Goal: Task Accomplishment & Management: Complete application form

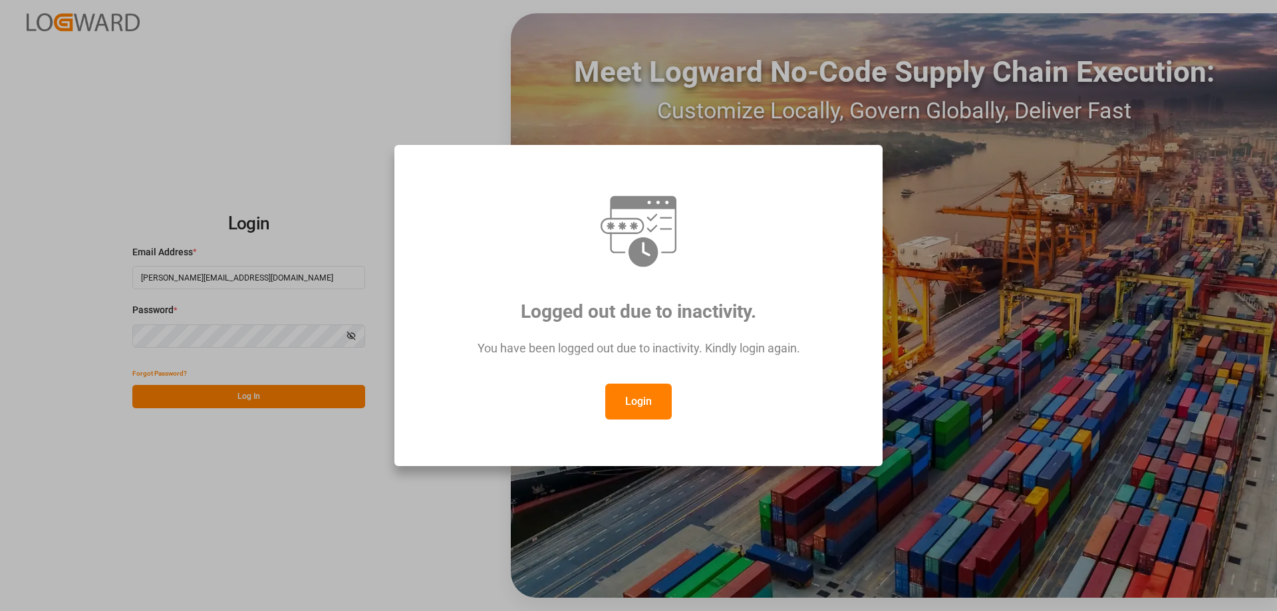
click at [640, 398] on button "Login" at bounding box center [638, 402] width 66 height 36
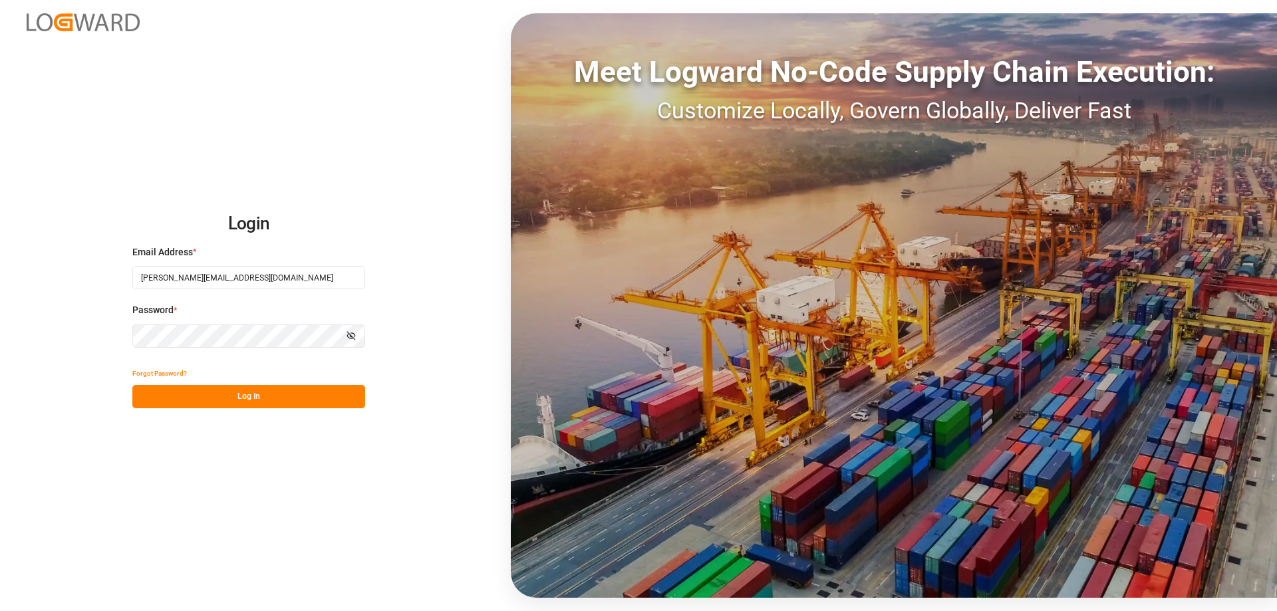
click at [215, 394] on button "Log In" at bounding box center [248, 396] width 233 height 23
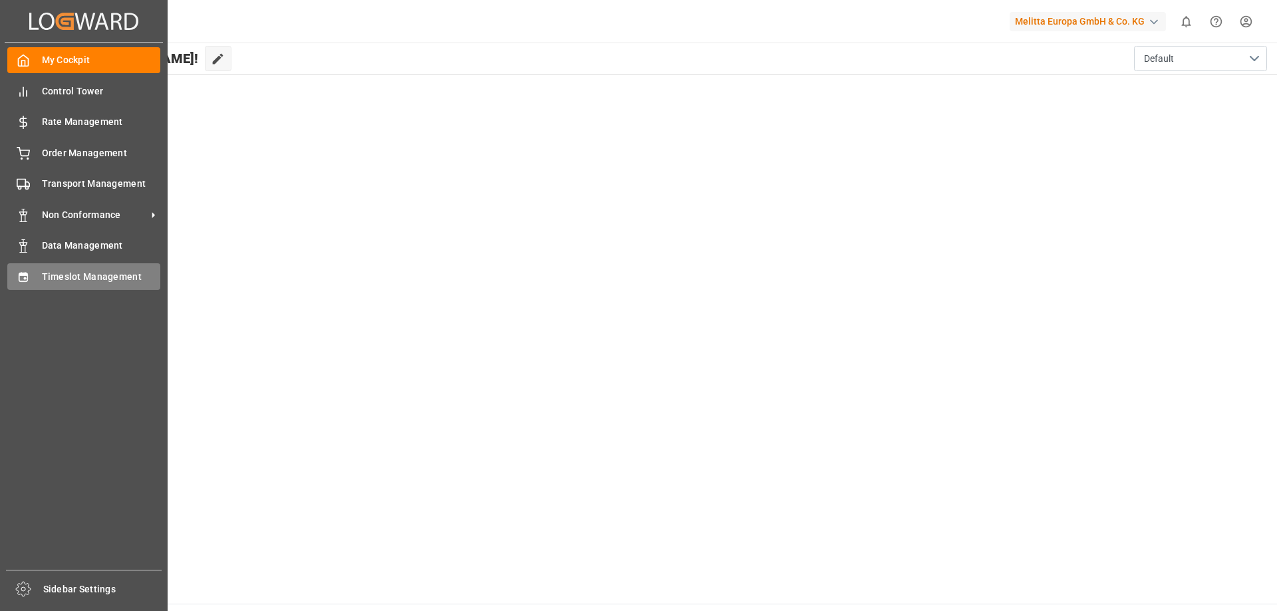
click at [41, 271] on div "Timeslot Management Timeslot Management" at bounding box center [83, 276] width 153 height 26
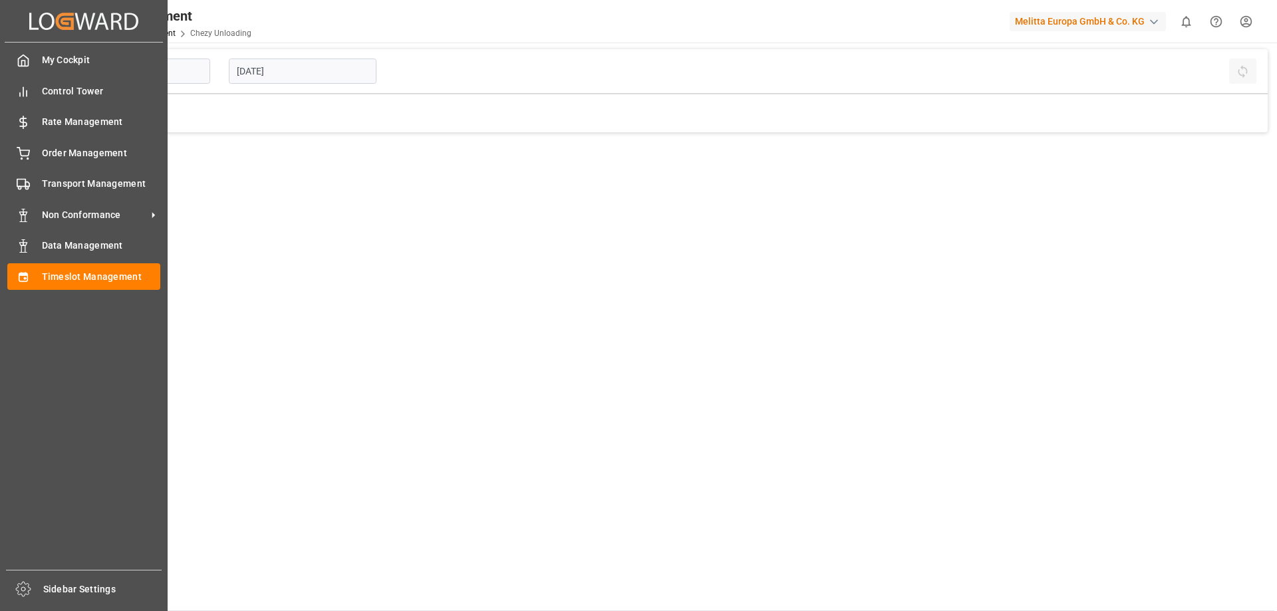
type input "Chezy Unloading"
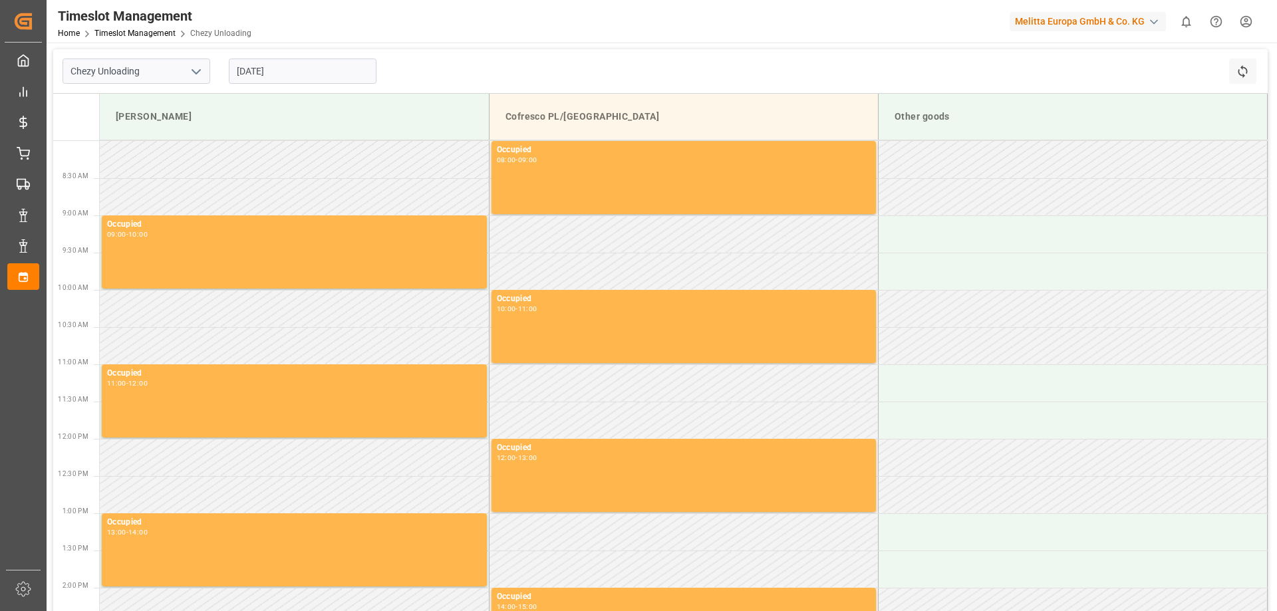
click at [262, 69] on input "[DATE]" at bounding box center [303, 71] width 148 height 25
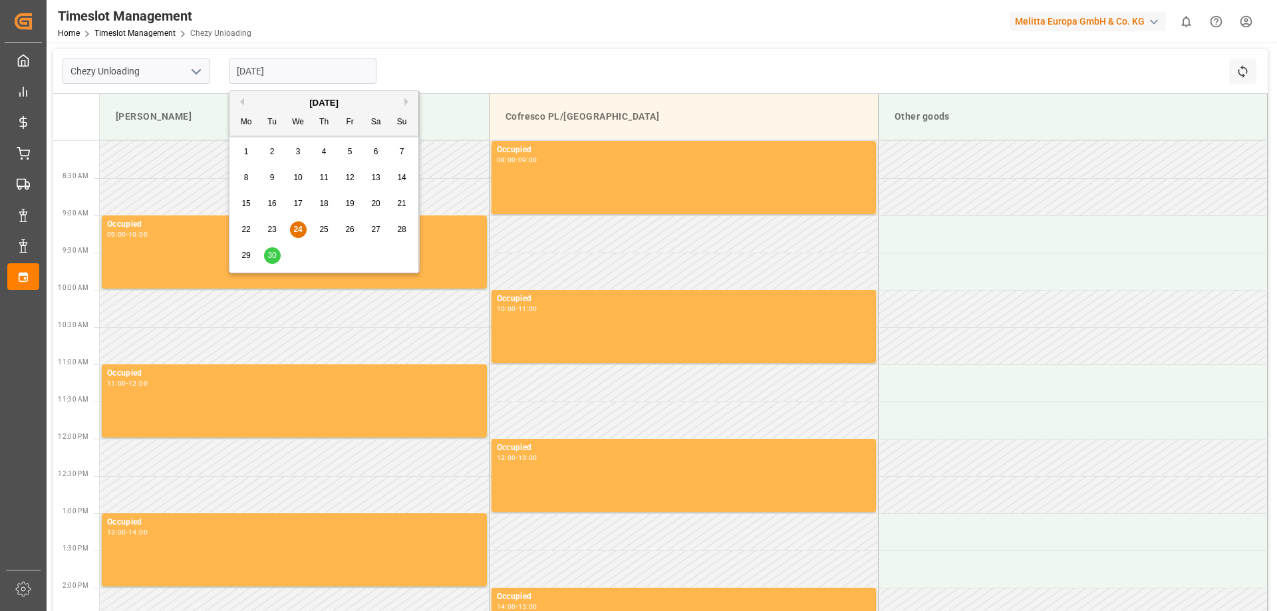
click at [269, 255] on span "30" at bounding box center [271, 255] width 9 height 9
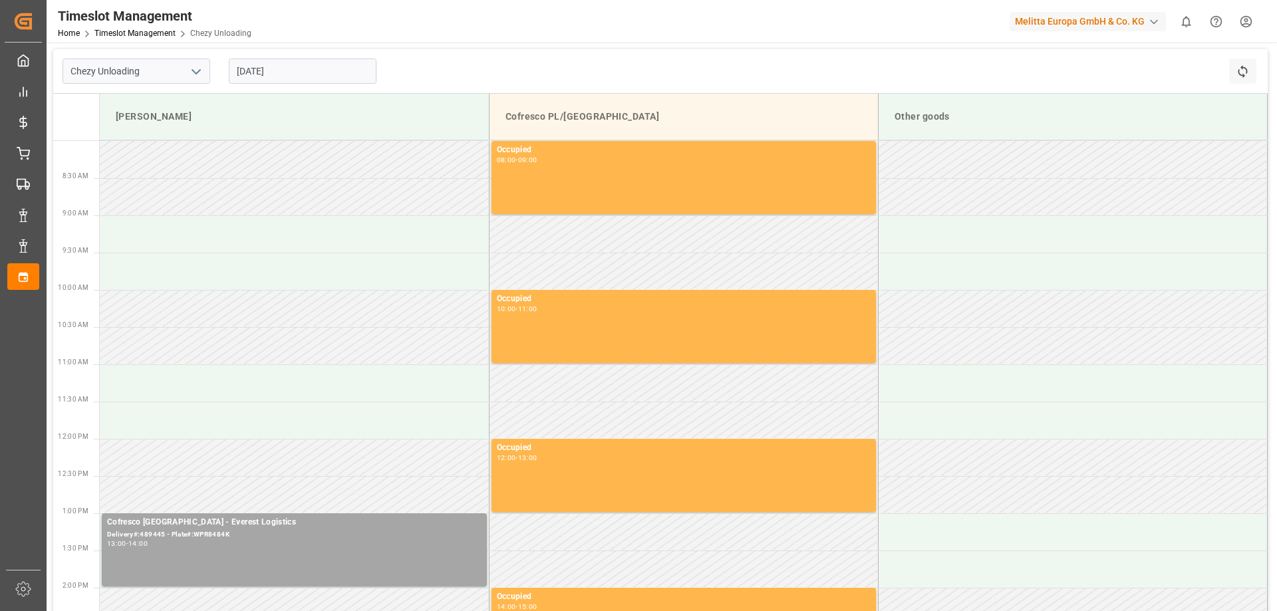
click at [281, 70] on input "30.09.2025" at bounding box center [303, 71] width 148 height 25
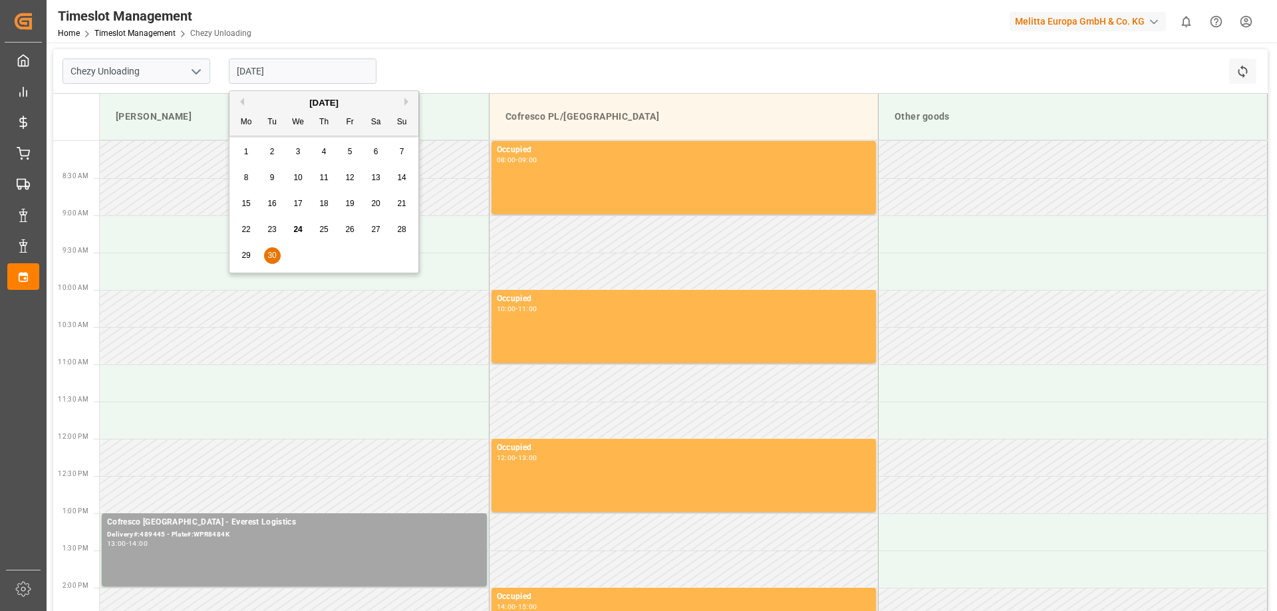
click at [247, 260] on span "29" at bounding box center [245, 255] width 9 height 9
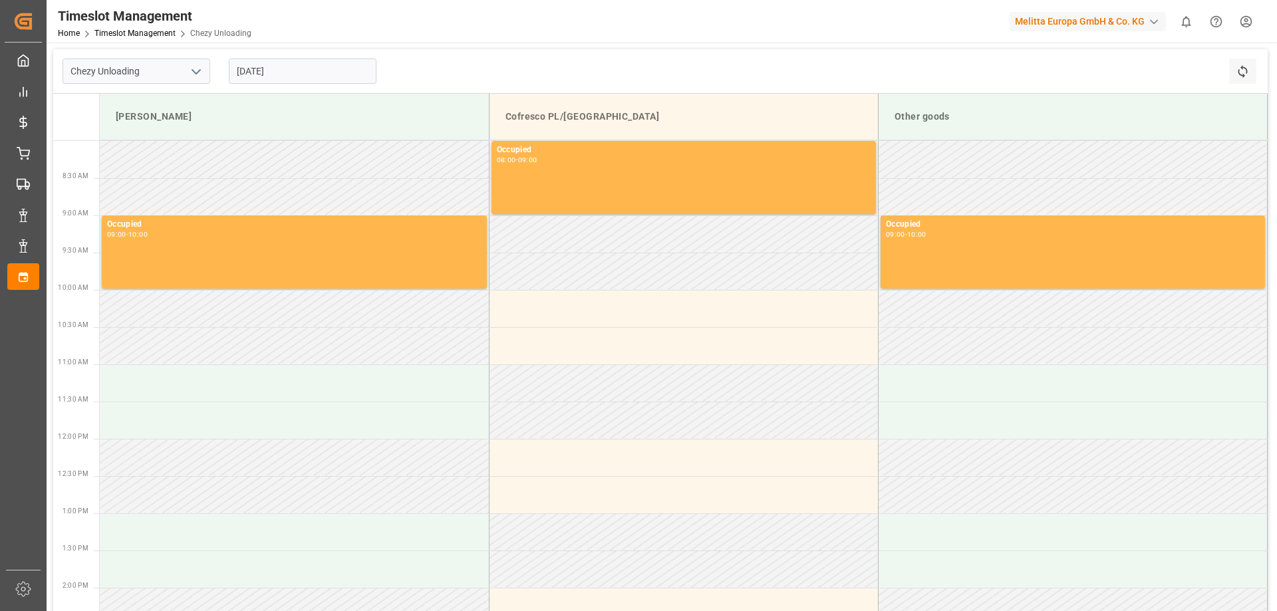
click at [274, 78] on input "29.09.2025" at bounding box center [303, 71] width 148 height 25
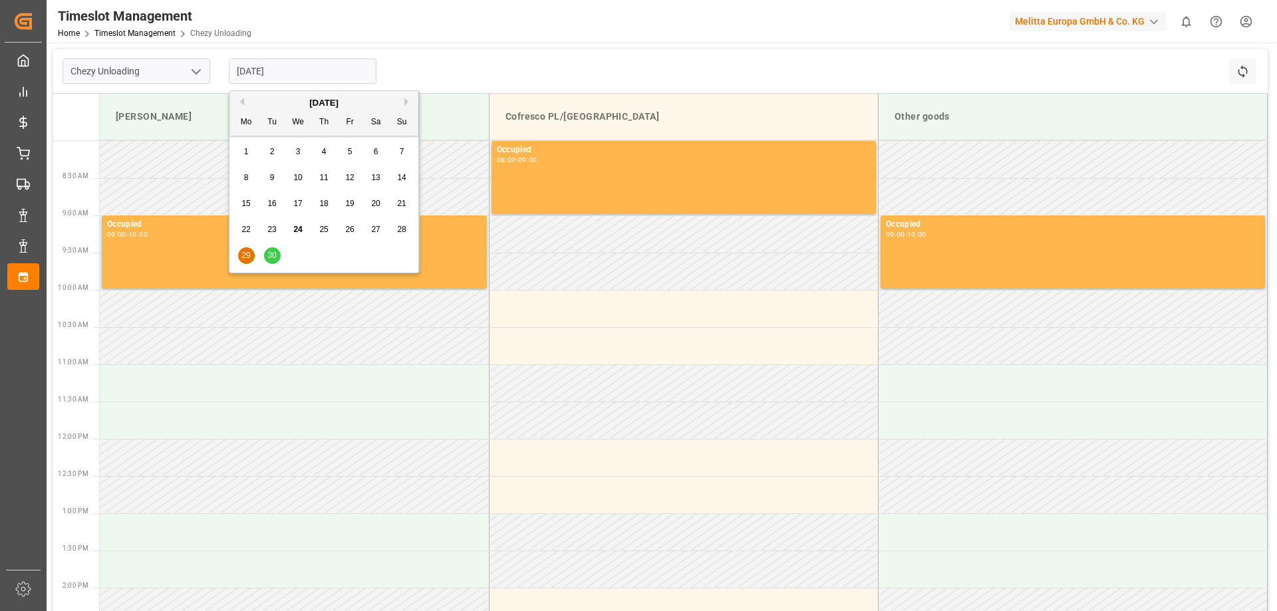
click at [408, 102] on button "Next Month" at bounding box center [408, 102] width 8 height 8
click at [296, 152] on span "1" at bounding box center [298, 151] width 5 height 9
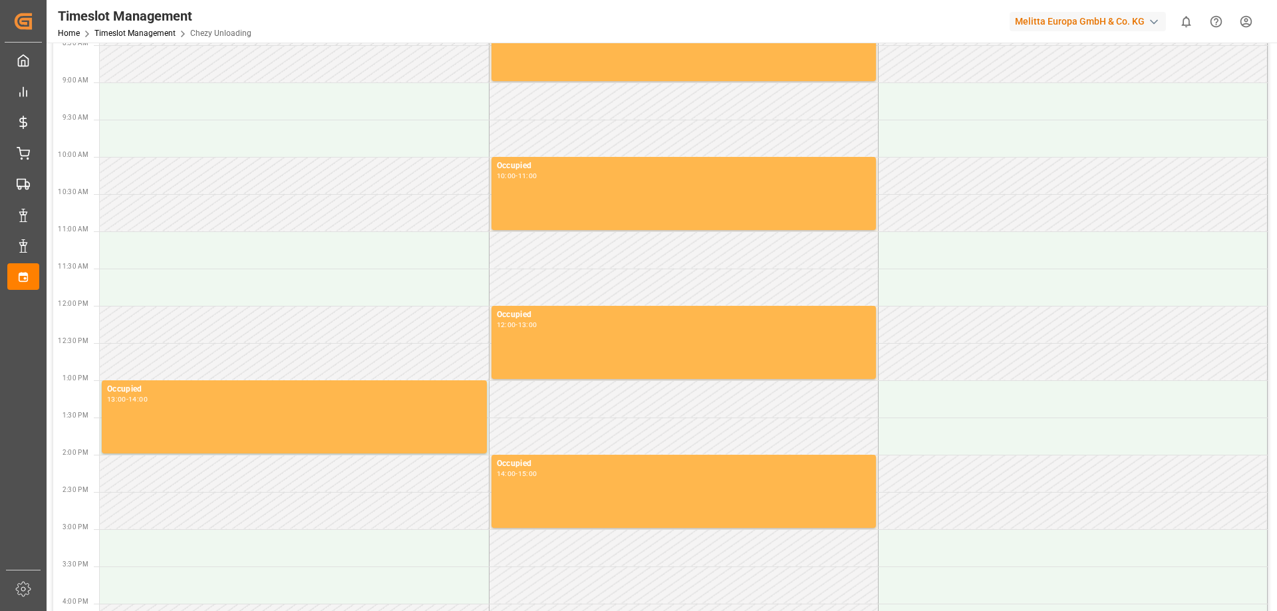
click at [583, 418] on td at bounding box center [683, 436] width 389 height 37
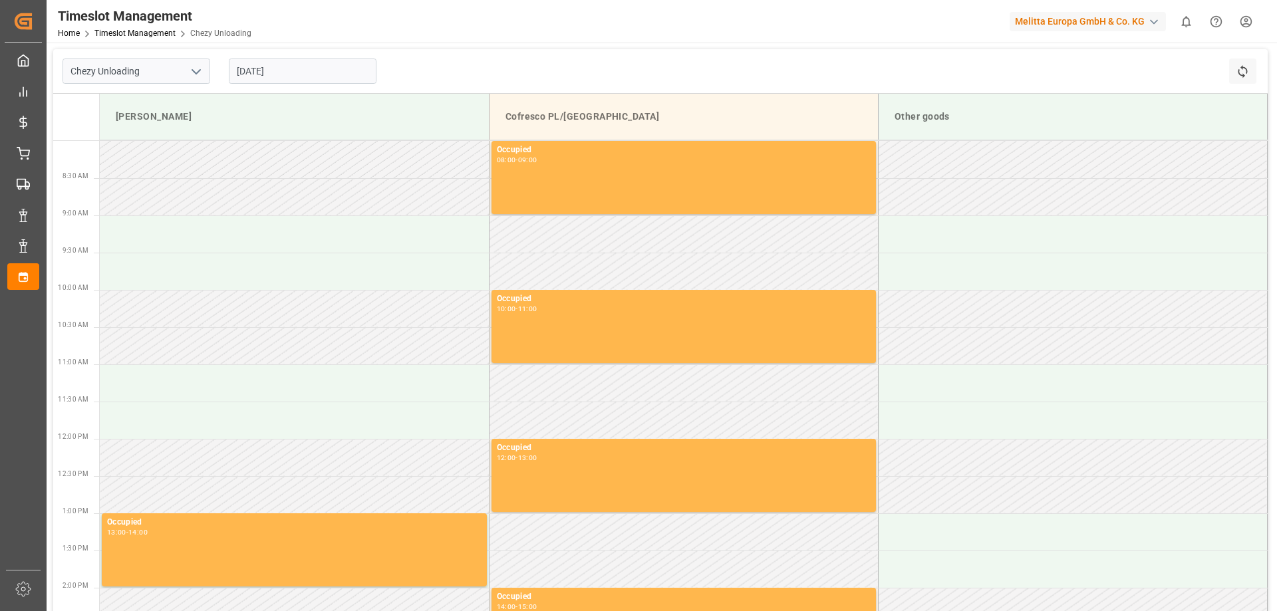
click at [299, 73] on input "01.10.2025" at bounding box center [303, 71] width 148 height 25
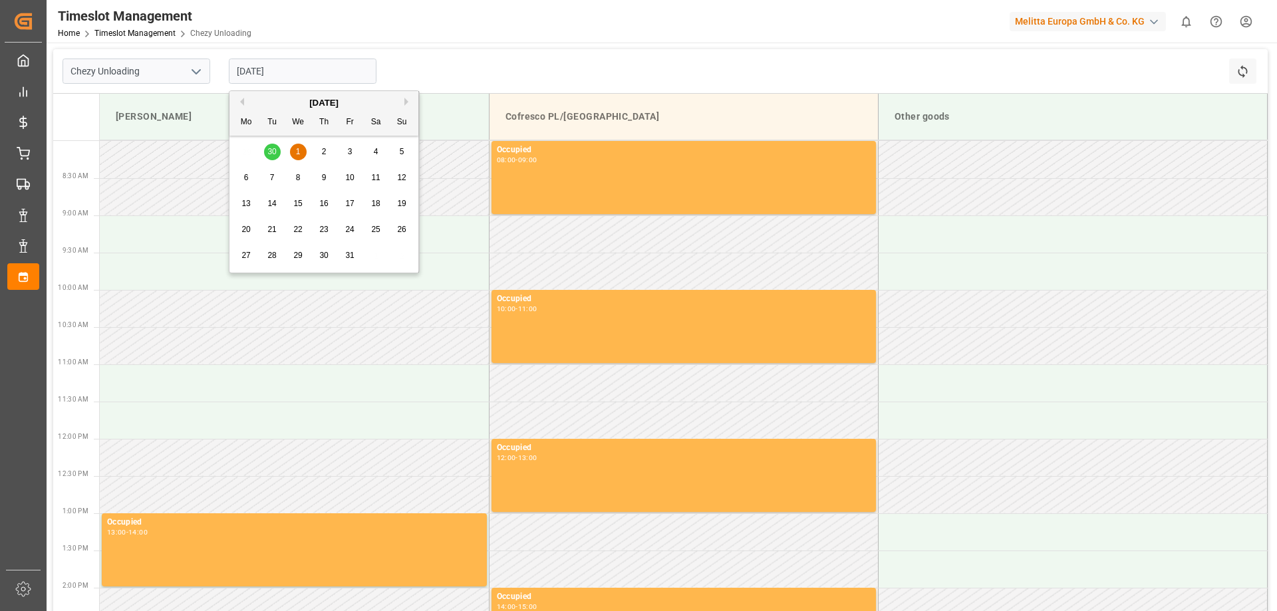
click at [322, 144] on div "2" at bounding box center [324, 152] width 17 height 16
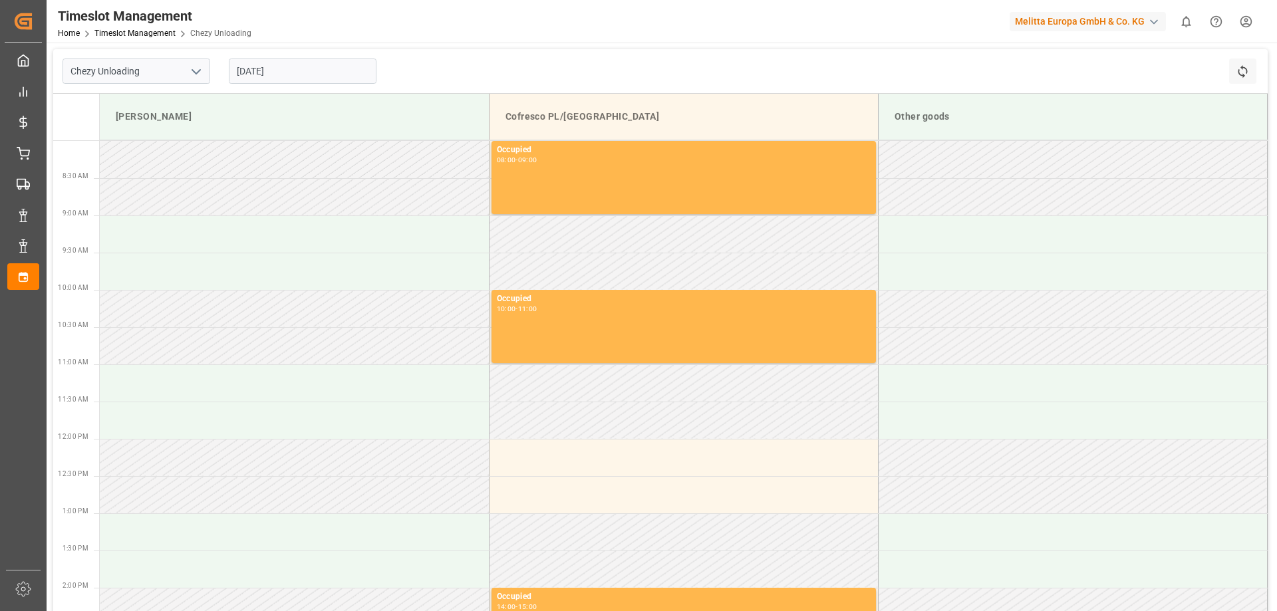
click at [307, 63] on input "02.10.2025" at bounding box center [303, 71] width 148 height 25
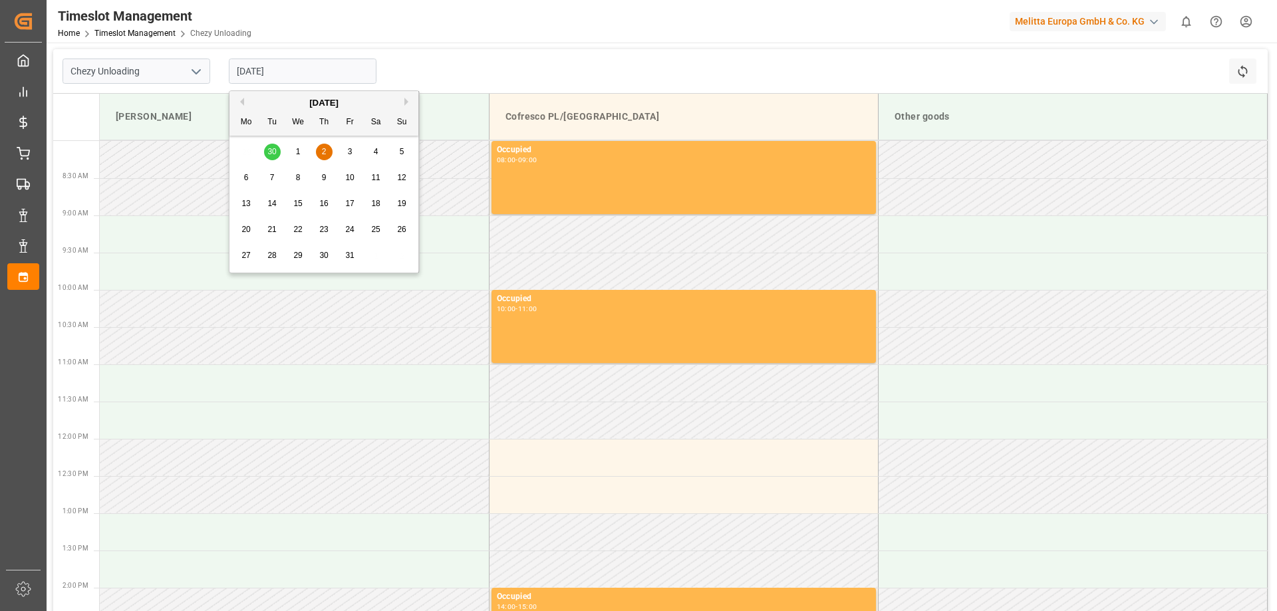
click at [352, 149] on span "3" at bounding box center [350, 151] width 5 height 9
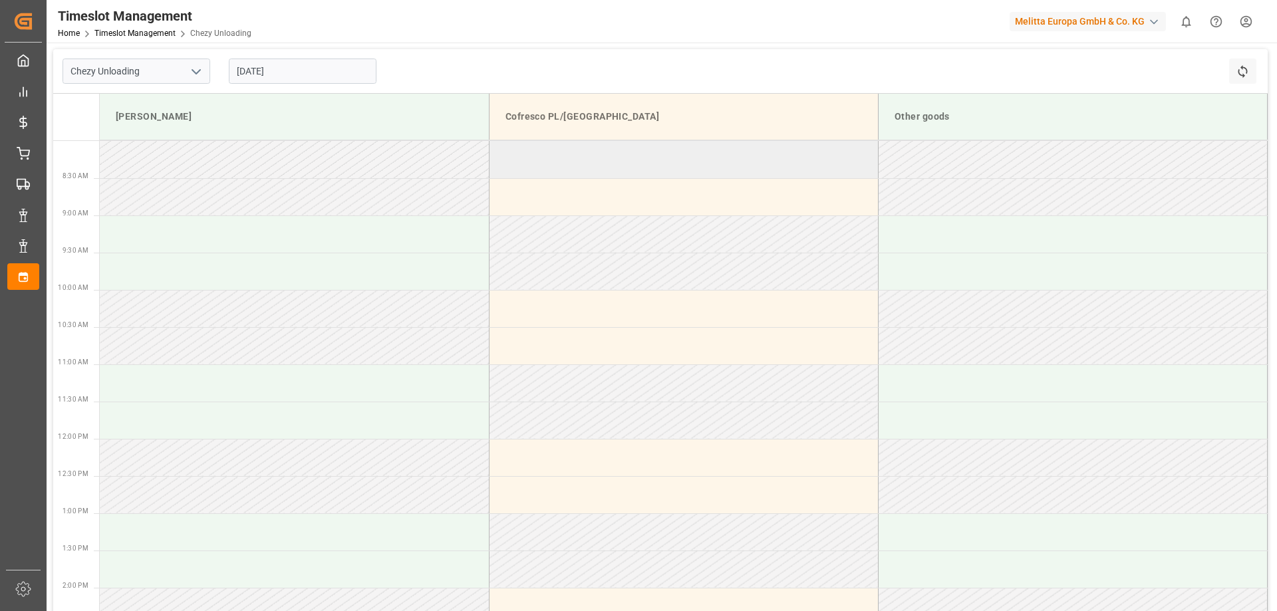
click at [560, 162] on td at bounding box center [683, 159] width 389 height 37
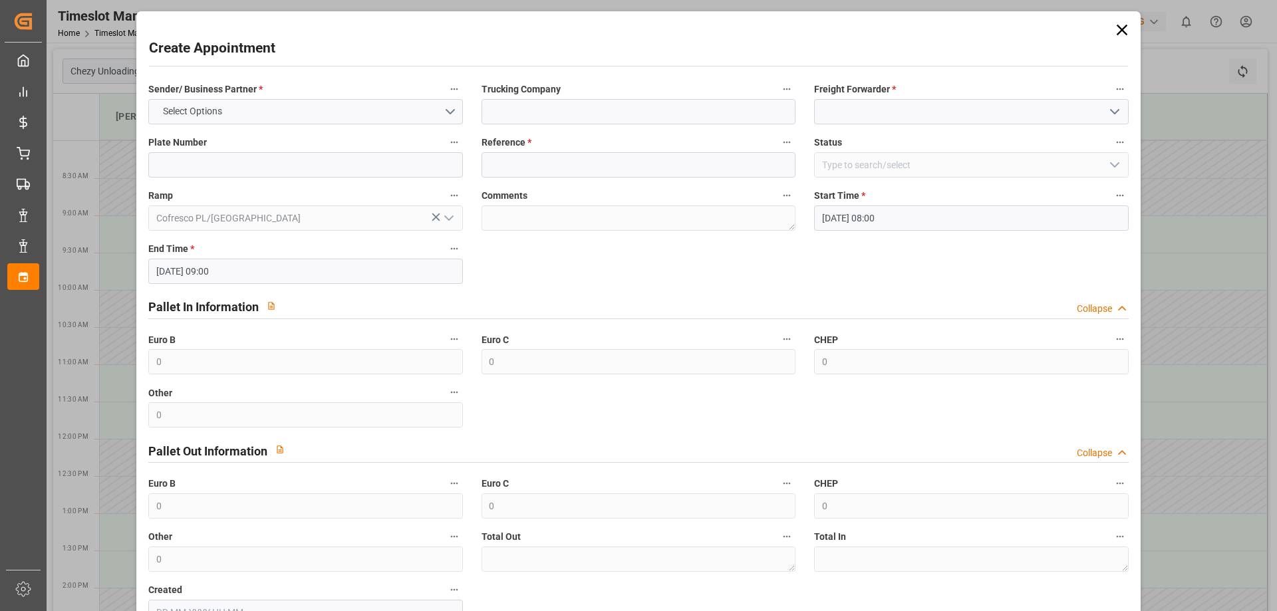
click at [1122, 32] on icon at bounding box center [1121, 30] width 19 height 19
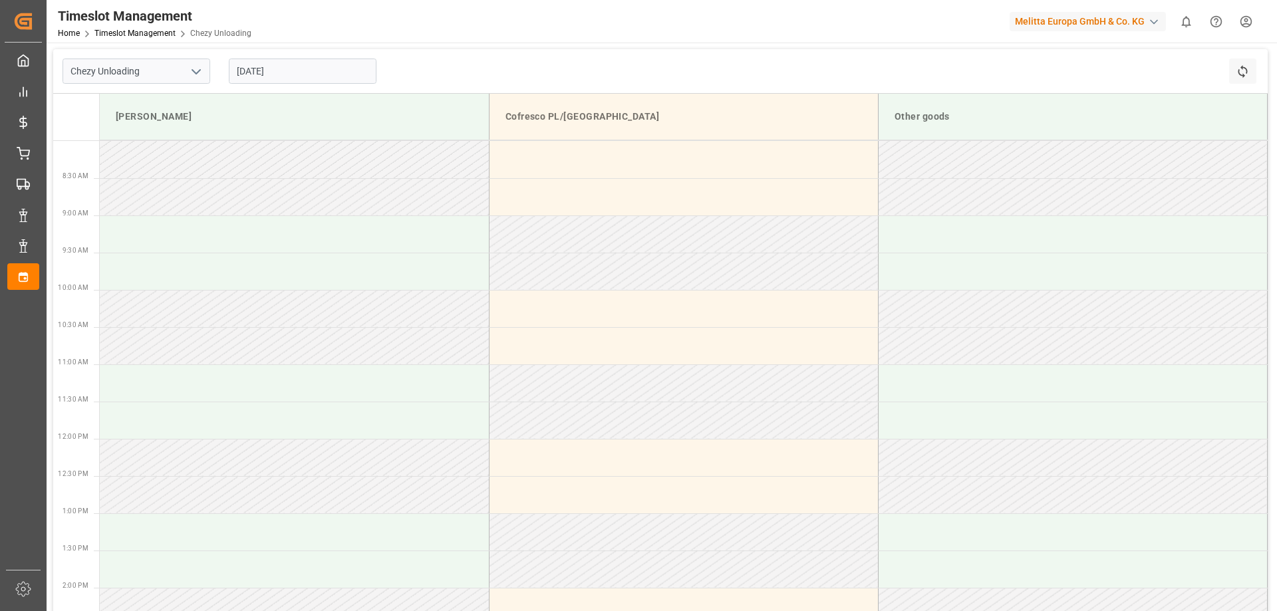
click at [301, 66] on input "03.10.2025" at bounding box center [303, 71] width 148 height 25
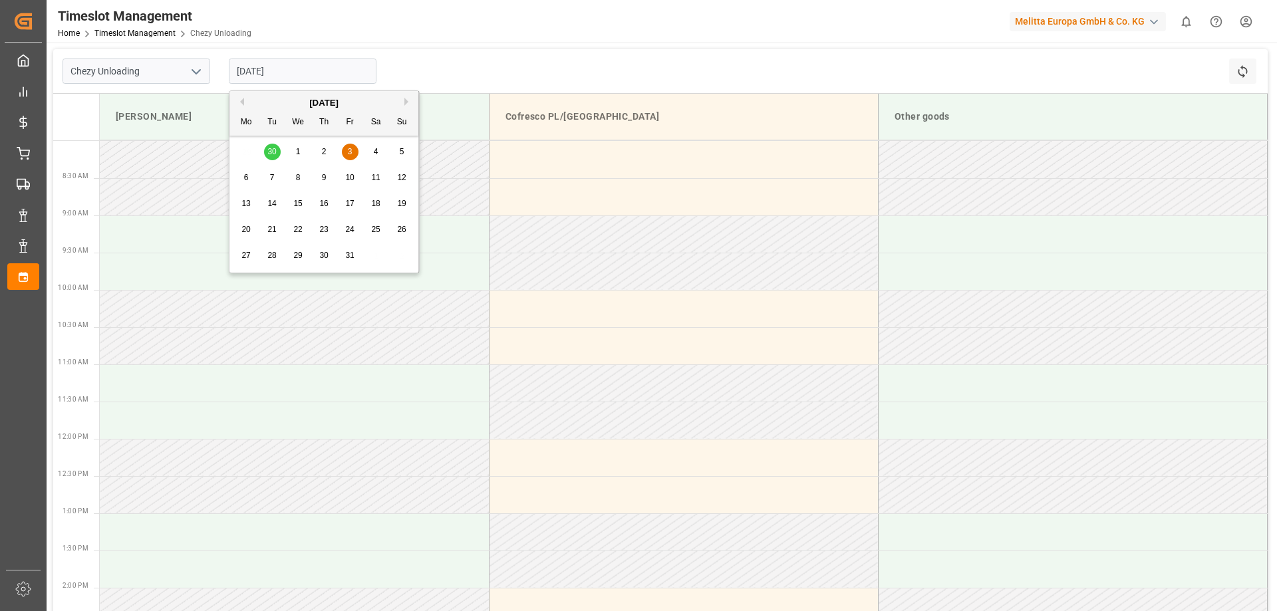
click at [373, 146] on div "4" at bounding box center [376, 152] width 17 height 16
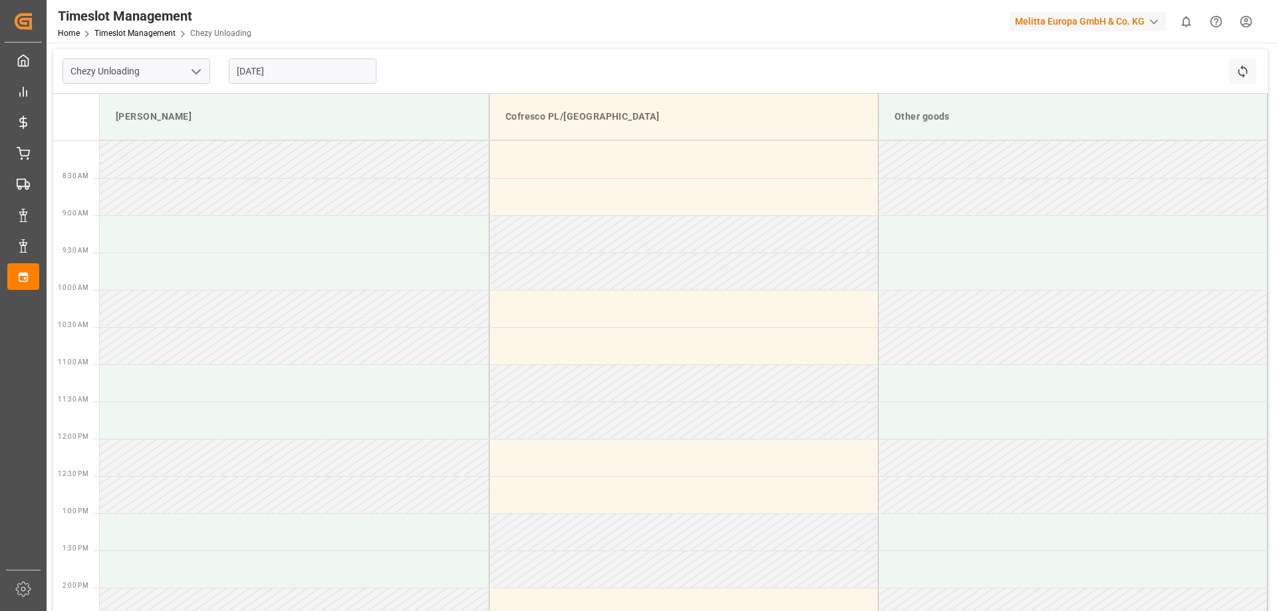
click at [298, 78] on input "04.10.2025" at bounding box center [303, 71] width 148 height 25
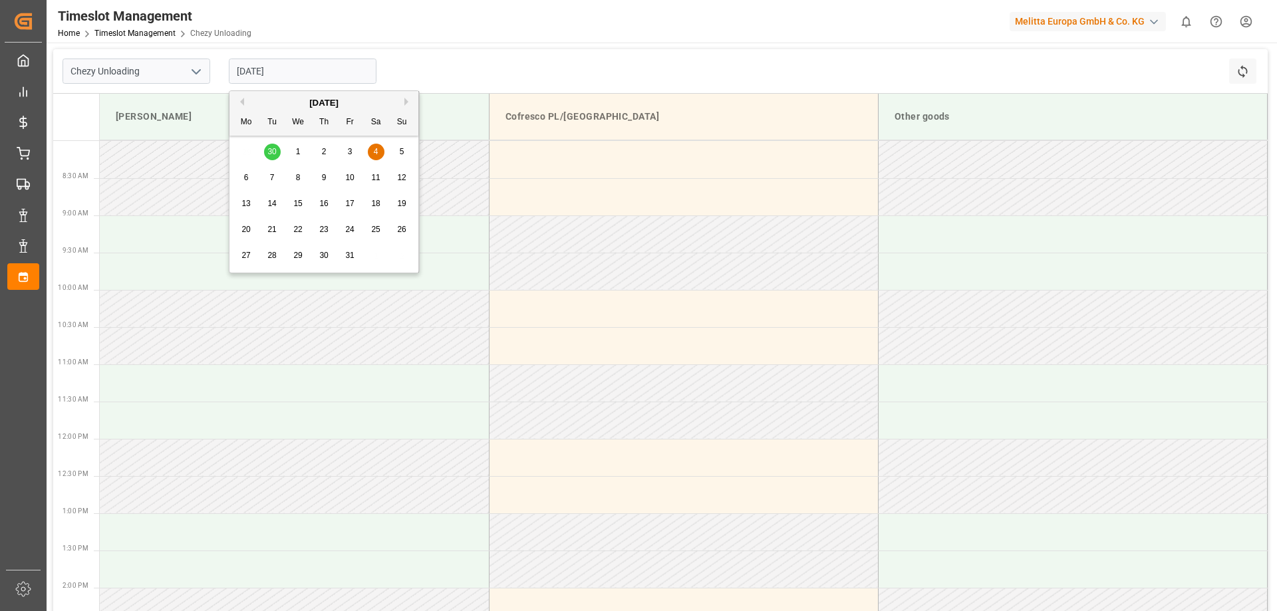
click at [242, 100] on button "Previous Month" at bounding box center [240, 102] width 8 height 8
click at [378, 227] on span "27" at bounding box center [375, 229] width 9 height 9
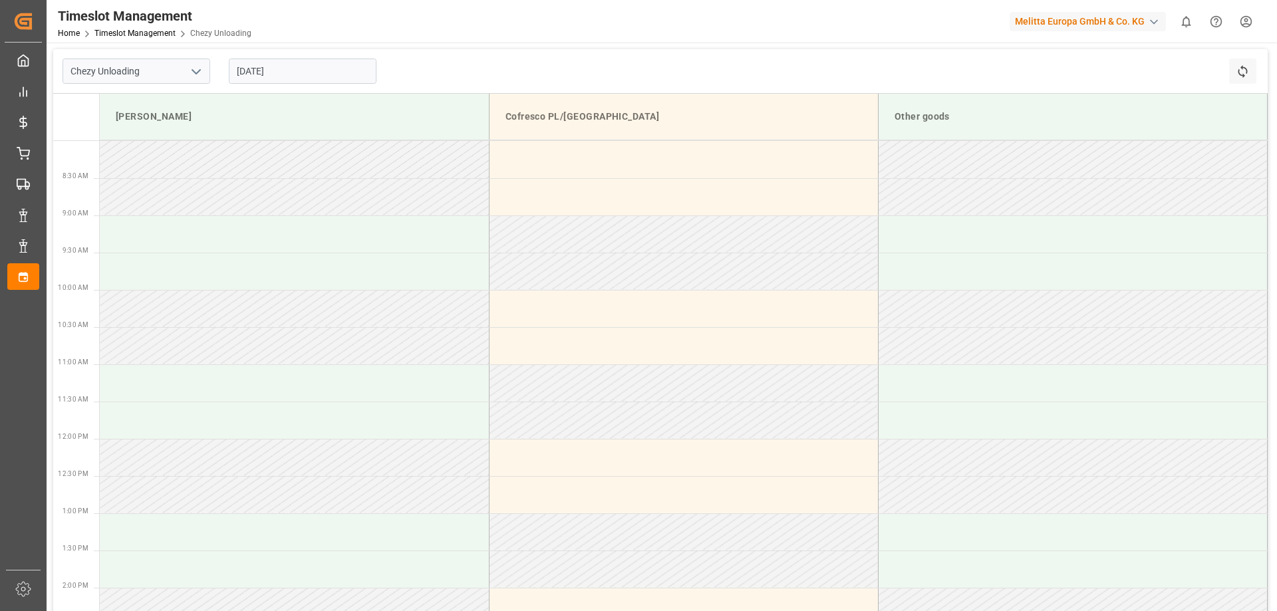
click at [275, 68] on input "27.09.2025" at bounding box center [303, 71] width 148 height 25
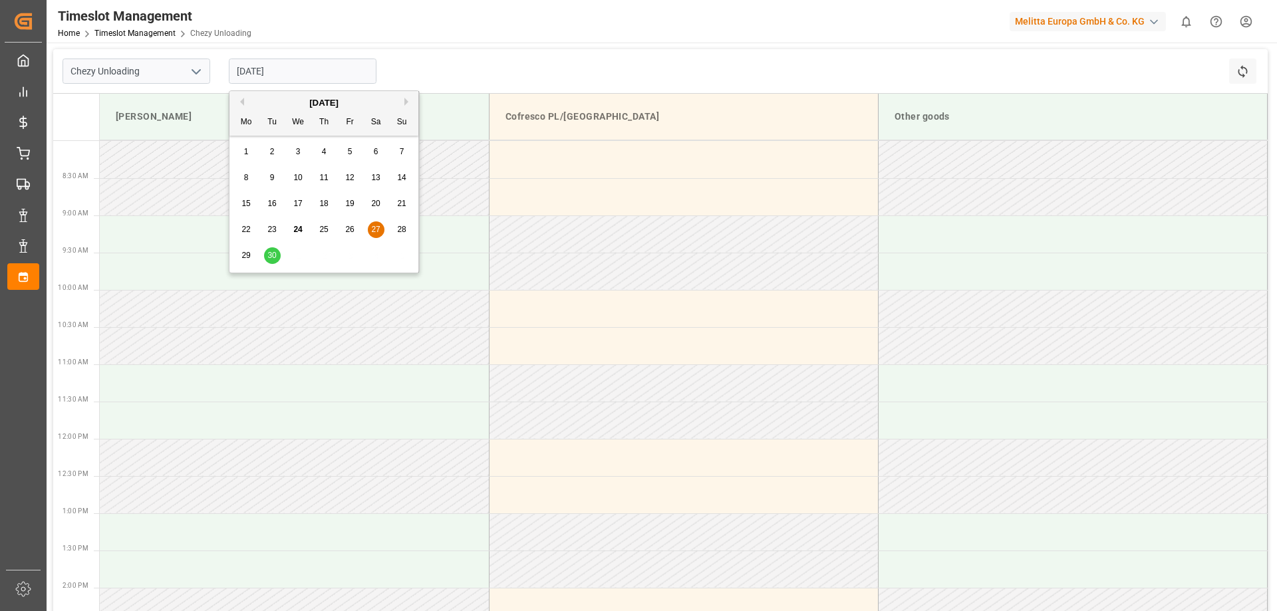
click at [350, 223] on div "26" at bounding box center [350, 230] width 17 height 16
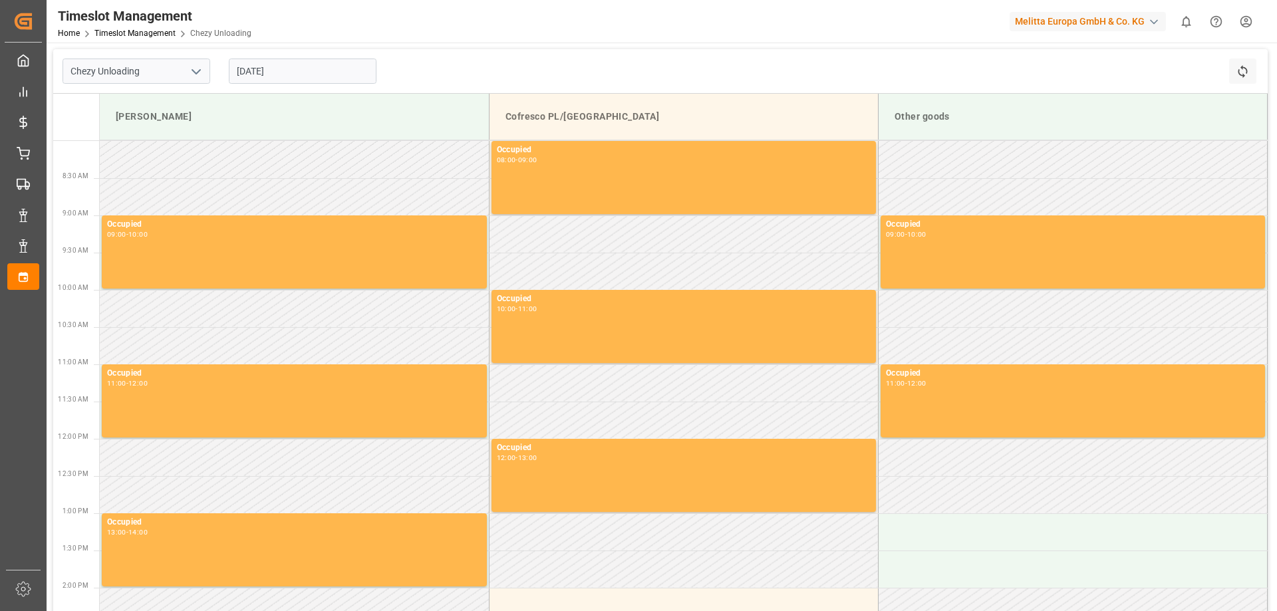
click at [312, 74] on input "26.09.2025" at bounding box center [303, 71] width 148 height 25
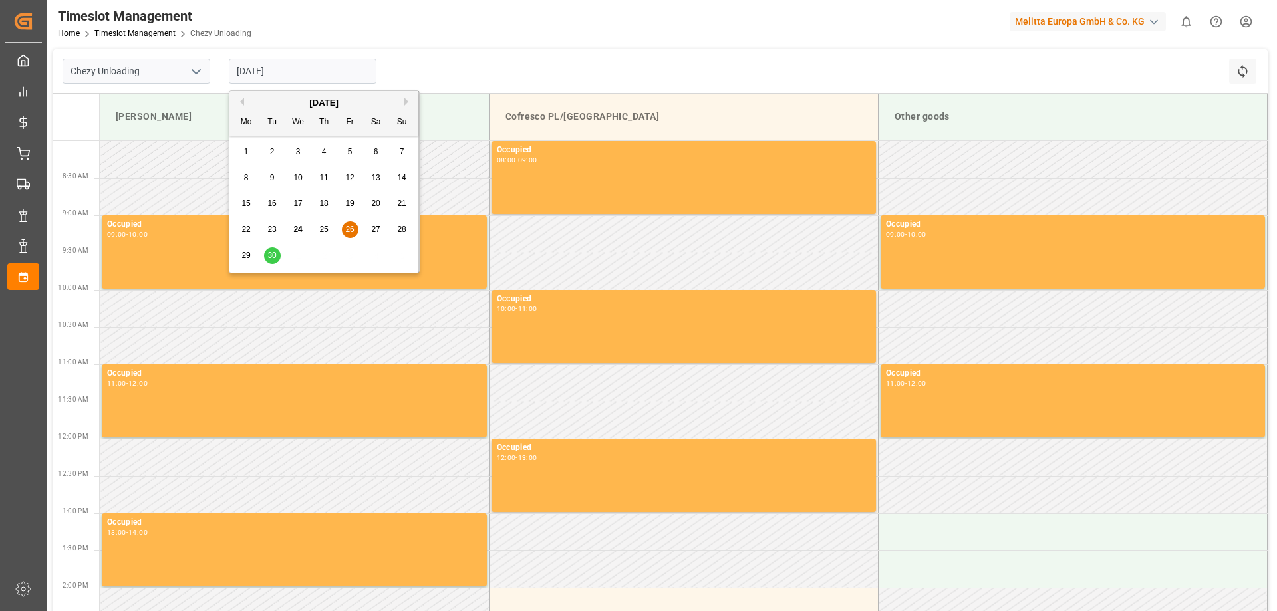
click at [396, 227] on div "28" at bounding box center [402, 230] width 17 height 16
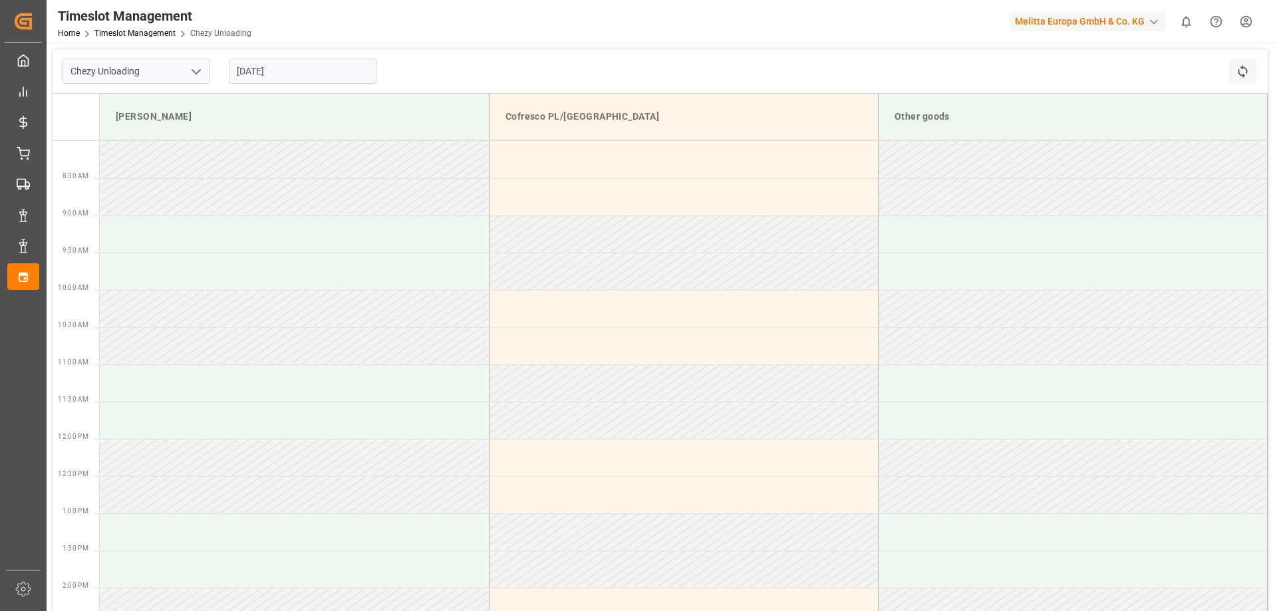
click at [258, 61] on input "28.09.2025" at bounding box center [303, 71] width 148 height 25
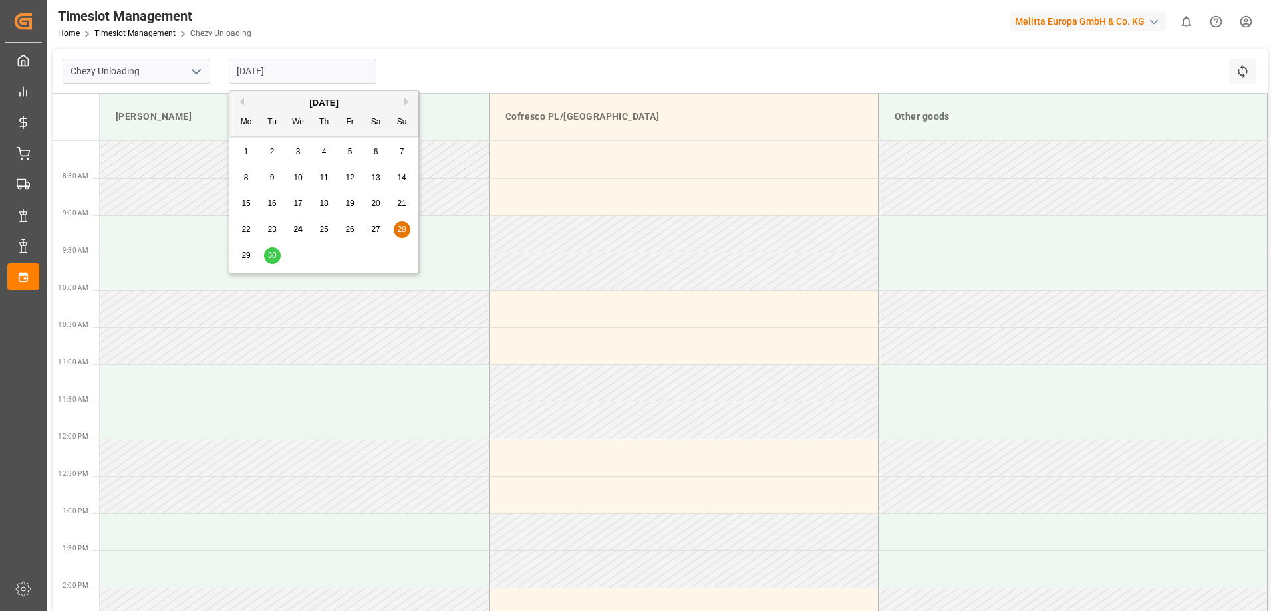
click at [245, 257] on span "29" at bounding box center [245, 255] width 9 height 9
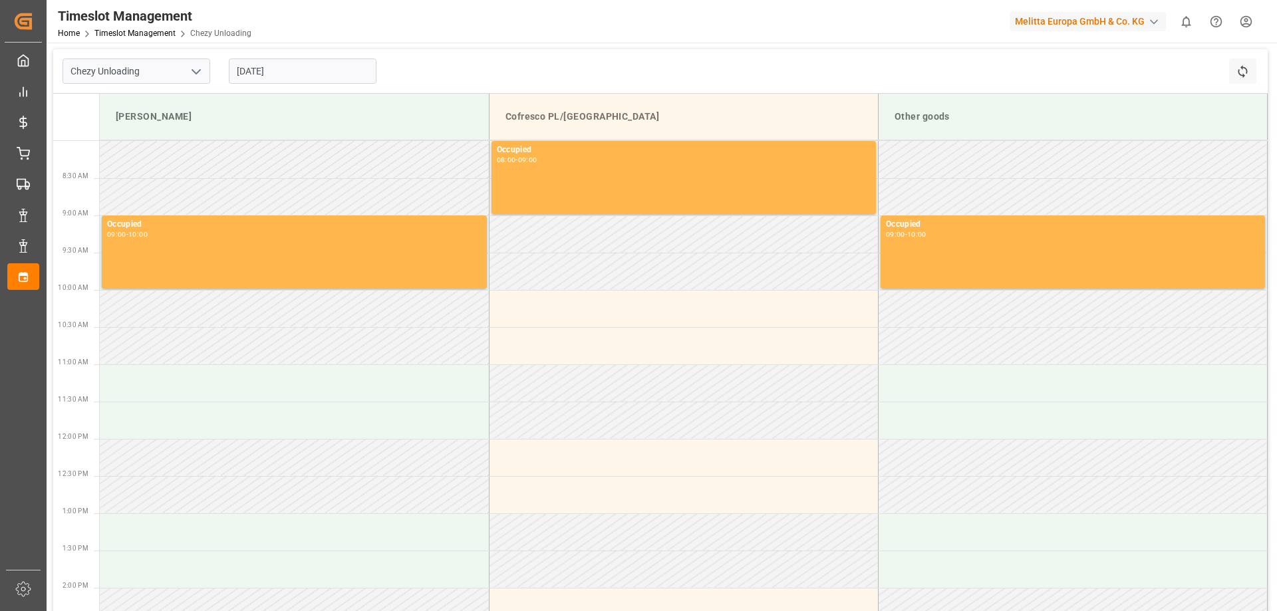
click at [269, 75] on input "29.09.2025" at bounding box center [303, 71] width 148 height 25
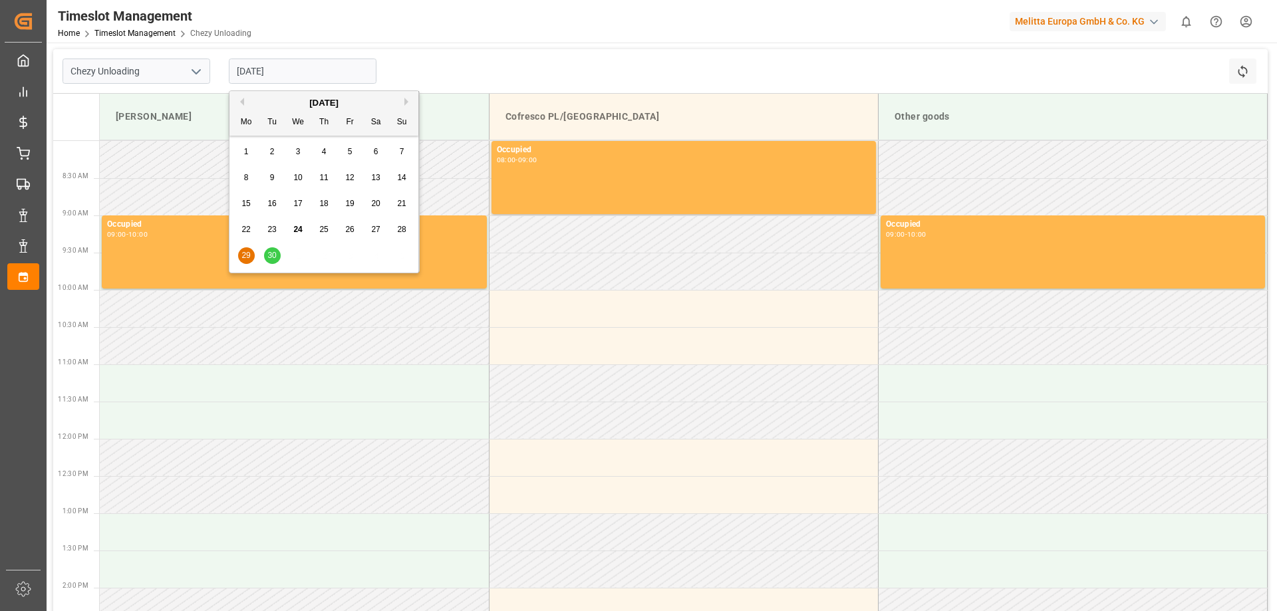
click at [273, 253] on span "30" at bounding box center [271, 255] width 9 height 9
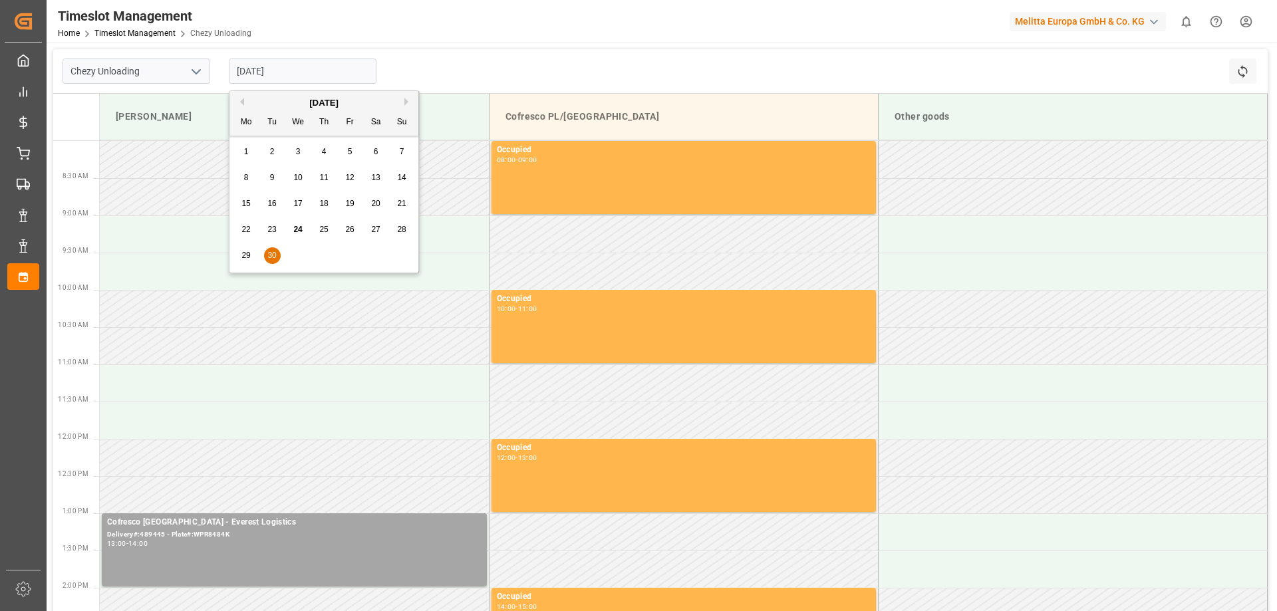
click at [289, 62] on input "30.09.2025" at bounding box center [303, 71] width 148 height 25
click at [407, 102] on button "Next Month" at bounding box center [408, 102] width 8 height 8
click at [293, 149] on div "1" at bounding box center [298, 152] width 17 height 16
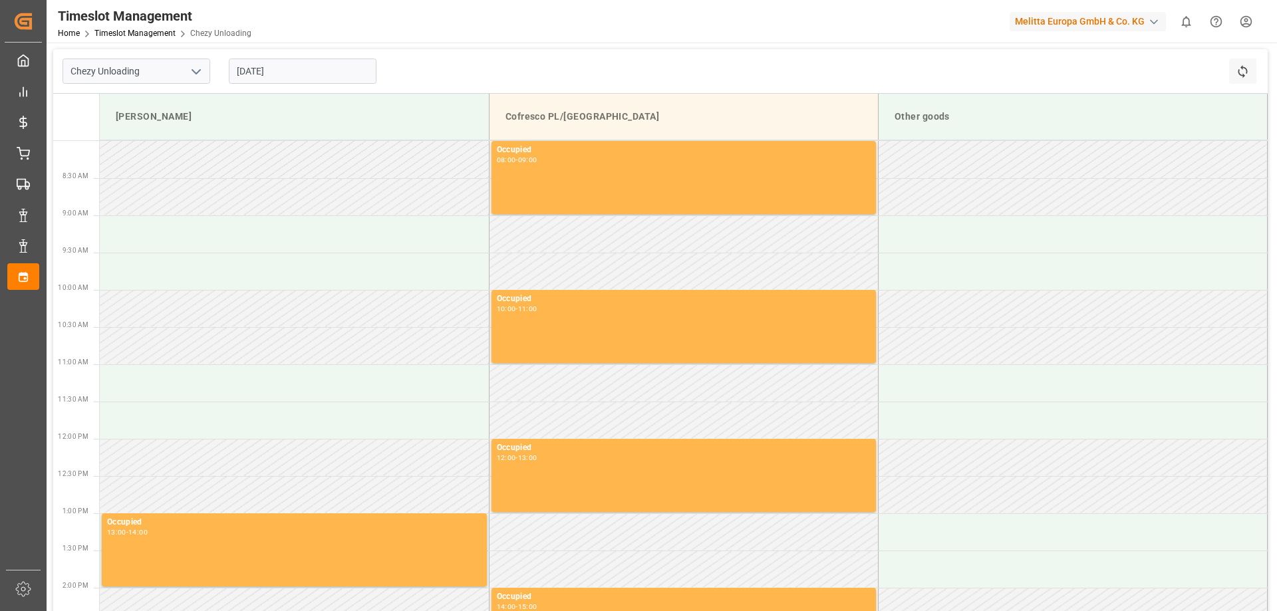
click at [283, 68] on input "01.10.2025" at bounding box center [303, 71] width 148 height 25
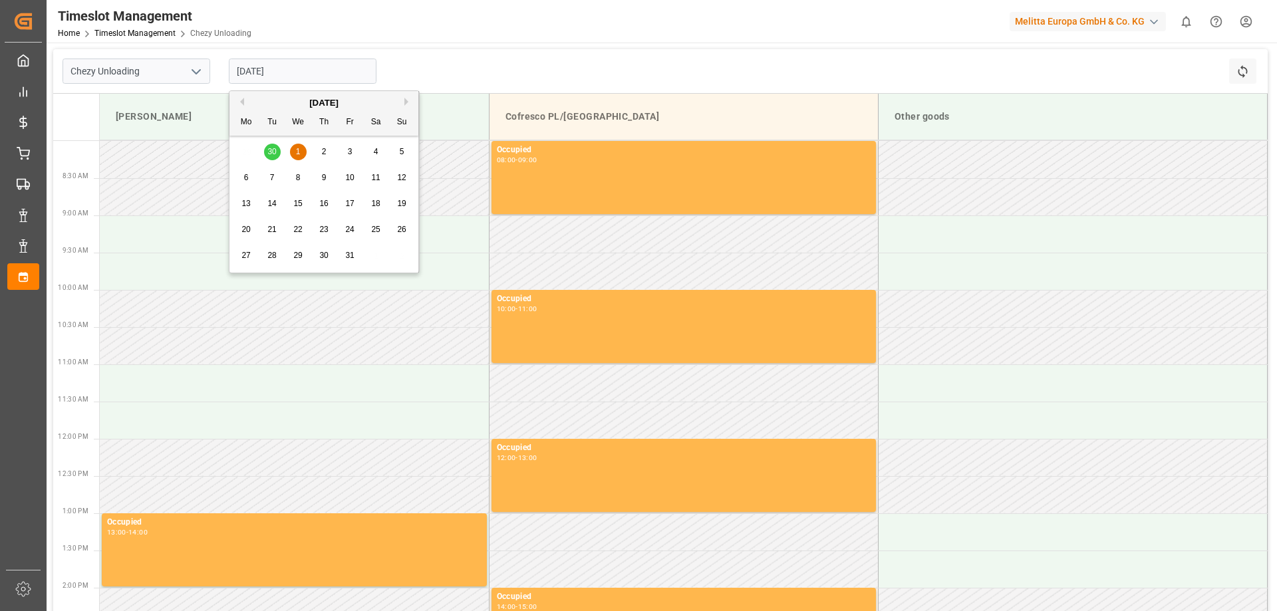
click at [322, 151] on span "2" at bounding box center [324, 151] width 5 height 9
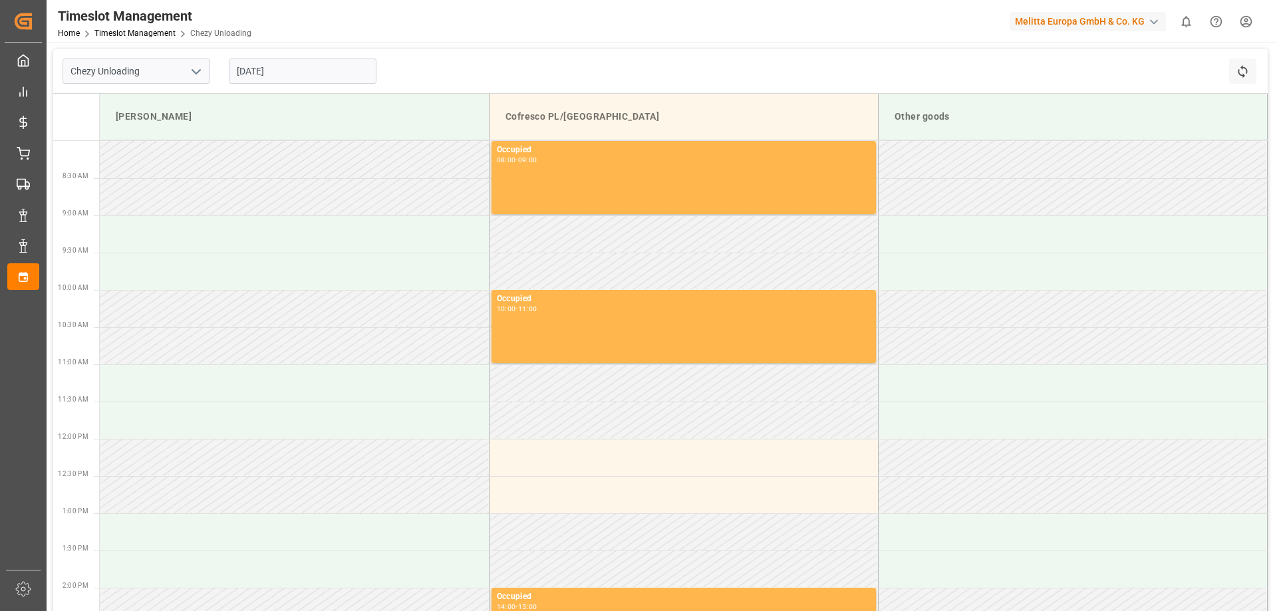
click at [283, 57] on div "[DATE]" at bounding box center [302, 71] width 166 height 44
click at [285, 65] on input "[DATE]" at bounding box center [303, 71] width 148 height 25
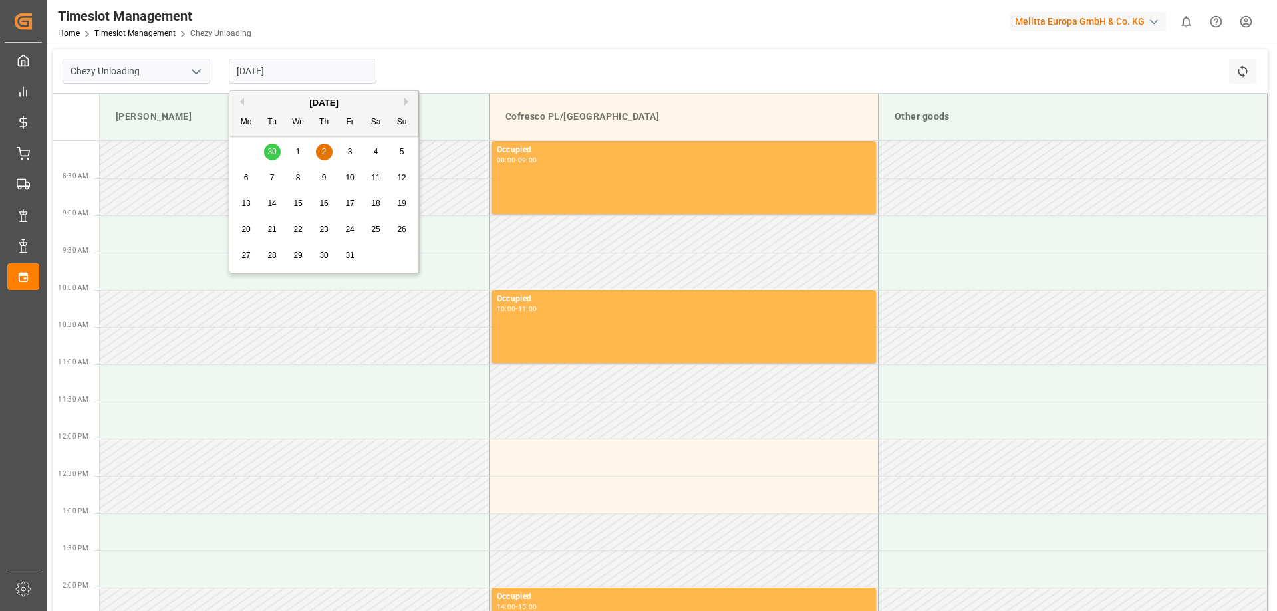
click at [346, 145] on div "3" at bounding box center [350, 152] width 17 height 16
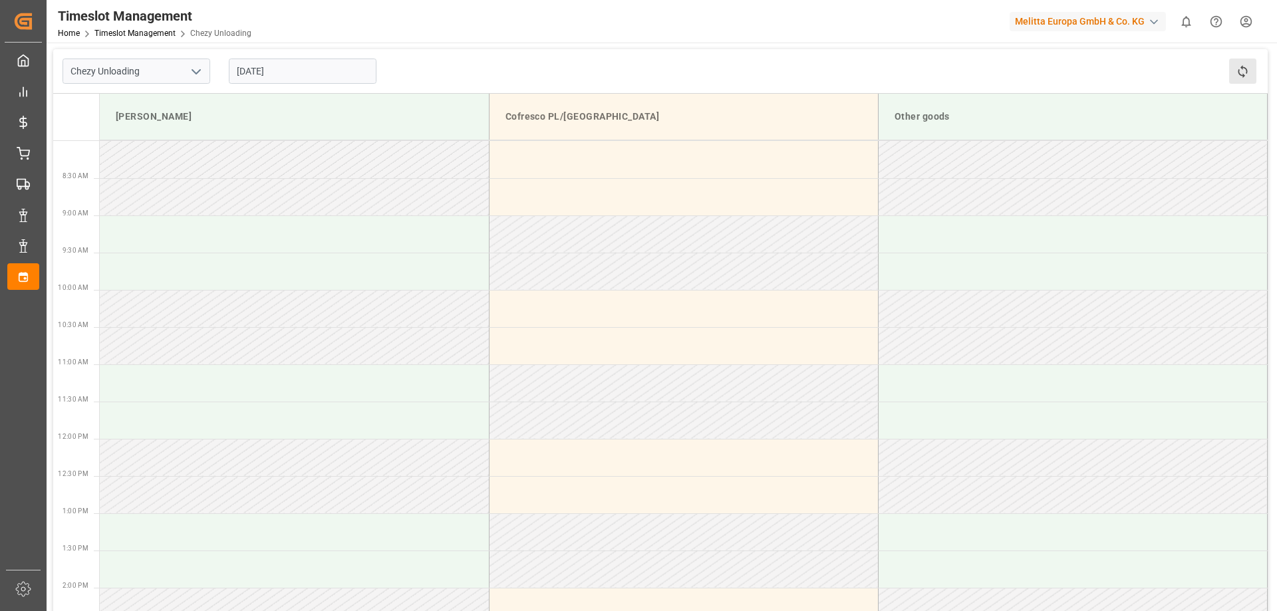
click at [1233, 80] on button "Refresh Time Slots" at bounding box center [1242, 71] width 27 height 25
click at [194, 75] on icon "open menu" at bounding box center [196, 72] width 16 height 16
click at [194, 75] on icon "close menu" at bounding box center [196, 72] width 16 height 16
click at [303, 76] on input "03.10.2025" at bounding box center [303, 71] width 148 height 25
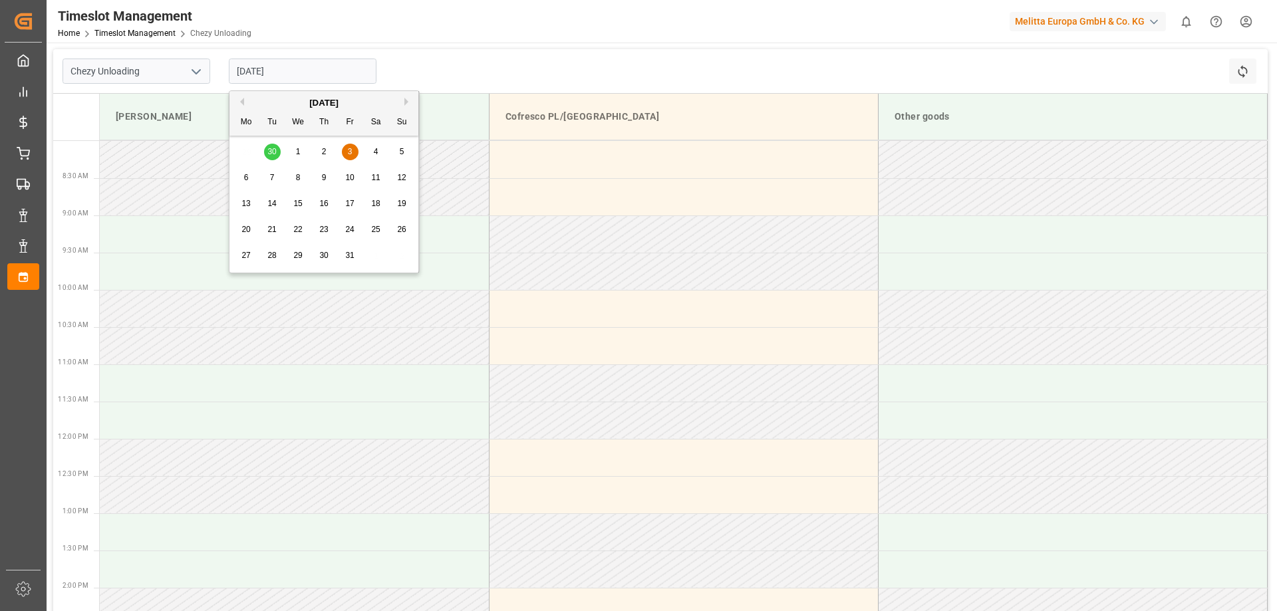
click at [248, 178] on span "6" at bounding box center [246, 177] width 5 height 9
type input "06.10.2025"
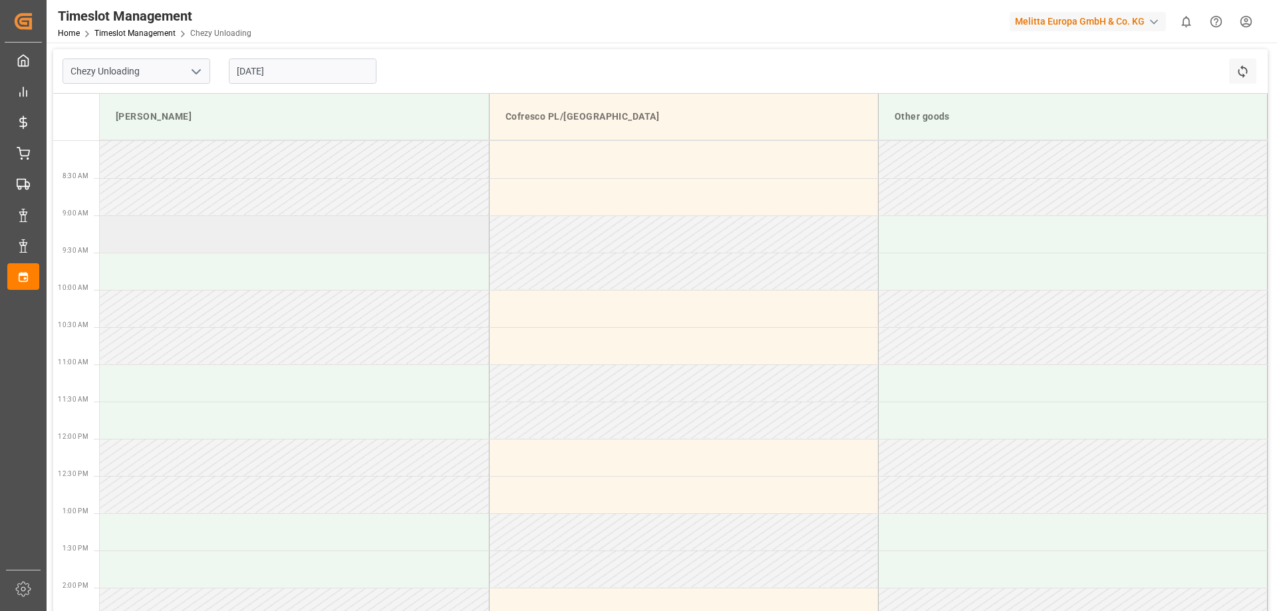
click at [193, 241] on td at bounding box center [294, 233] width 389 height 37
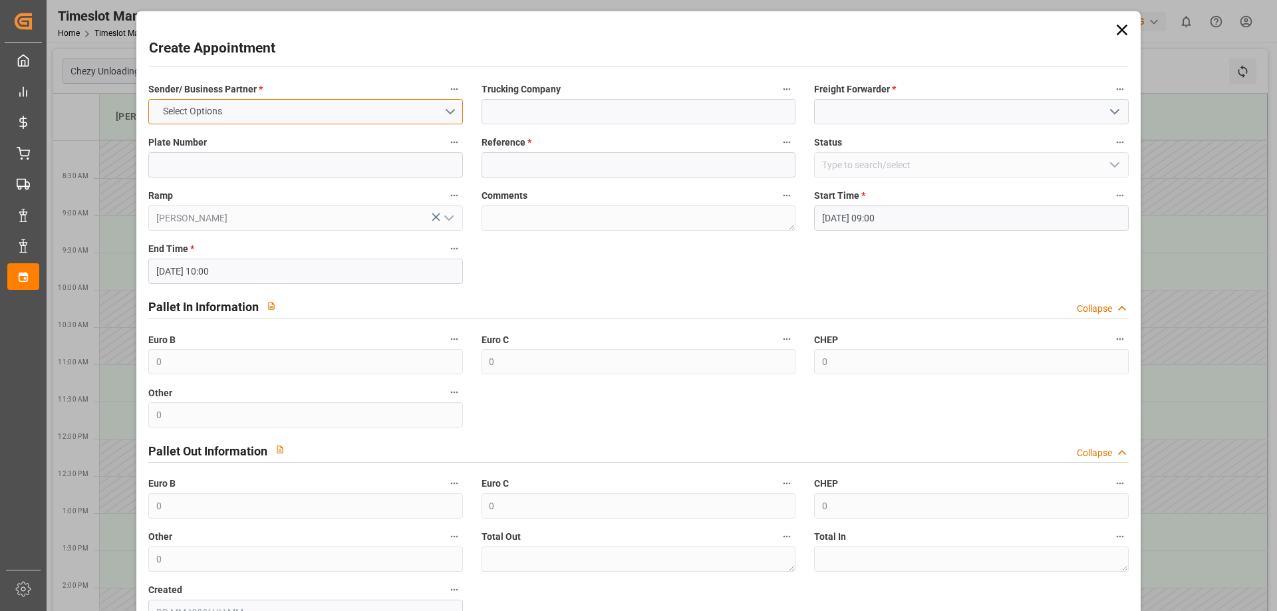
click at [252, 105] on button "Select Options" at bounding box center [305, 111] width 314 height 25
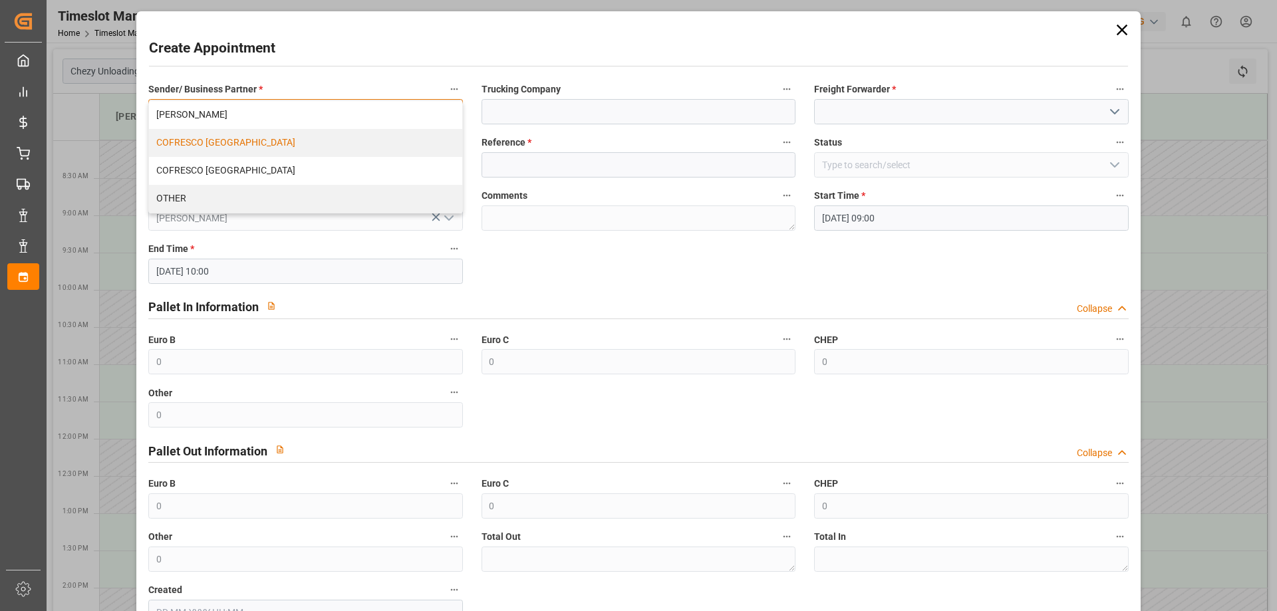
click at [217, 147] on div "COFRESCO [GEOGRAPHIC_DATA]" at bounding box center [305, 143] width 312 height 28
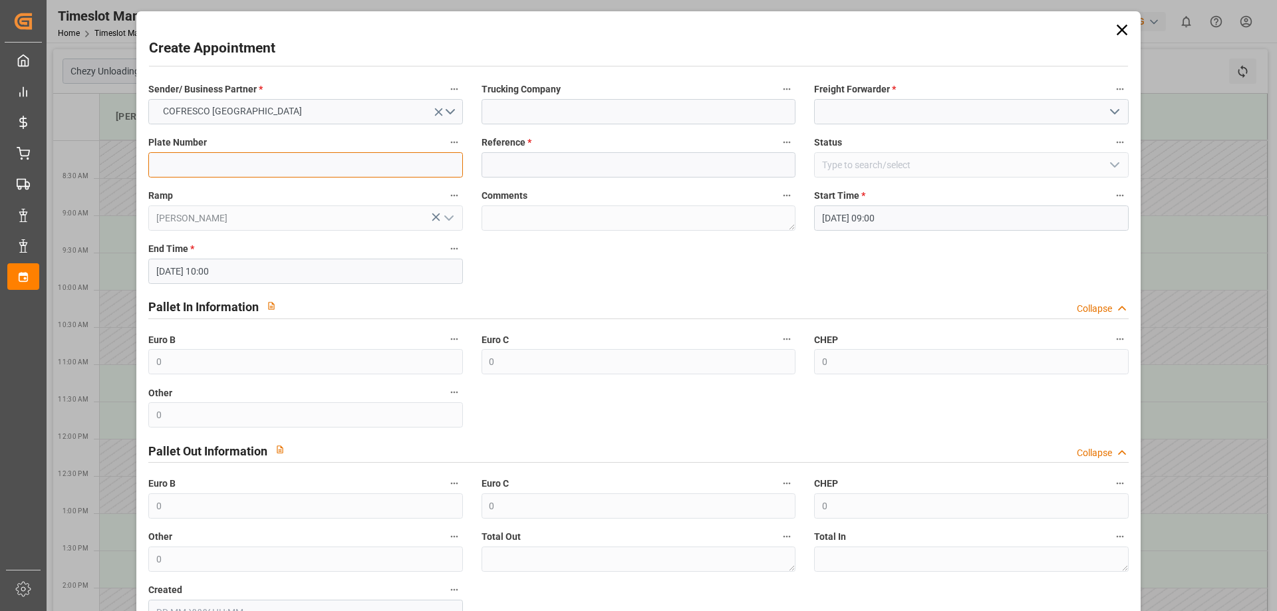
click at [245, 163] on input at bounding box center [305, 164] width 314 height 25
click at [207, 168] on input at bounding box center [305, 164] width 314 height 25
paste input "489501"
type input "489501"
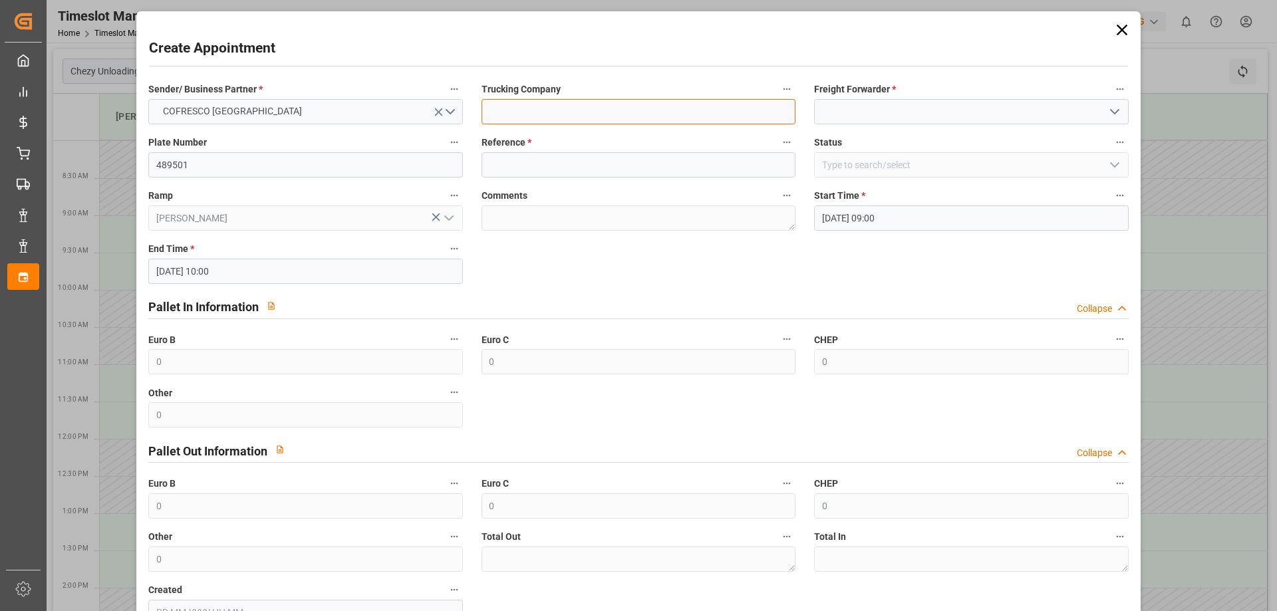
click at [513, 108] on input at bounding box center [638, 111] width 314 height 25
type input "EVEREST LOGISTICS SP. Z O.O."
click at [898, 118] on input at bounding box center [971, 111] width 314 height 25
click at [1106, 114] on icon "open menu" at bounding box center [1114, 112] width 16 height 16
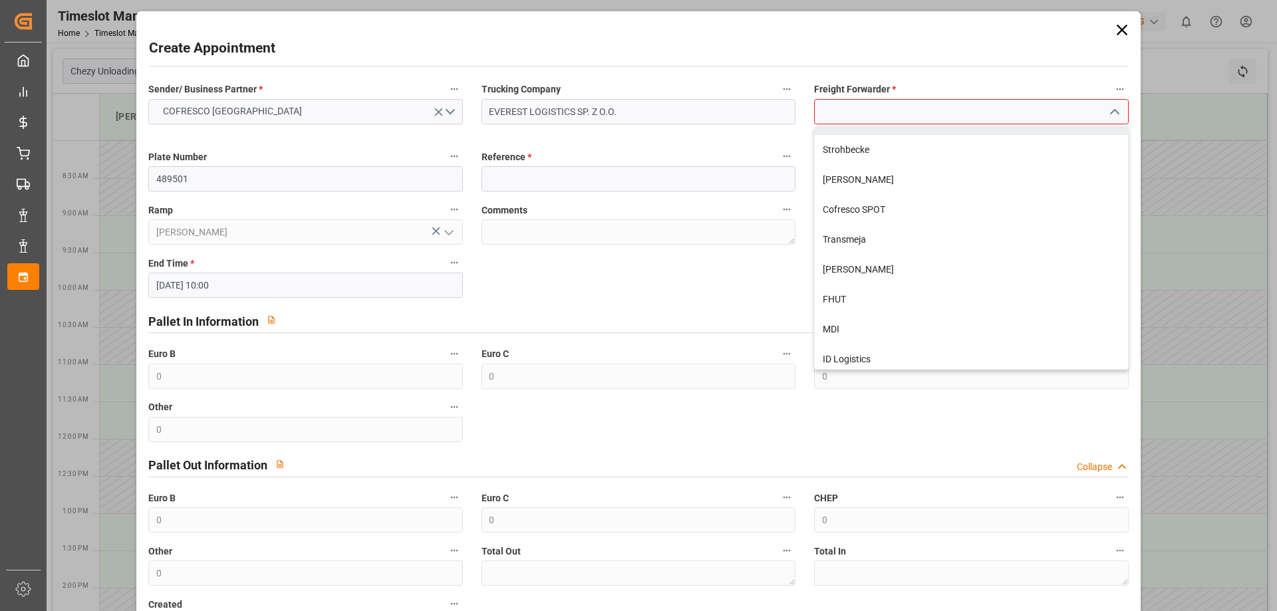
scroll to position [399, 0]
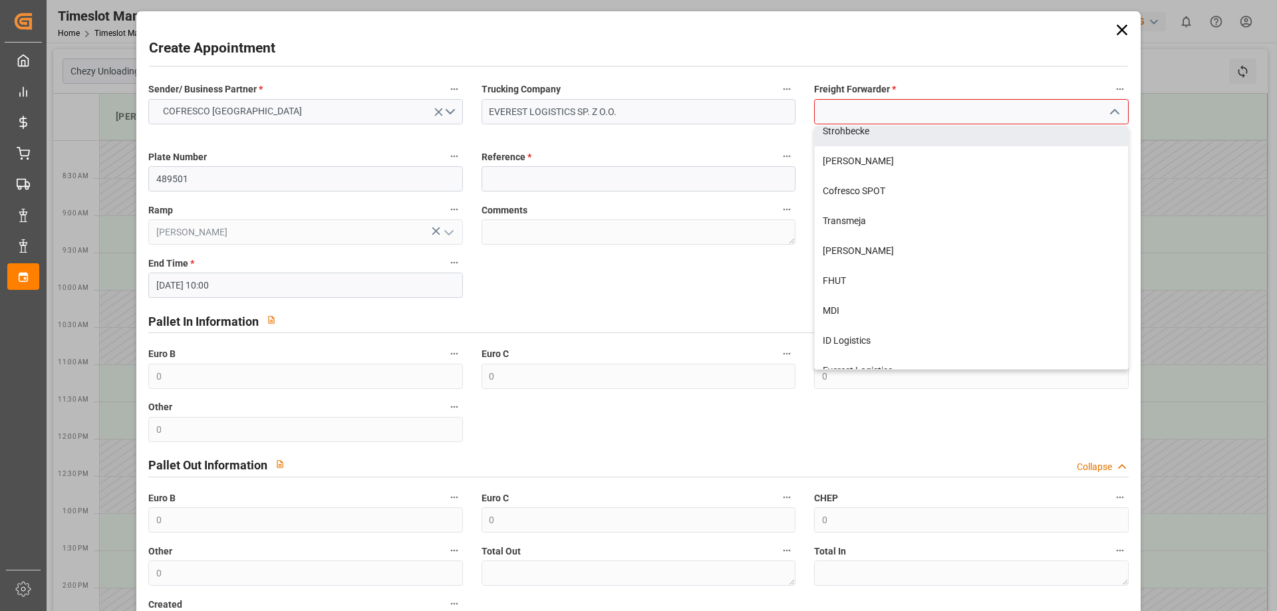
click at [850, 115] on input at bounding box center [971, 111] width 314 height 25
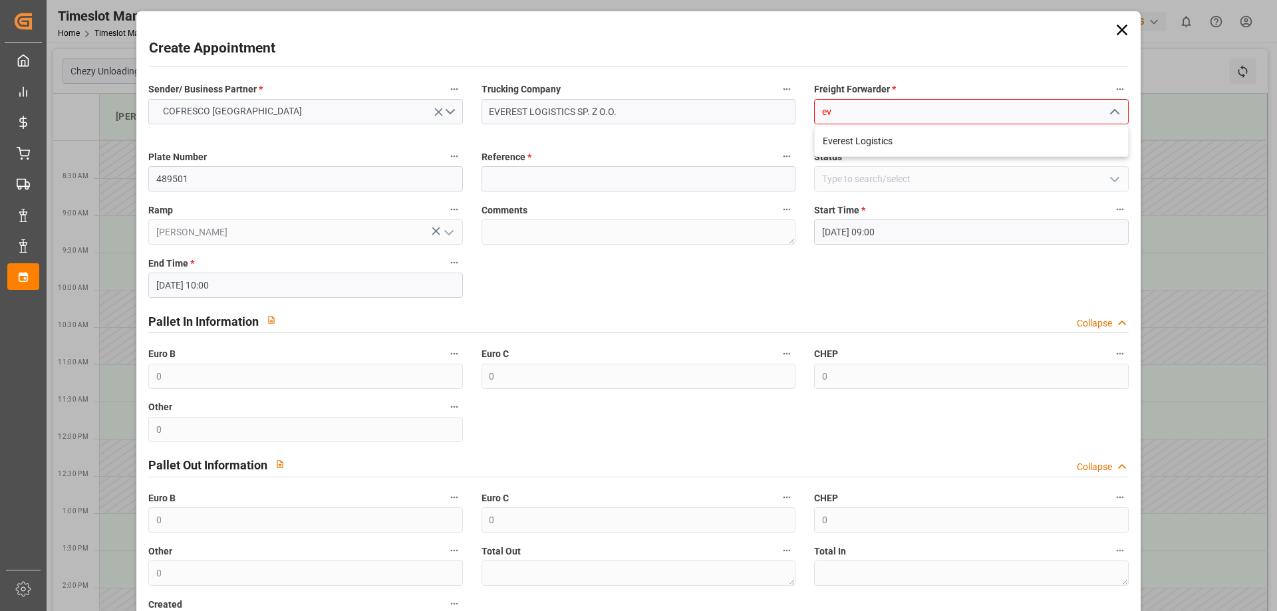
scroll to position [0, 0]
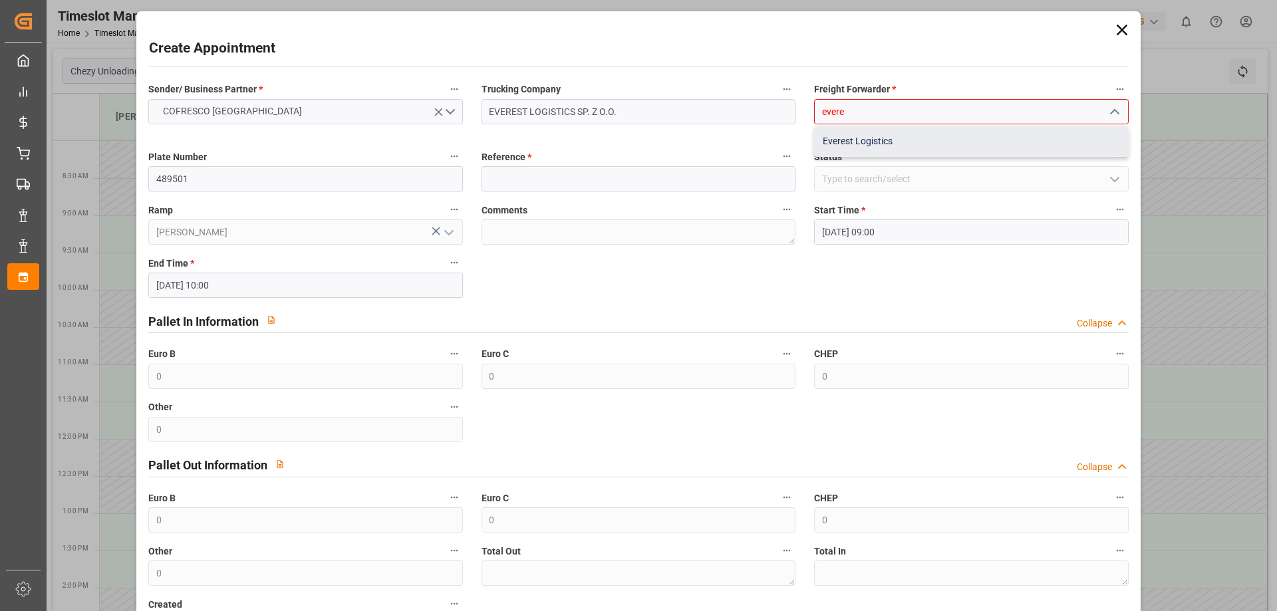
click at [850, 142] on div "Everest Logistics" at bounding box center [970, 141] width 312 height 30
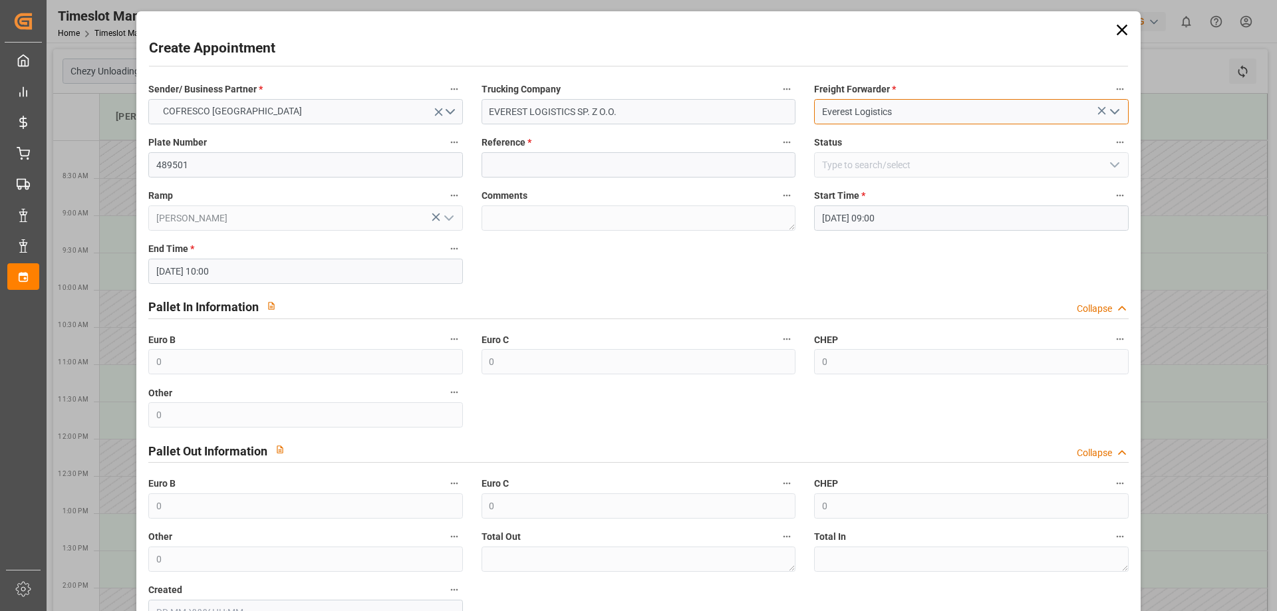
type input "Everest Logistics"
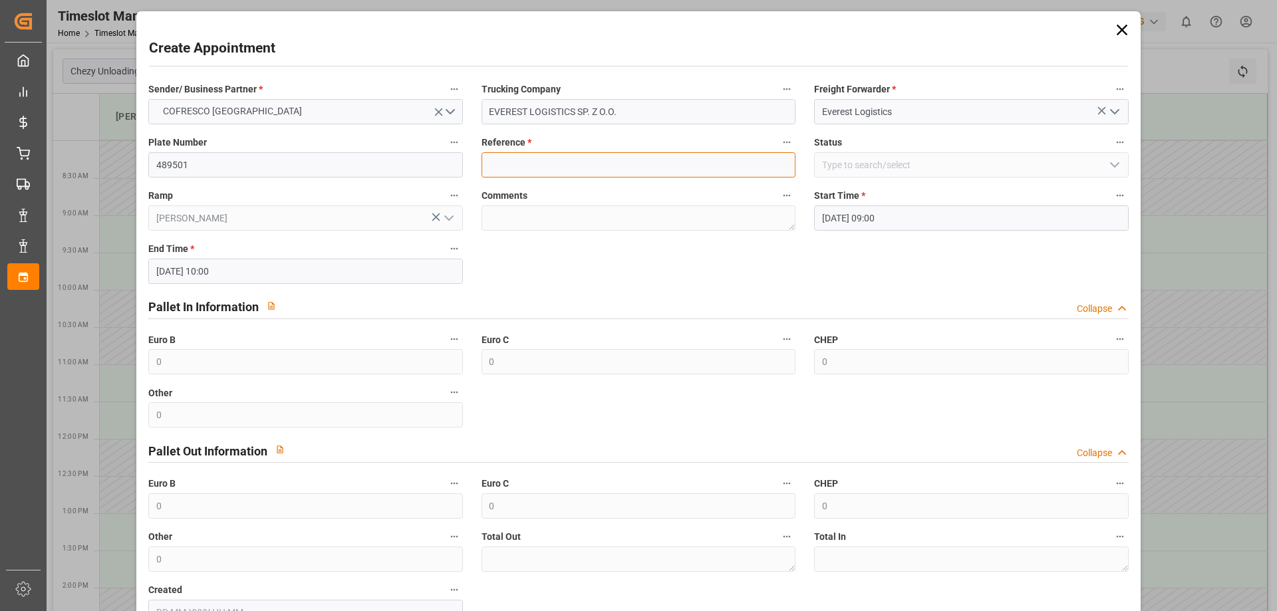
click at [576, 172] on input at bounding box center [638, 164] width 314 height 25
paste input "489501"
type input "489501"
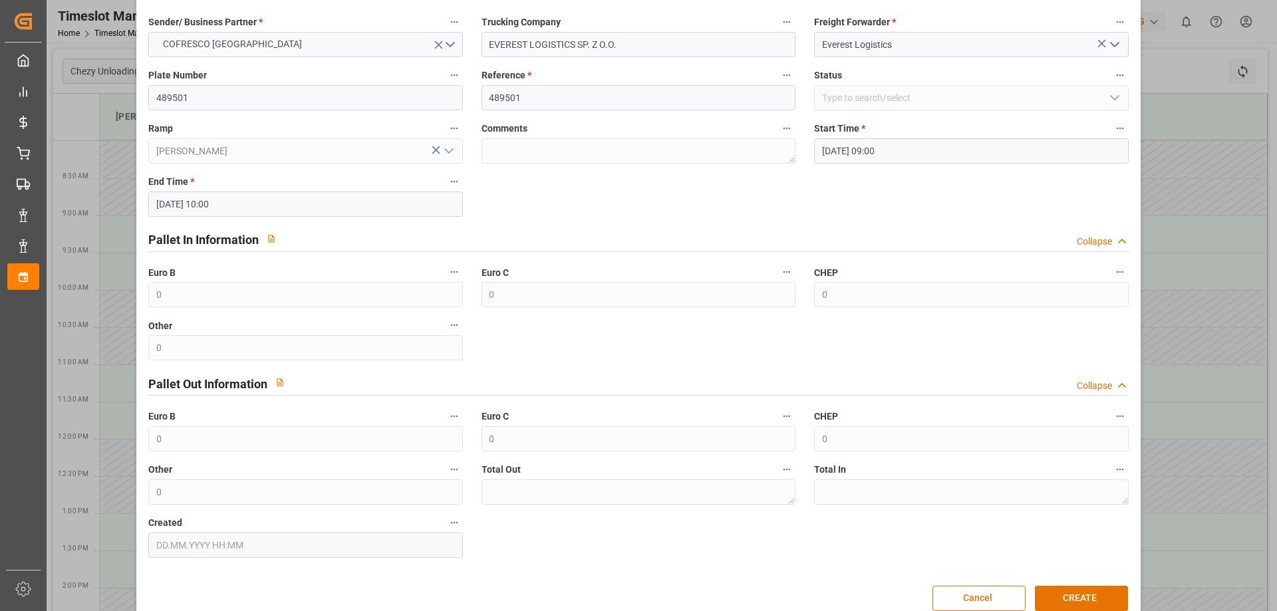
scroll to position [91, 0]
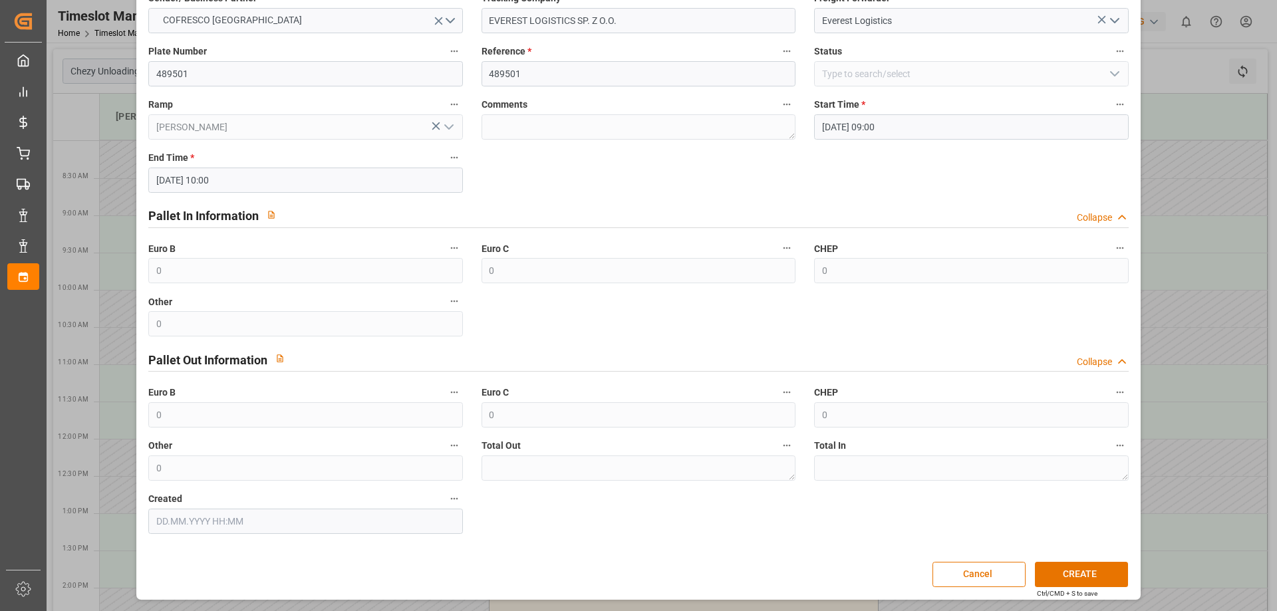
click at [196, 538] on div "Created" at bounding box center [305, 511] width 332 height 53
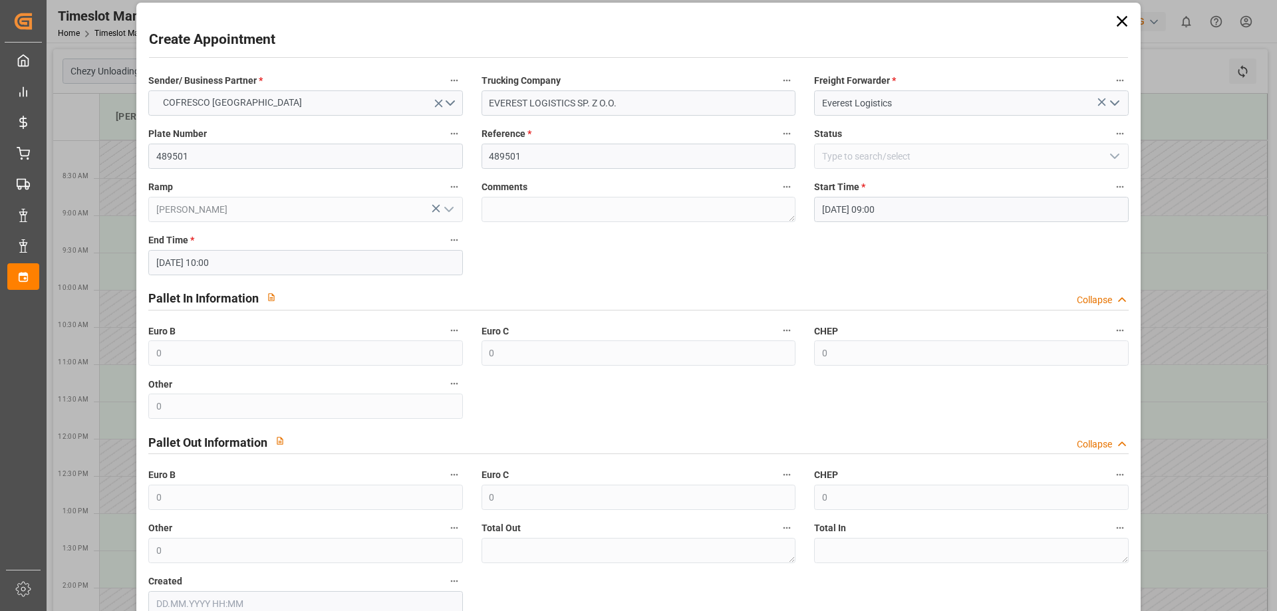
scroll to position [0, 0]
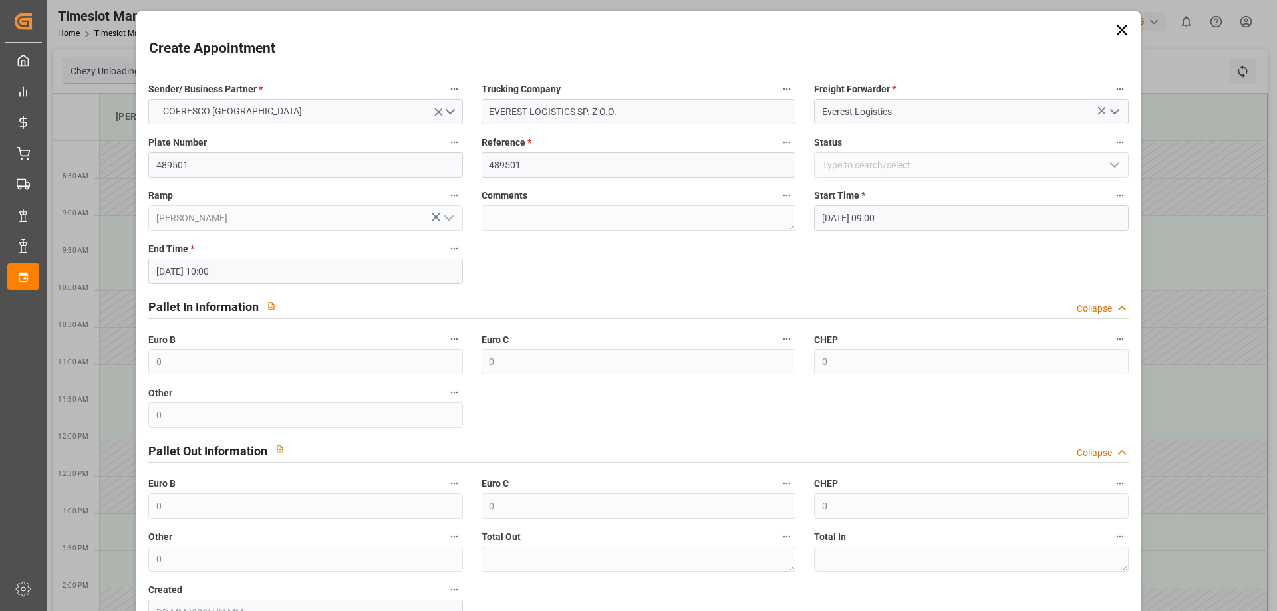
click at [1112, 31] on icon at bounding box center [1121, 30] width 19 height 19
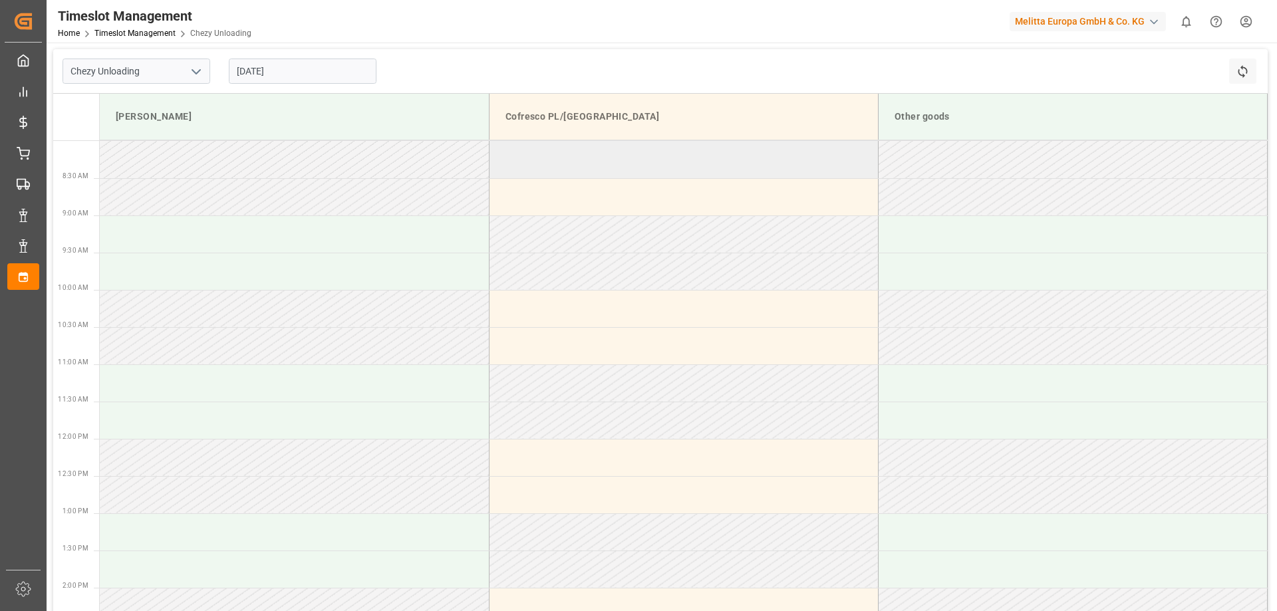
click at [576, 163] on td at bounding box center [683, 159] width 389 height 37
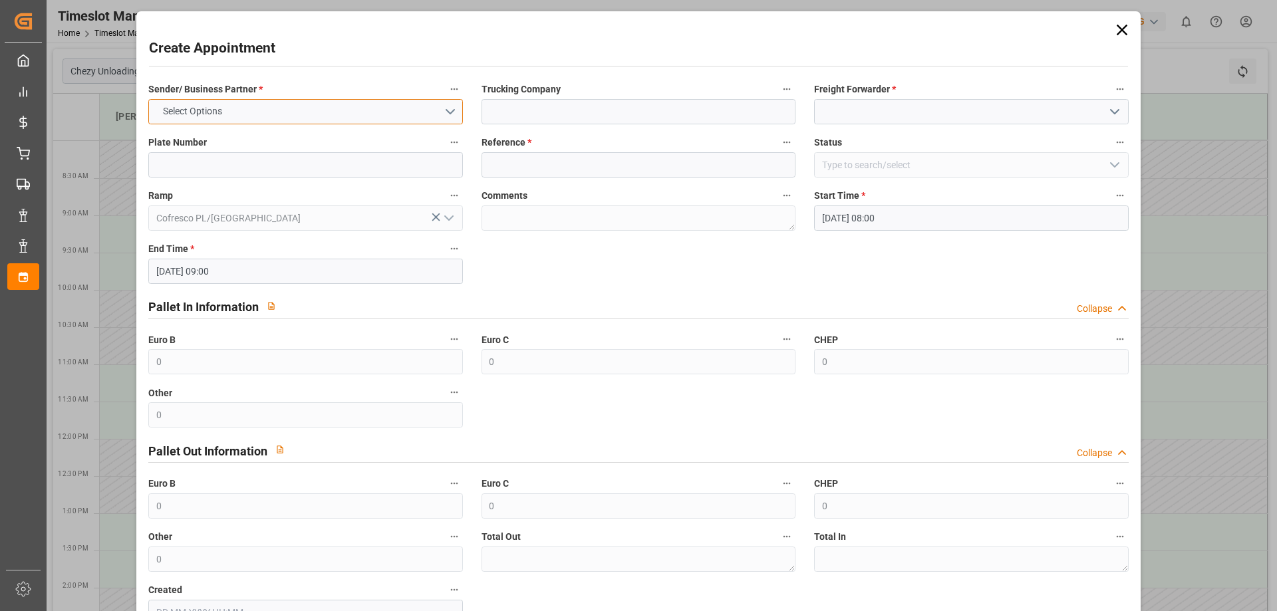
click at [255, 116] on button "Select Options" at bounding box center [305, 111] width 314 height 25
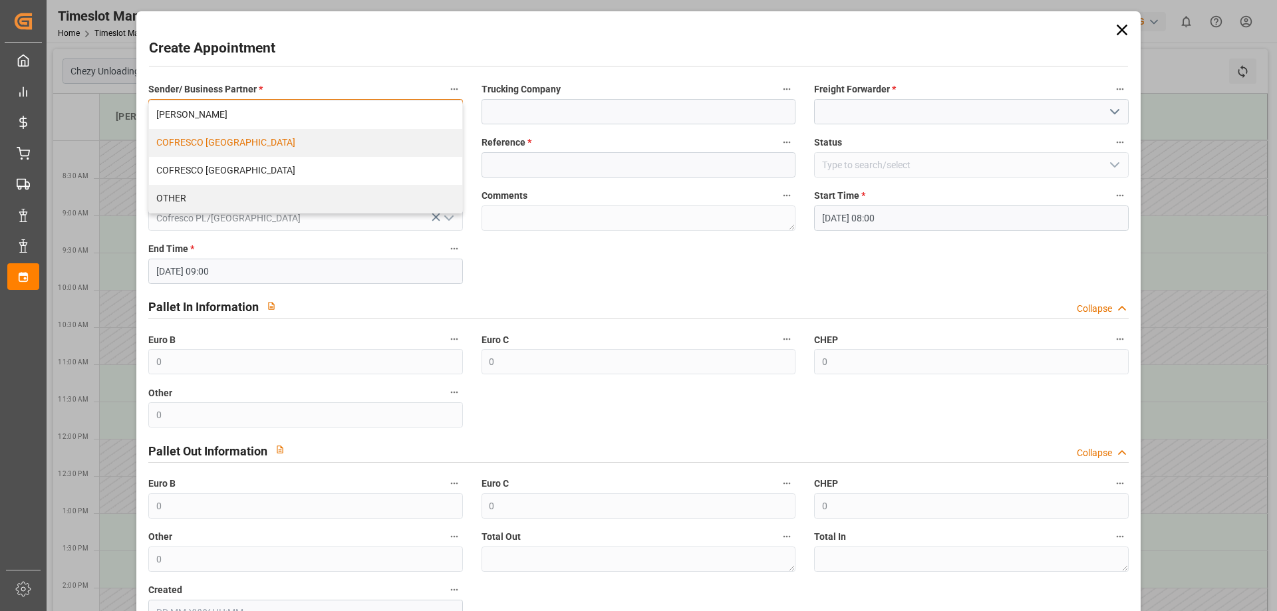
click at [205, 142] on div "COFRESCO POLAND" at bounding box center [305, 143] width 312 height 28
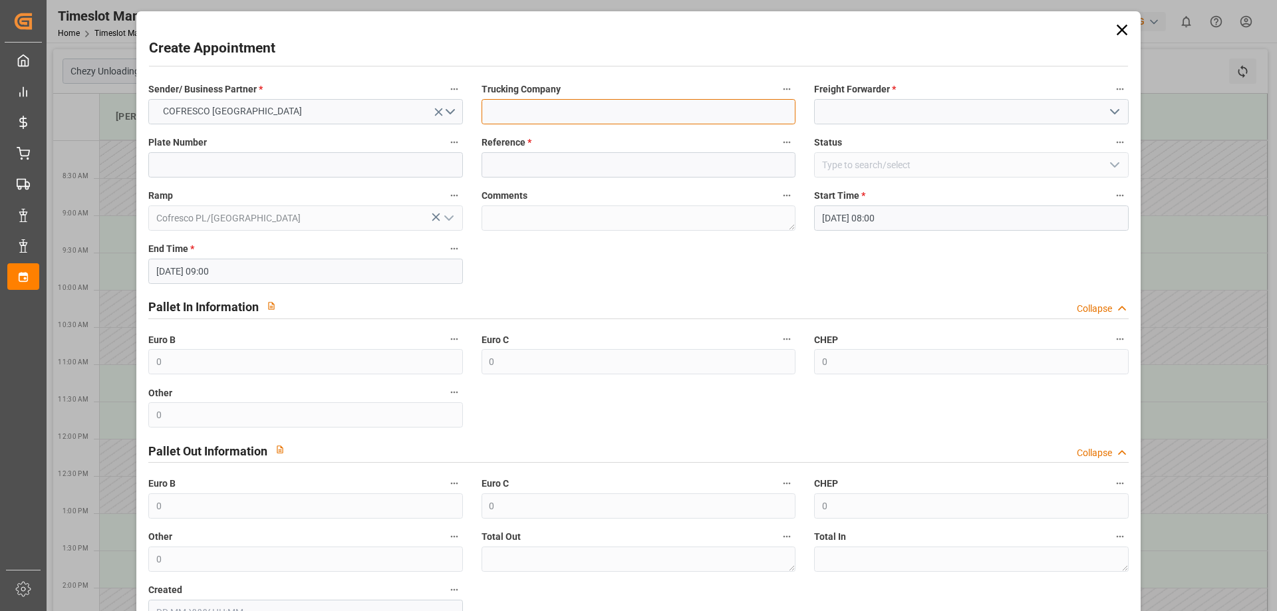
click at [533, 111] on input at bounding box center [638, 111] width 314 height 25
type input "EVEREST LOGISTICS SP. Z O.O."
click at [904, 117] on input at bounding box center [971, 111] width 314 height 25
paste input "489501"
type input "489501"
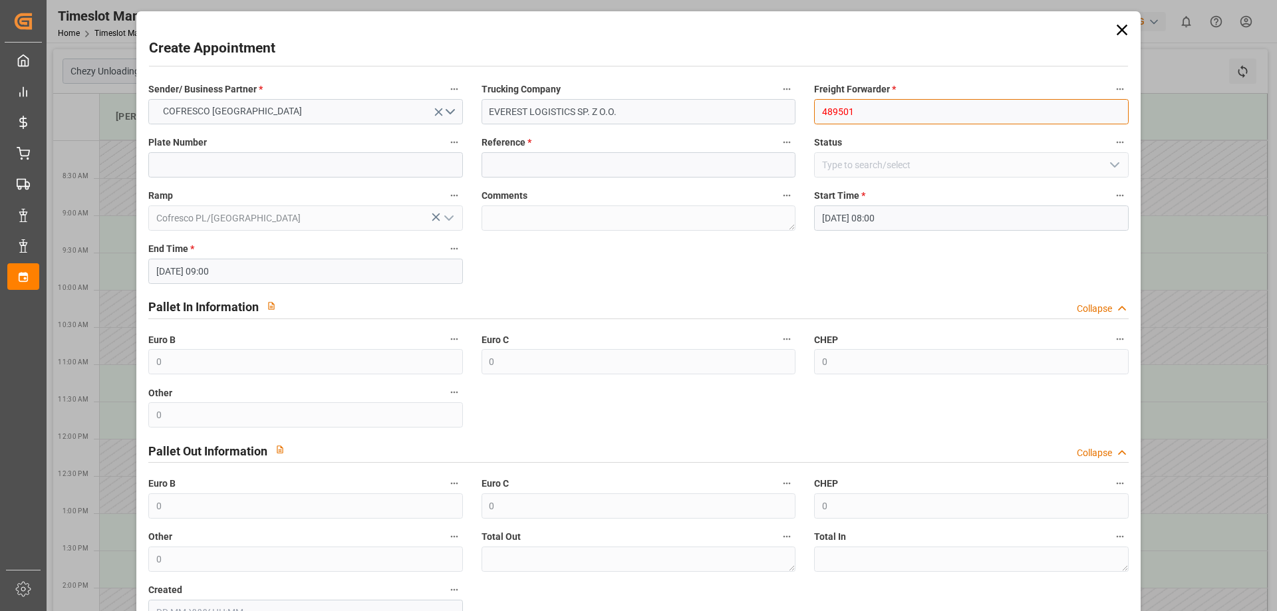
drag, startPoint x: 1057, startPoint y: 112, endPoint x: 754, endPoint y: 117, distance: 303.2
click at [760, 116] on div "Sender/ Business Partner * COFRESCO POLAND Trucking Company EVEREST LOGISTICS S…" at bounding box center [638, 353] width 998 height 554
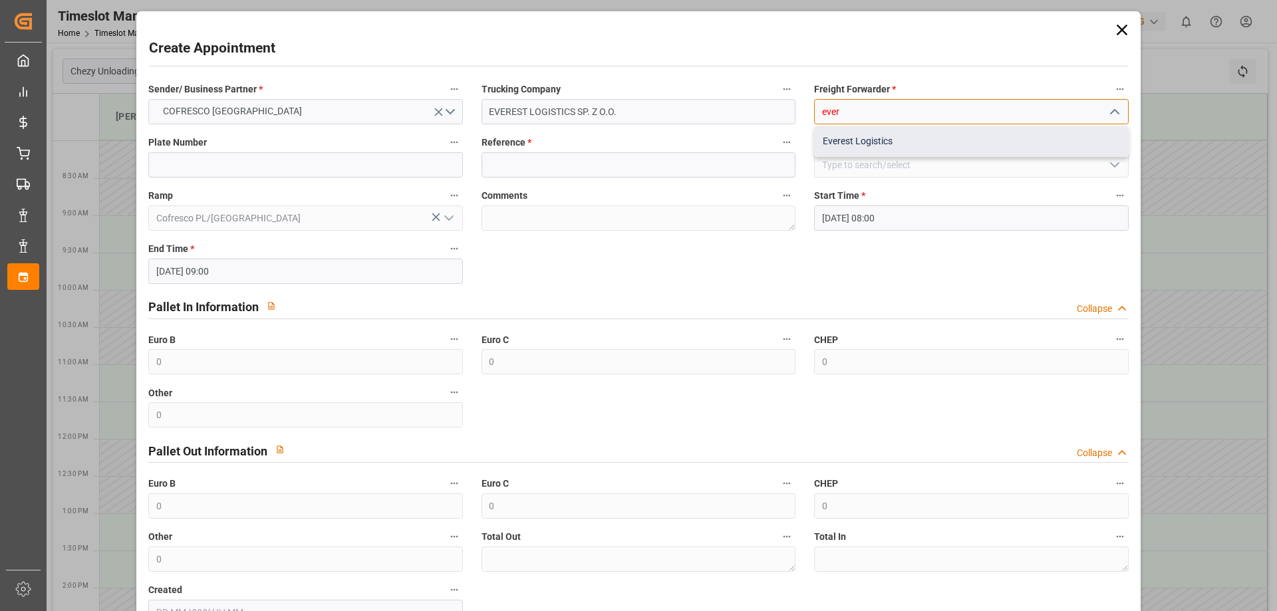
click at [856, 141] on div "Everest Logistics" at bounding box center [970, 141] width 312 height 30
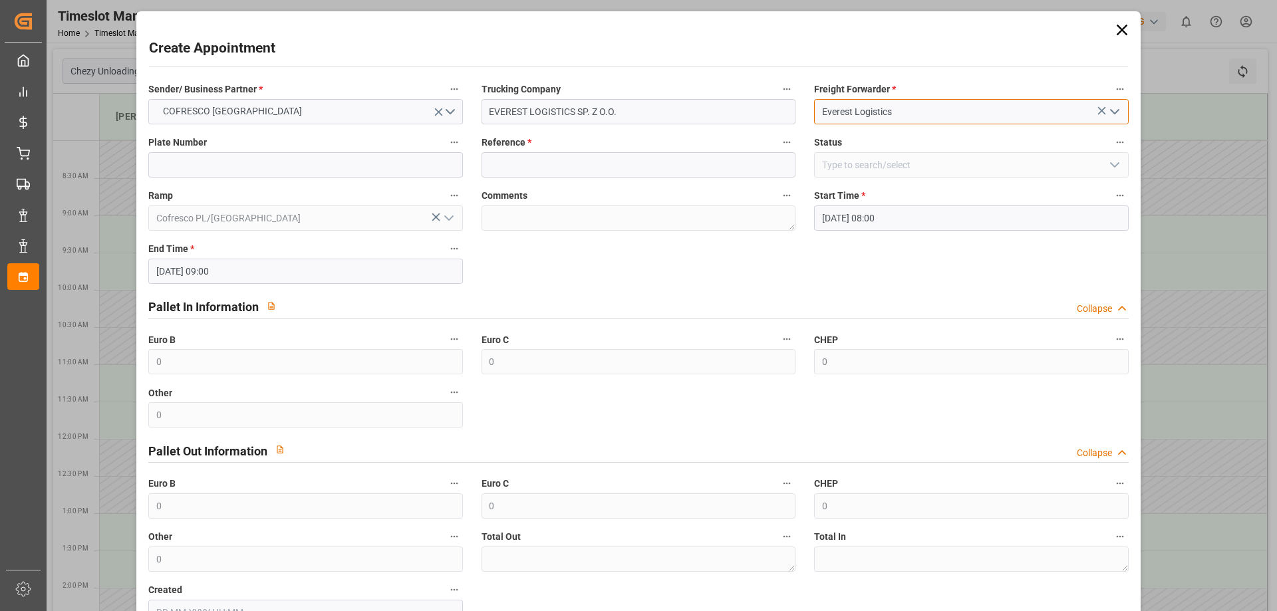
type input "Everest Logistics"
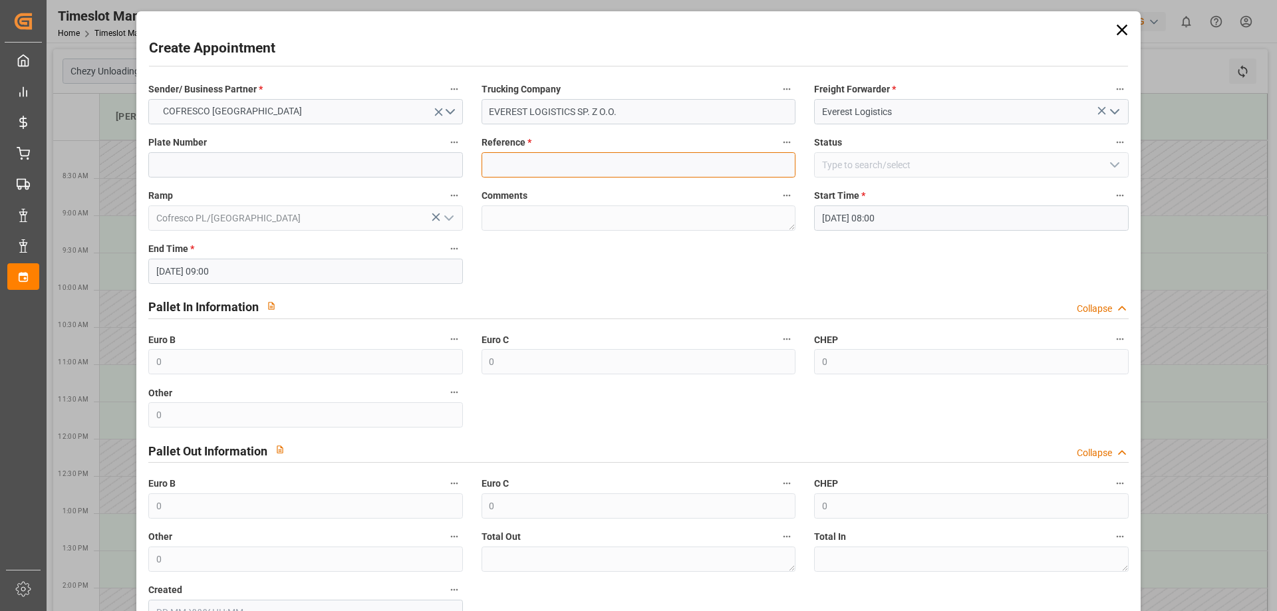
click at [513, 159] on input at bounding box center [638, 164] width 314 height 25
paste input "489501"
type input "489501"
click at [1116, 25] on icon at bounding box center [1121, 30] width 11 height 11
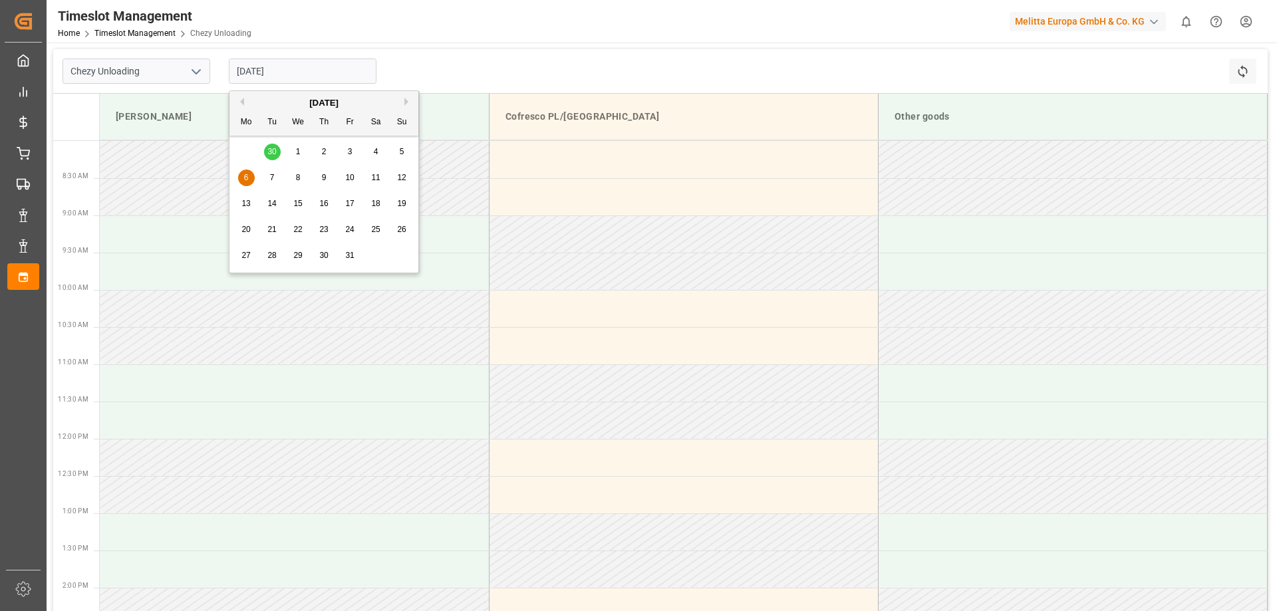
click at [286, 77] on input "06.10.2025" at bounding box center [303, 71] width 148 height 25
click at [319, 172] on div "9" at bounding box center [324, 178] width 17 height 16
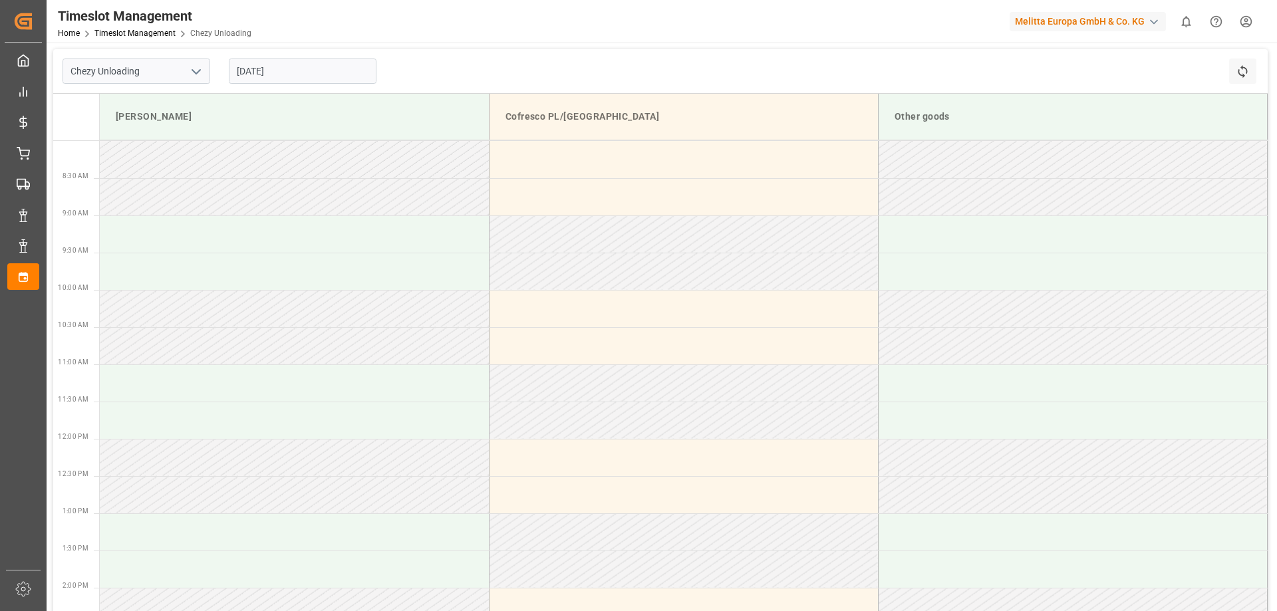
click at [284, 74] on input "[DATE]" at bounding box center [303, 71] width 148 height 25
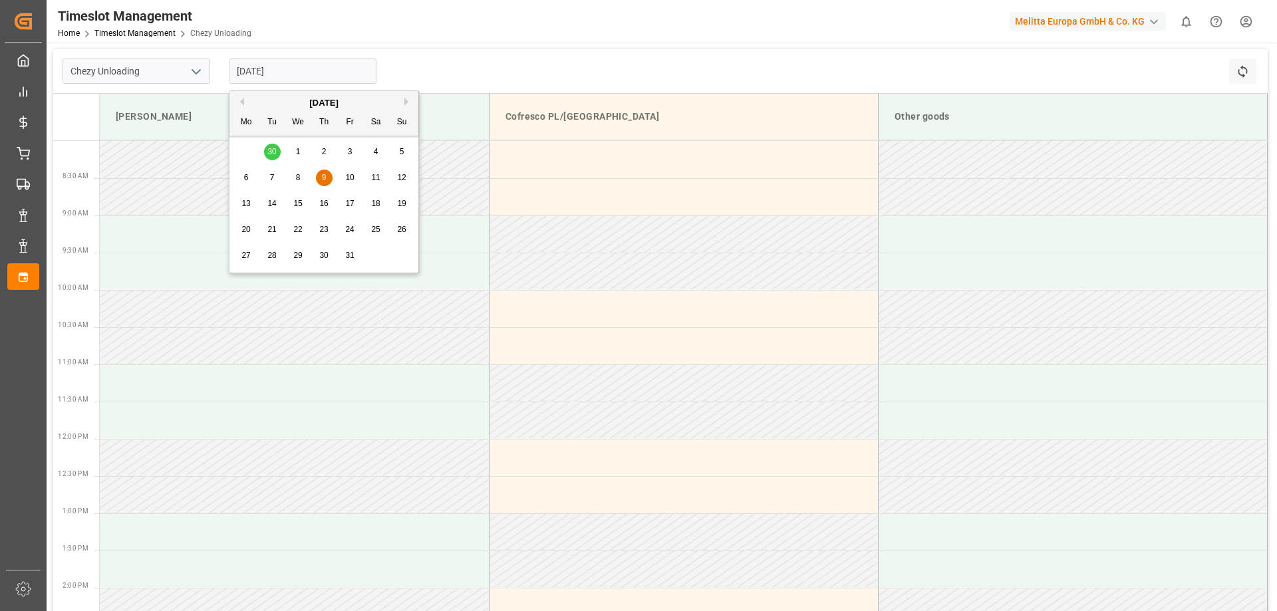
click at [324, 151] on span "2" at bounding box center [324, 151] width 5 height 9
type input "[DATE]"
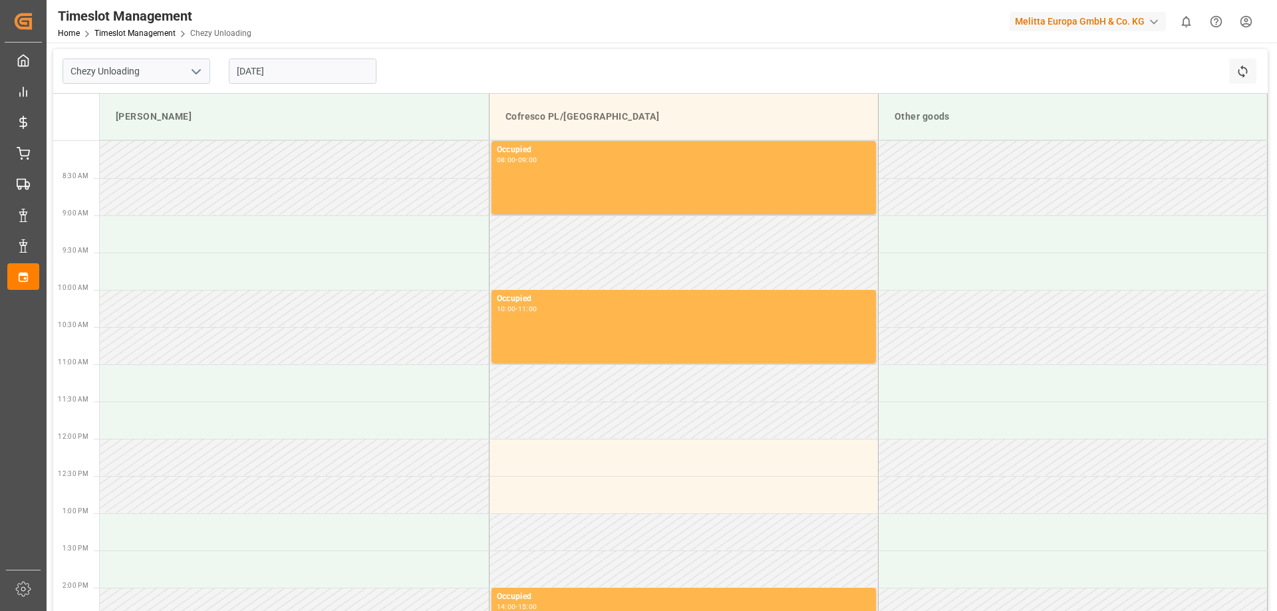
scroll to position [199, 0]
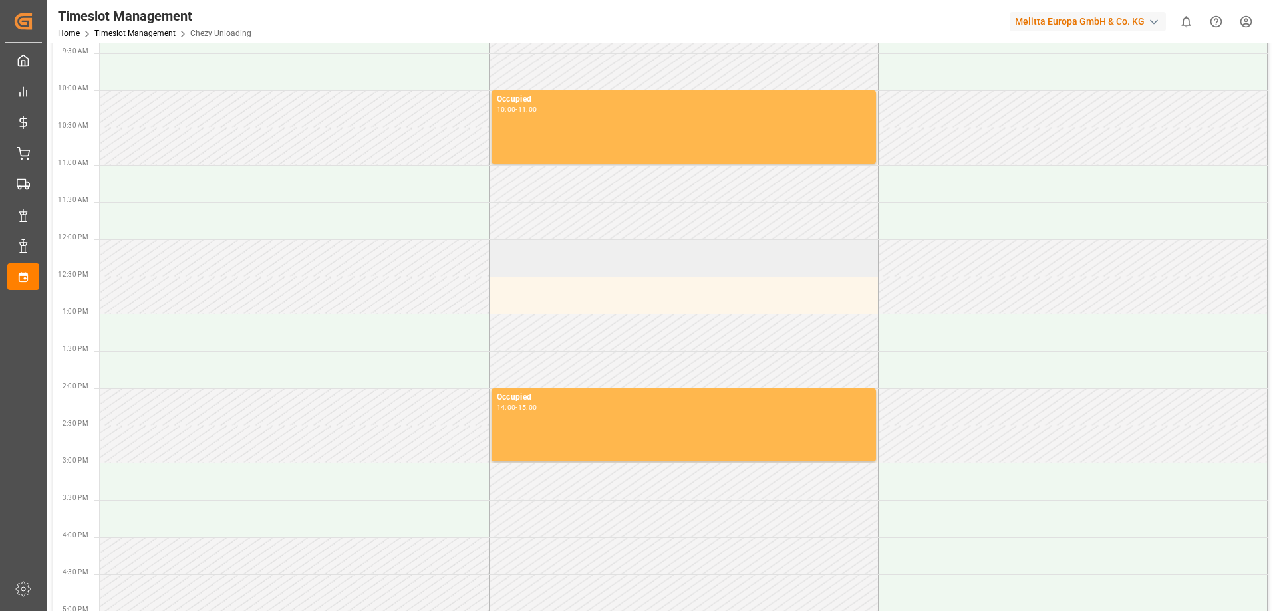
click at [551, 266] on td at bounding box center [683, 257] width 389 height 37
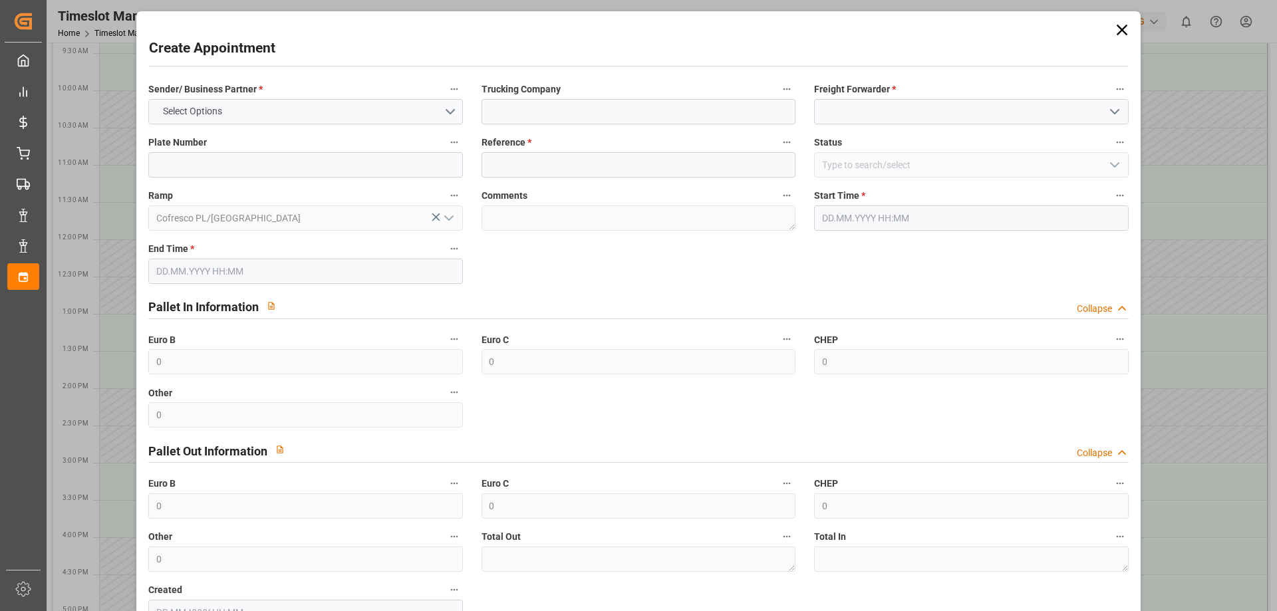
type input "[DATE] 12:00"
type input "[DATE] 13:00"
click at [275, 115] on button "Select Options" at bounding box center [305, 111] width 314 height 25
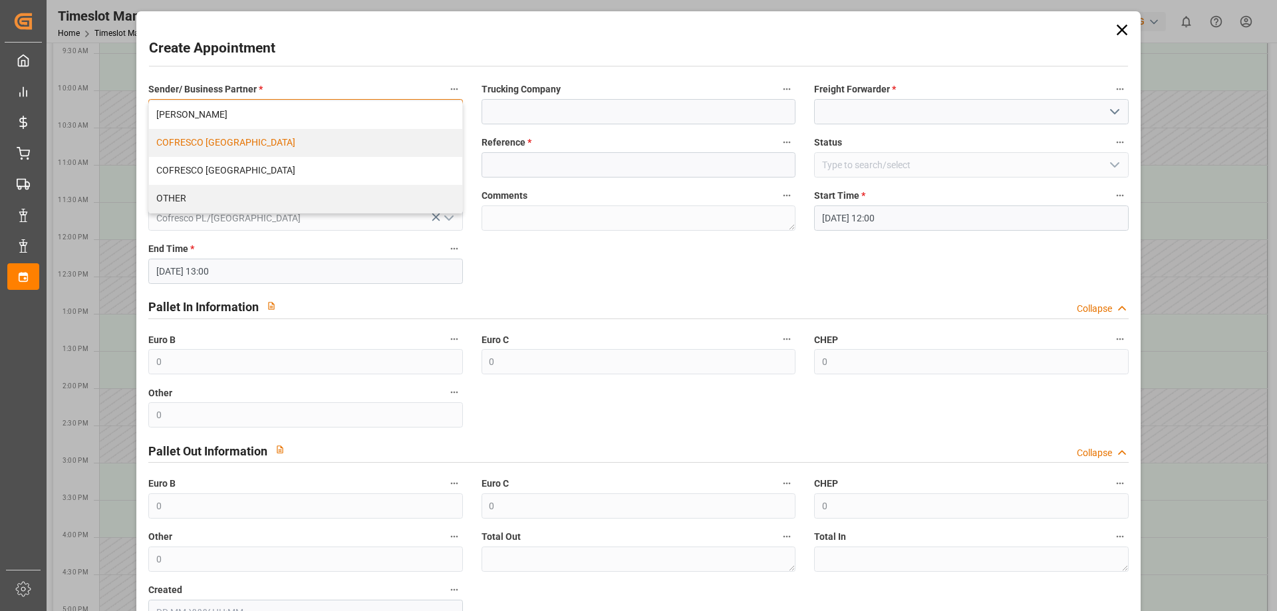
click at [211, 140] on div "COFRESCO POLAND" at bounding box center [305, 143] width 312 height 28
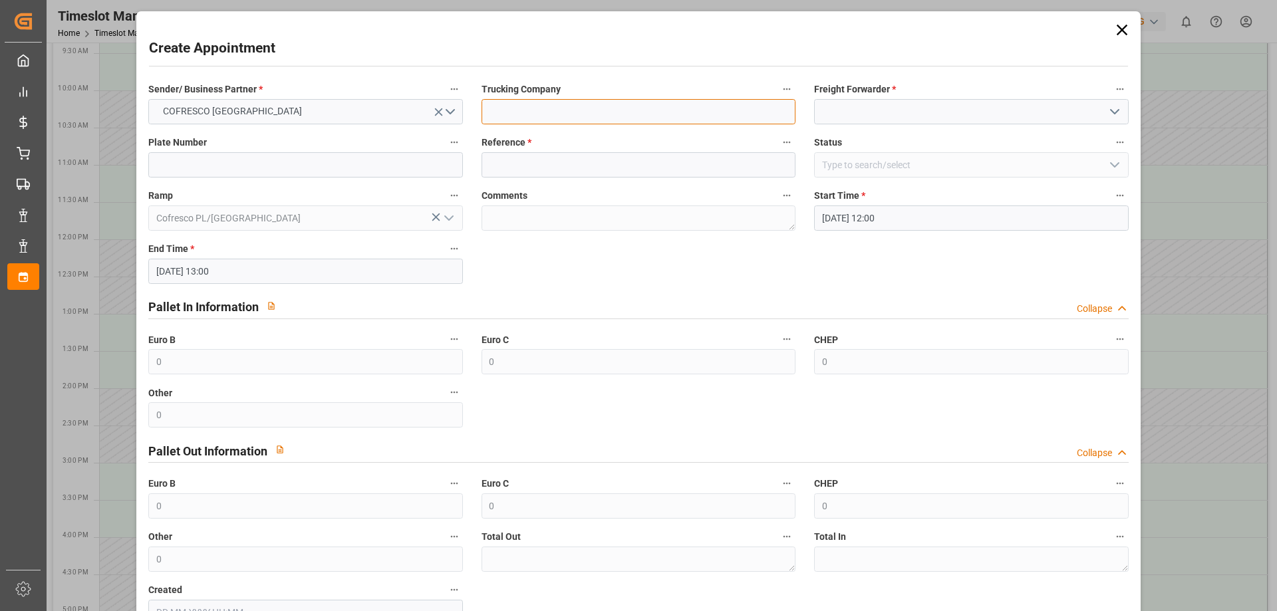
click at [575, 108] on input at bounding box center [638, 111] width 314 height 25
type input "EVEREST LOGISTICS SP. Z O.O."
click at [900, 117] on input at bounding box center [971, 111] width 314 height 25
click at [1114, 113] on icon "open menu" at bounding box center [1114, 112] width 16 height 16
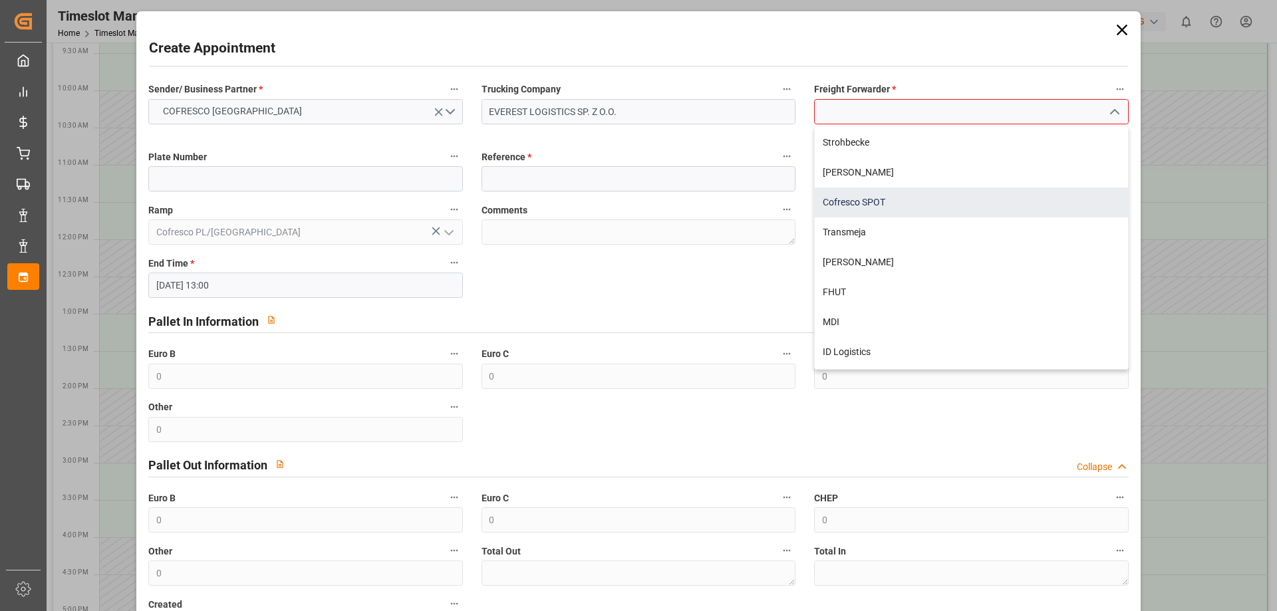
scroll to position [415, 0]
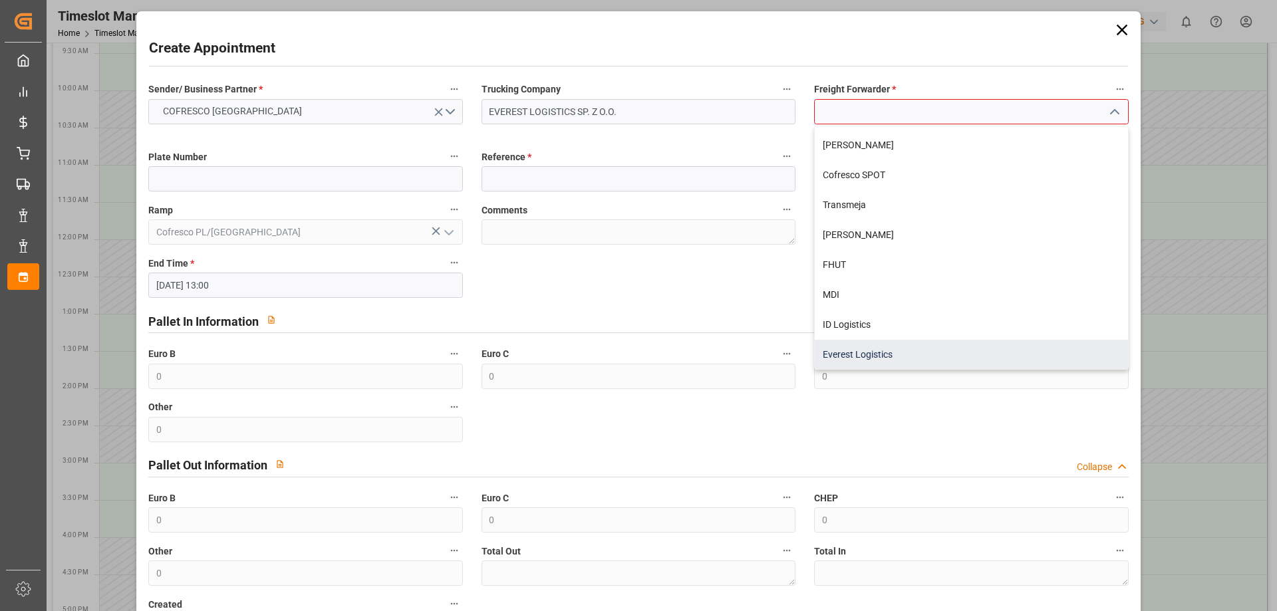
click at [850, 350] on div "Everest Logistics" at bounding box center [970, 355] width 312 height 30
type input "Everest Logistics"
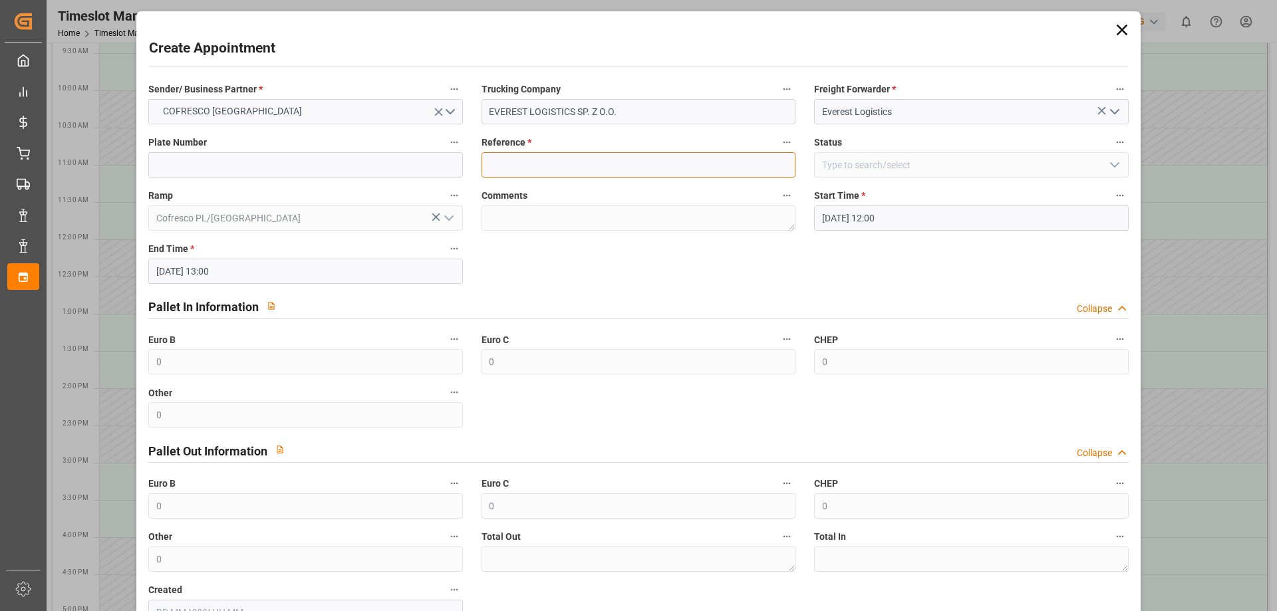
click at [514, 162] on input at bounding box center [638, 164] width 314 height 25
paste input "489501"
type input "489501"
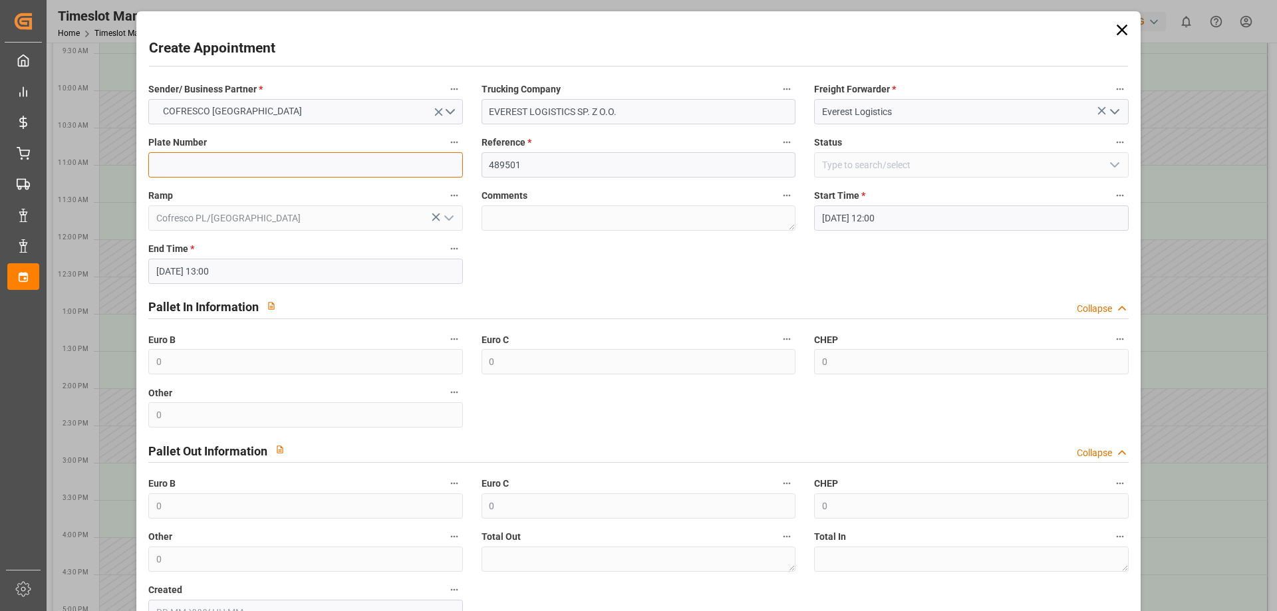
click at [308, 160] on input at bounding box center [305, 164] width 314 height 25
paste input "489501"
type input "489501"
click at [531, 269] on div "Sender/ Business Partner * COFRESCO POLAND Trucking Company EVEREST LOGISTICS S…" at bounding box center [638, 353] width 998 height 554
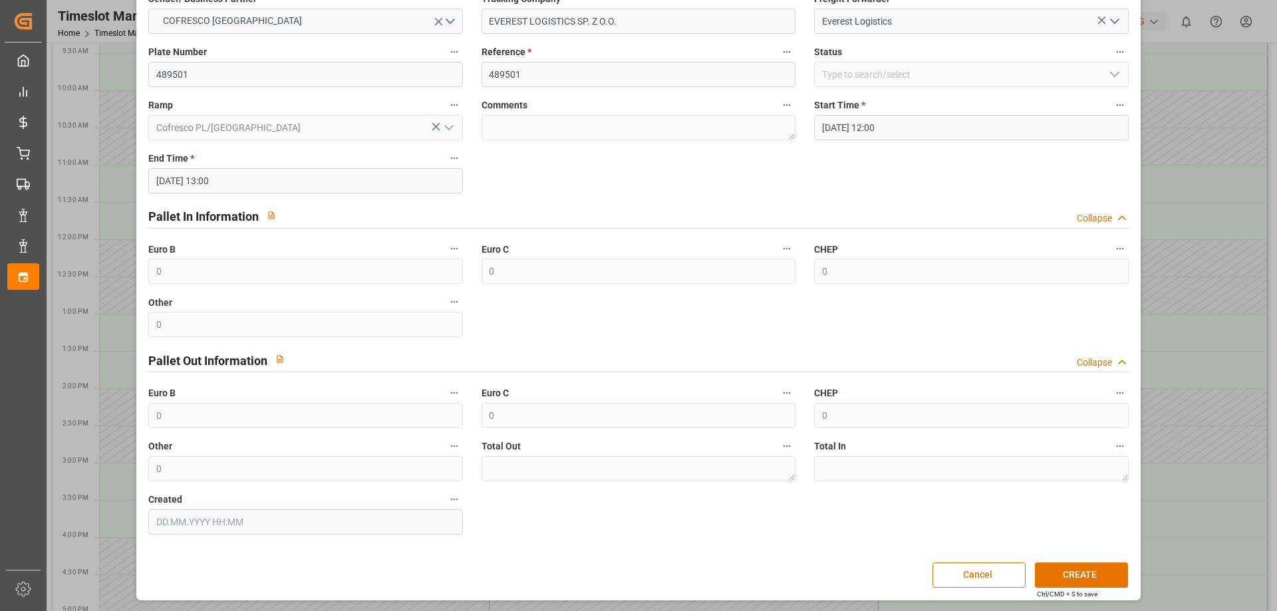
scroll to position [91, 0]
click at [1068, 574] on button "CREATE" at bounding box center [1081, 574] width 93 height 25
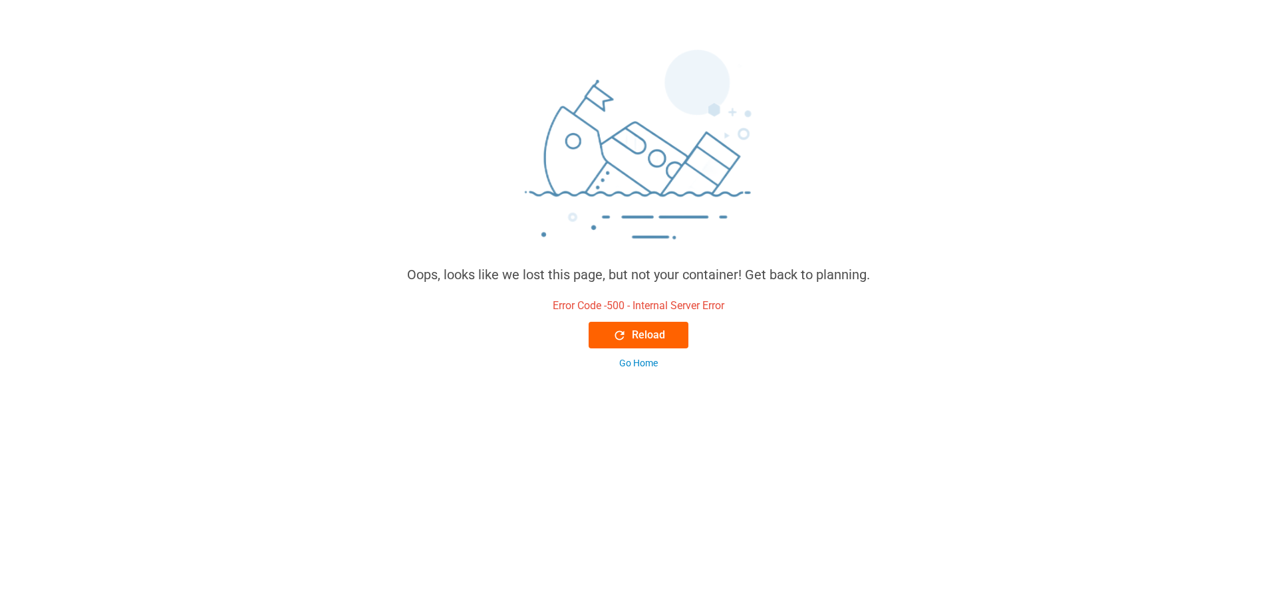
click at [630, 335] on div "Reload" at bounding box center [638, 335] width 53 height 16
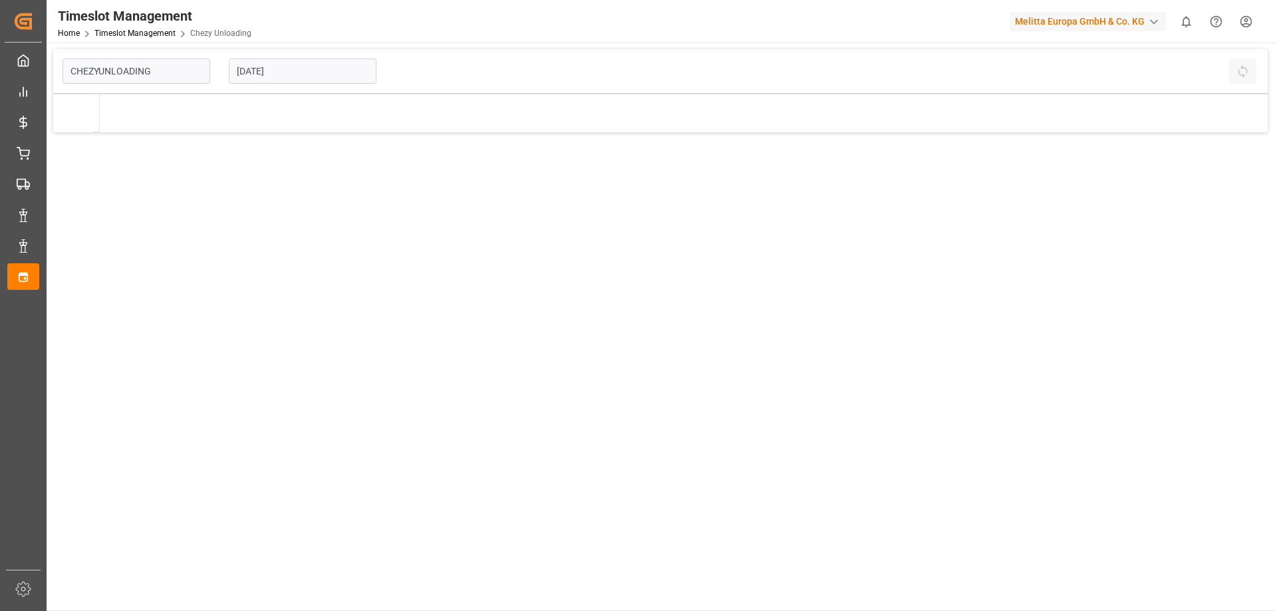
type input "Chezy Unloading"
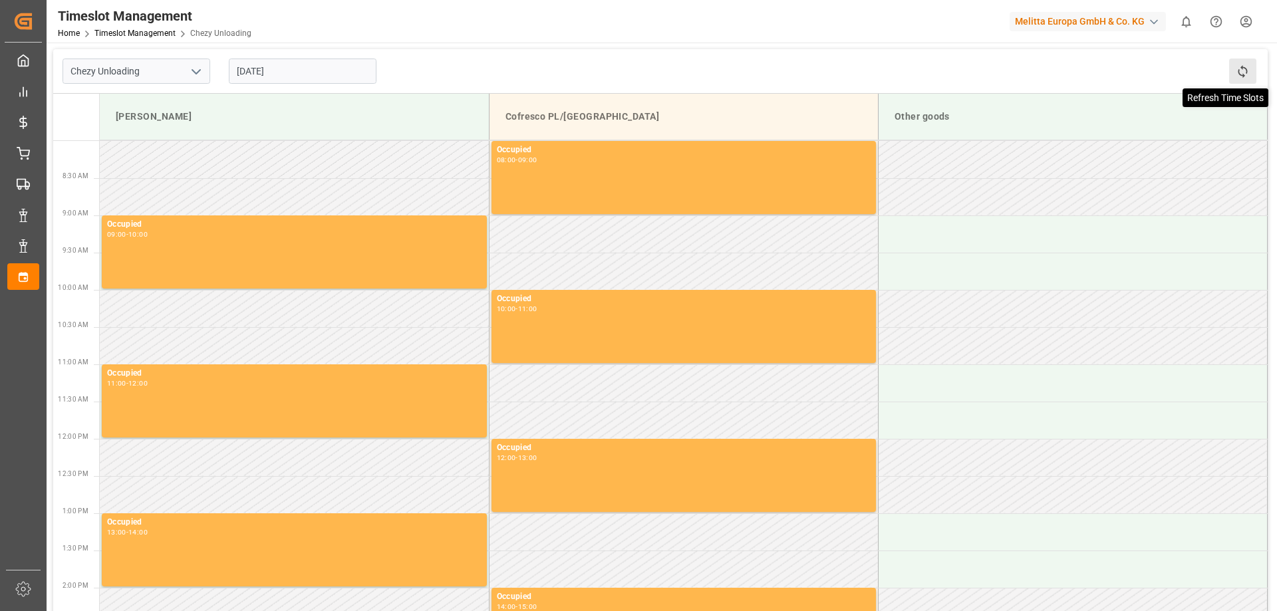
click at [1243, 72] on icon at bounding box center [1242, 71] width 14 height 14
click at [1245, 18] on html "Created by potrace 1.15, written by Peter Selinger 2001-2017 Created by potrace…" at bounding box center [638, 305] width 1277 height 611
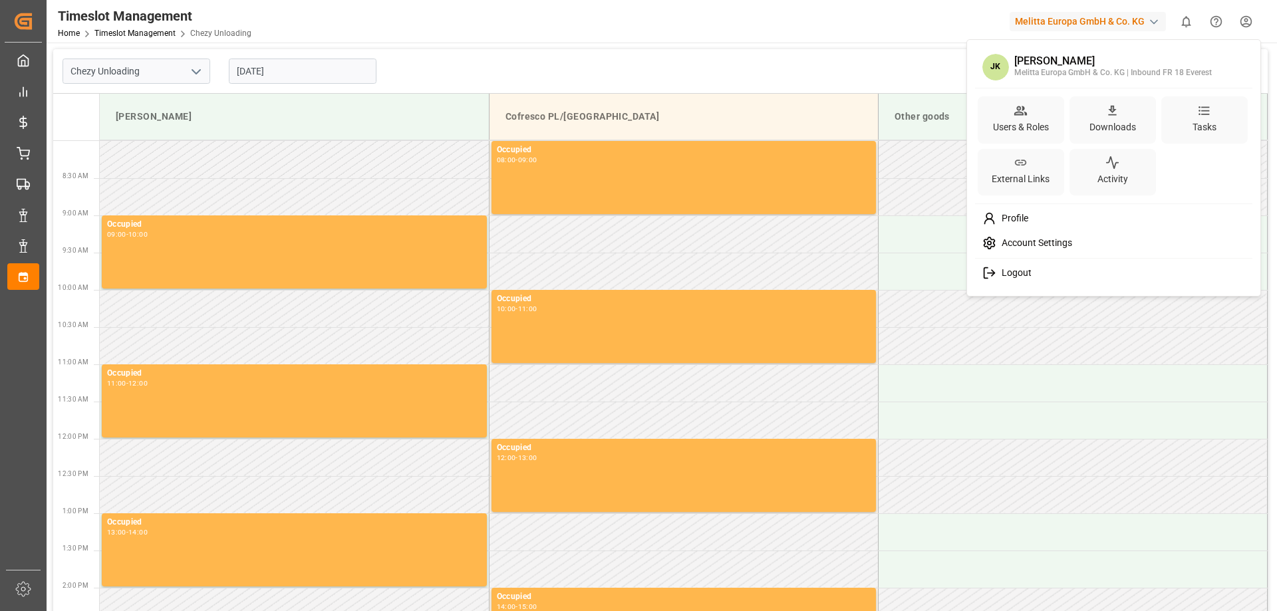
click at [1029, 269] on span "Logout" at bounding box center [1013, 273] width 35 height 12
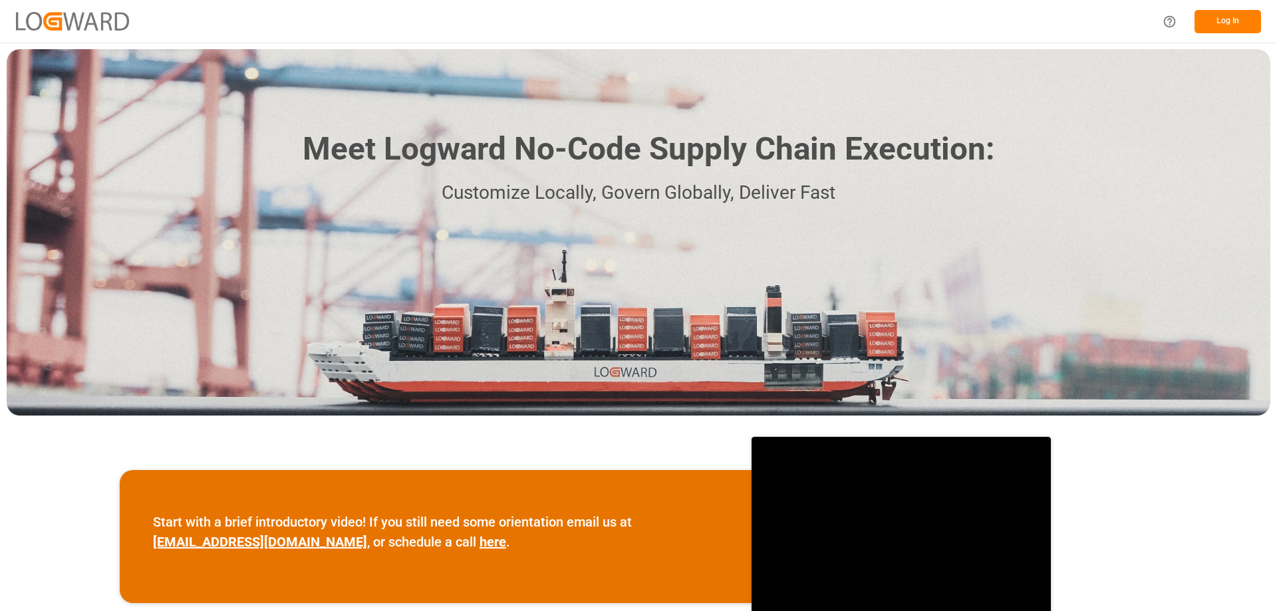
click at [1212, 25] on button "Log In" at bounding box center [1227, 21] width 66 height 23
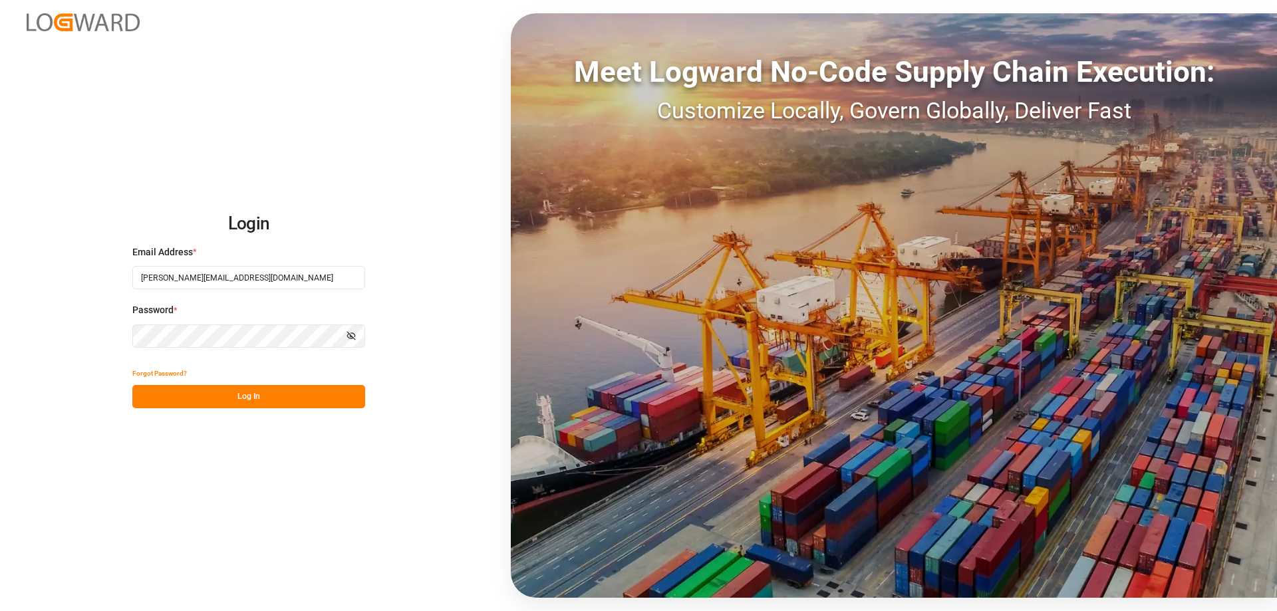
click at [207, 392] on button "Log In" at bounding box center [248, 396] width 233 height 23
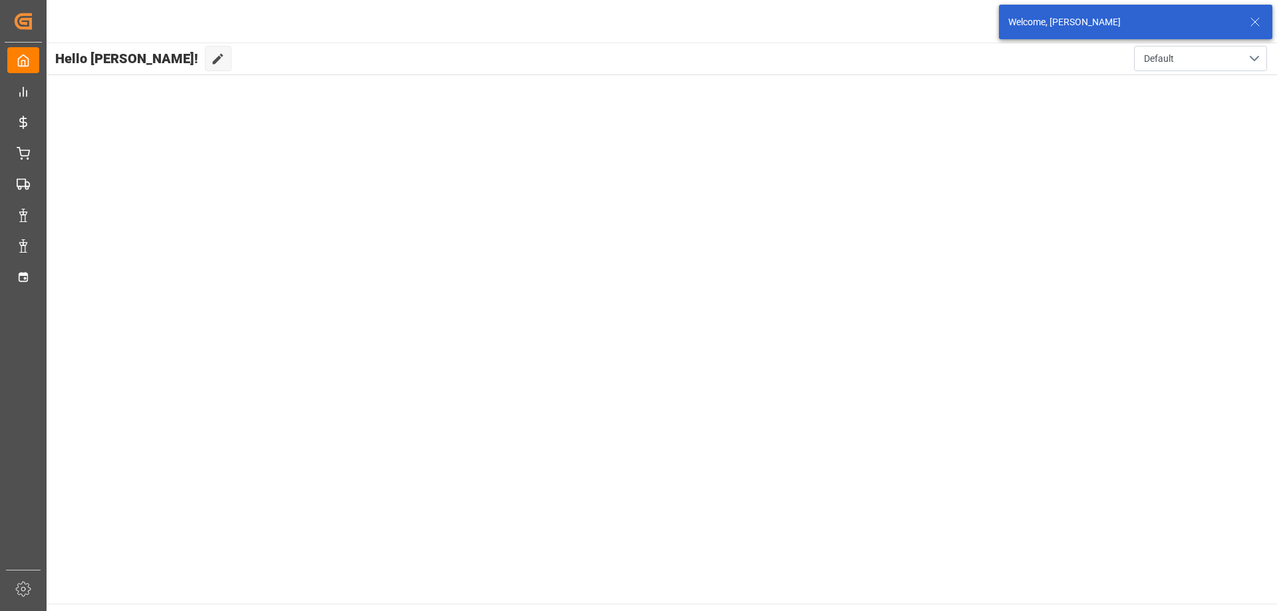
click at [1255, 21] on icon at bounding box center [1255, 22] width 16 height 16
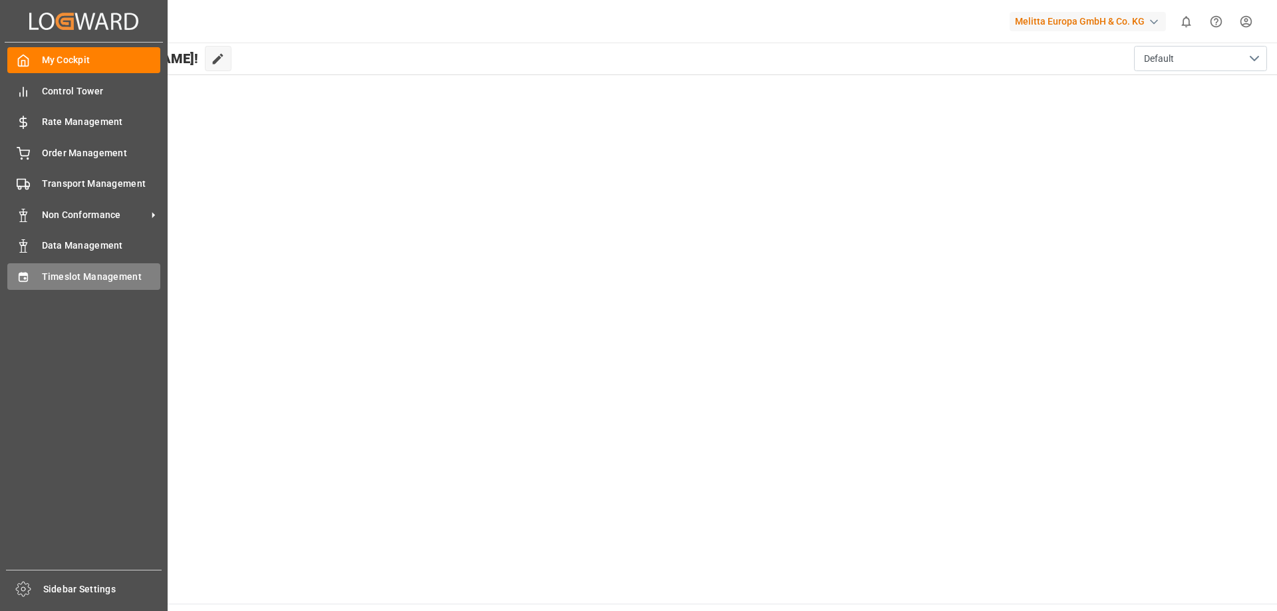
click at [27, 277] on icon at bounding box center [23, 276] width 9 height 9
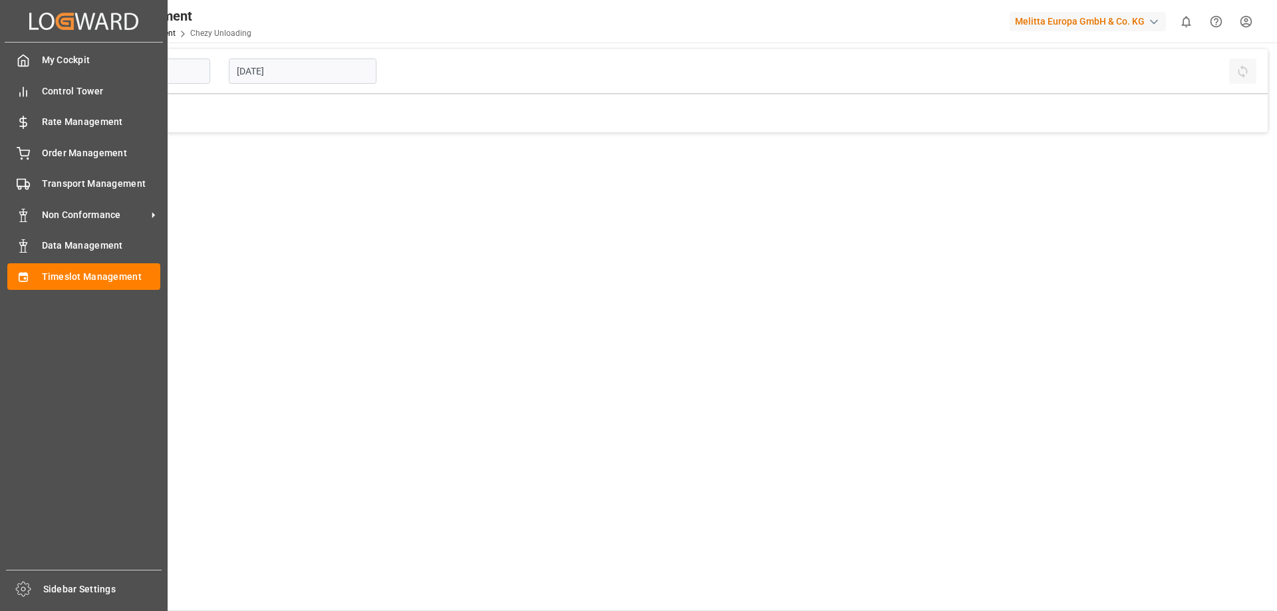
type input "Chezy Unloading"
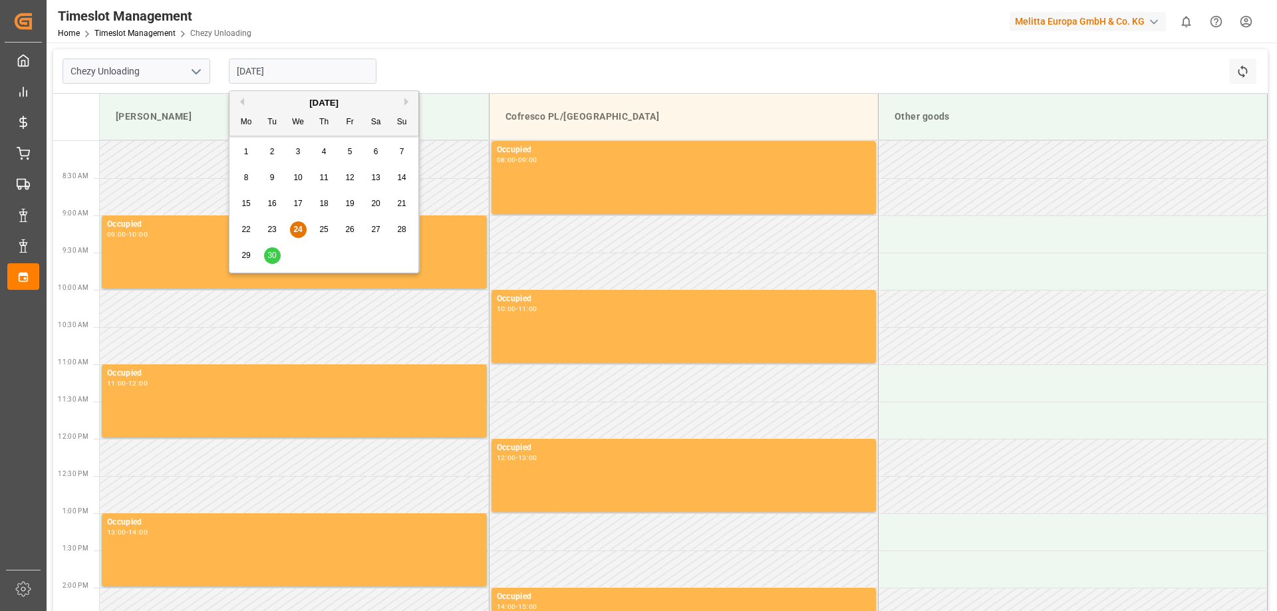
click at [297, 72] on input "[DATE]" at bounding box center [303, 71] width 148 height 25
click at [270, 256] on span "30" at bounding box center [271, 255] width 9 height 9
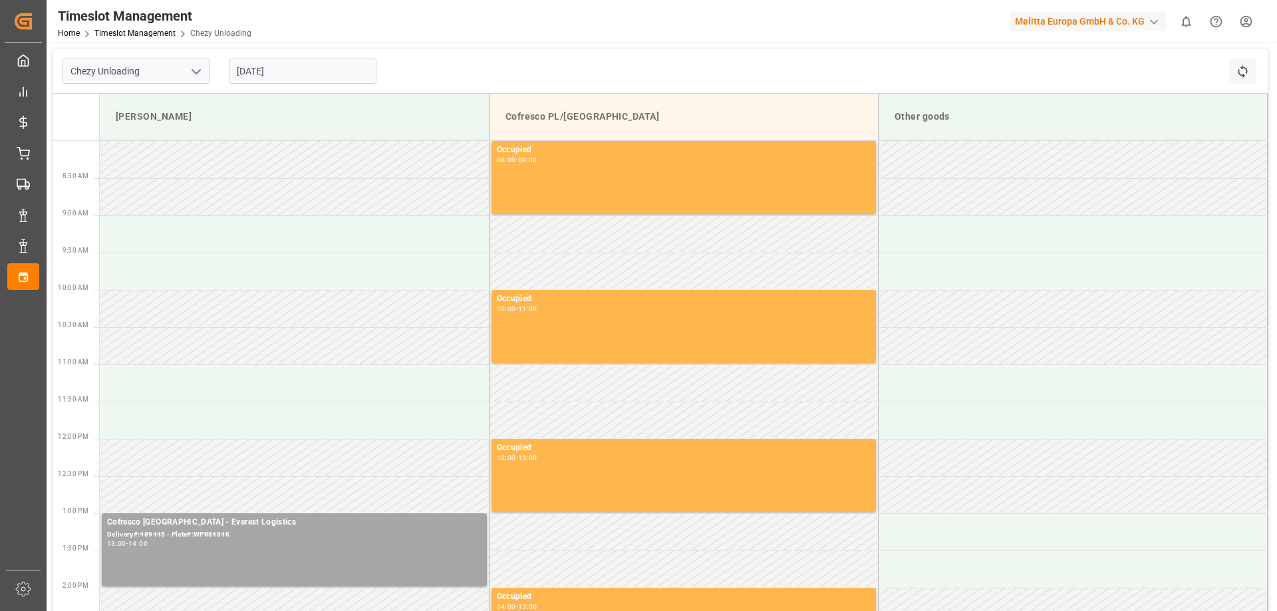
click at [293, 68] on input "30.09.2025" at bounding box center [303, 71] width 148 height 25
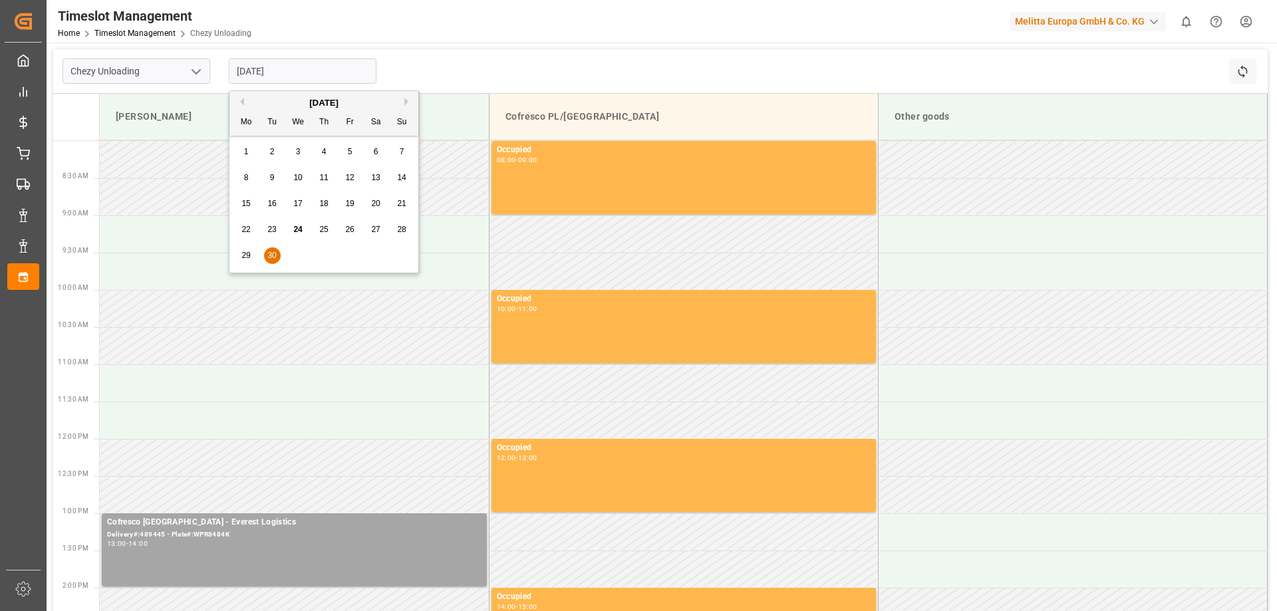
click at [408, 100] on button "Next Month" at bounding box center [408, 102] width 8 height 8
click at [328, 152] on div "2" at bounding box center [324, 152] width 17 height 16
type input "02.10.2025"
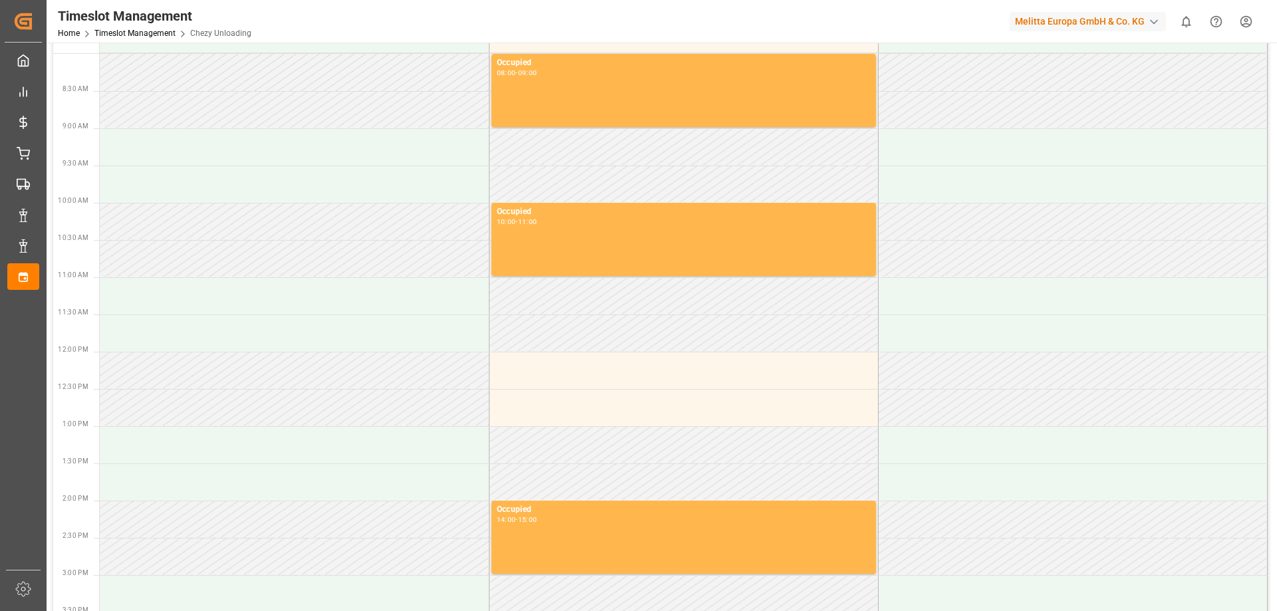
scroll to position [133, 0]
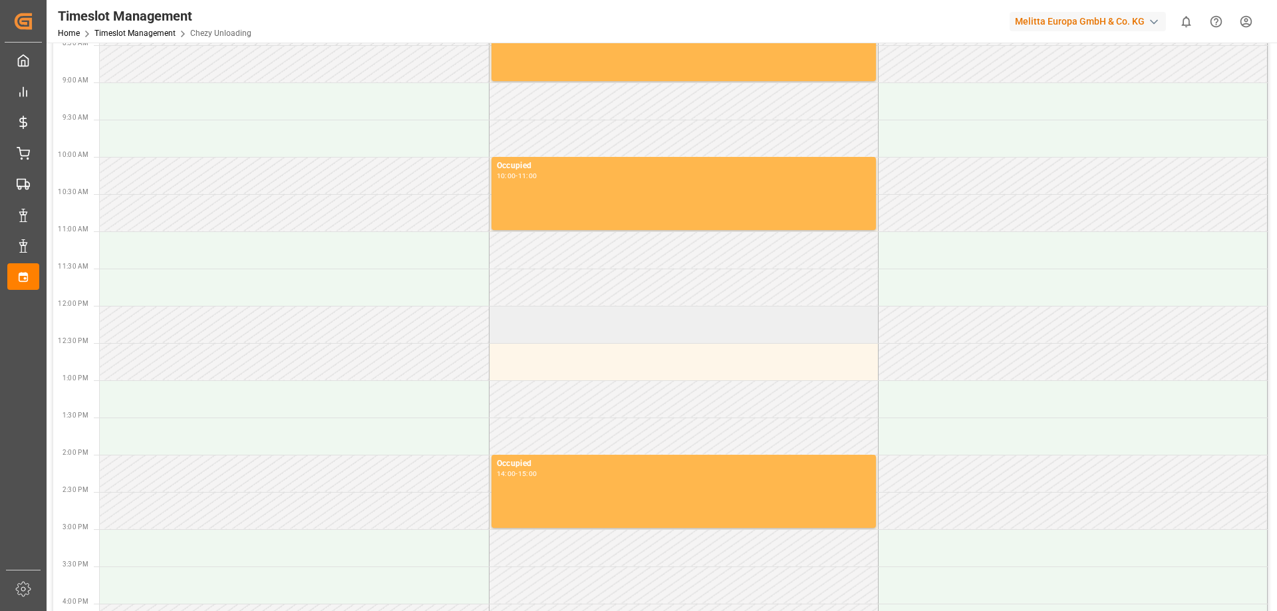
click at [549, 332] on td at bounding box center [683, 324] width 389 height 37
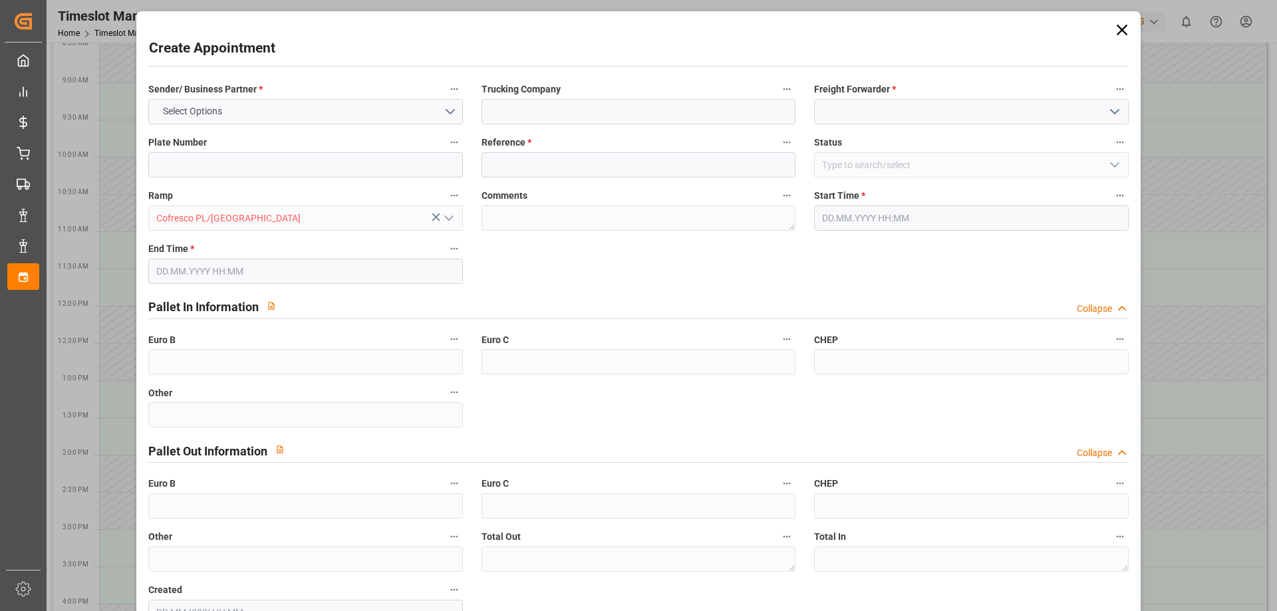
type input "0"
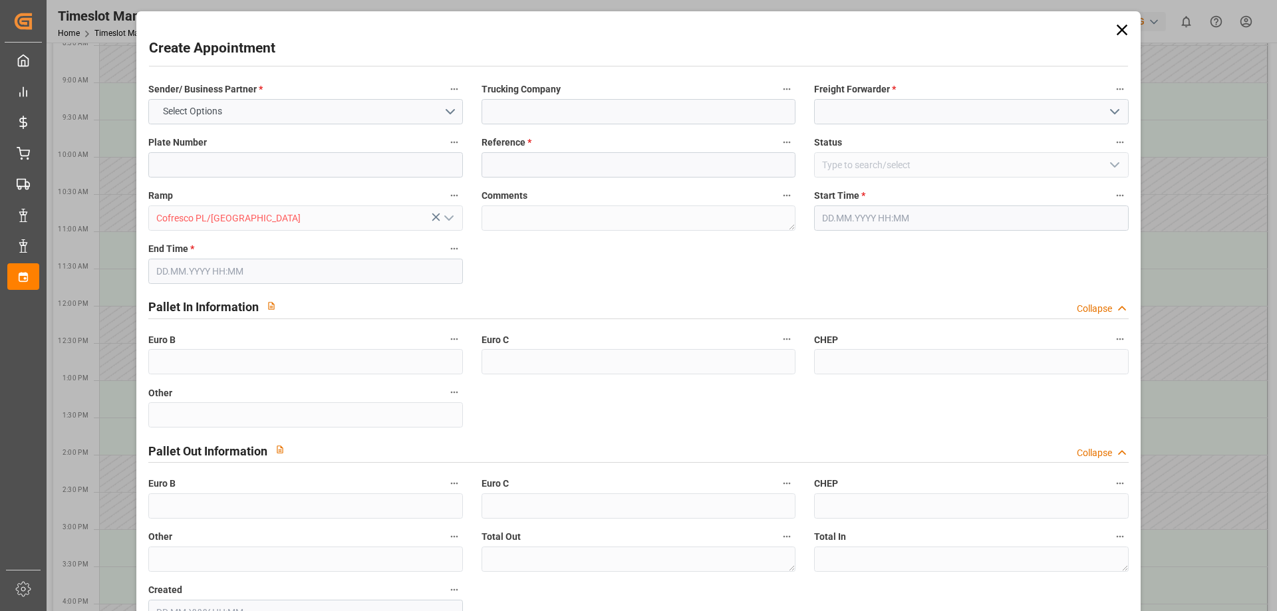
type input "0"
type input "02.10.2025 12:00"
type input "02.10.2025 13:00"
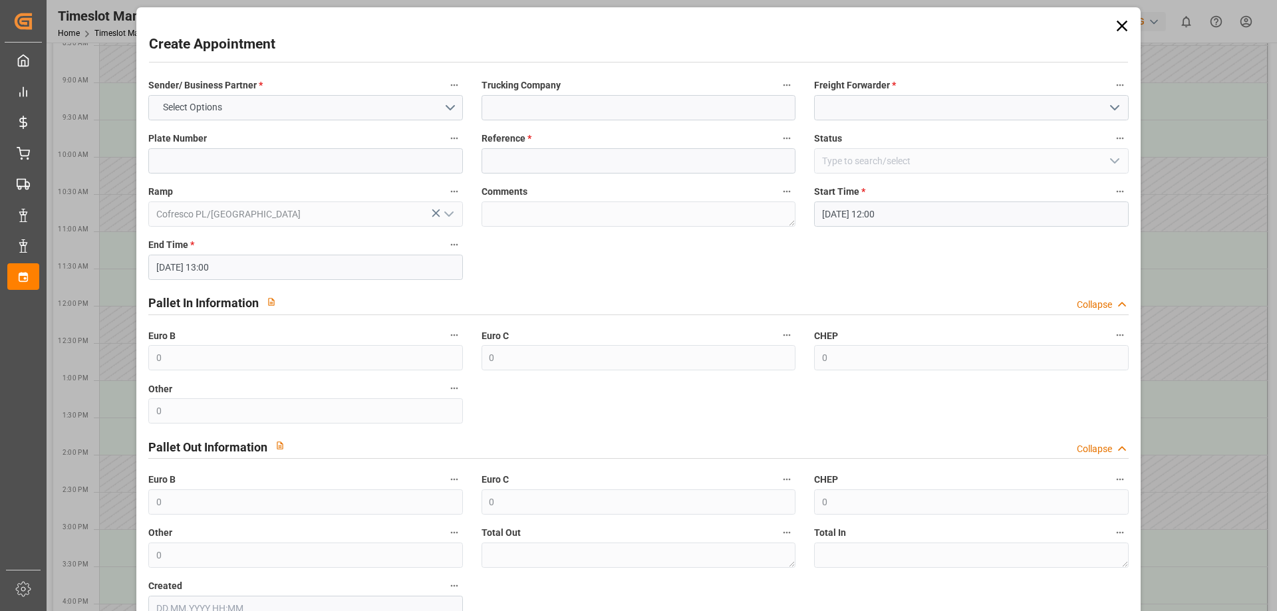
scroll to position [0, 0]
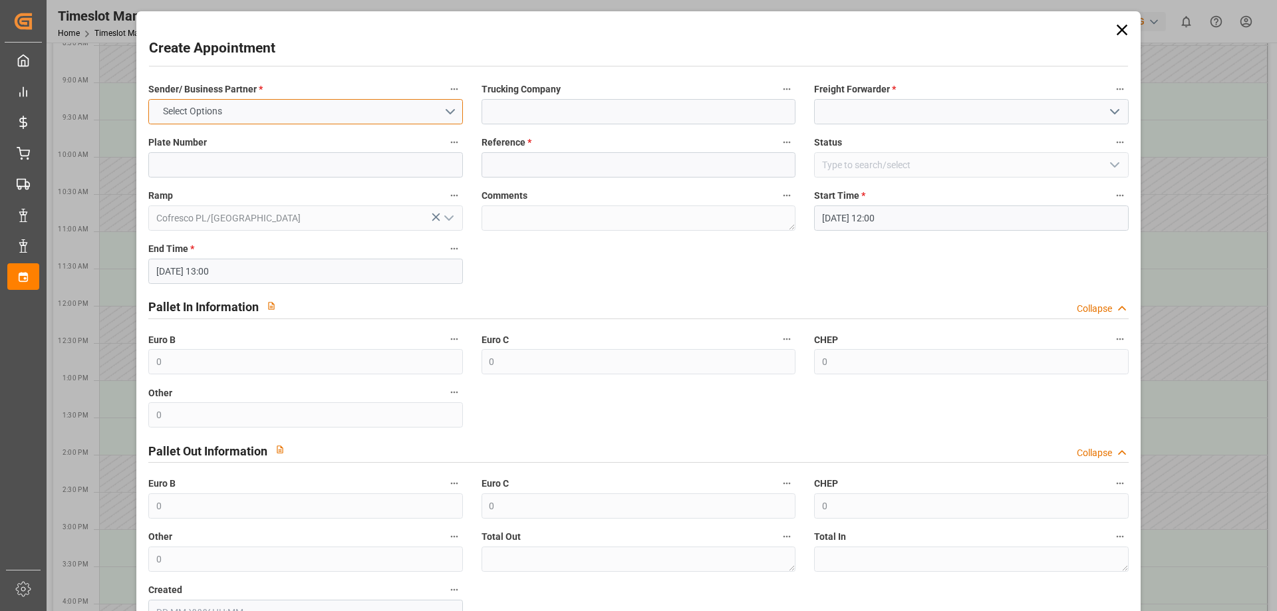
click at [271, 116] on button "Select Options" at bounding box center [305, 111] width 314 height 25
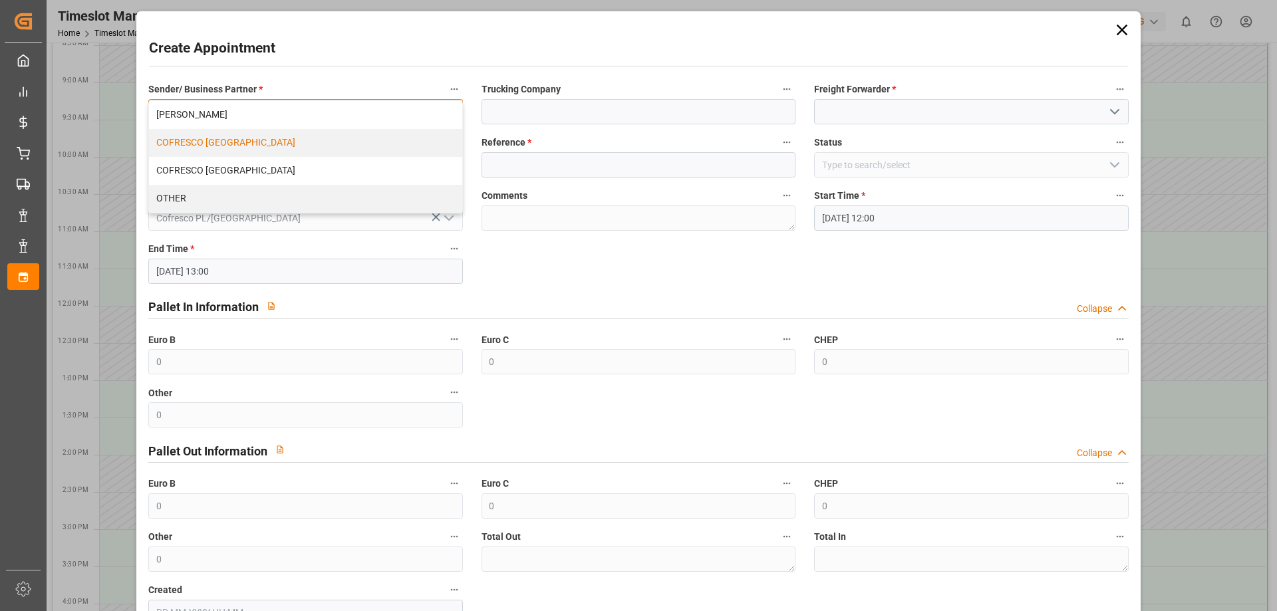
click at [215, 149] on div "COFRESCO POLAND" at bounding box center [305, 143] width 312 height 28
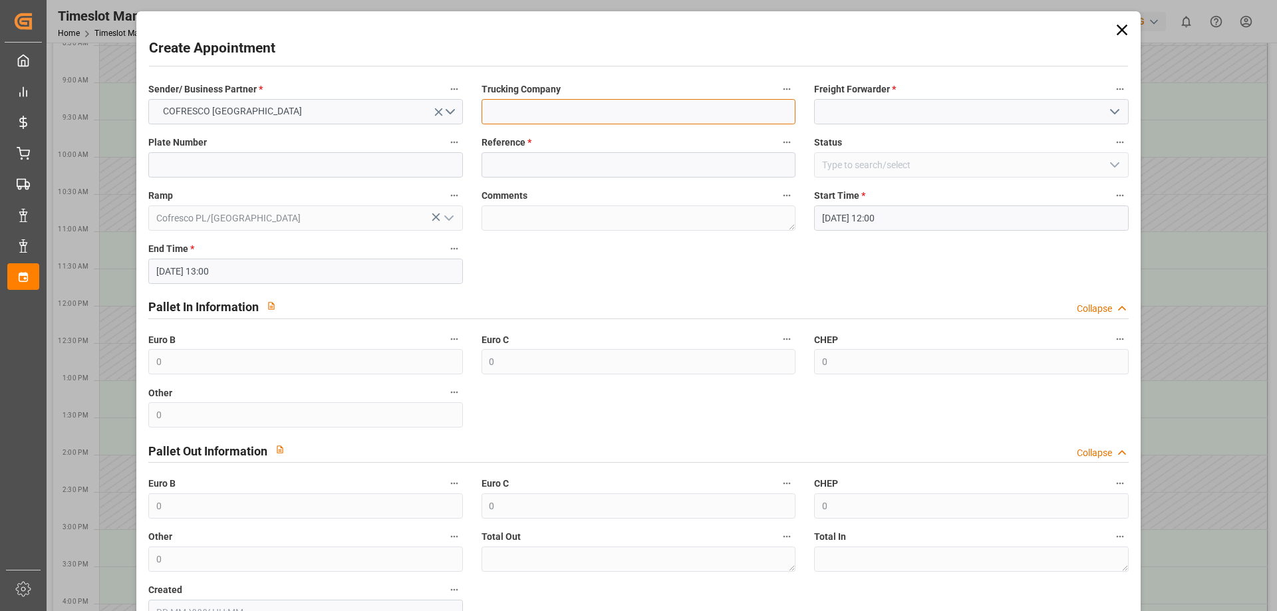
click at [569, 109] on input at bounding box center [638, 111] width 314 height 25
type input "EVEREST LOGISTICS SP. Z O.O."
click at [916, 116] on input at bounding box center [971, 111] width 314 height 25
click at [1107, 109] on icon "open menu" at bounding box center [1114, 112] width 16 height 16
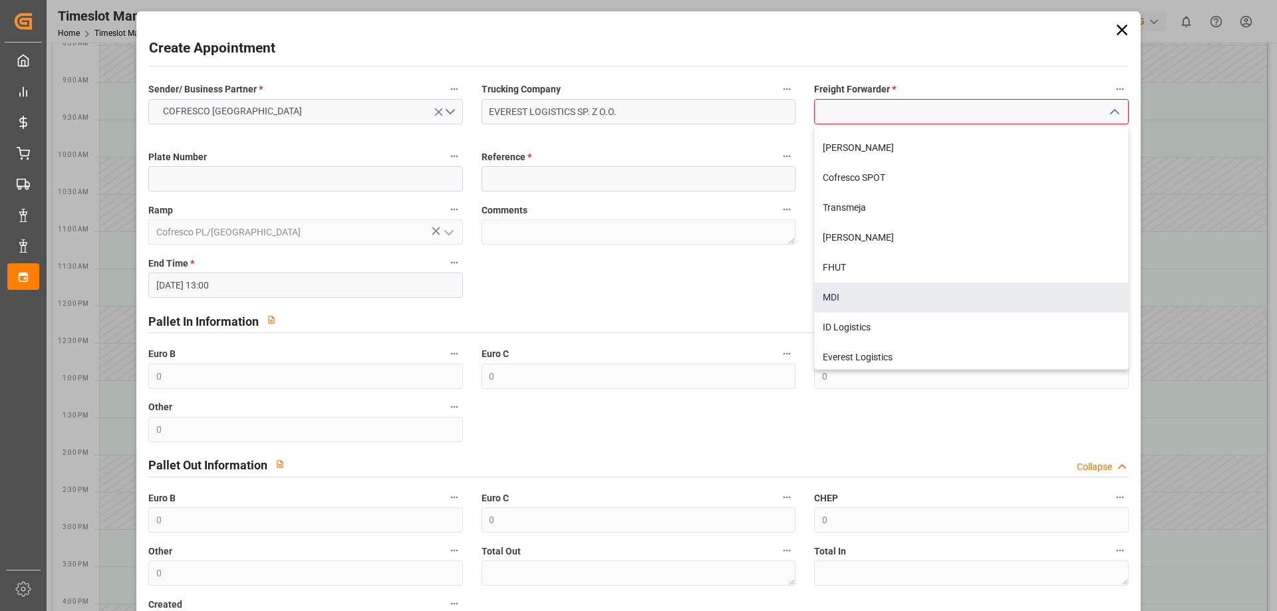
scroll to position [415, 0]
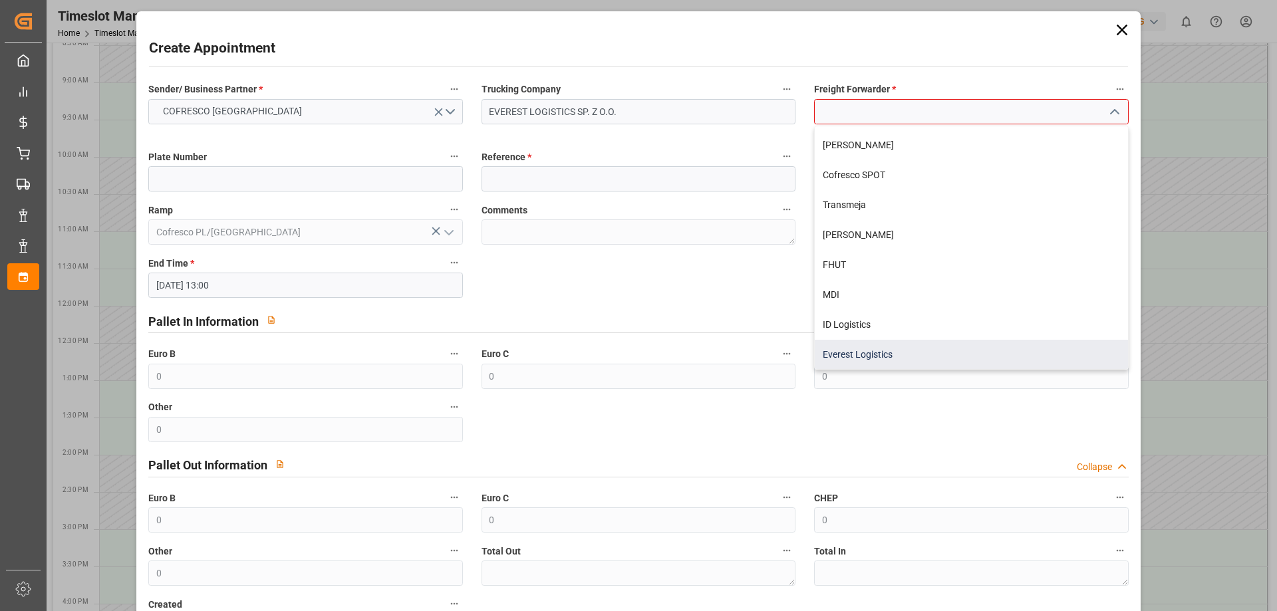
click at [893, 352] on div "Everest Logistics" at bounding box center [970, 355] width 312 height 30
type input "Everest Logistics"
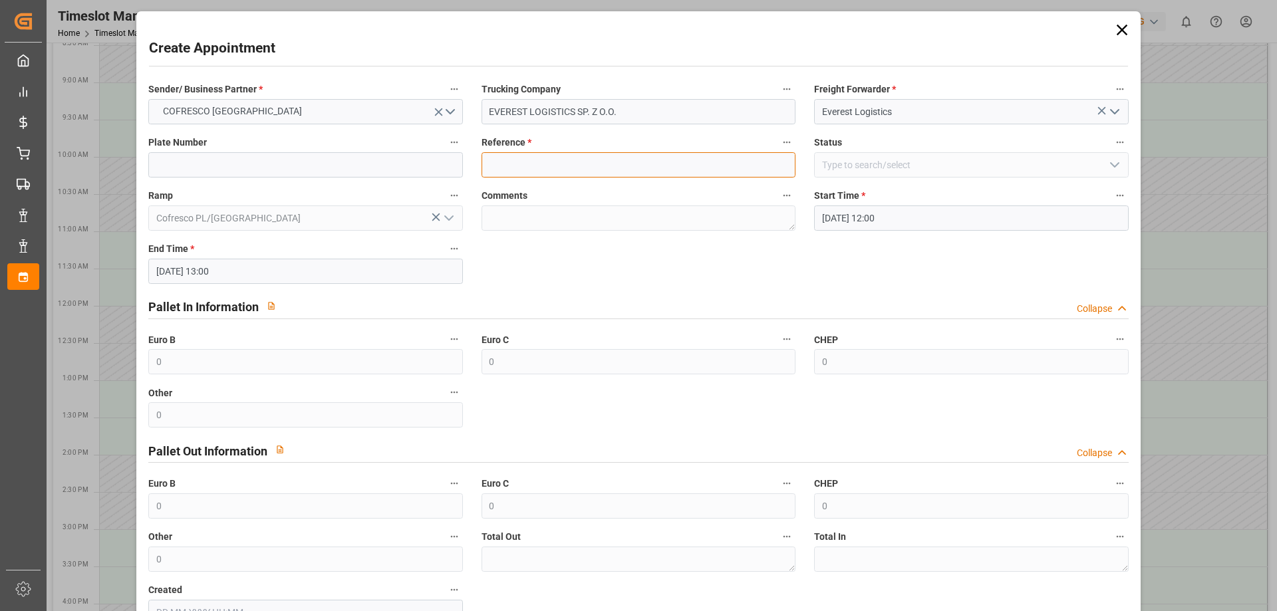
click at [506, 160] on input at bounding box center [638, 164] width 314 height 25
paste input "489501"
type input "489501"
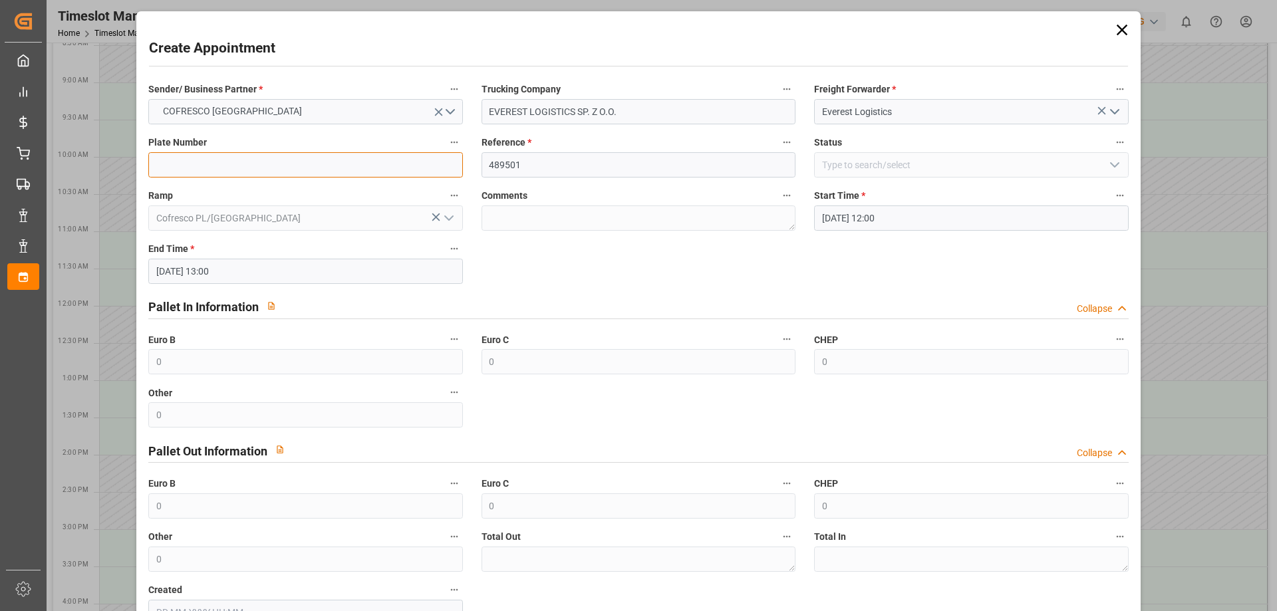
click at [299, 170] on input at bounding box center [305, 164] width 314 height 25
paste input "489501"
type input "489501"
click at [1116, 144] on icon "button" at bounding box center [1119, 142] width 11 height 11
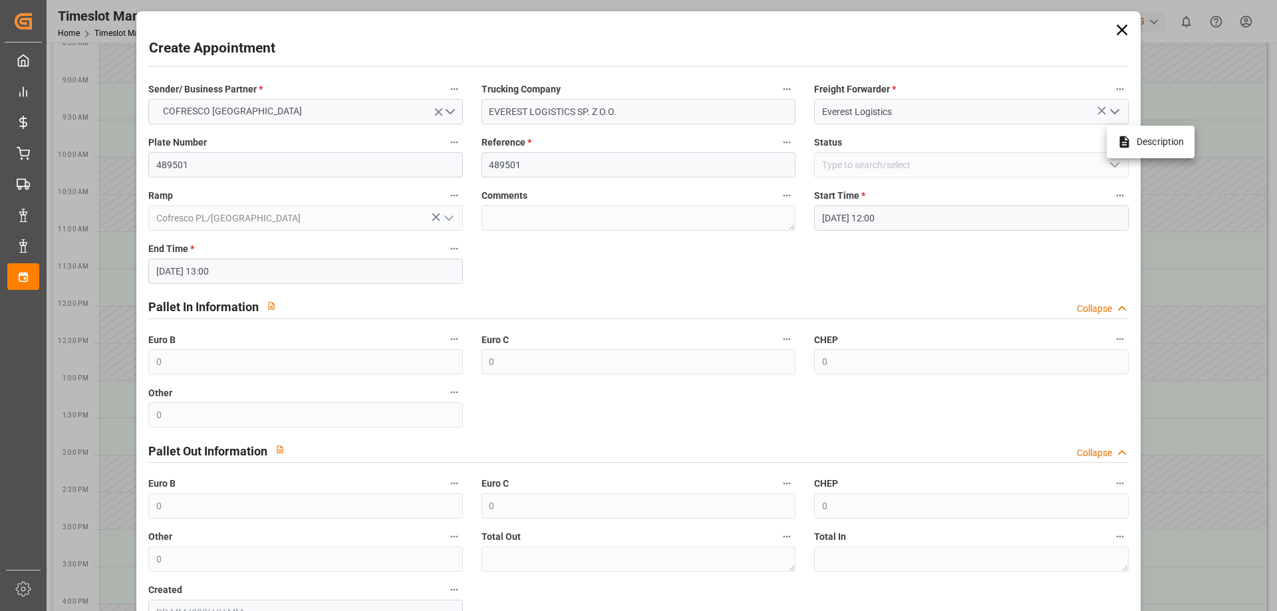
click at [1074, 164] on div at bounding box center [638, 305] width 1277 height 611
click at [1058, 181] on div "Status" at bounding box center [970, 155] width 332 height 53
click at [1117, 29] on icon at bounding box center [1121, 30] width 11 height 11
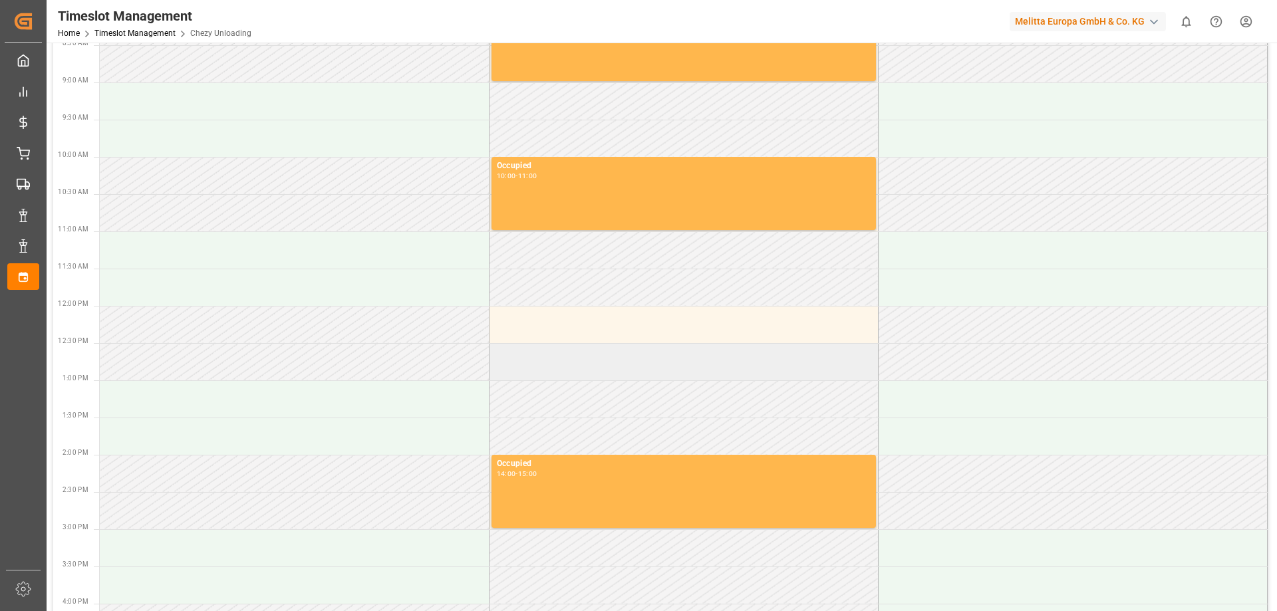
click at [574, 363] on td at bounding box center [683, 361] width 389 height 37
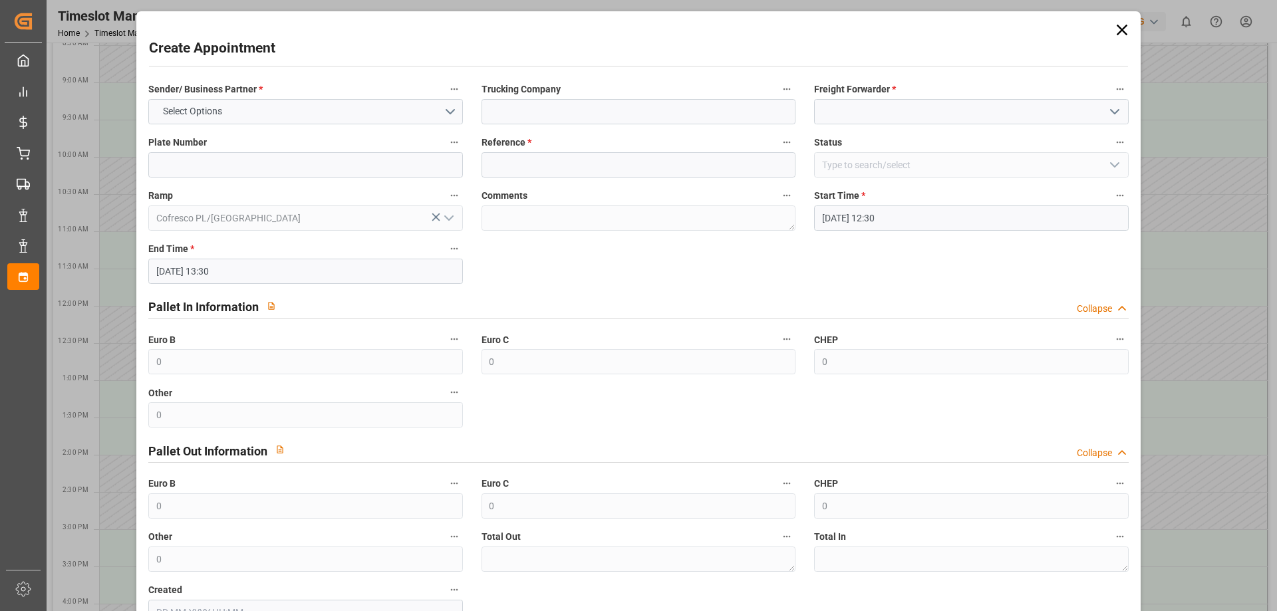
click at [1120, 28] on icon at bounding box center [1121, 30] width 19 height 19
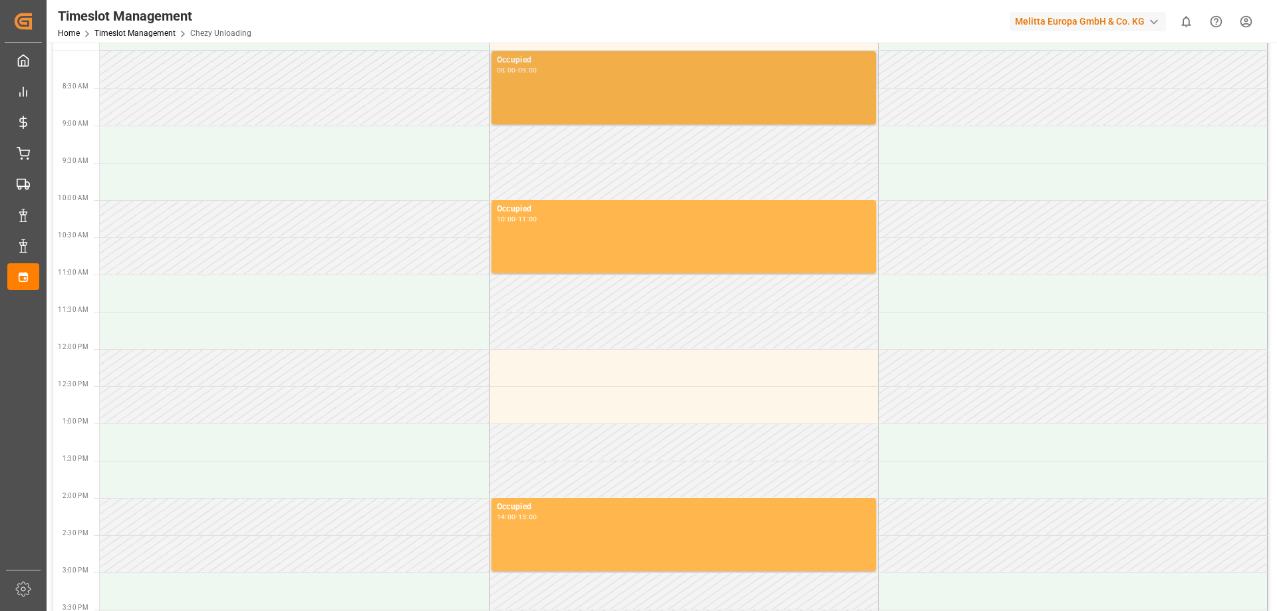
scroll to position [0, 0]
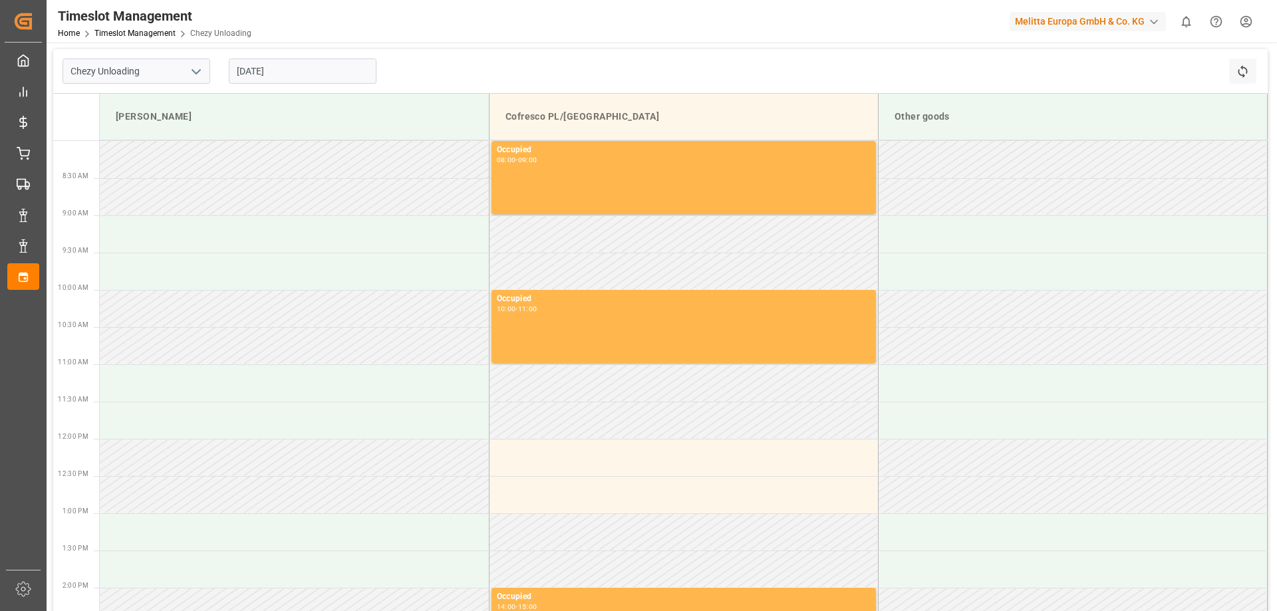
click at [300, 75] on input "[DATE]" at bounding box center [303, 71] width 148 height 25
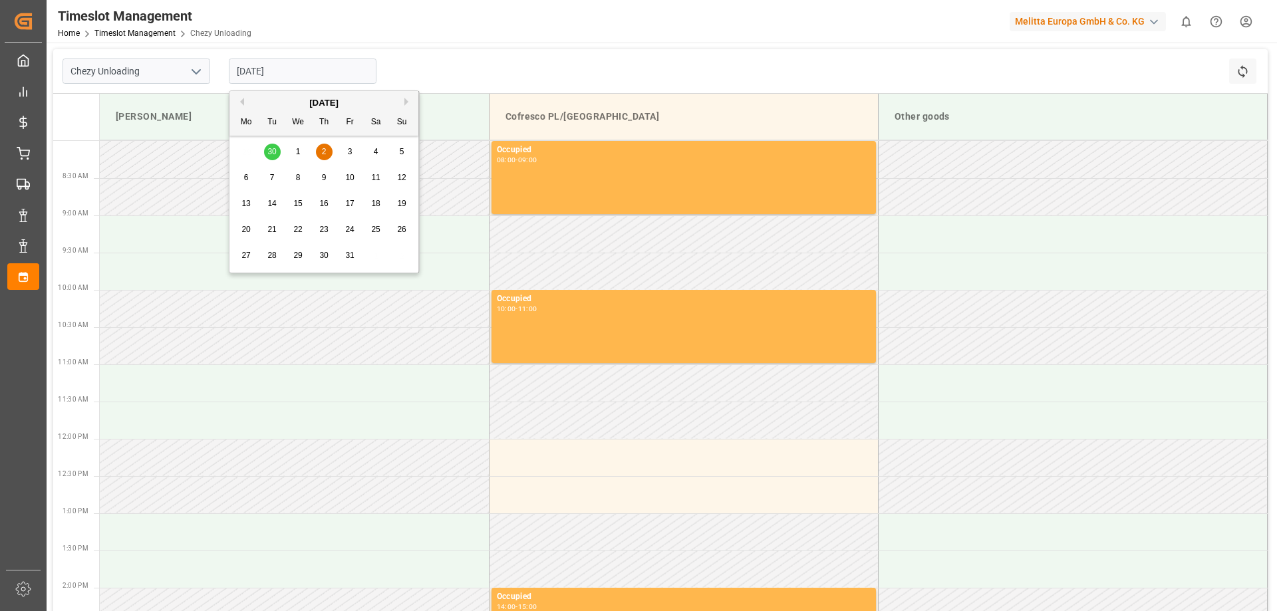
click at [322, 180] on span "9" at bounding box center [324, 177] width 5 height 9
type input "09.10.2025"
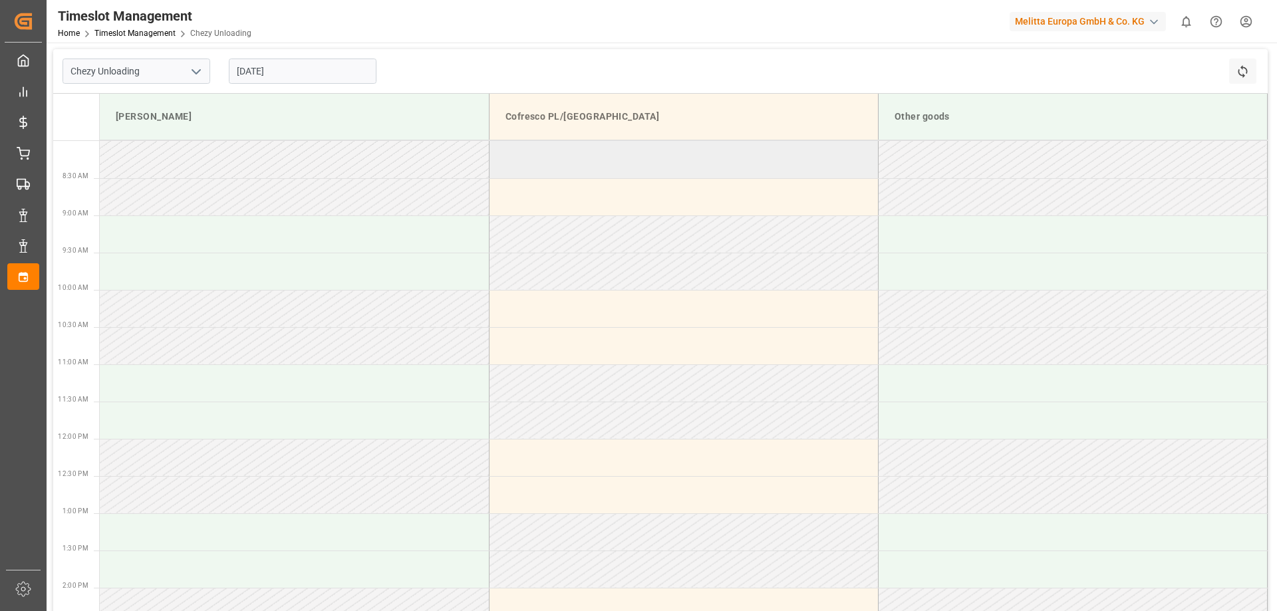
click at [599, 175] on td at bounding box center [683, 159] width 389 height 37
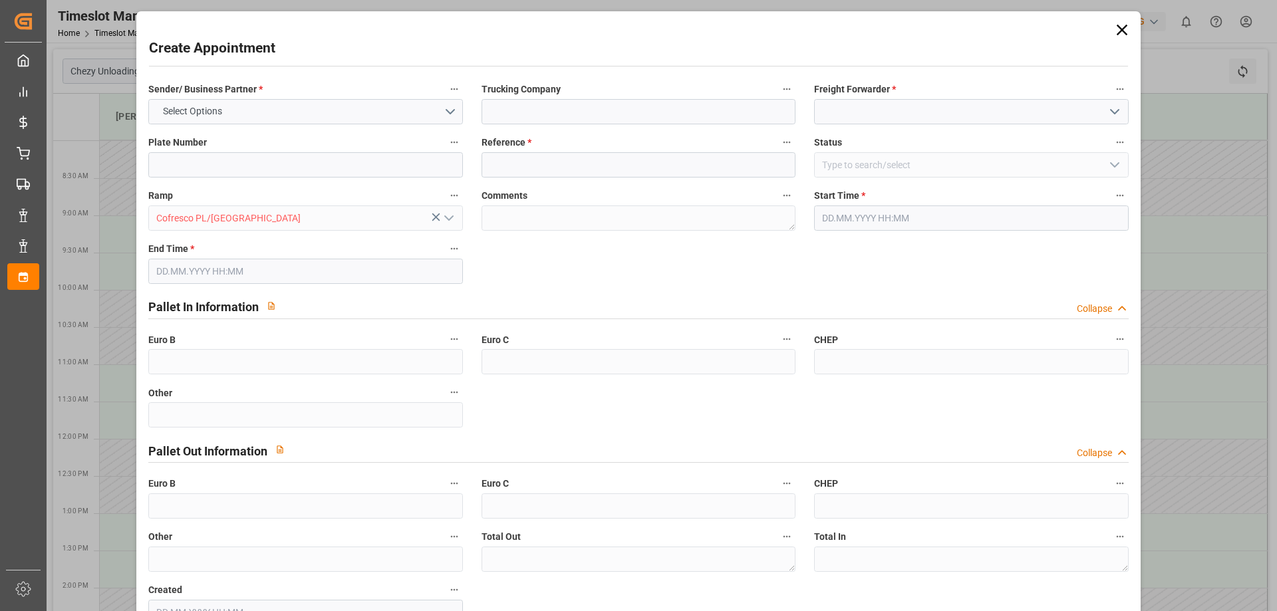
type input "0"
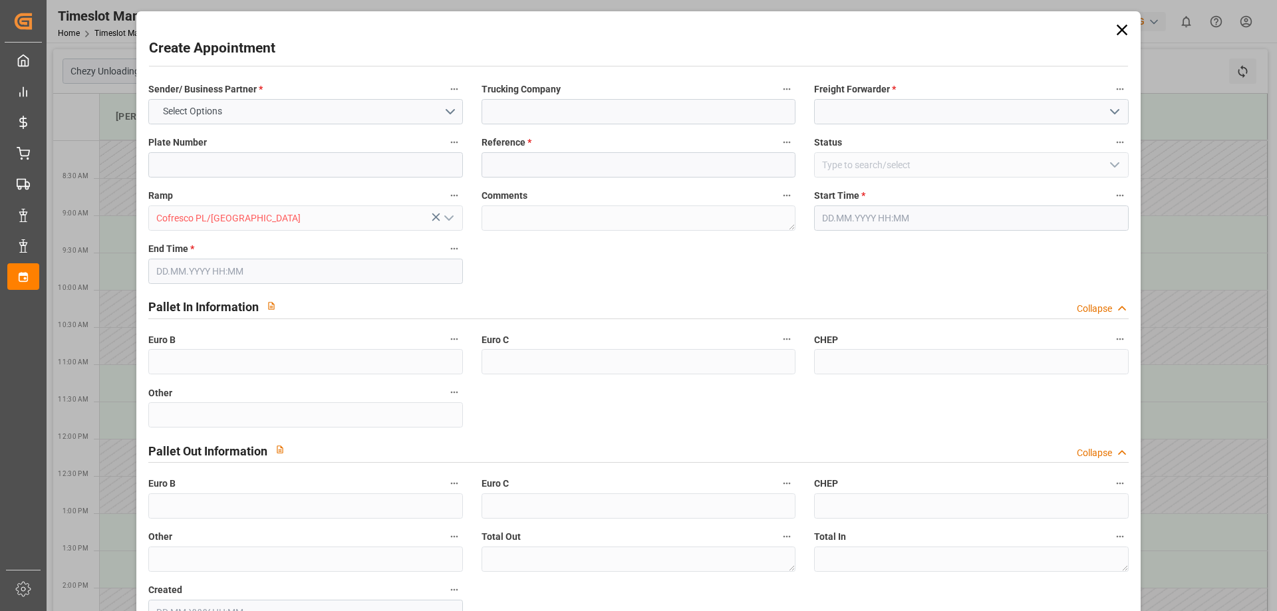
type input "0"
type input "09.10.2025 08:00"
type input "09.10.2025 09:00"
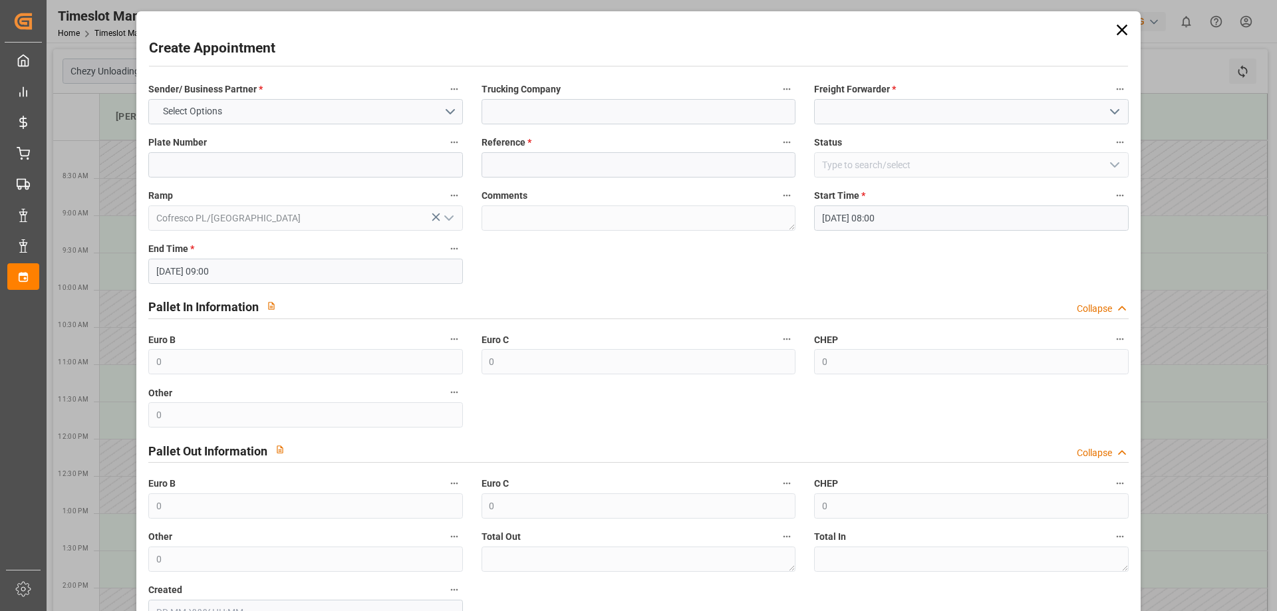
click at [1120, 32] on icon at bounding box center [1121, 30] width 11 height 11
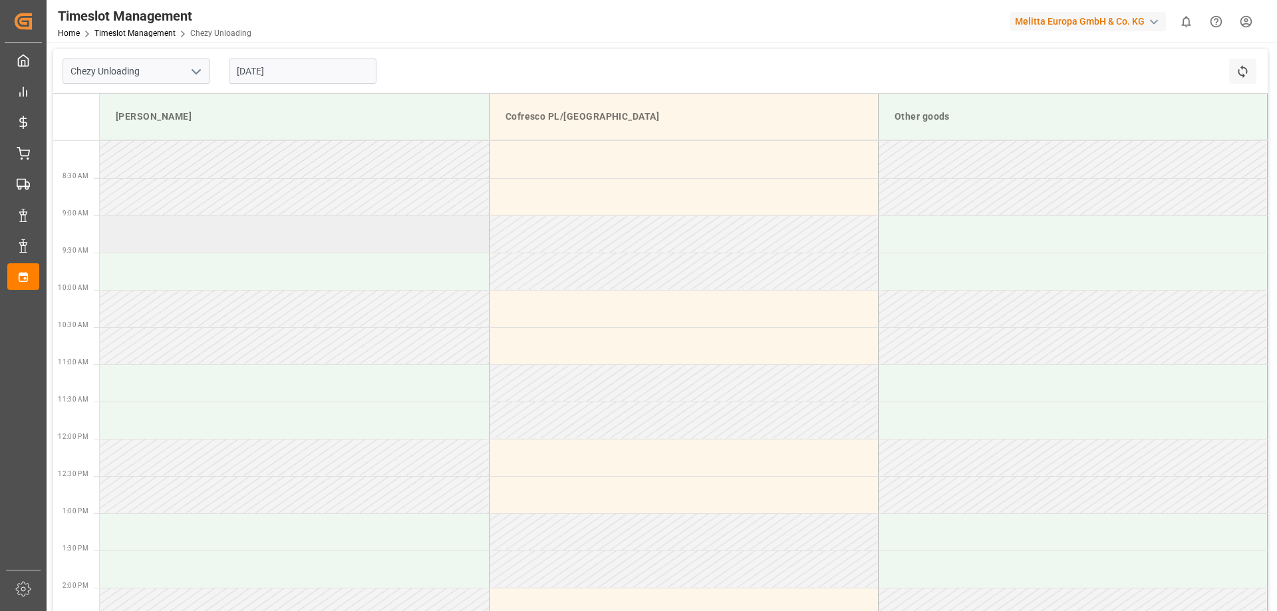
click at [201, 244] on td at bounding box center [294, 233] width 389 height 37
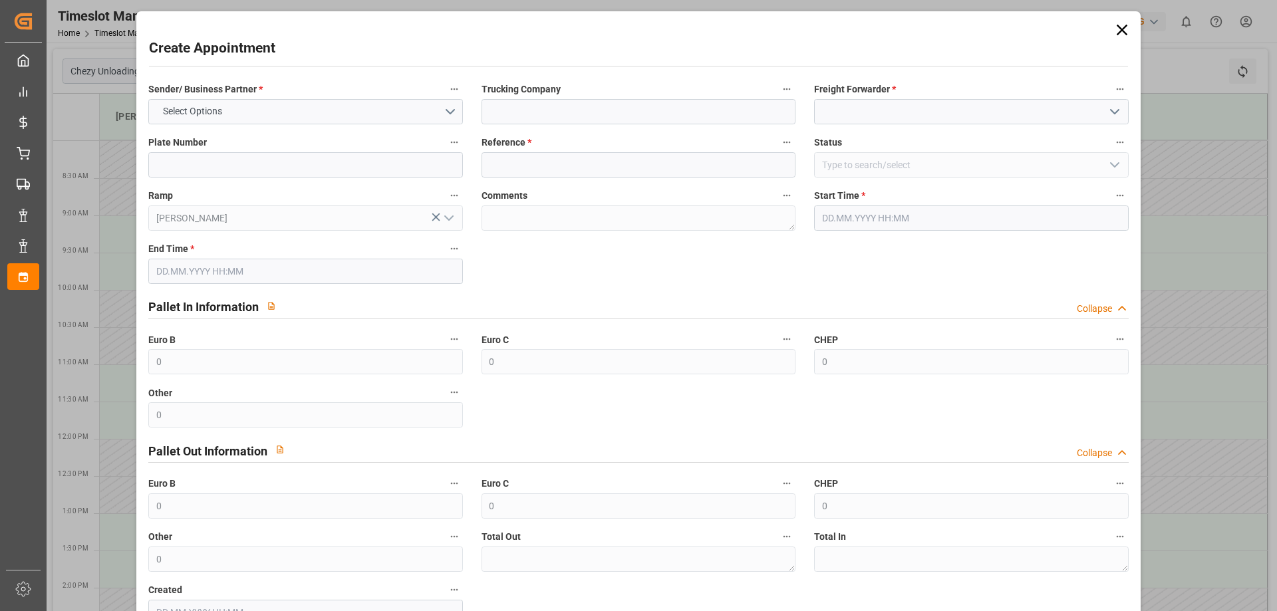
type input "09.10.2025 09:00"
type input "09.10.2025 10:00"
click at [1124, 32] on icon at bounding box center [1121, 30] width 19 height 19
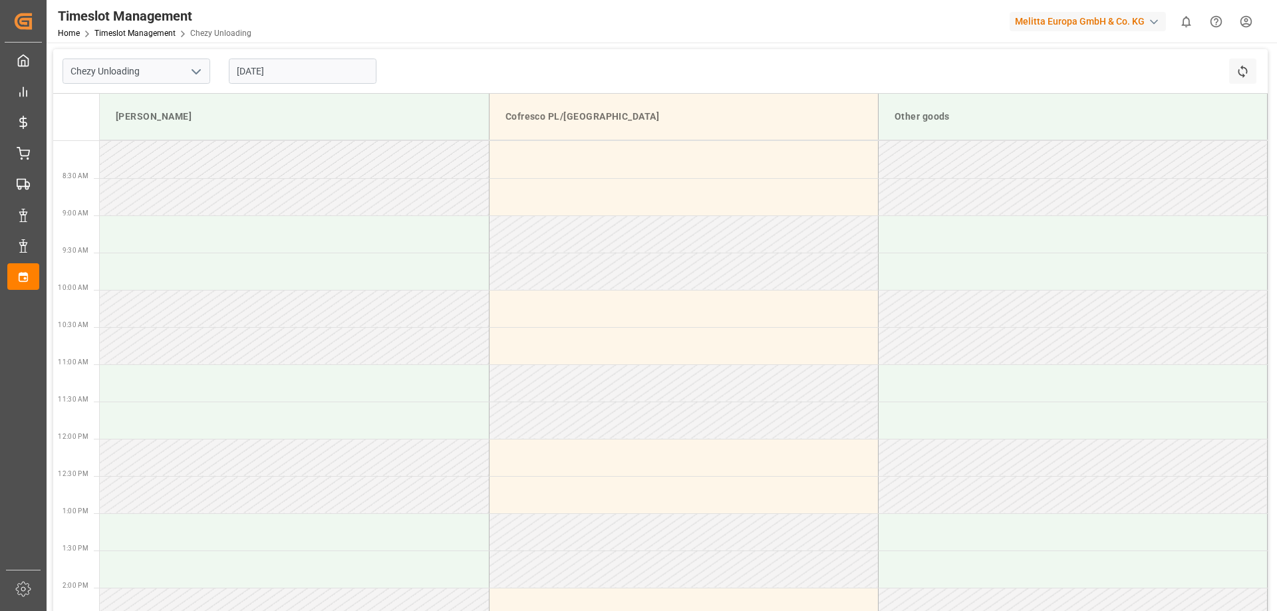
click at [1242, 68] on icon at bounding box center [1241, 71] width 9 height 13
click at [273, 69] on input "09.10.2025" at bounding box center [303, 71] width 148 height 25
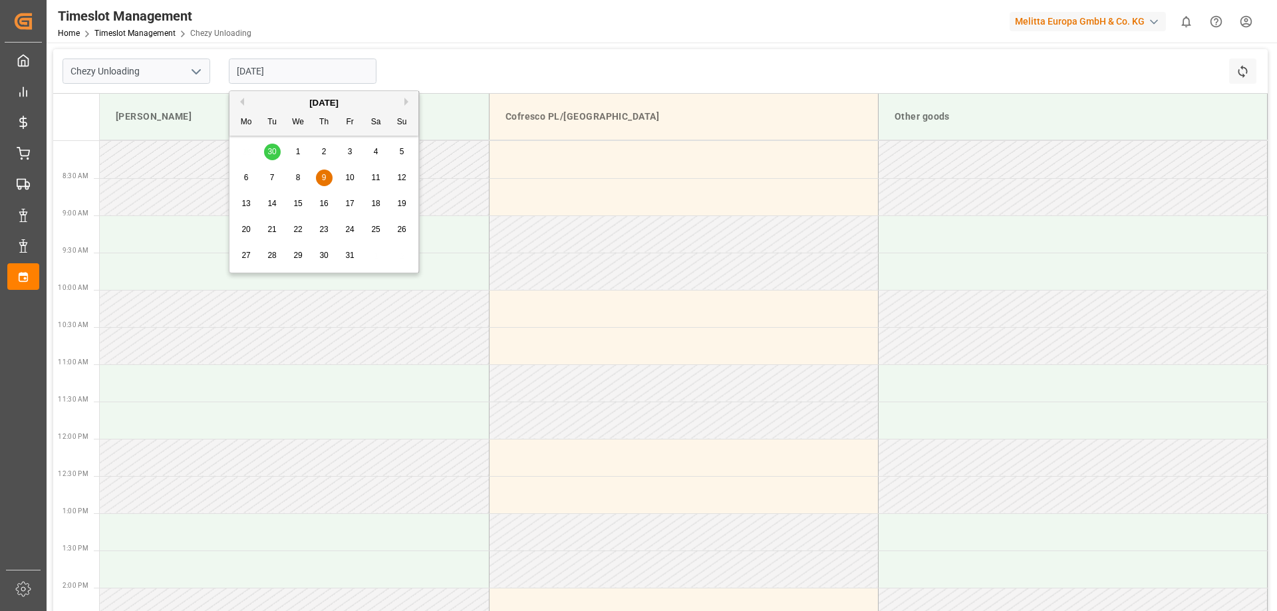
click at [328, 154] on div "2" at bounding box center [324, 152] width 17 height 16
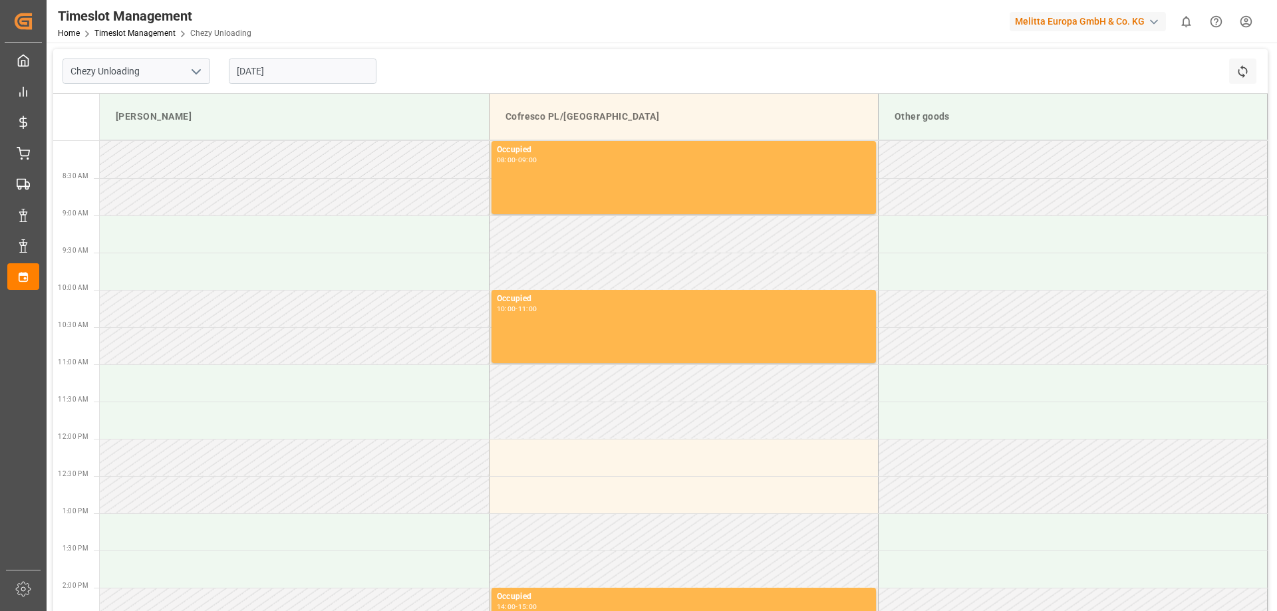
click at [323, 75] on input "[DATE]" at bounding box center [303, 71] width 148 height 25
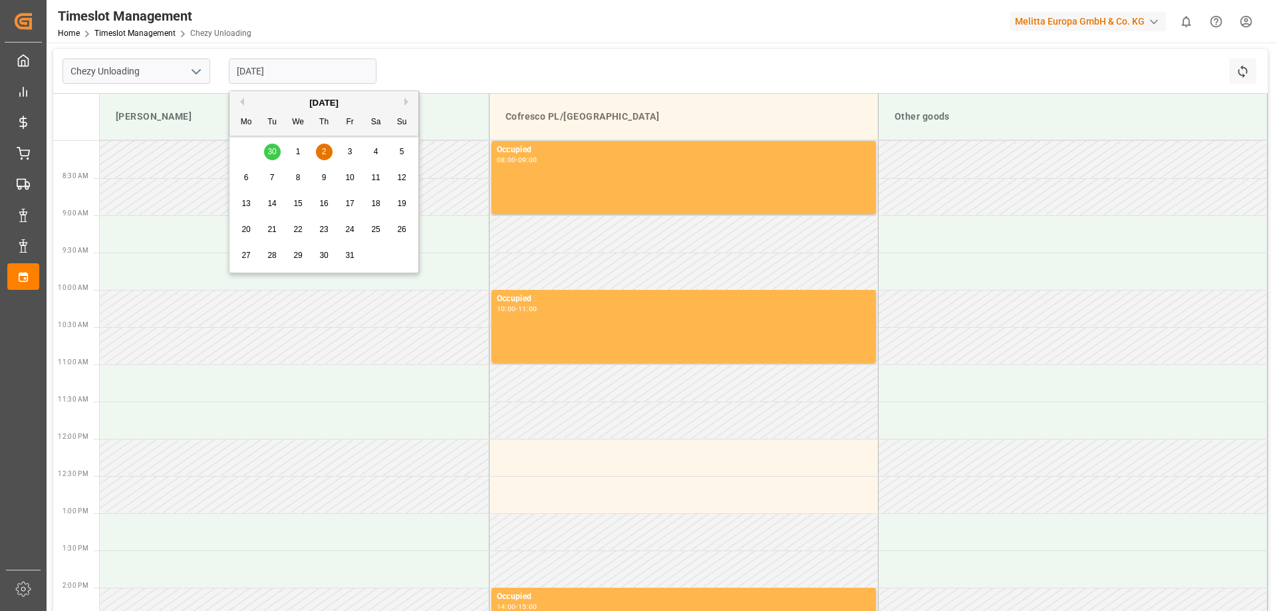
click at [325, 175] on span "9" at bounding box center [324, 177] width 5 height 9
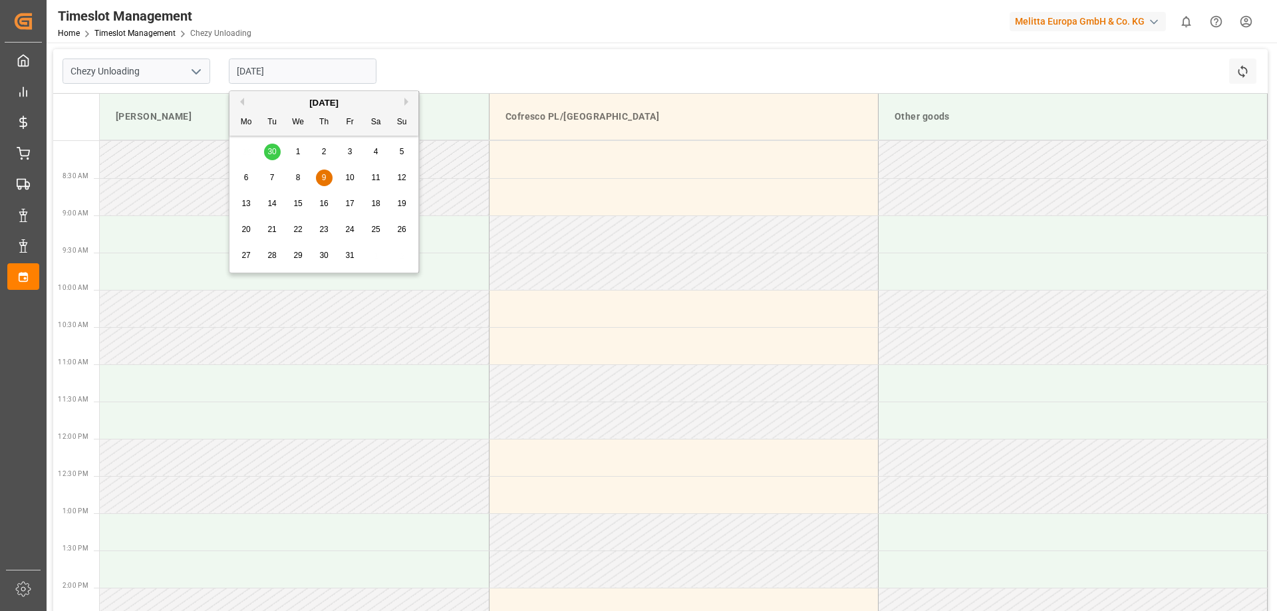
click at [262, 69] on input "09.10.2025" at bounding box center [303, 71] width 148 height 25
click at [324, 150] on span "2" at bounding box center [324, 151] width 5 height 9
type input "[DATE]"
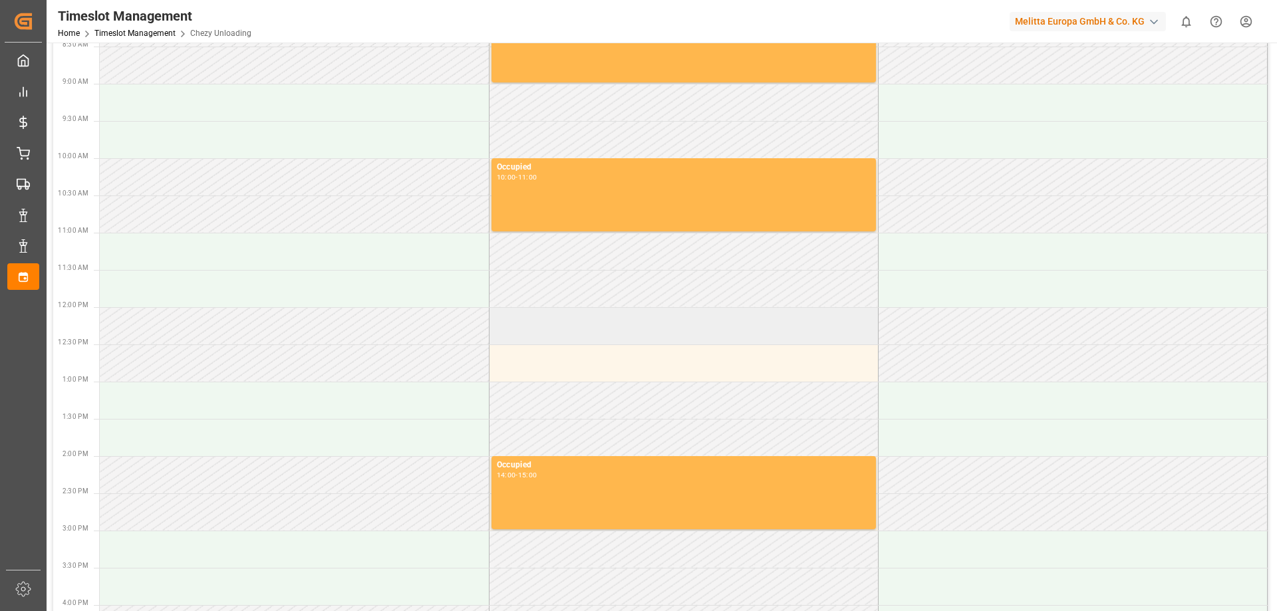
scroll to position [133, 0]
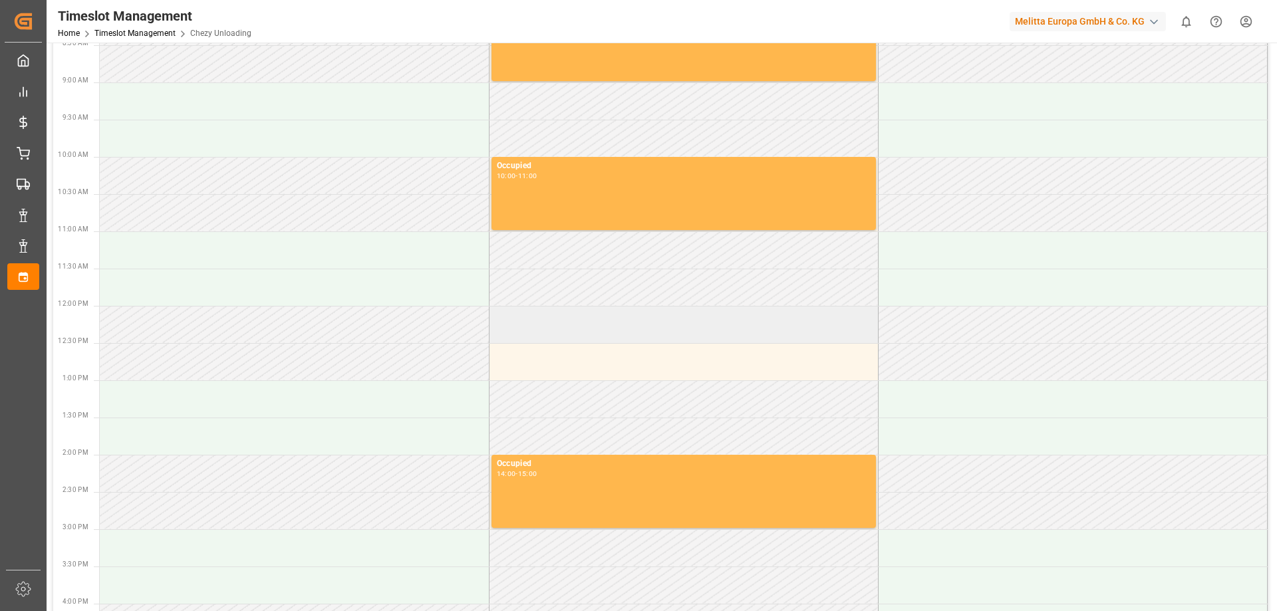
click at [582, 326] on td at bounding box center [683, 324] width 389 height 37
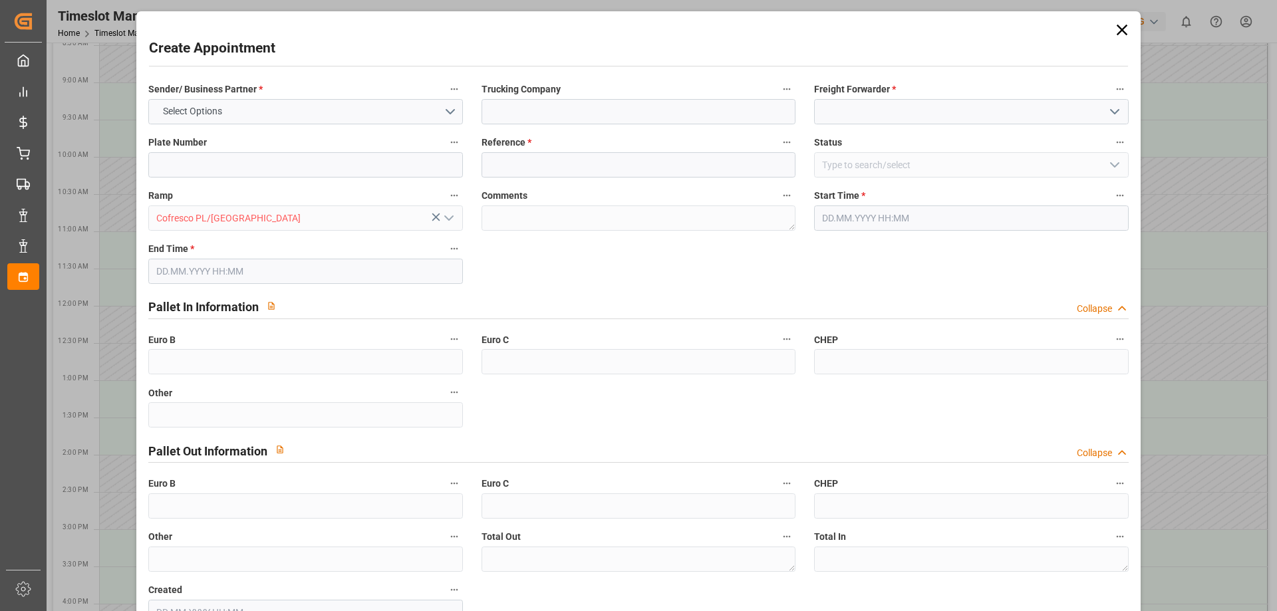
type input "0"
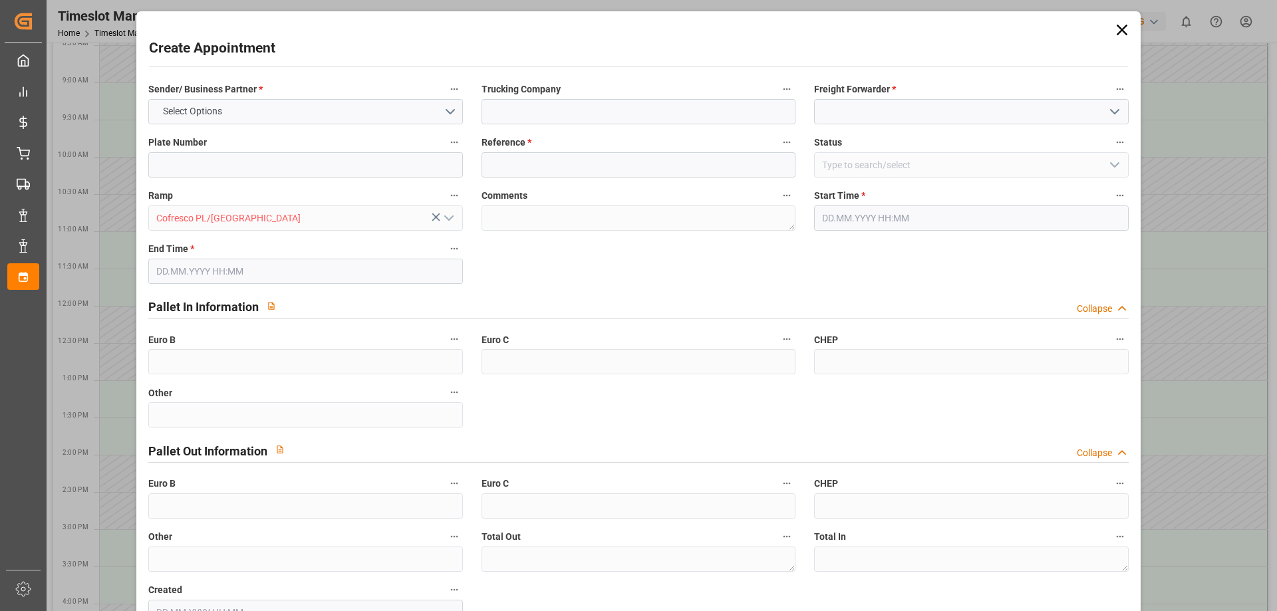
type input "0"
type input "[DATE] 12:00"
type input "[DATE] 13:00"
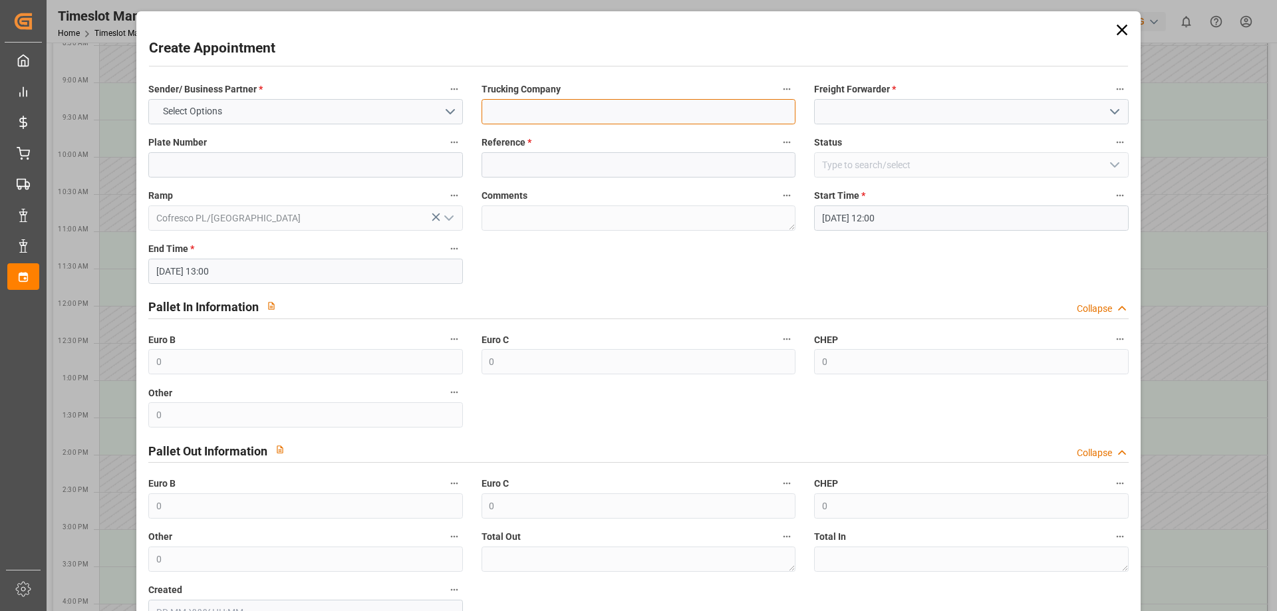
click at [511, 116] on input at bounding box center [638, 111] width 314 height 25
click at [857, 100] on input at bounding box center [971, 111] width 314 height 25
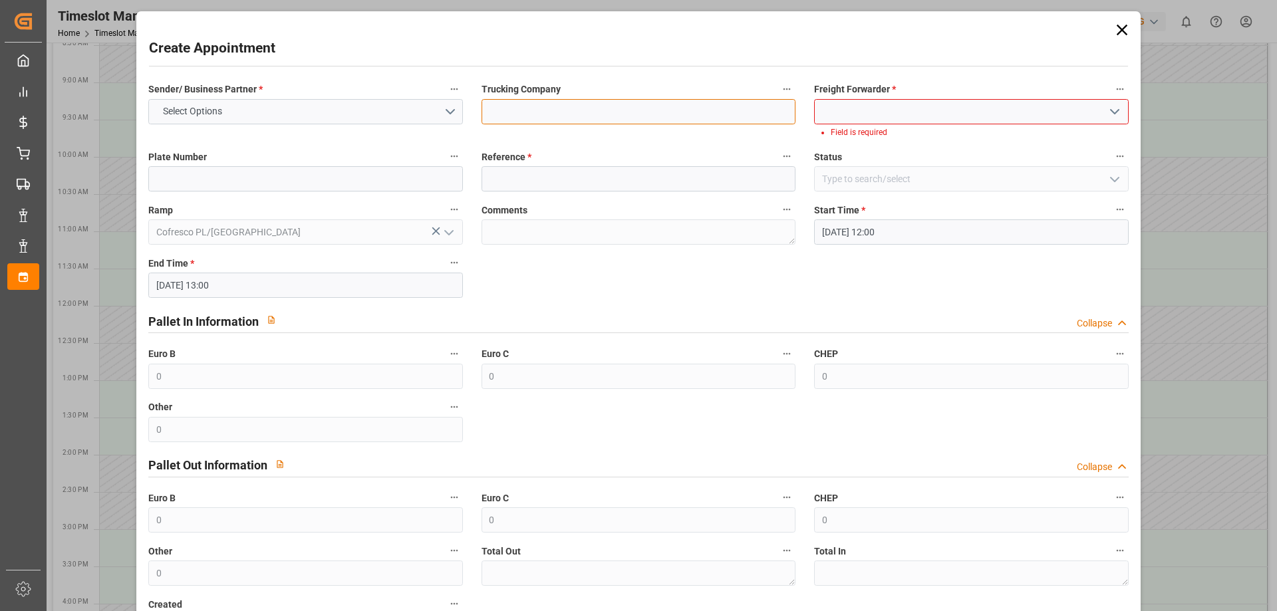
click at [612, 110] on input at bounding box center [638, 111] width 314 height 25
type input "EVEREST LOGISTICS SP. Z O.O."
click at [923, 112] on input at bounding box center [971, 111] width 314 height 25
click at [1110, 112] on polyline "open menu" at bounding box center [1114, 112] width 8 height 4
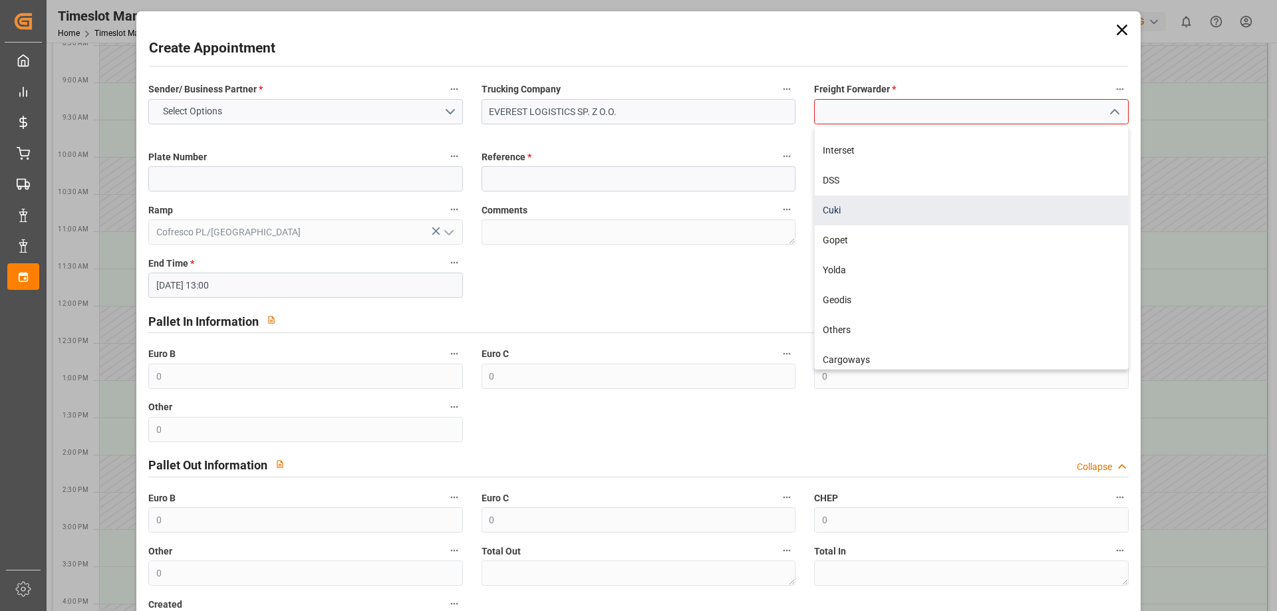
scroll to position [415, 0]
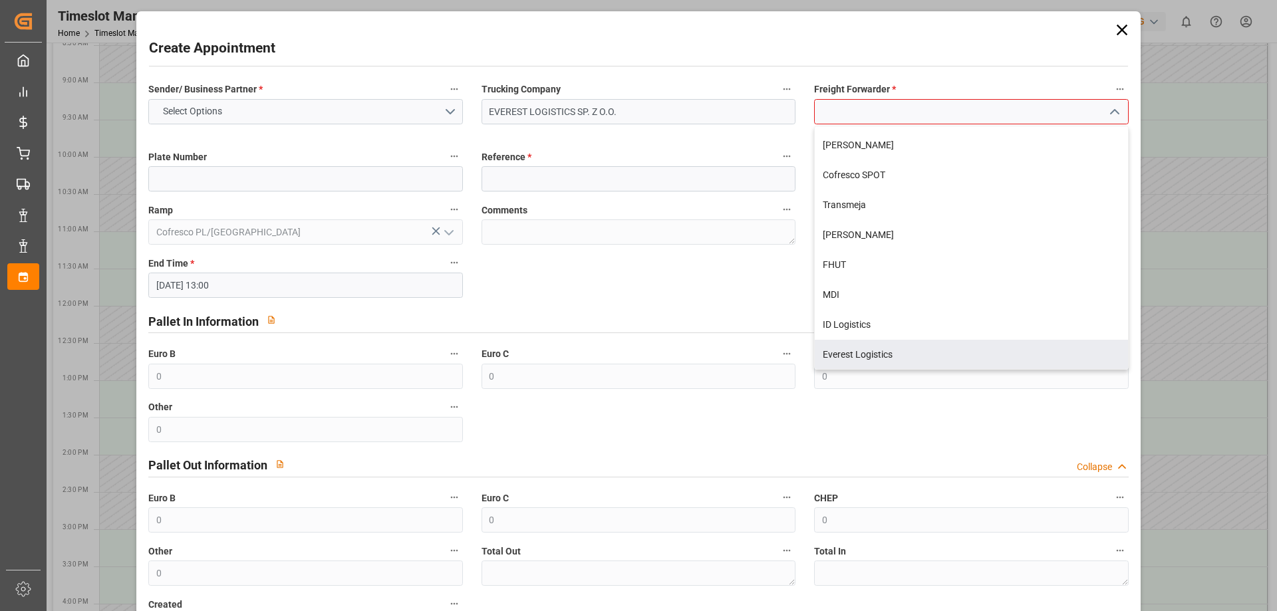
click at [847, 352] on div "Everest Logistics" at bounding box center [970, 355] width 312 height 30
type input "Everest Logistics"
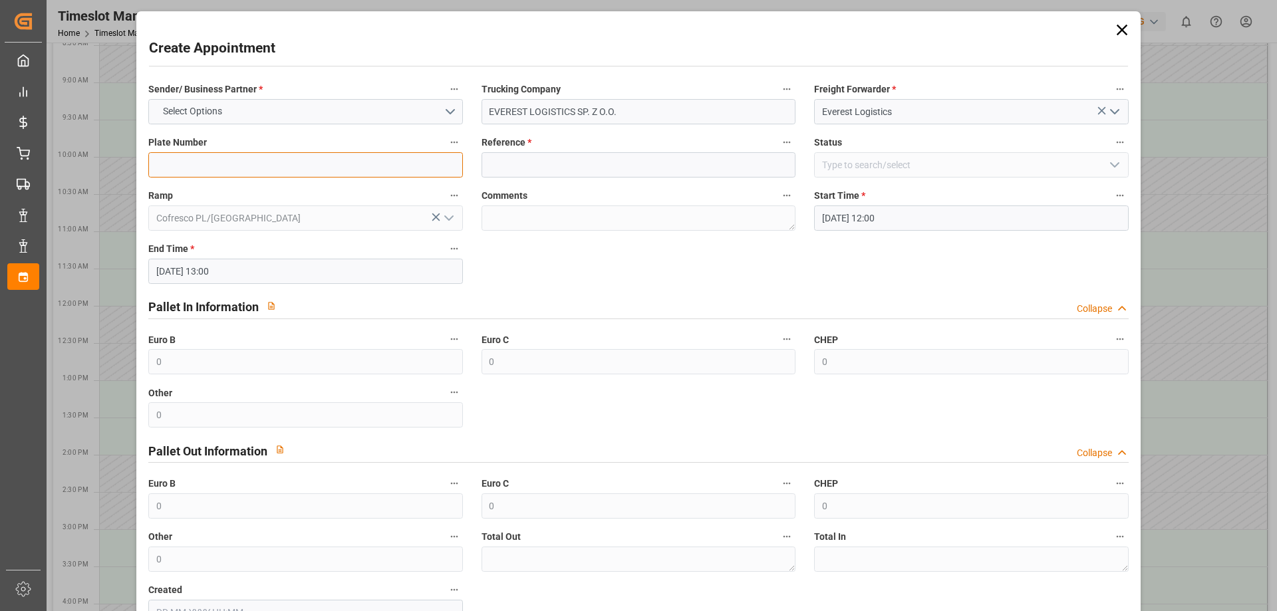
click at [199, 167] on input at bounding box center [305, 164] width 314 height 25
paste input "489501"
type input "489501"
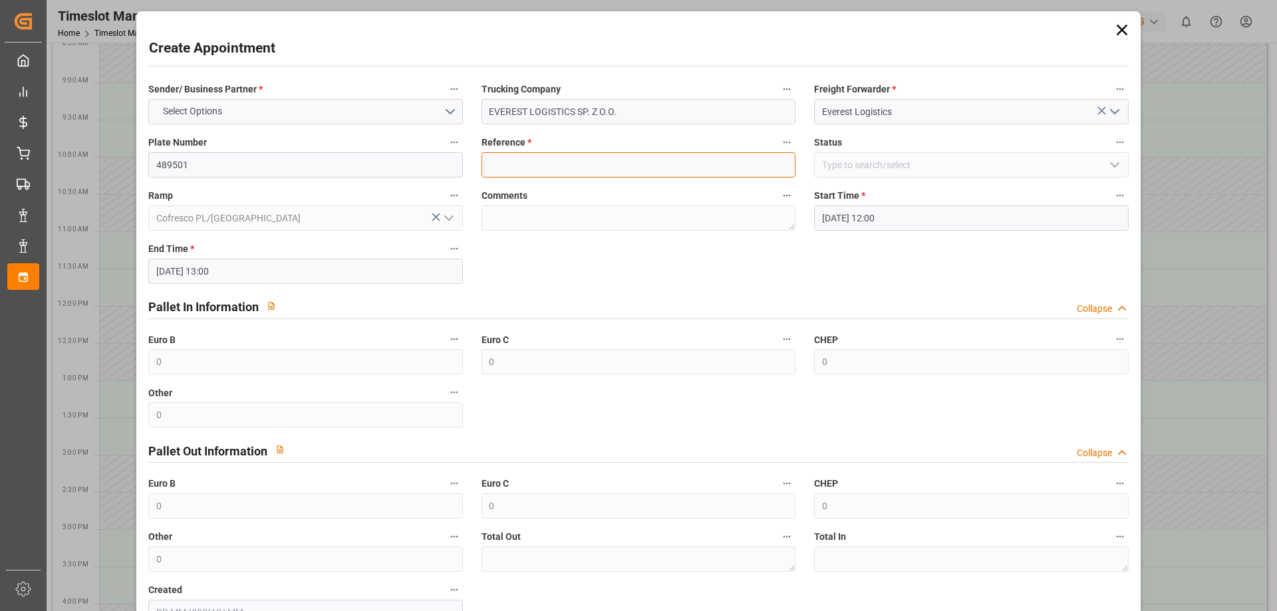
click at [531, 166] on input at bounding box center [638, 164] width 314 height 25
paste input "489501"
type input "489501"
click at [641, 276] on div "Sender/ Business Partner * Select Options Trucking Company EVEREST LOGISTICS SP…" at bounding box center [638, 353] width 998 height 554
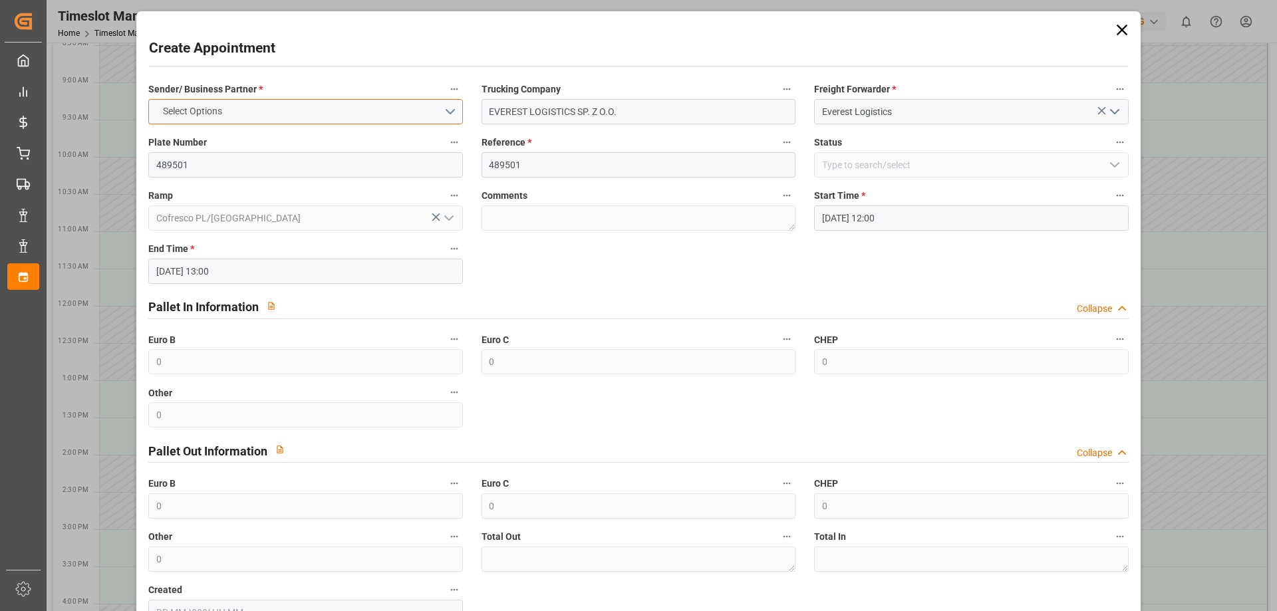
click at [392, 109] on button "Select Options" at bounding box center [305, 111] width 314 height 25
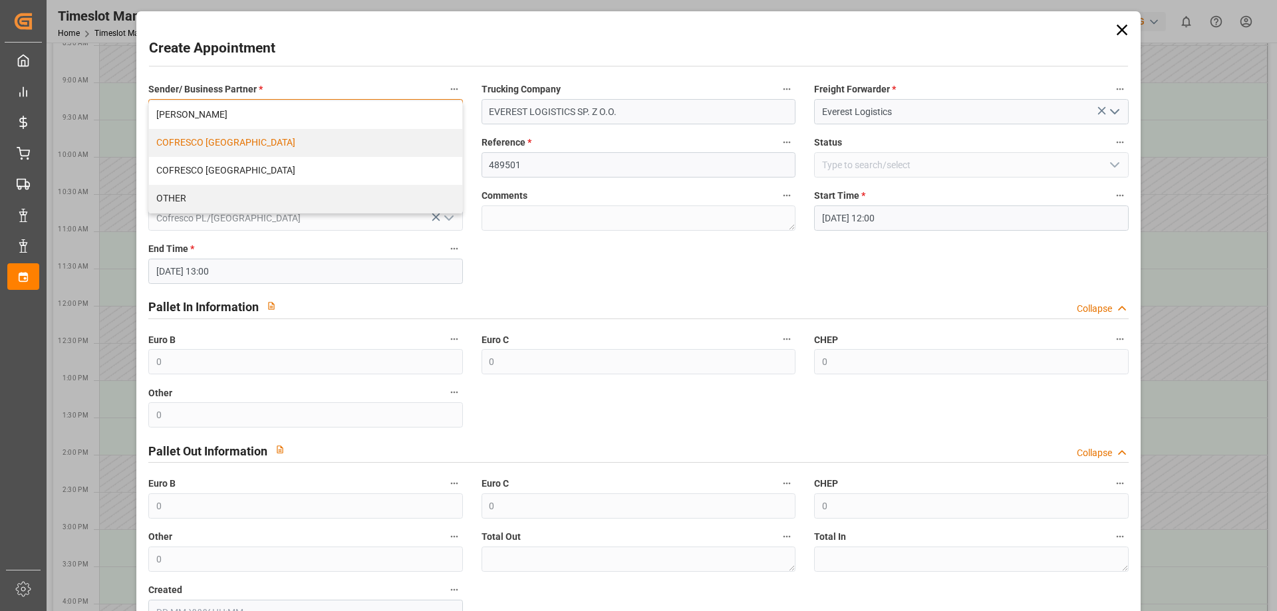
click at [213, 151] on div "COFRESCO [GEOGRAPHIC_DATA]" at bounding box center [305, 143] width 312 height 28
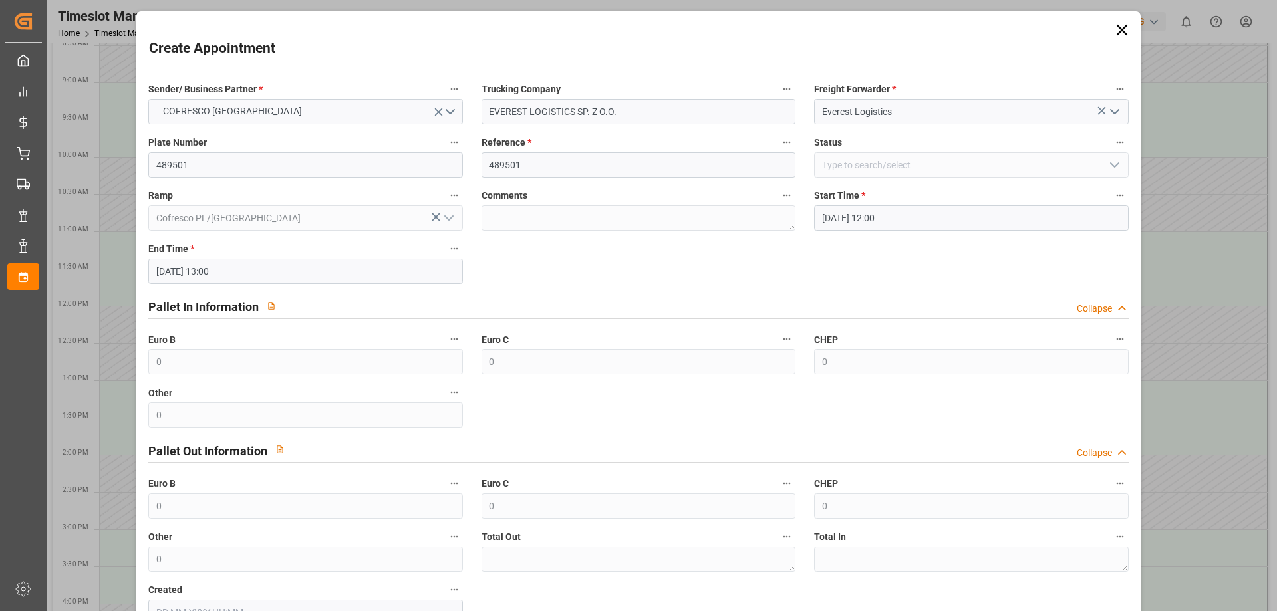
click at [856, 275] on div "Sender/ Business Partner * COFRESCO POLAND Trucking Company EVEREST LOGISTICS S…" at bounding box center [638, 353] width 998 height 554
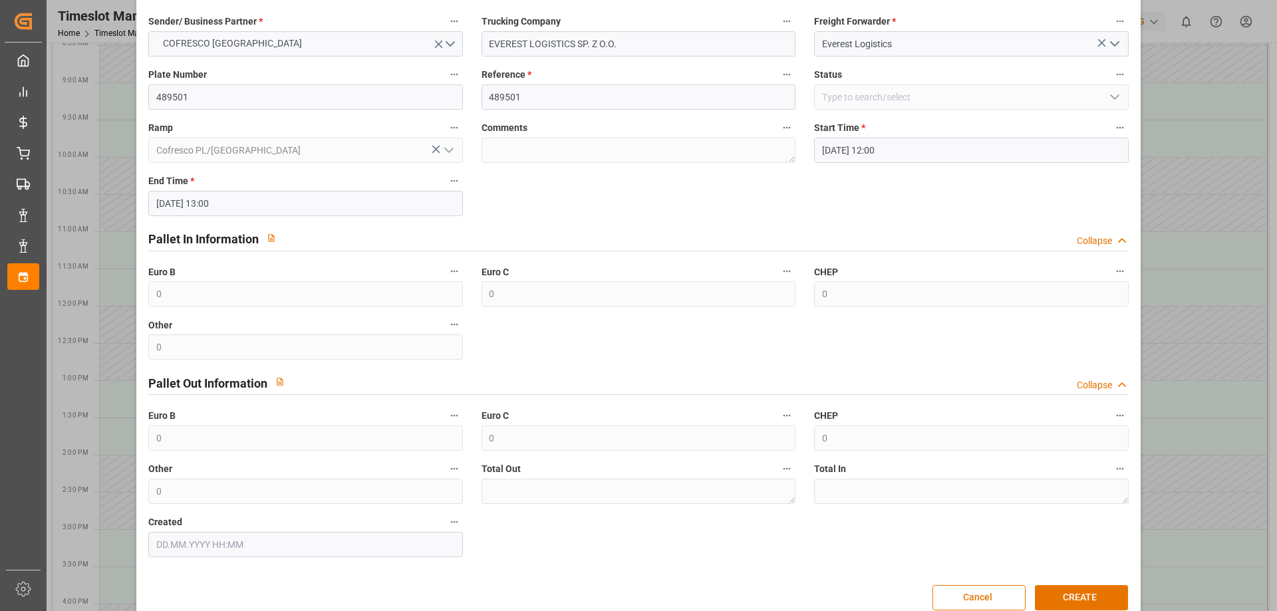
scroll to position [91, 0]
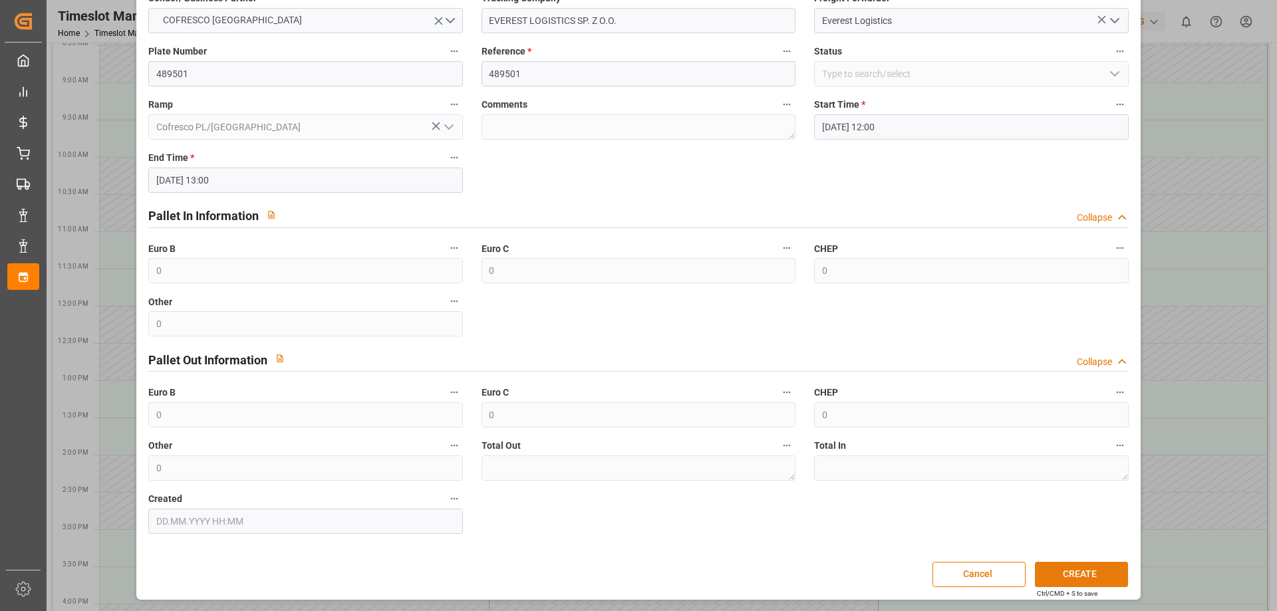
click at [1066, 571] on button "CREATE" at bounding box center [1081, 574] width 93 height 25
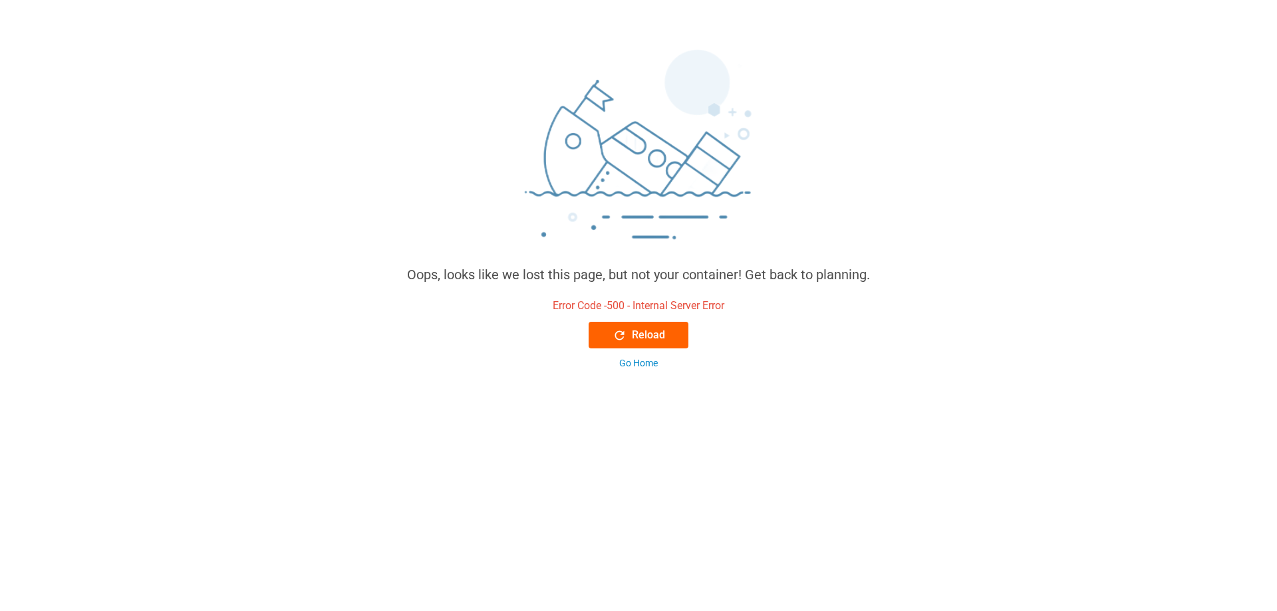
click at [666, 335] on button "Reload" at bounding box center [638, 335] width 100 height 27
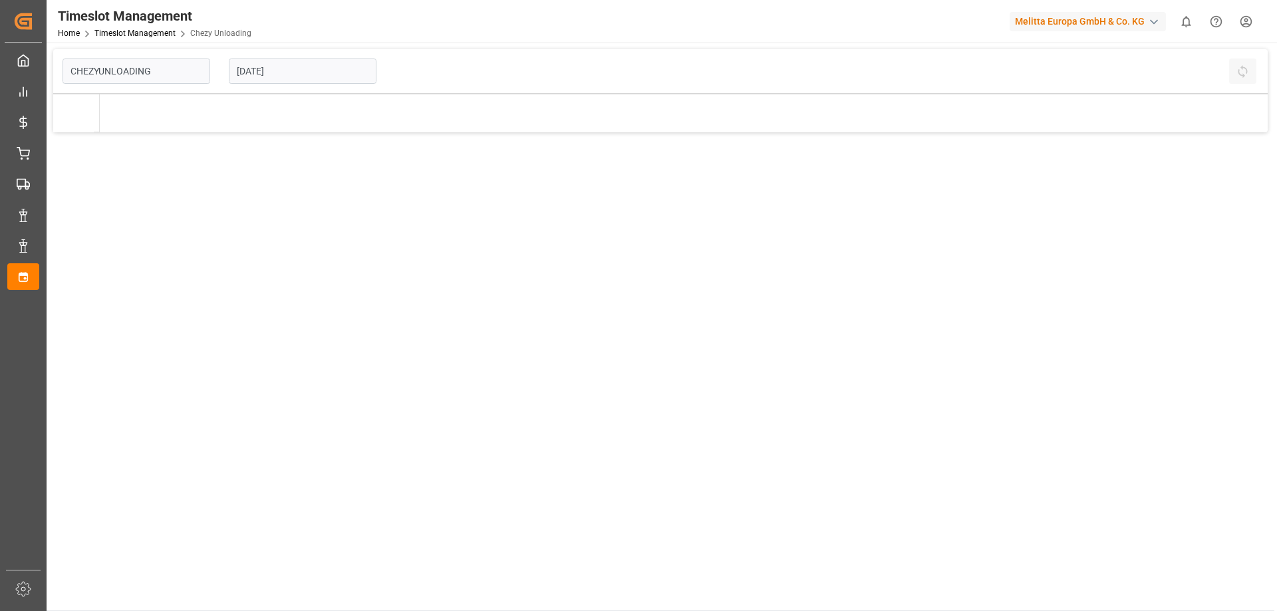
type input "Chezy Unloading"
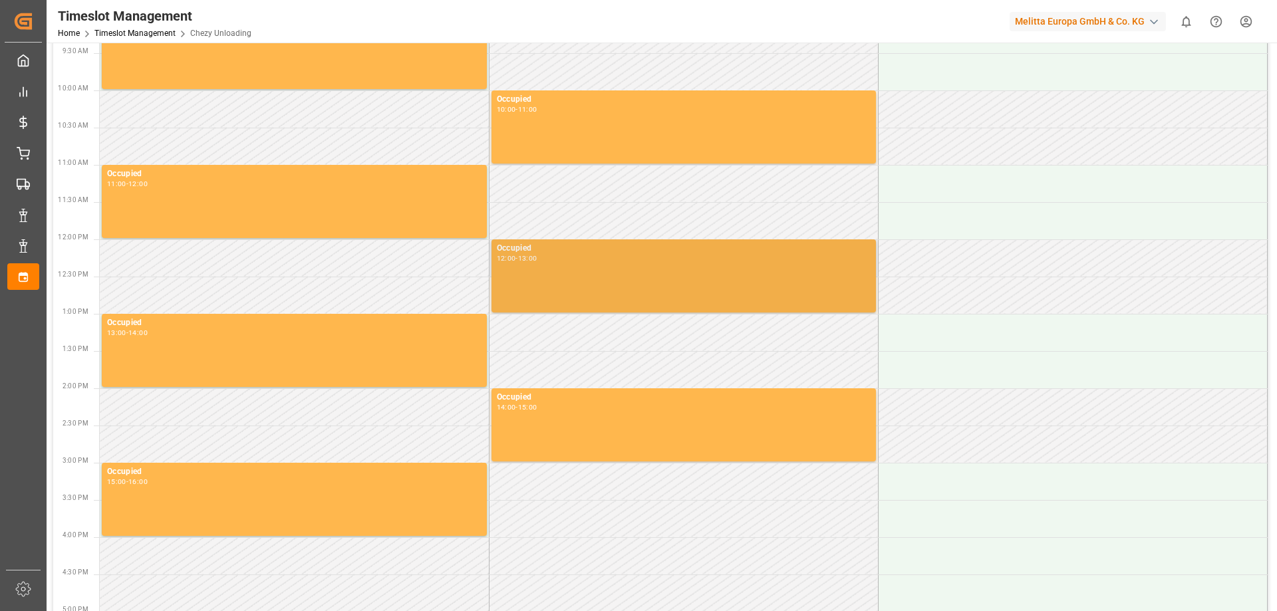
click at [727, 267] on div "Occupied 12:00 - 13:00" at bounding box center [684, 276] width 374 height 68
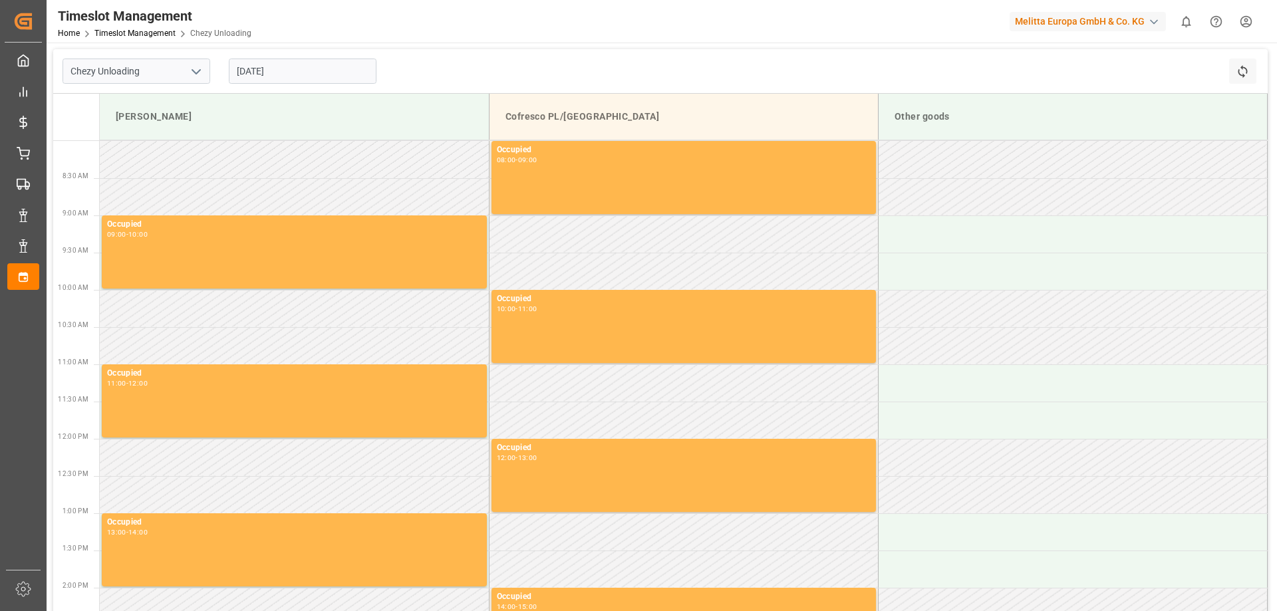
click at [309, 70] on input "[DATE]" at bounding box center [303, 71] width 148 height 25
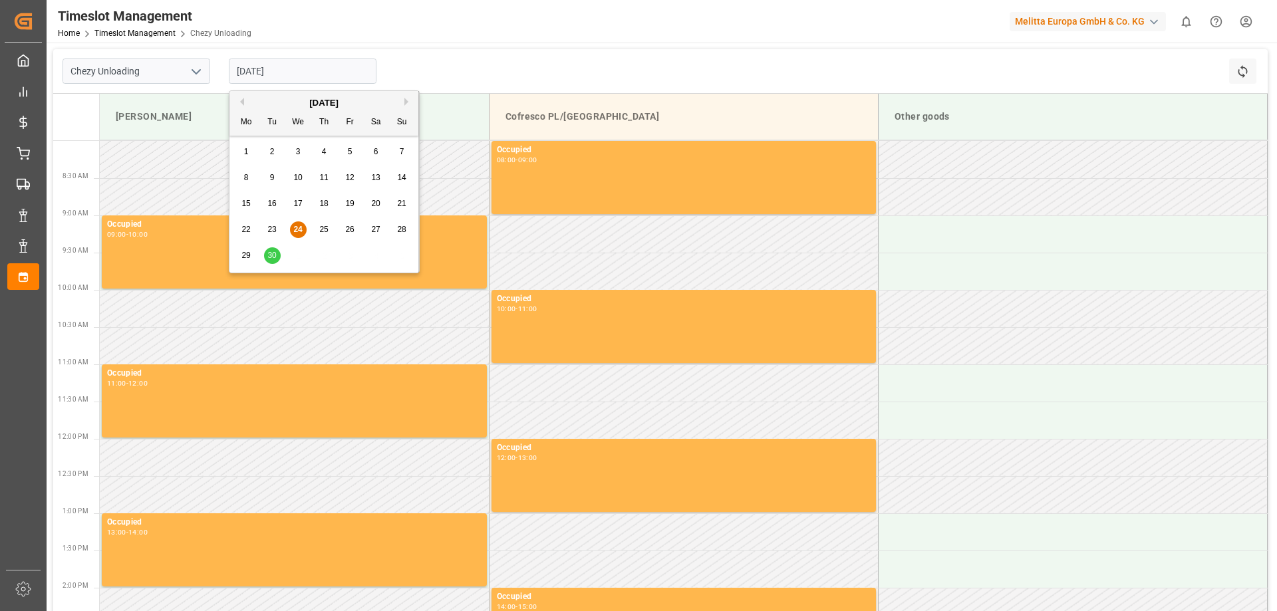
click at [404, 101] on div "September 2025" at bounding box center [323, 102] width 189 height 13
click at [406, 102] on button "Next Month" at bounding box center [408, 102] width 8 height 8
click at [325, 148] on span "2" at bounding box center [324, 151] width 5 height 9
type input "02.10.2025"
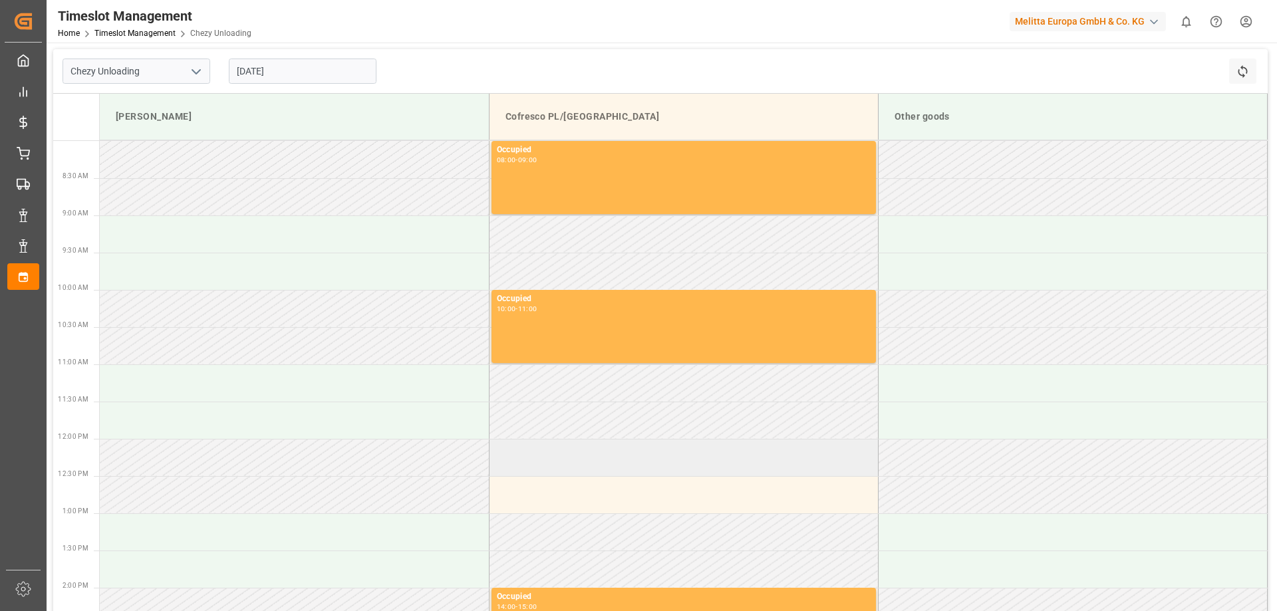
click at [566, 472] on td at bounding box center [683, 457] width 389 height 37
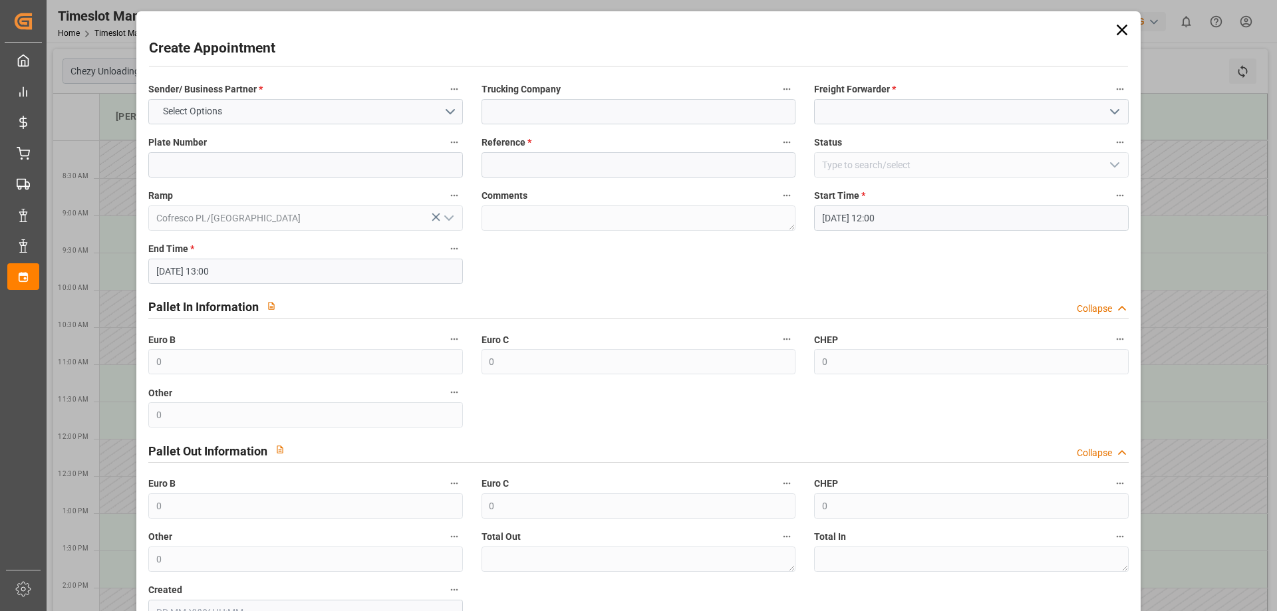
click at [1120, 35] on icon at bounding box center [1121, 30] width 19 height 19
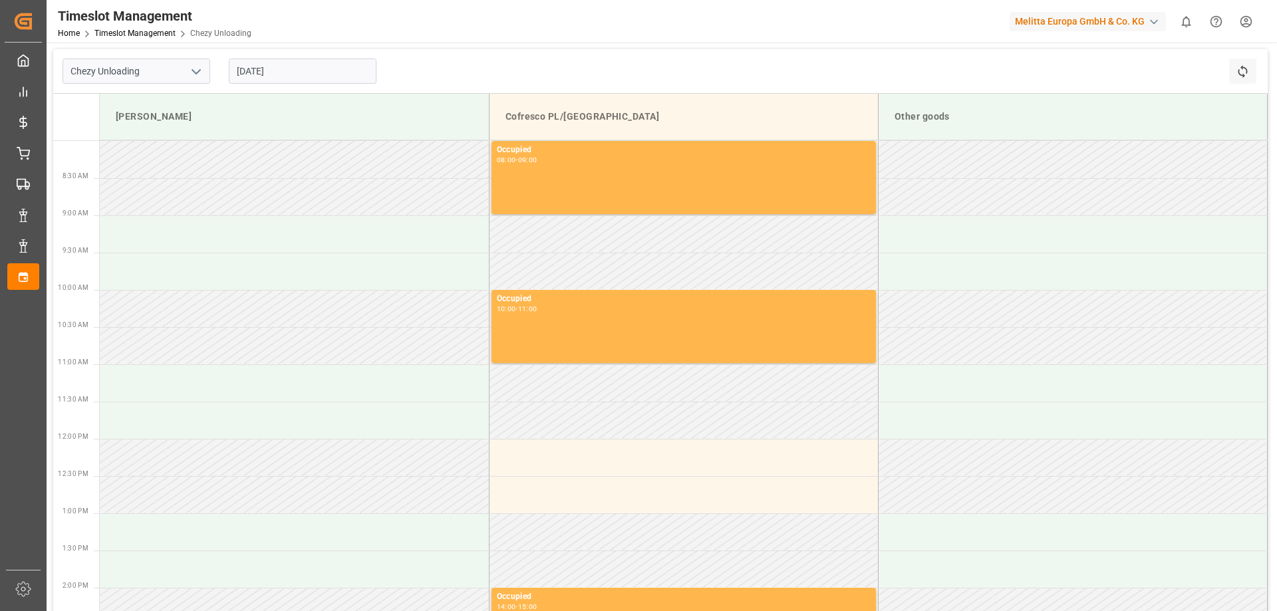
click at [1241, 21] on html "Created by potrace 1.15, written by Peter Selinger 2001-2017 Created by potrace…" at bounding box center [638, 305] width 1277 height 611
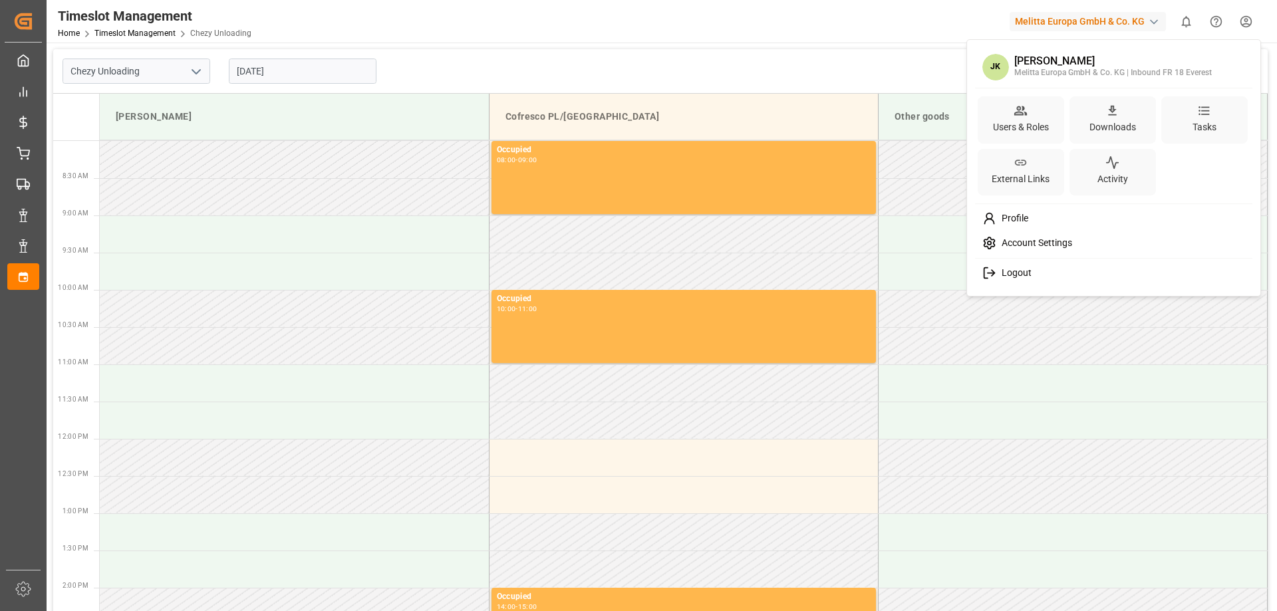
click at [1009, 268] on span "Logout" at bounding box center [1013, 273] width 35 height 12
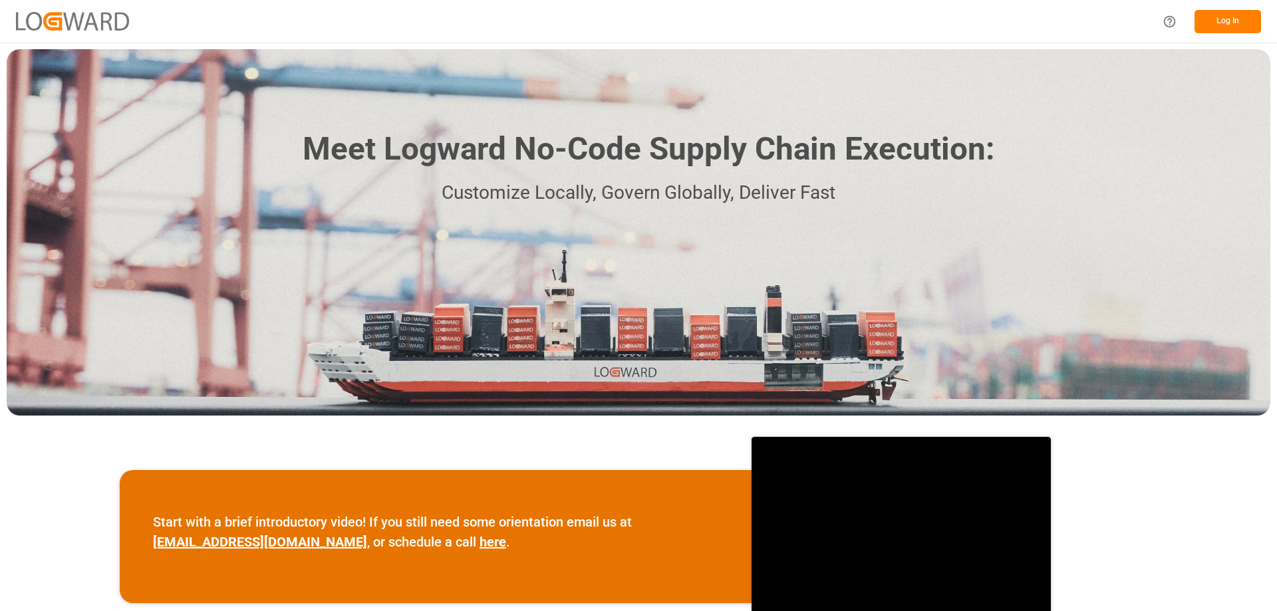
click at [1221, 17] on button "Log In" at bounding box center [1227, 21] width 66 height 23
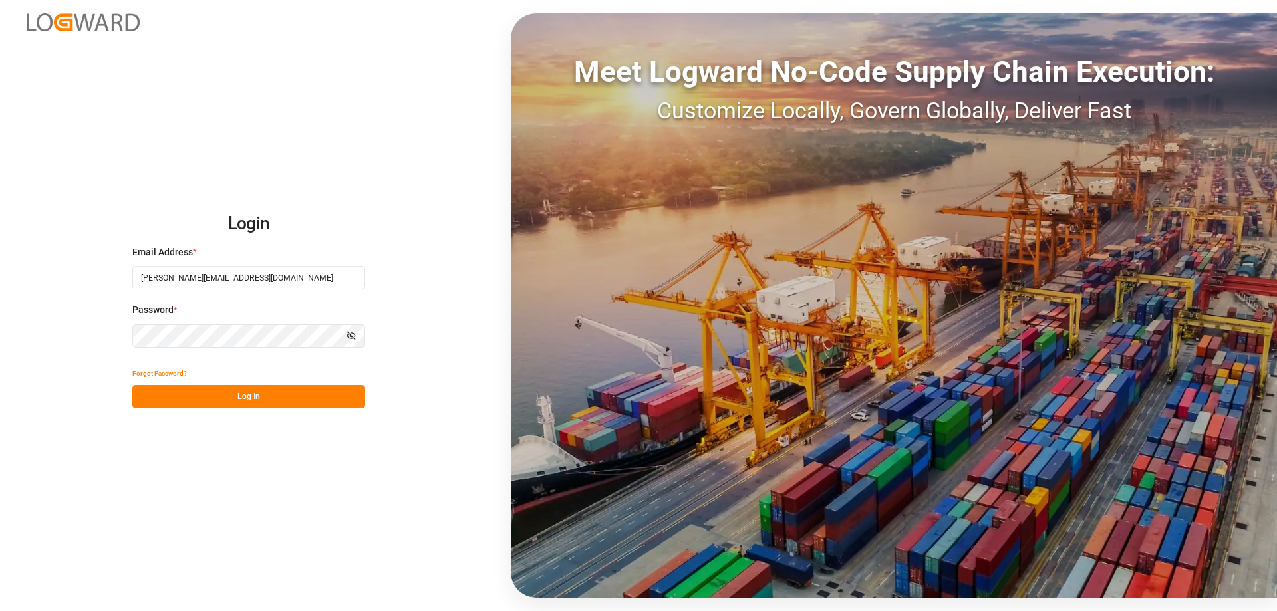
click at [234, 404] on button "Log In" at bounding box center [248, 396] width 233 height 23
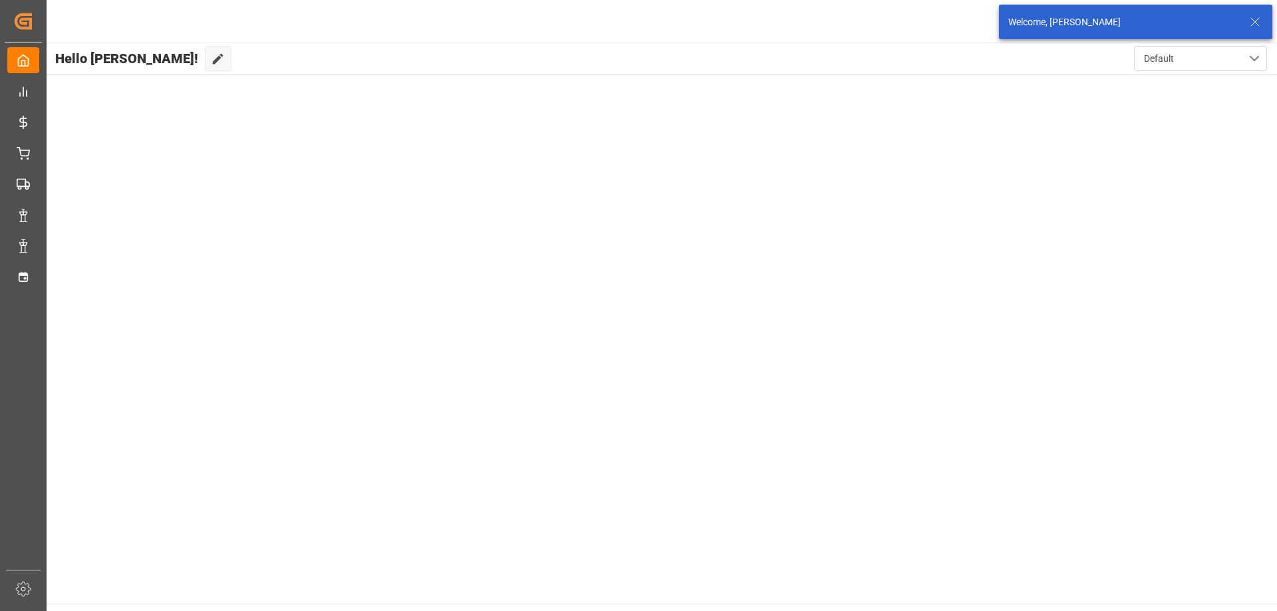
click at [1255, 15] on icon at bounding box center [1255, 22] width 16 height 16
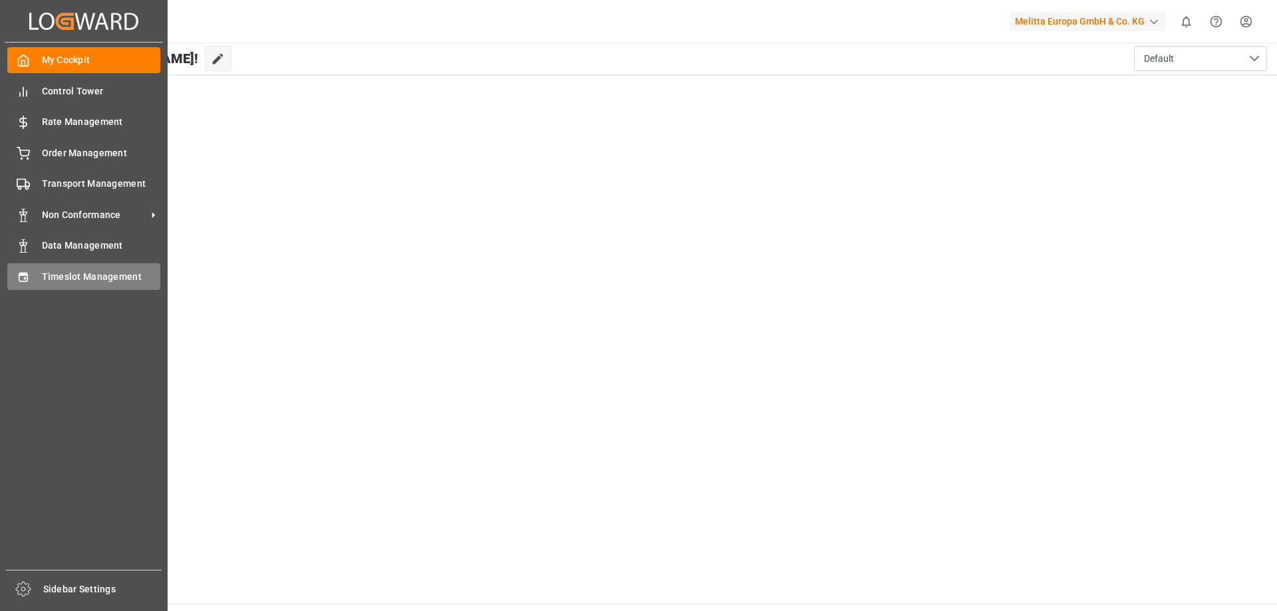
click at [31, 278] on div "Timeslot Management Timeslot Management" at bounding box center [83, 276] width 153 height 26
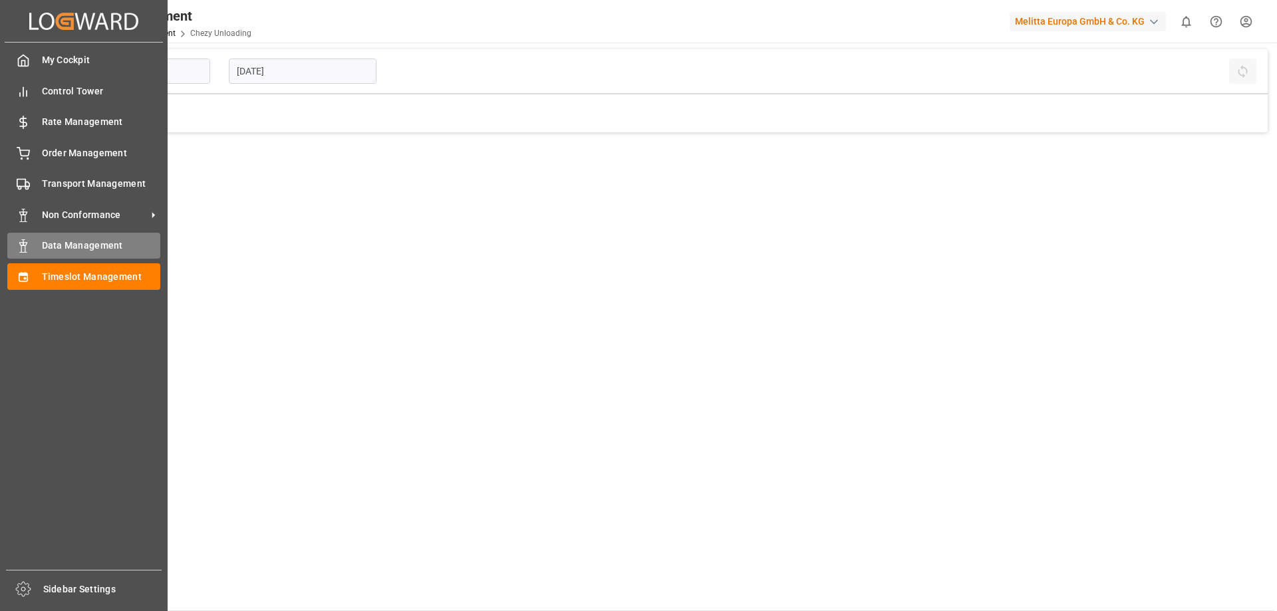
type input "Chezy Unloading"
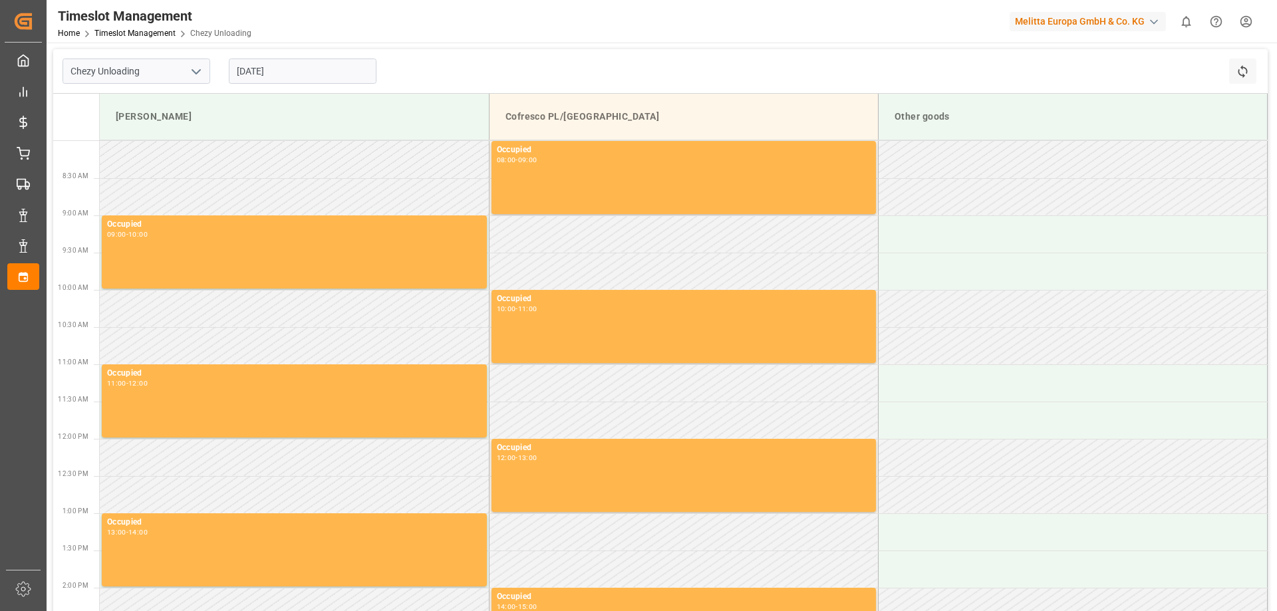
click at [291, 72] on input "[DATE]" at bounding box center [303, 71] width 148 height 25
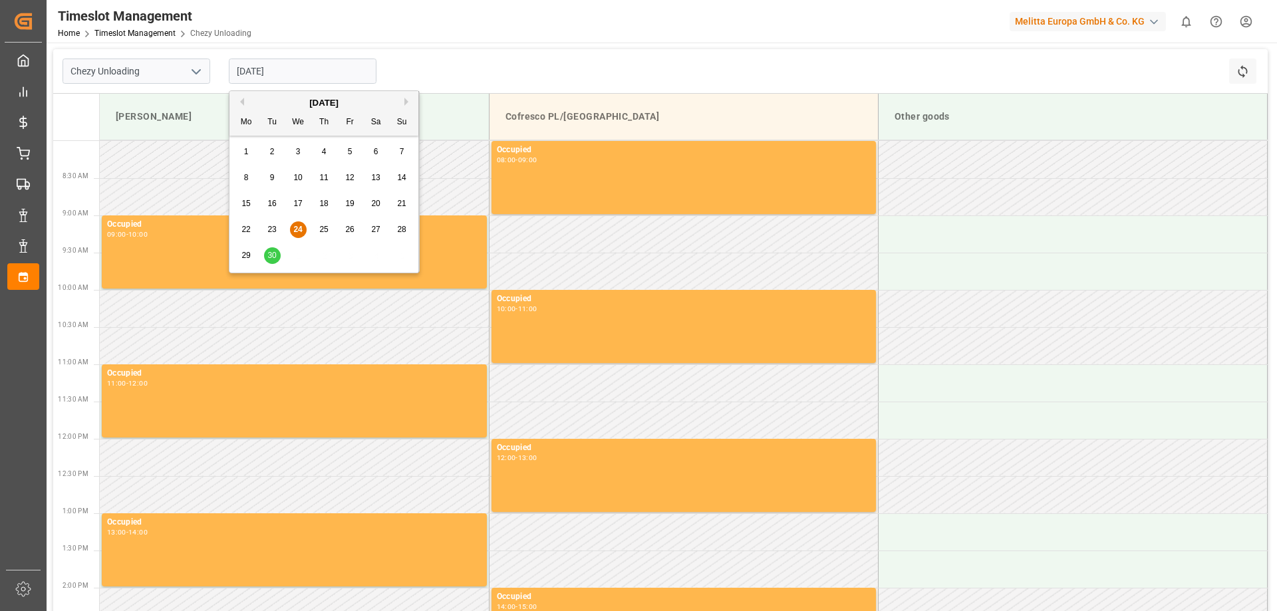
click at [405, 100] on button "Next Month" at bounding box center [408, 102] width 8 height 8
click at [322, 151] on span "2" at bounding box center [324, 151] width 5 height 9
type input "[DATE]"
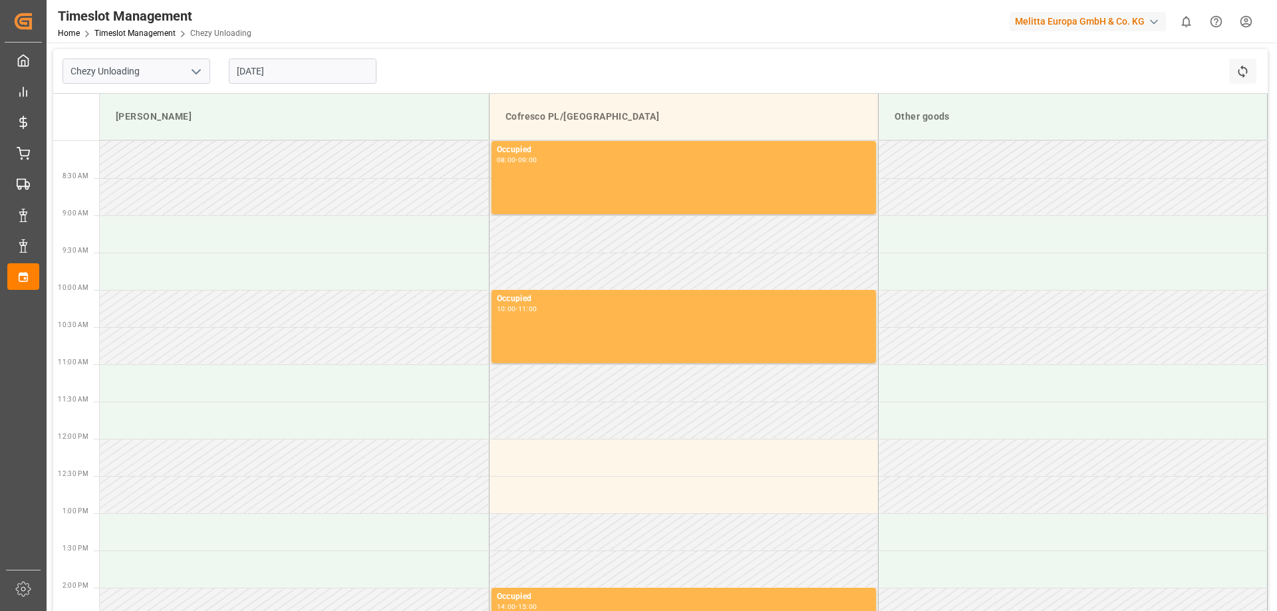
scroll to position [133, 0]
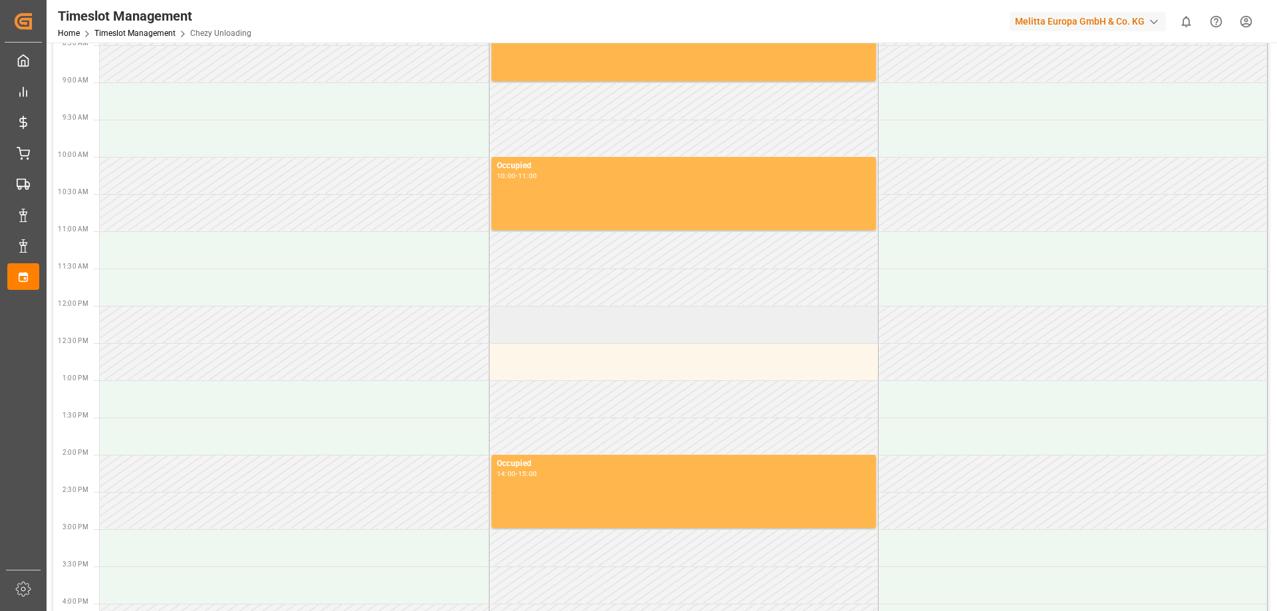
click at [563, 331] on td at bounding box center [683, 324] width 389 height 37
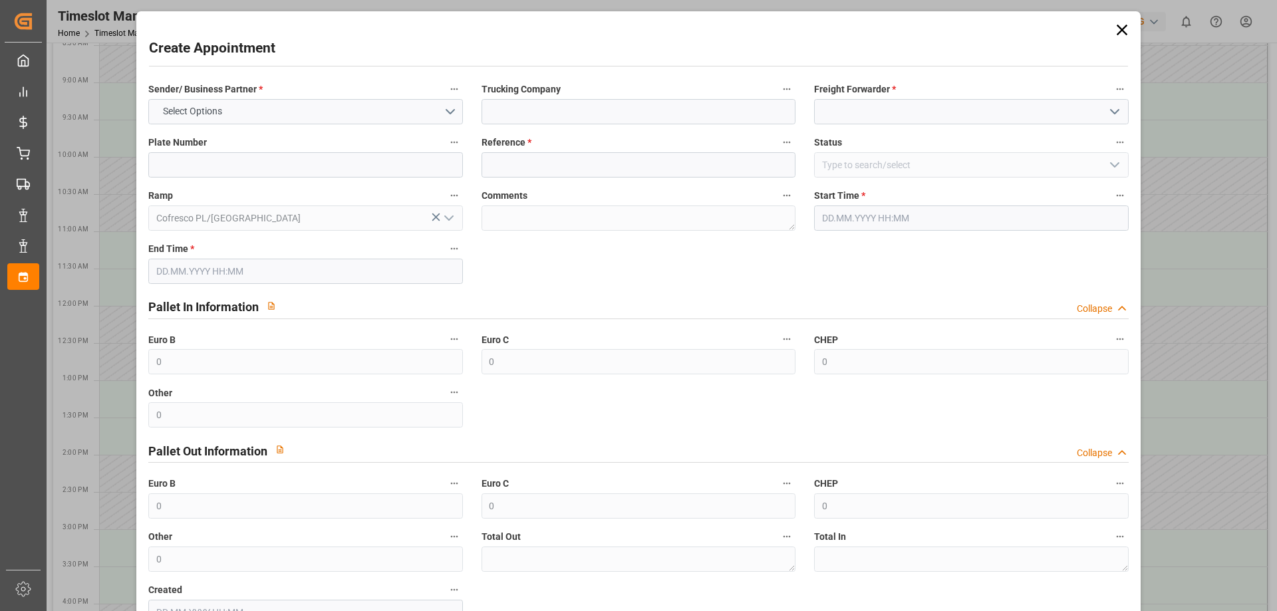
type input "[DATE] 12:00"
type input "[DATE] 13:00"
click at [1112, 27] on icon at bounding box center [1121, 30] width 19 height 19
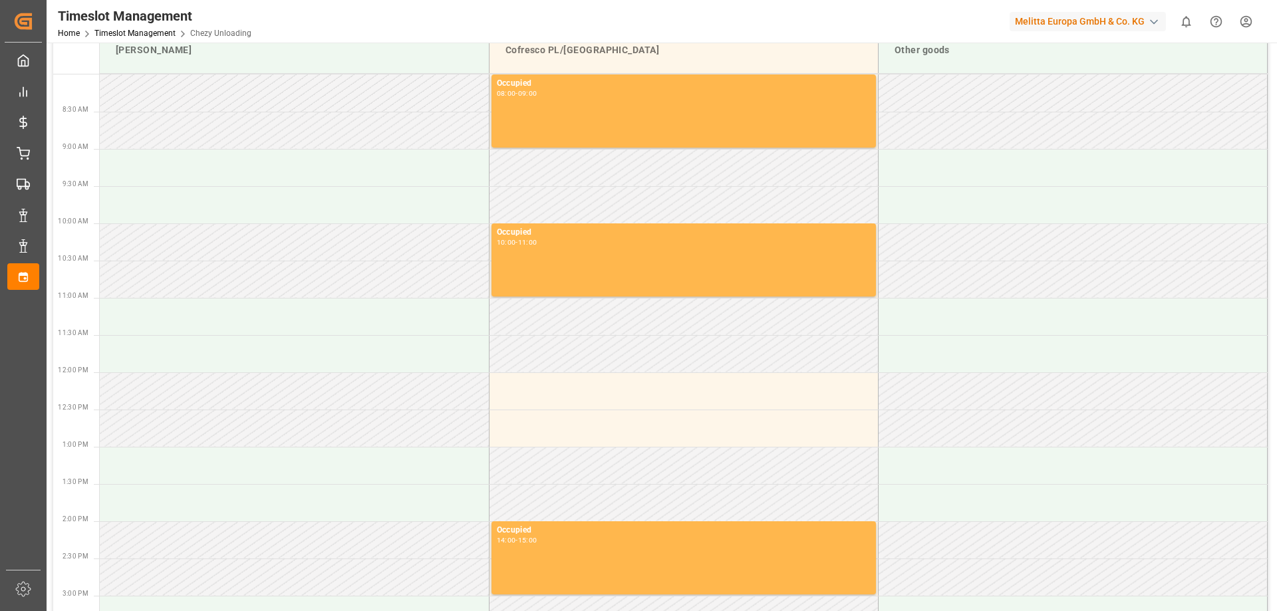
scroll to position [0, 0]
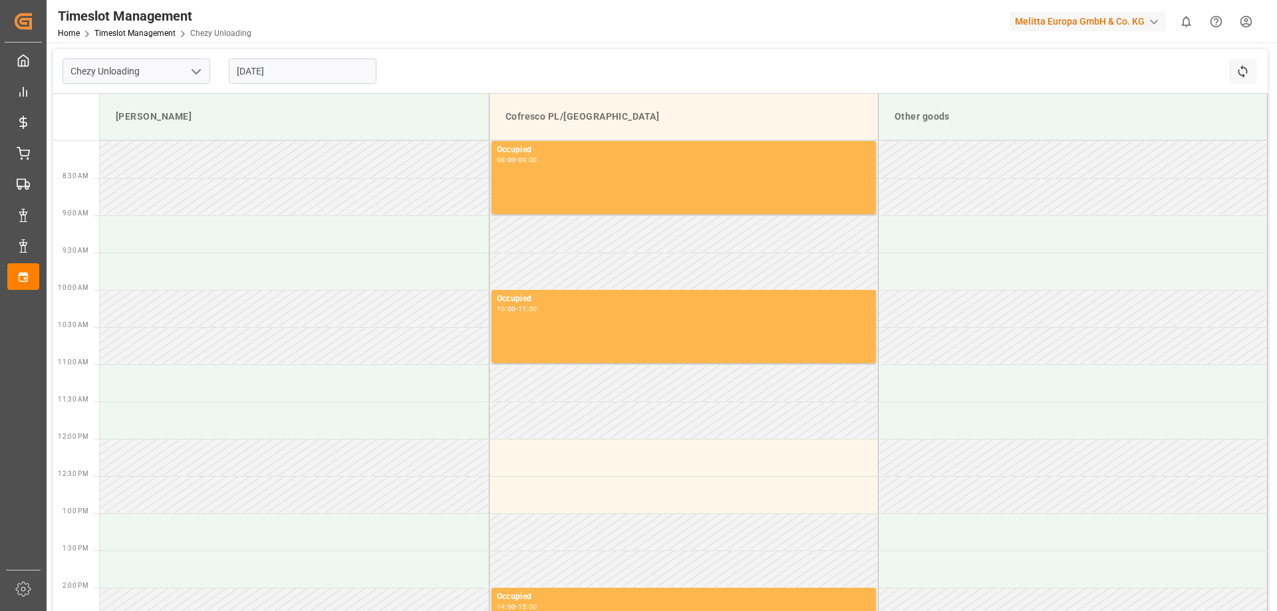
click at [296, 77] on input "[DATE]" at bounding box center [303, 71] width 148 height 25
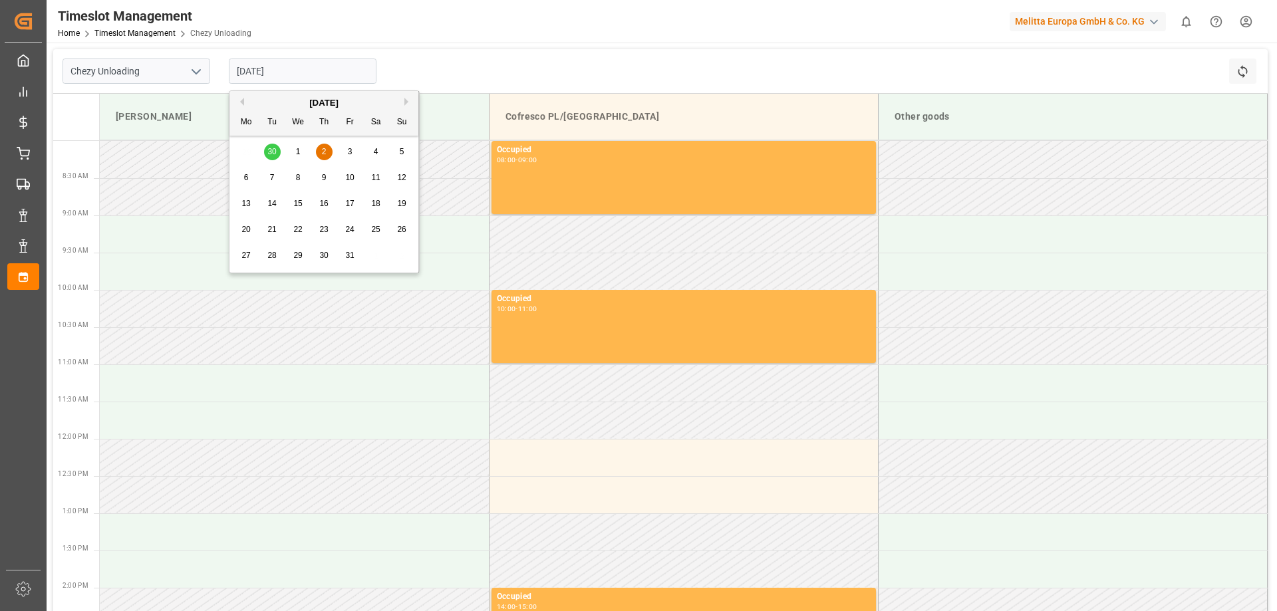
click at [270, 201] on span "14" at bounding box center [271, 203] width 9 height 9
type input "[DATE]"
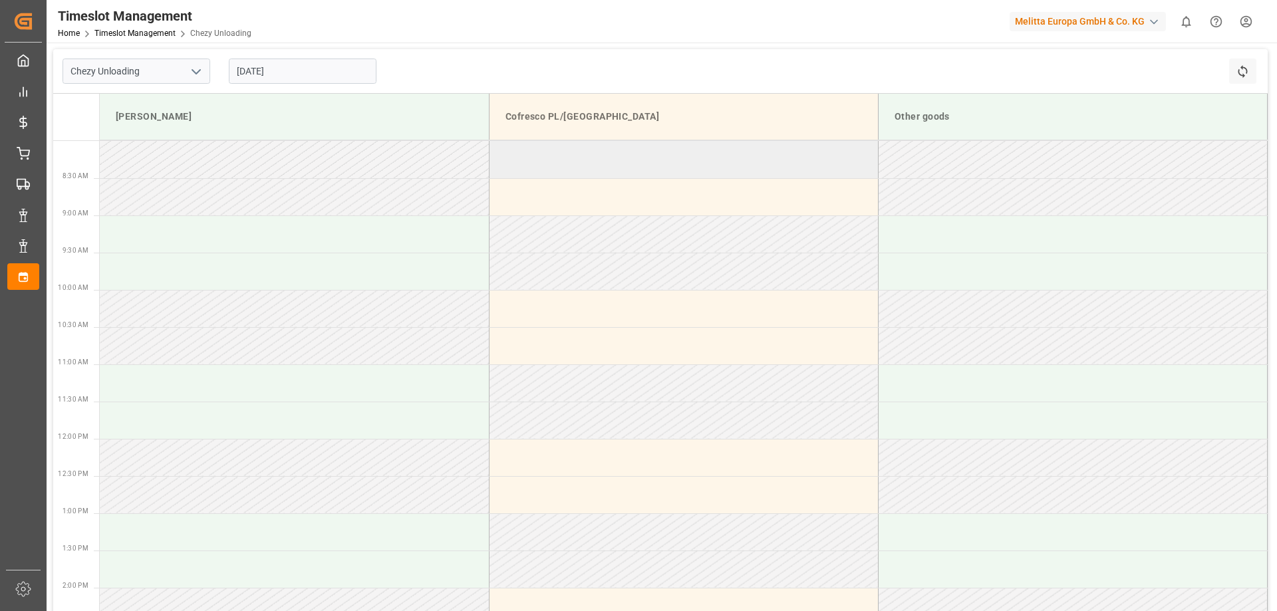
click at [582, 156] on td at bounding box center [683, 159] width 389 height 37
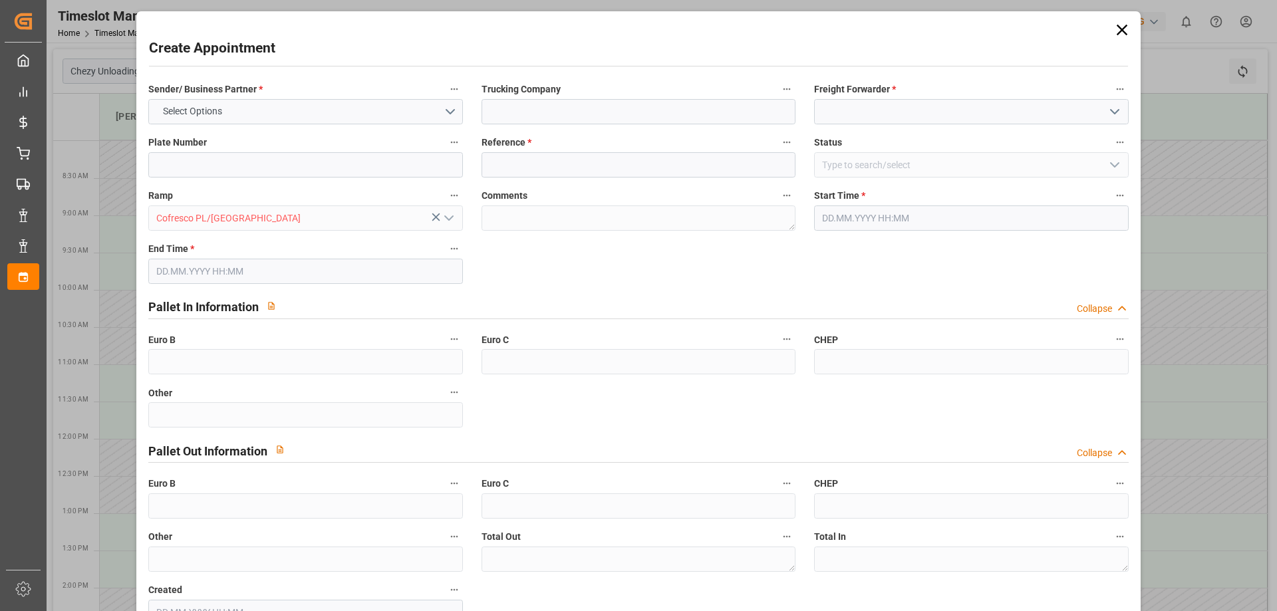
type input "0"
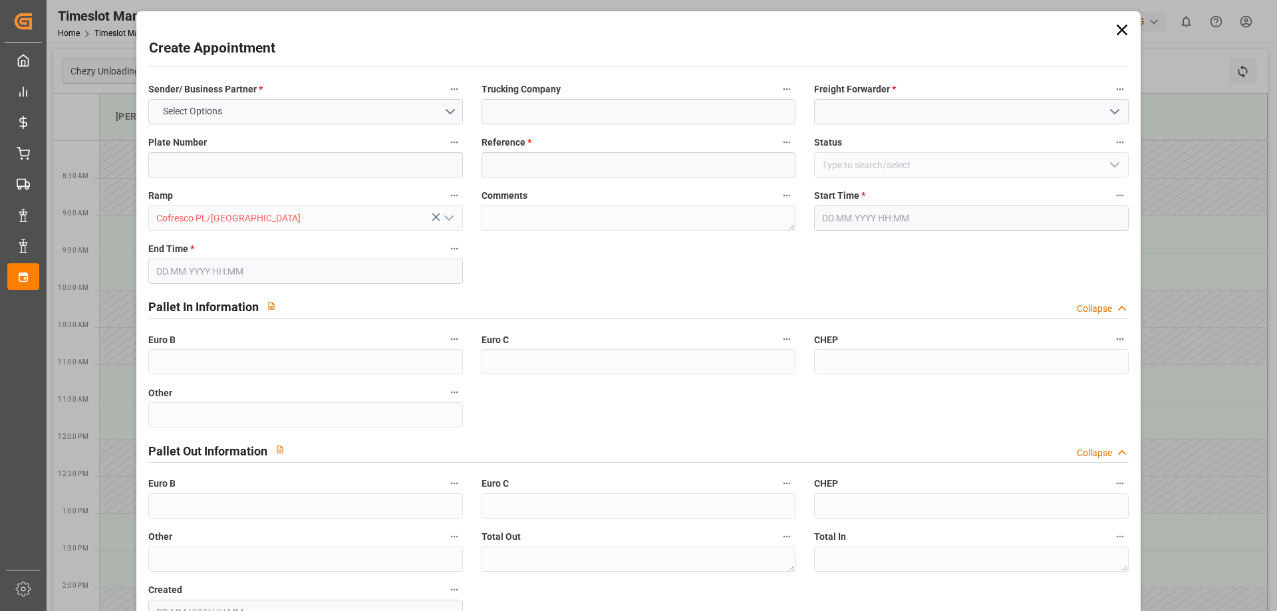
type input "0"
type input "[DATE] 08:00"
type input "[DATE] 09:00"
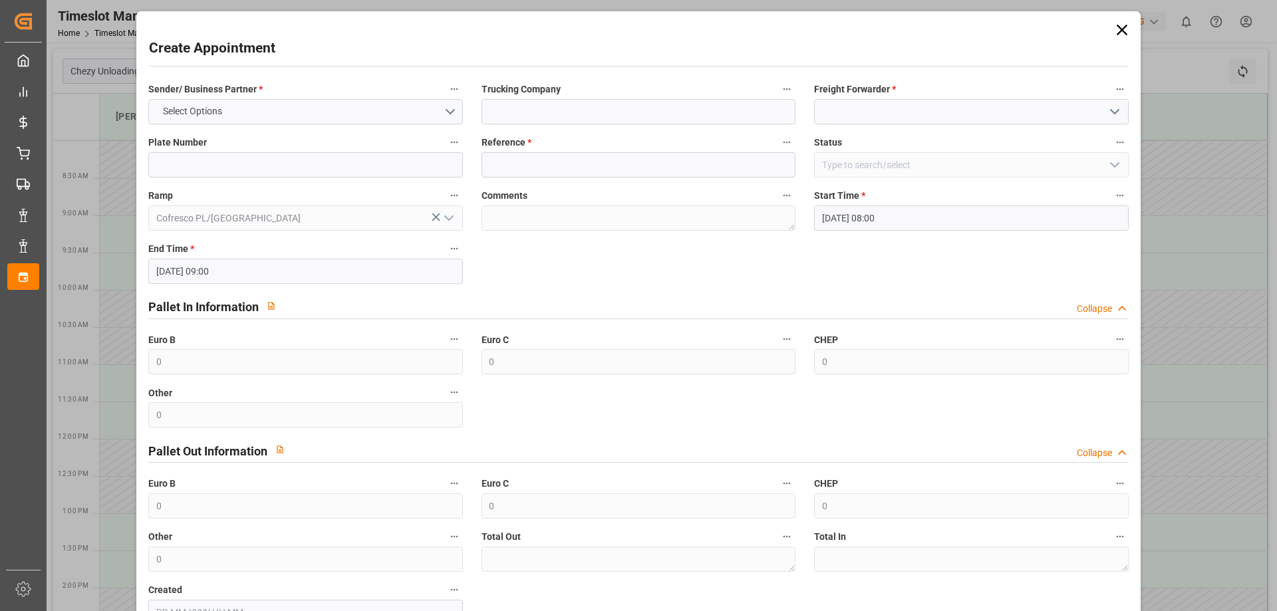
click at [1119, 25] on icon at bounding box center [1121, 30] width 19 height 19
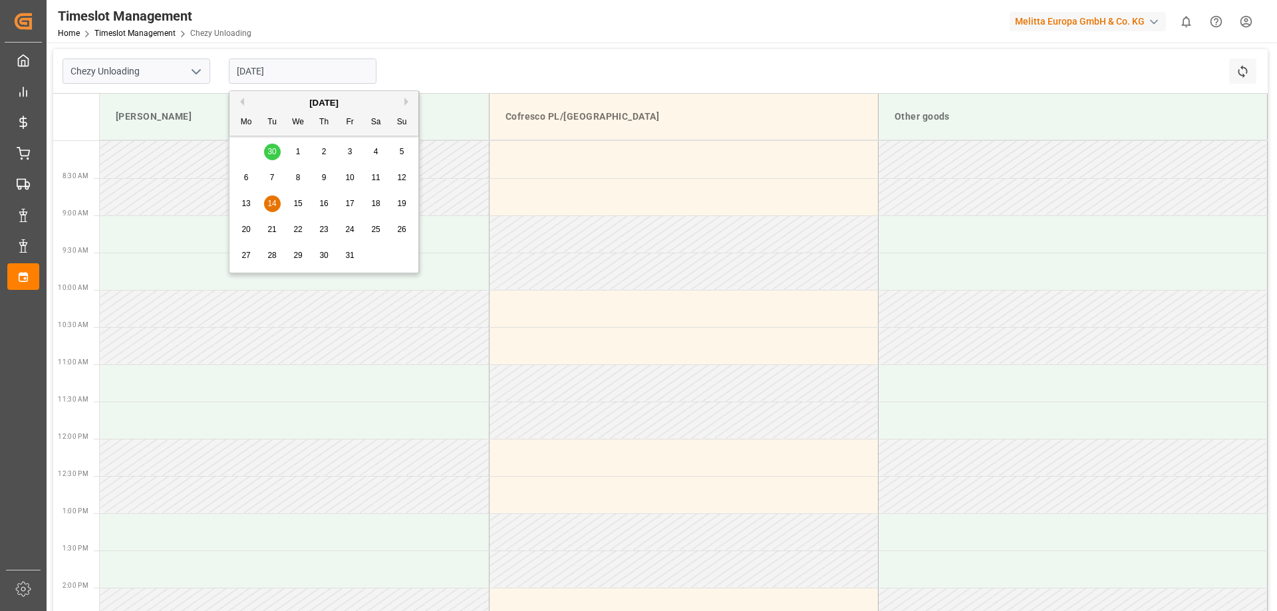
click at [262, 72] on input "[DATE]" at bounding box center [303, 71] width 148 height 25
click at [295, 201] on span "15" at bounding box center [297, 203] width 9 height 9
click at [303, 70] on input "[DATE]" at bounding box center [303, 71] width 148 height 25
click at [320, 205] on span "16" at bounding box center [323, 203] width 9 height 9
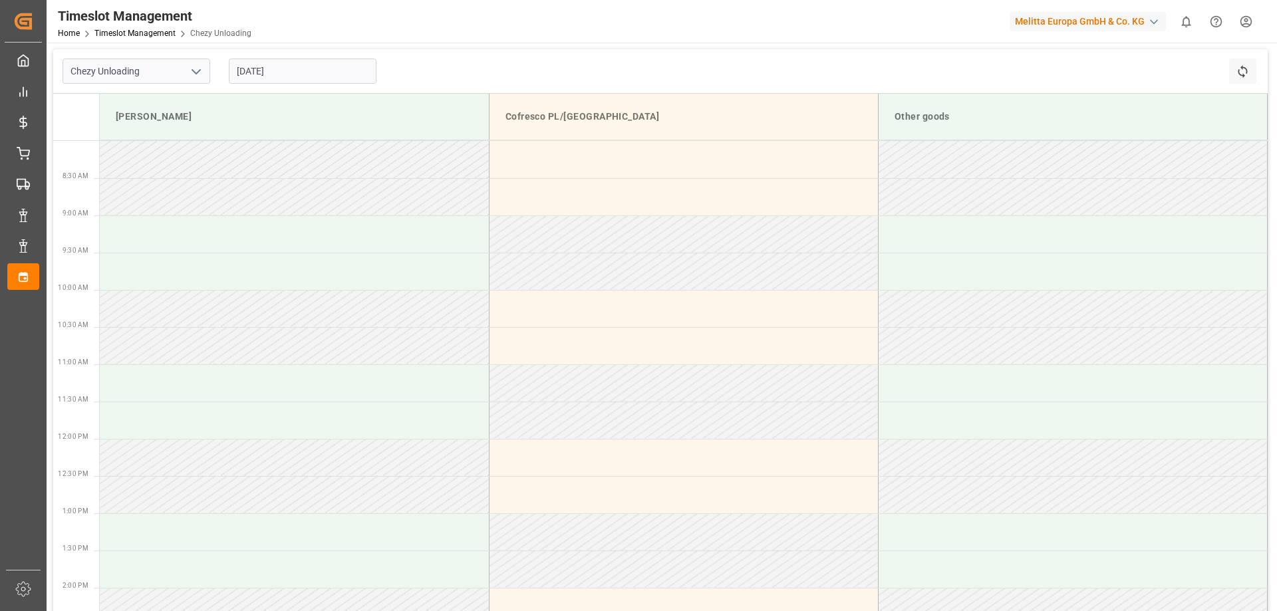
click at [313, 79] on input "[DATE]" at bounding box center [303, 71] width 148 height 25
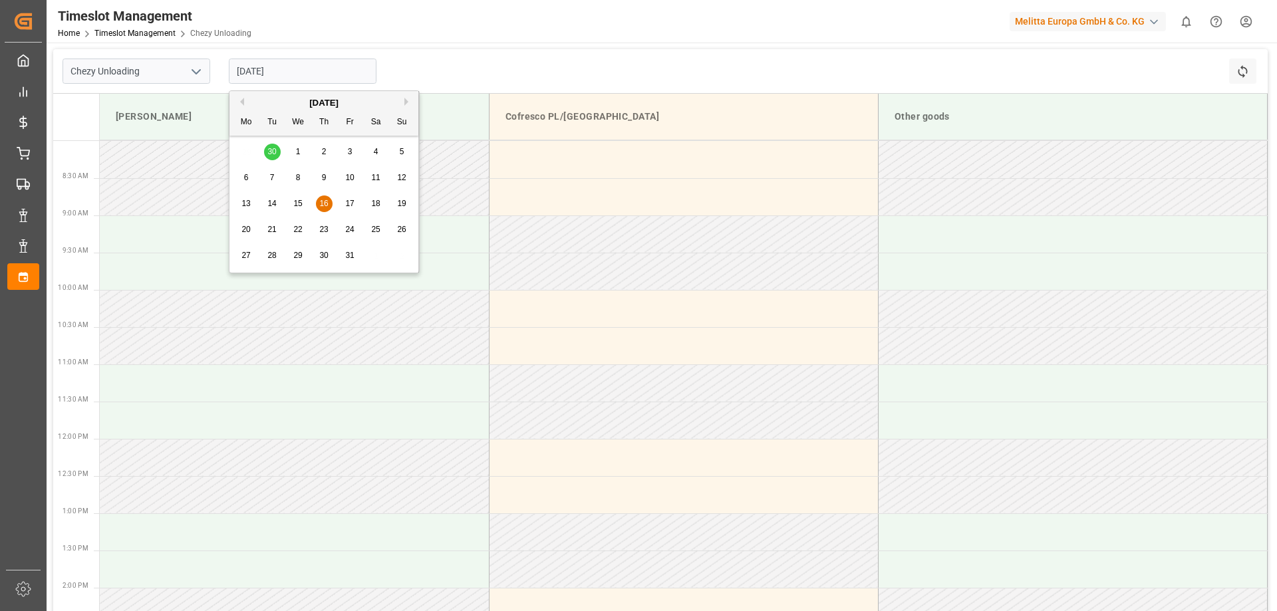
click at [348, 176] on span "10" at bounding box center [349, 177] width 9 height 9
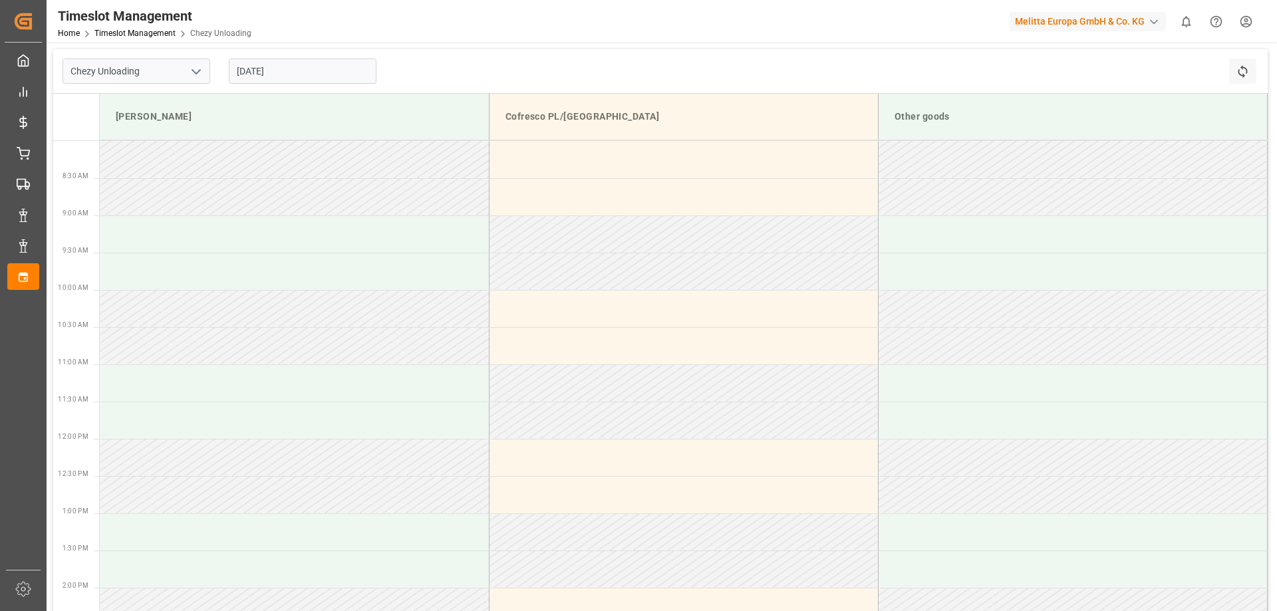
click at [282, 72] on input "[DATE]" at bounding box center [303, 71] width 148 height 25
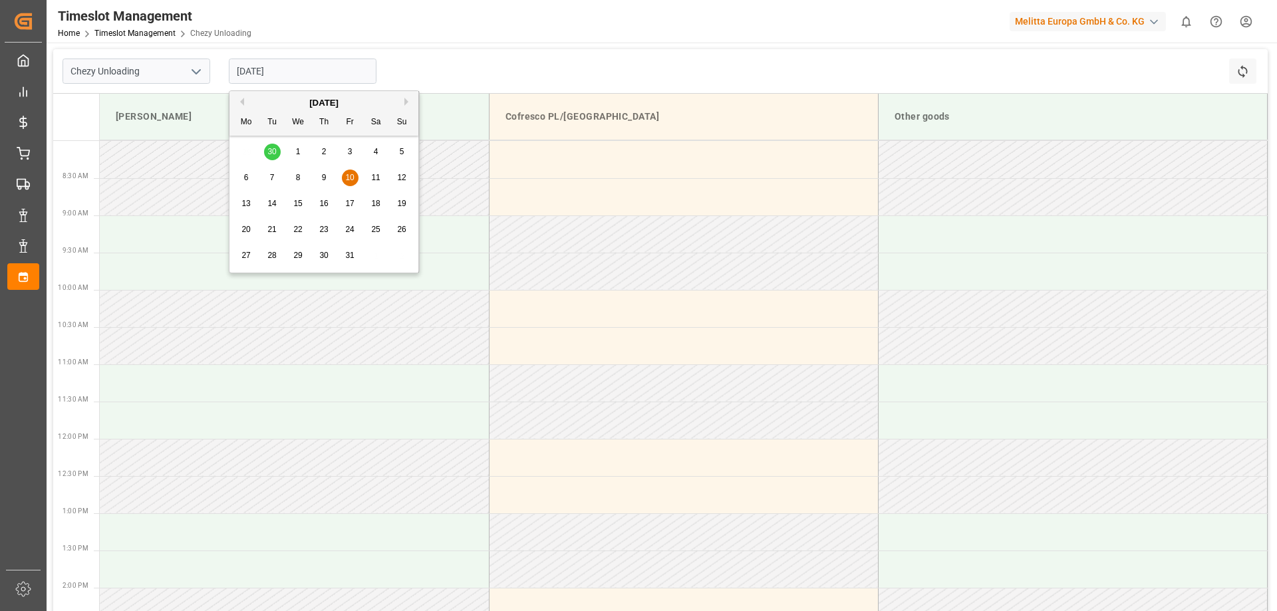
click at [326, 154] on span "2" at bounding box center [324, 151] width 5 height 9
type input "[DATE]"
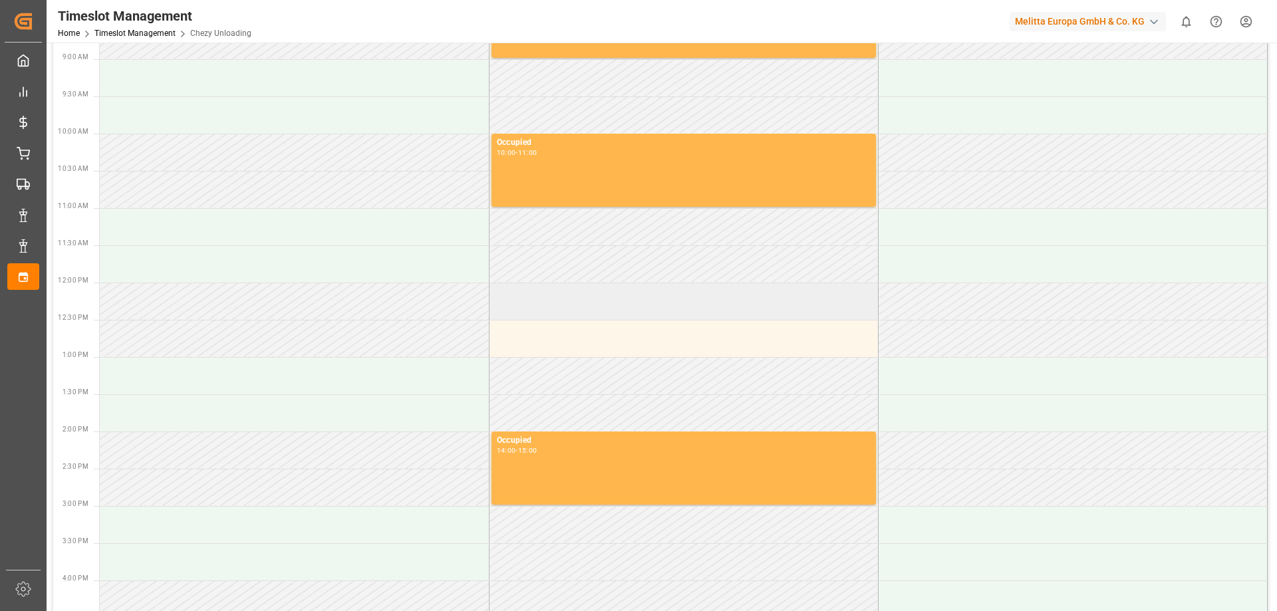
scroll to position [199, 0]
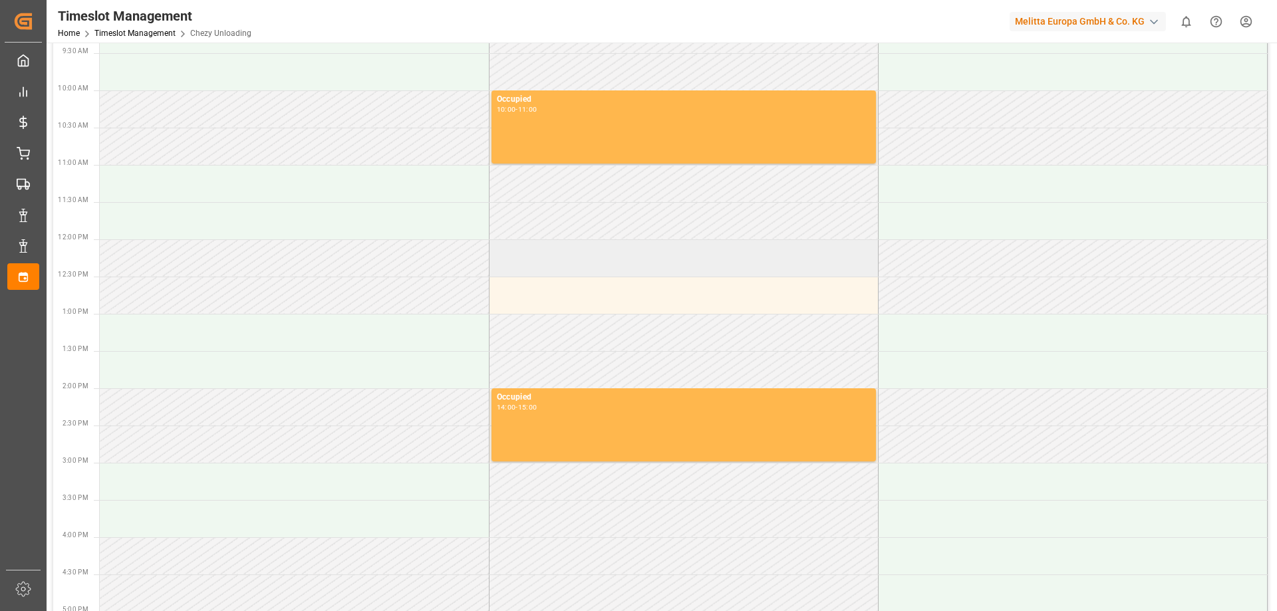
click at [562, 266] on td at bounding box center [683, 257] width 389 height 37
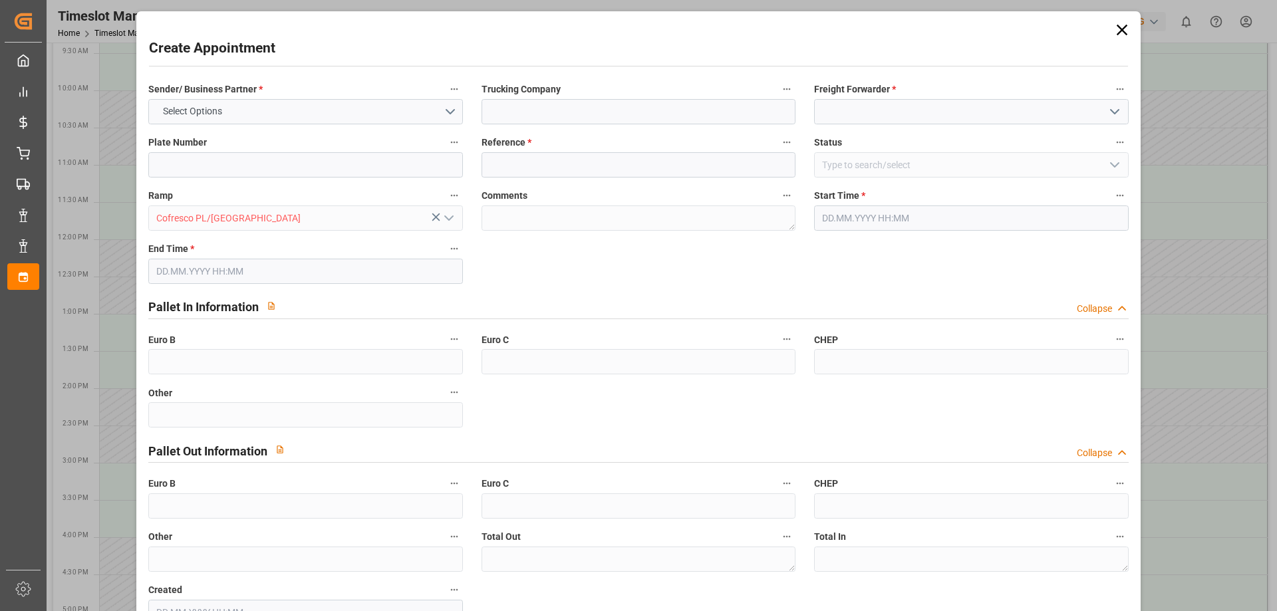
type input "0"
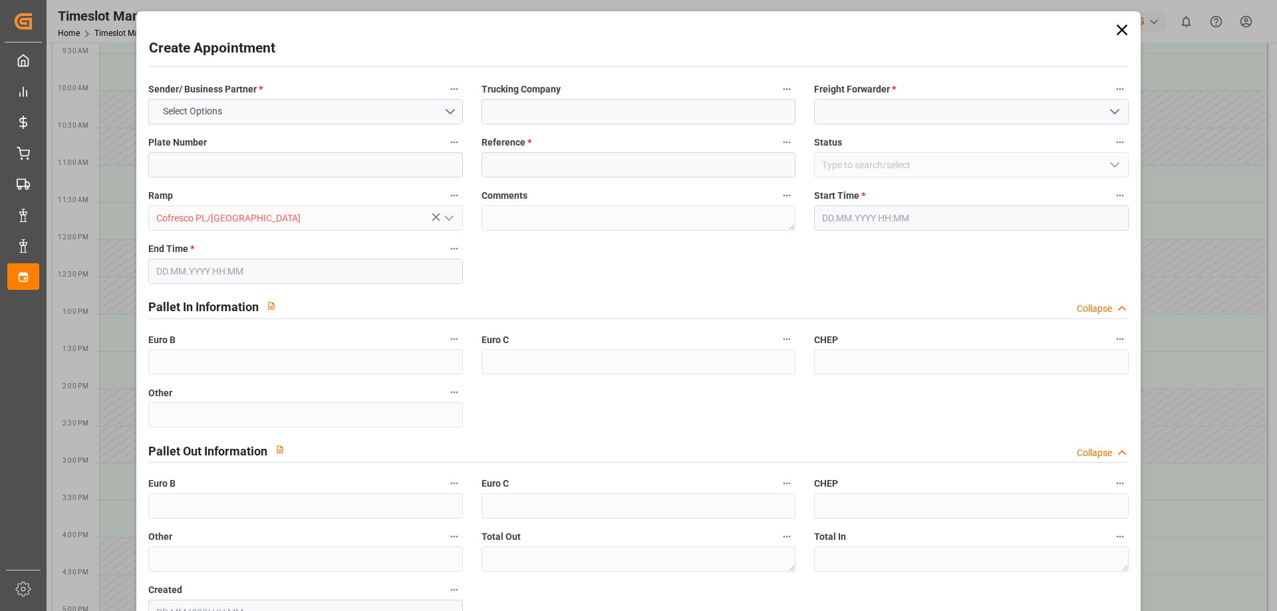
type input "0"
type input "[DATE] 12:00"
type input "[DATE] 13:00"
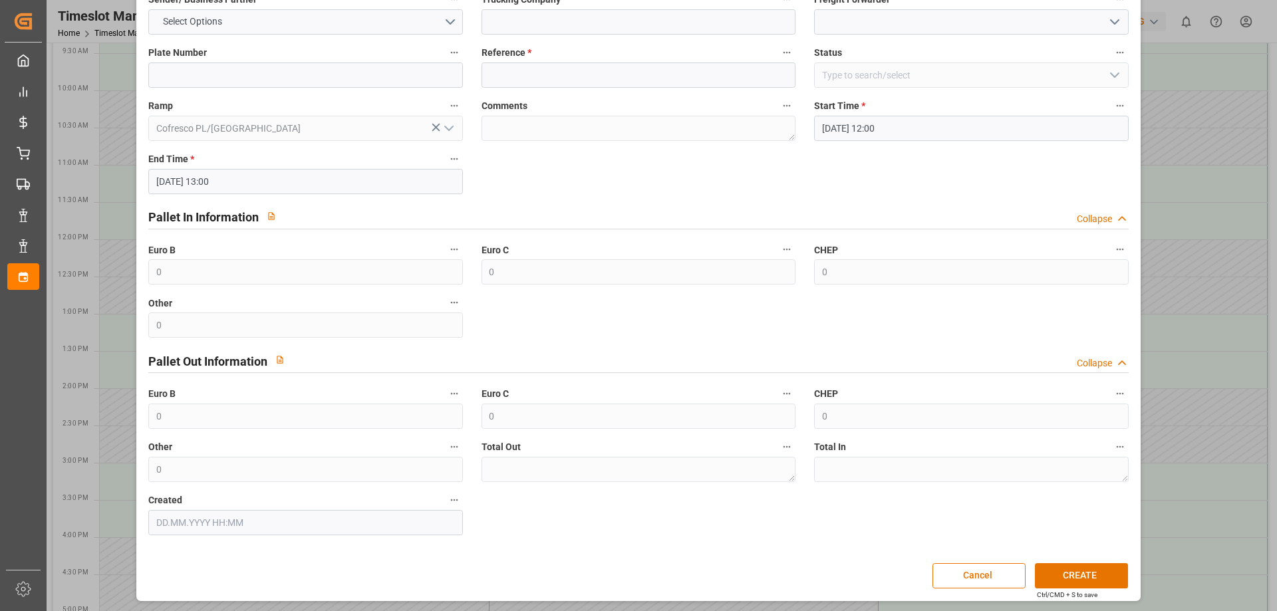
scroll to position [91, 0]
click at [1071, 572] on button "CREATE" at bounding box center [1081, 574] width 93 height 25
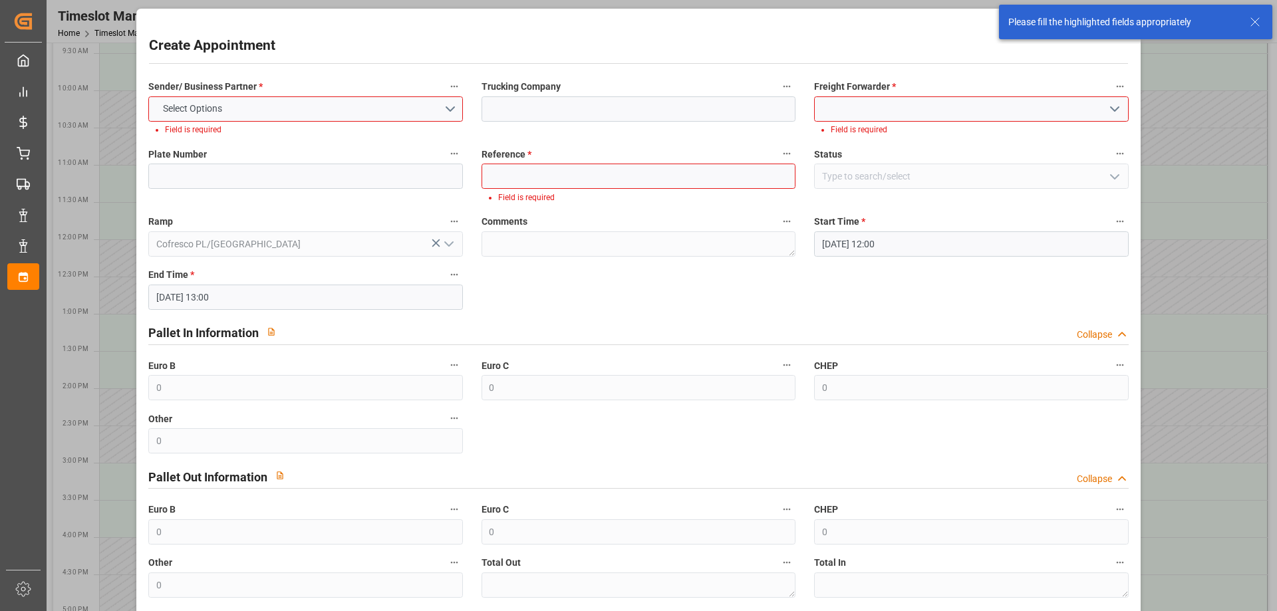
scroll to position [0, 0]
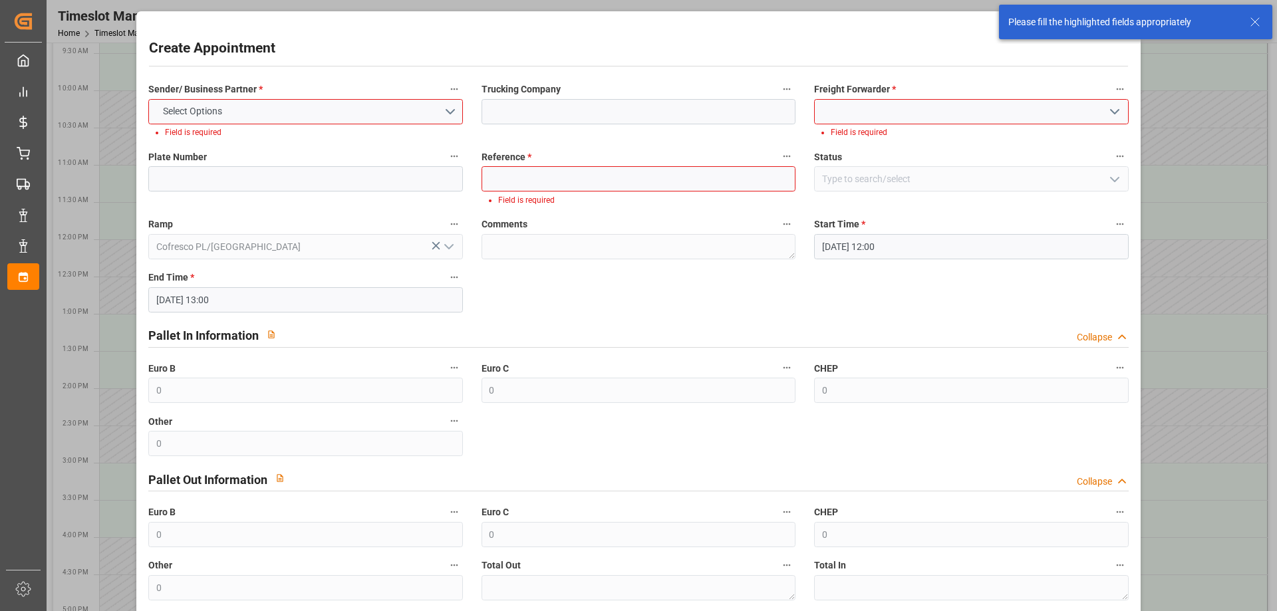
click at [875, 116] on input at bounding box center [971, 111] width 314 height 25
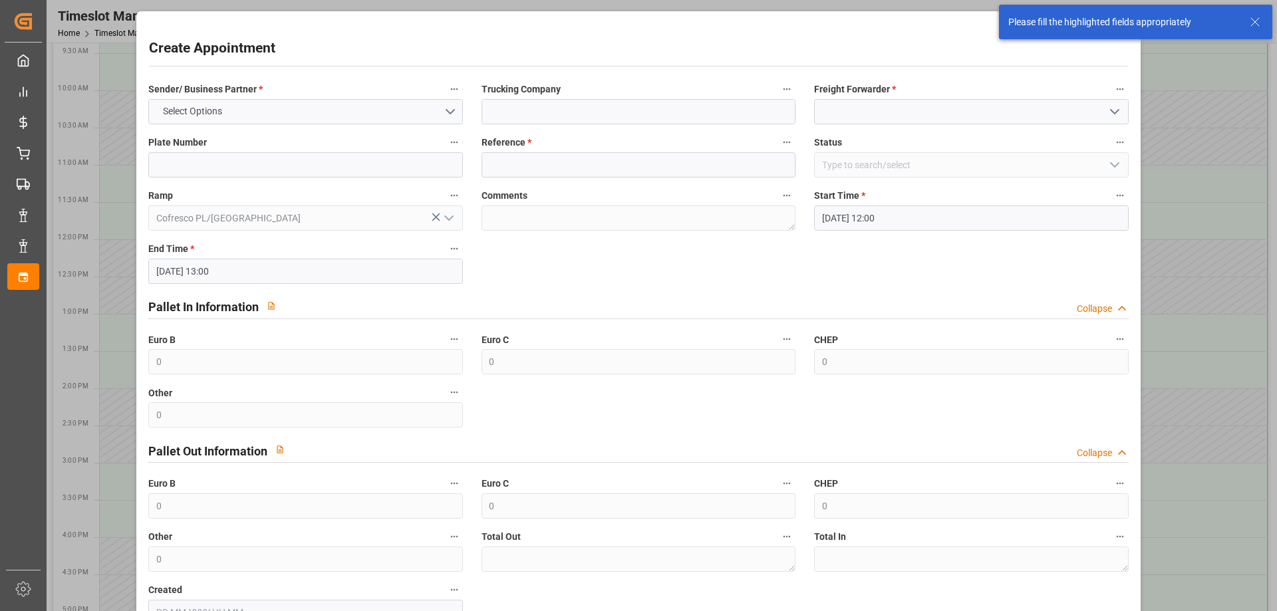
click at [1116, 112] on icon "open menu" at bounding box center [1114, 112] width 16 height 16
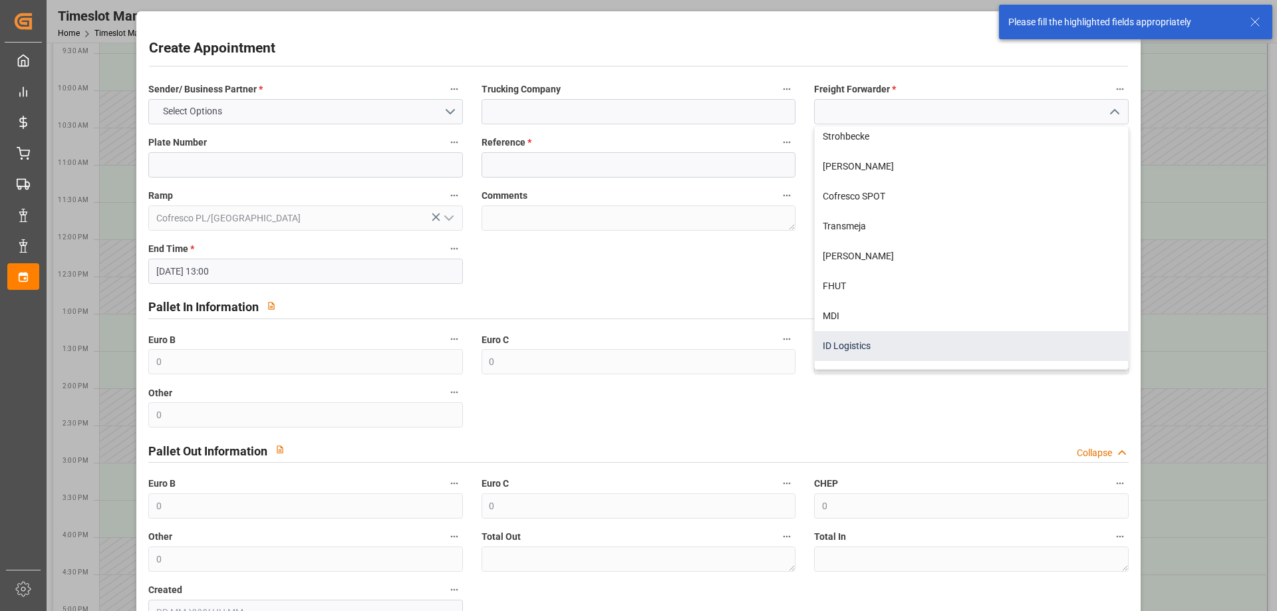
scroll to position [415, 0]
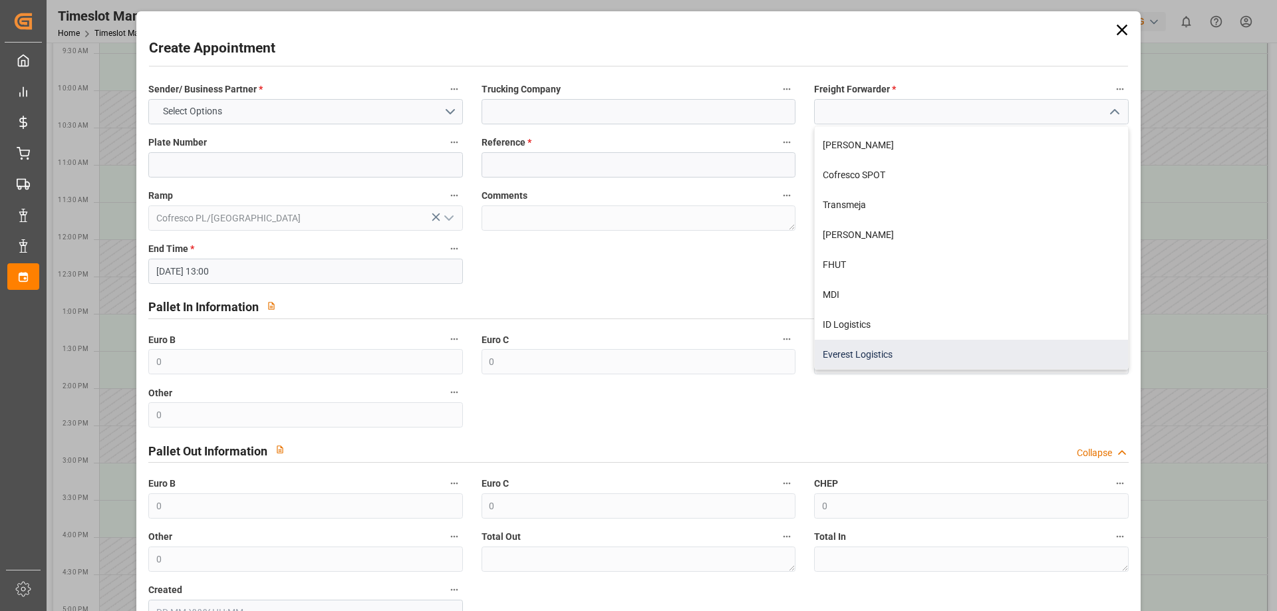
click at [862, 350] on div "Everest Logistics" at bounding box center [970, 355] width 312 height 30
type input "Everest Logistics"
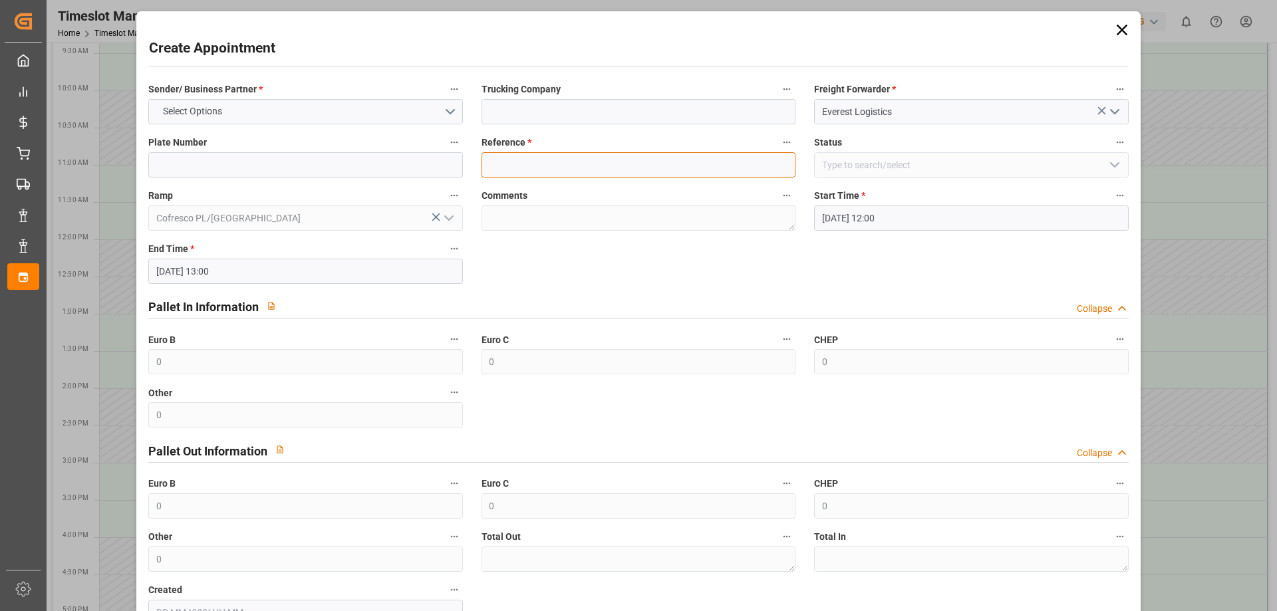
click at [566, 162] on input at bounding box center [638, 164] width 314 height 25
click at [594, 165] on input at bounding box center [638, 164] width 314 height 25
click at [547, 168] on input at bounding box center [638, 164] width 314 height 25
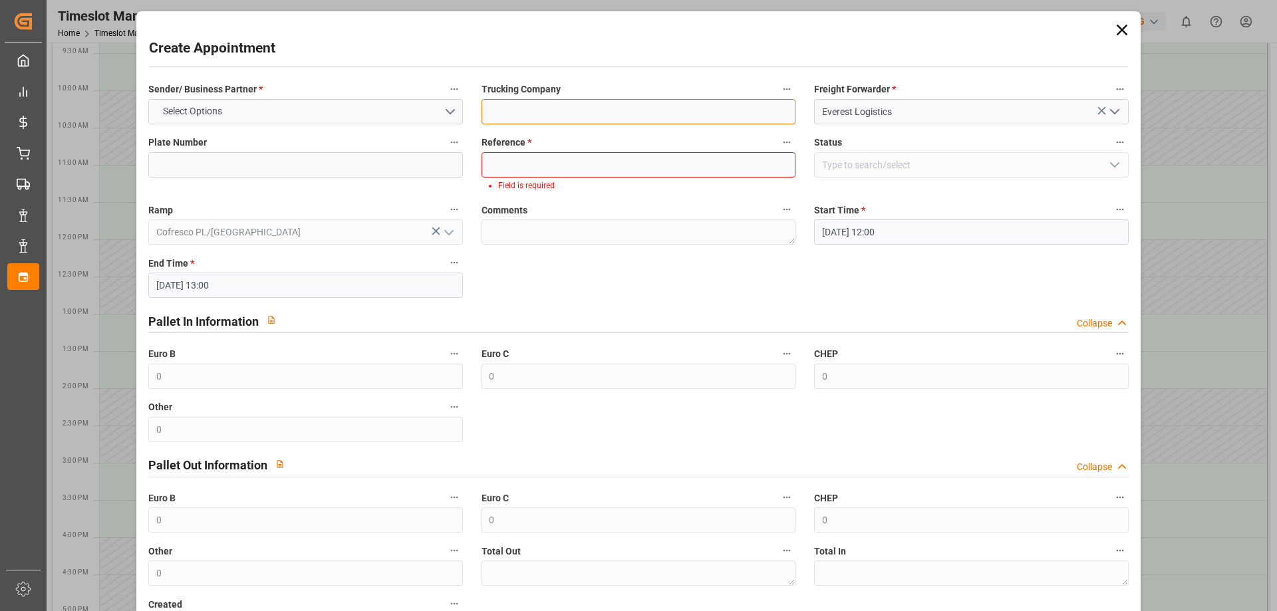
click at [524, 119] on input at bounding box center [638, 111] width 314 height 25
paste input "489501"
type input "489501"
click at [522, 167] on input at bounding box center [638, 164] width 314 height 25
paste input "489501"
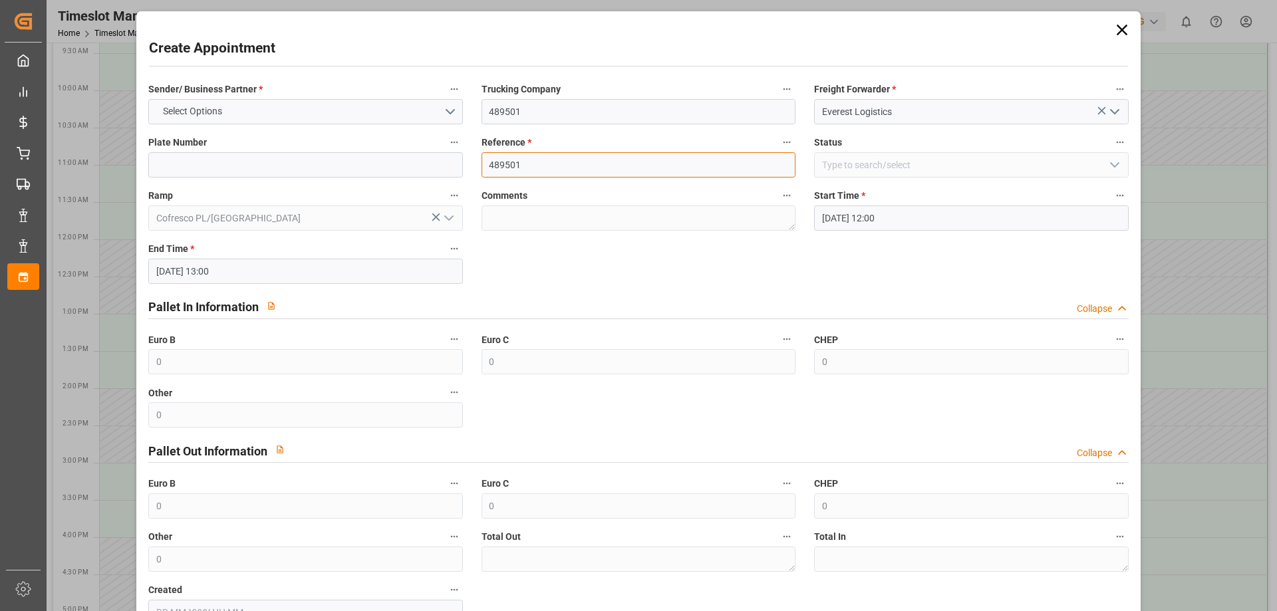
type input "489501"
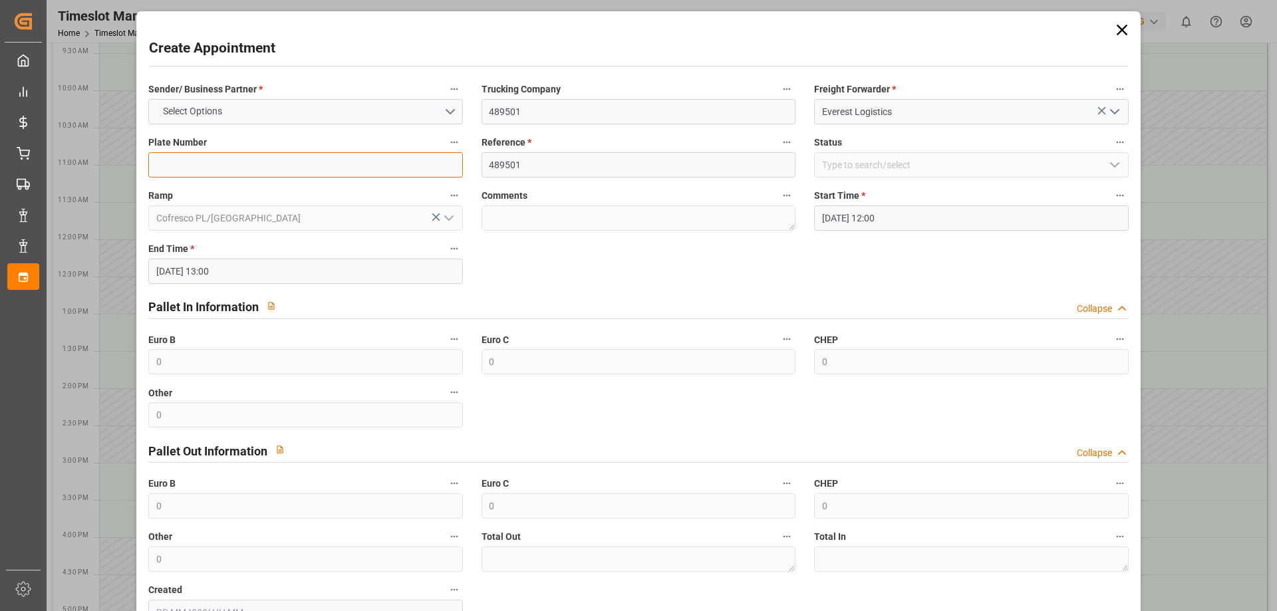
click at [307, 170] on input at bounding box center [305, 164] width 314 height 25
paste input "489501"
type input "489501"
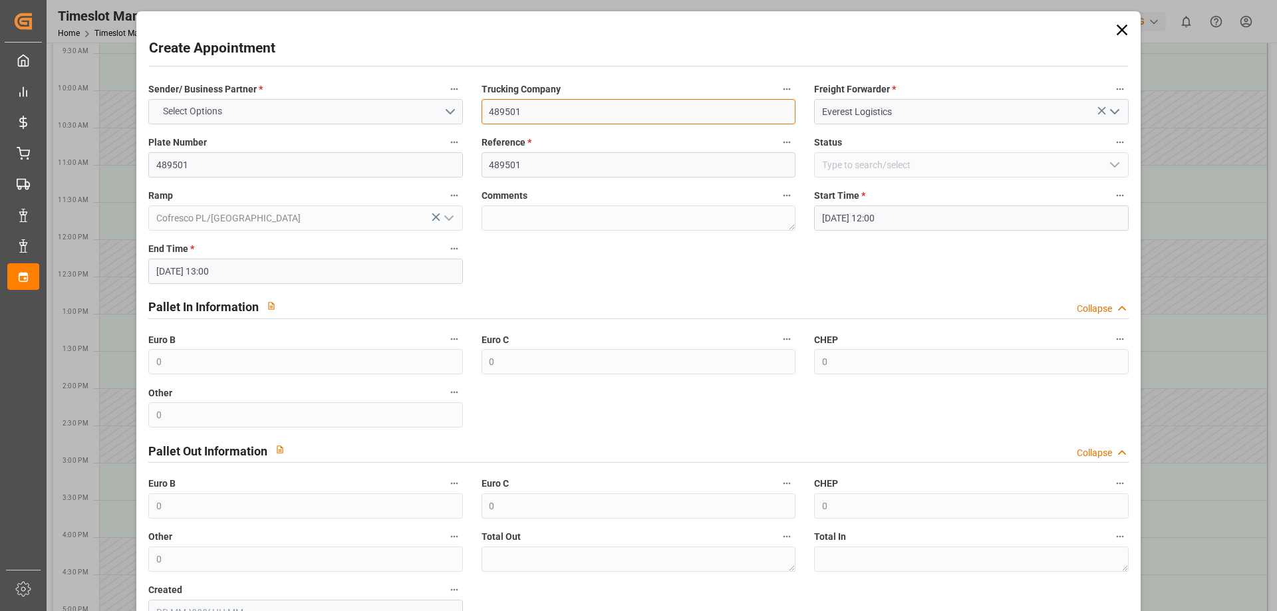
drag, startPoint x: 549, startPoint y: 112, endPoint x: 396, endPoint y: 112, distance: 152.3
click at [406, 112] on div "Sender/ Business Partner * Select Options Trucking Company 489501 Freight Forwa…" at bounding box center [638, 353] width 998 height 554
click at [547, 110] on input at bounding box center [638, 111] width 314 height 25
type input "EVEREST LOGISTICS SP. Z O.O."
click at [442, 108] on button "Select Options" at bounding box center [305, 111] width 314 height 25
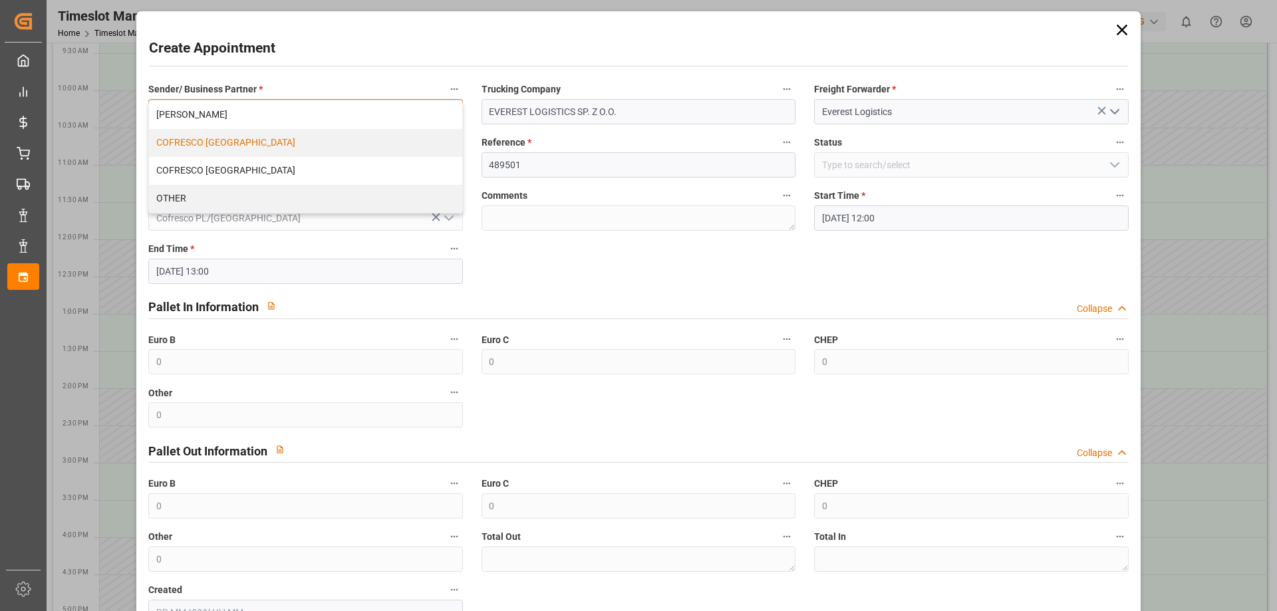
click at [229, 139] on div "COFRESCO [GEOGRAPHIC_DATA]" at bounding box center [305, 143] width 312 height 28
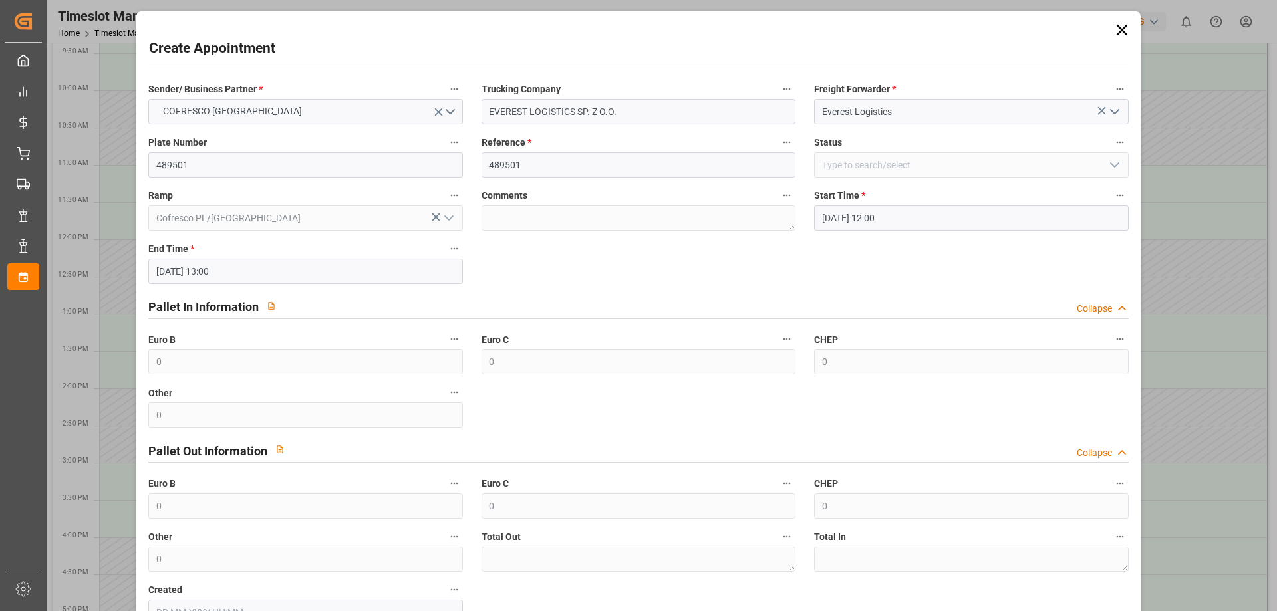
scroll to position [91, 0]
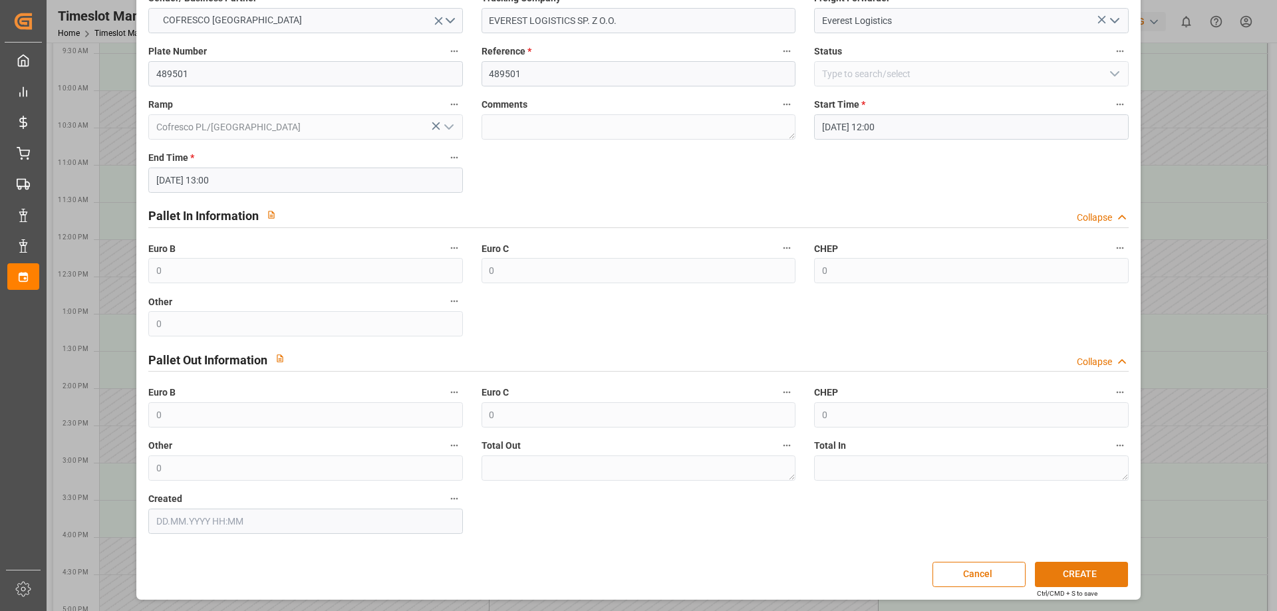
click at [1084, 567] on button "CREATE" at bounding box center [1081, 574] width 93 height 25
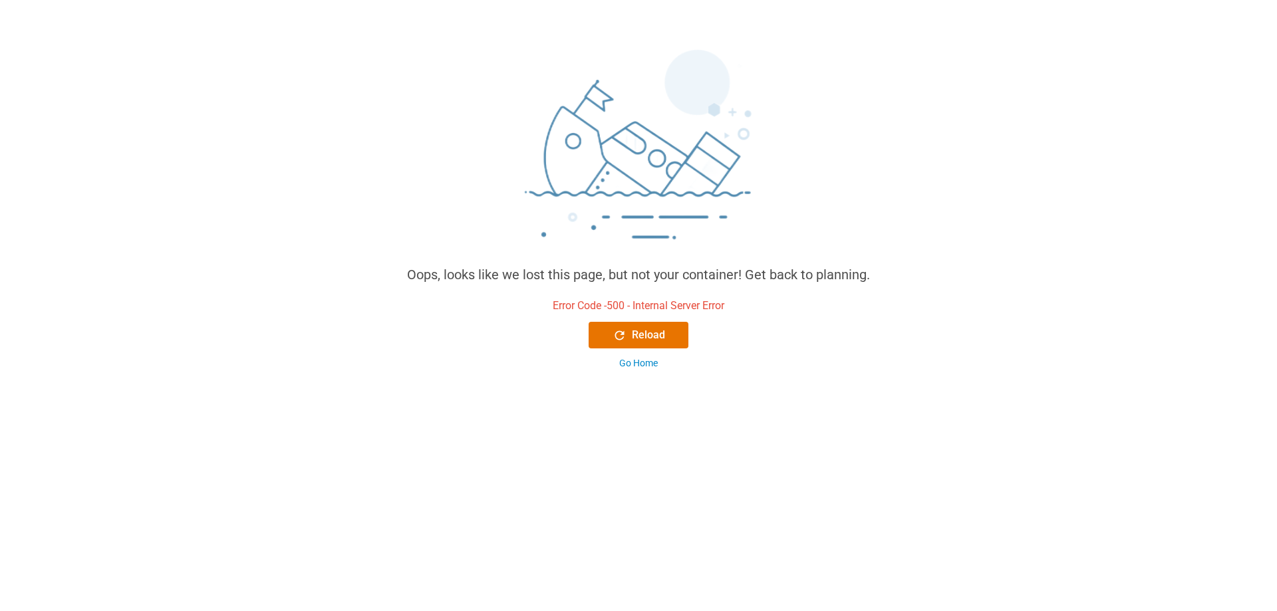
click at [319, 91] on div "Oops, looks like we lost this page, but not your container! Get back to plannin…" at bounding box center [638, 207] width 1277 height 348
click at [640, 338] on div "Reload" at bounding box center [638, 335] width 53 height 16
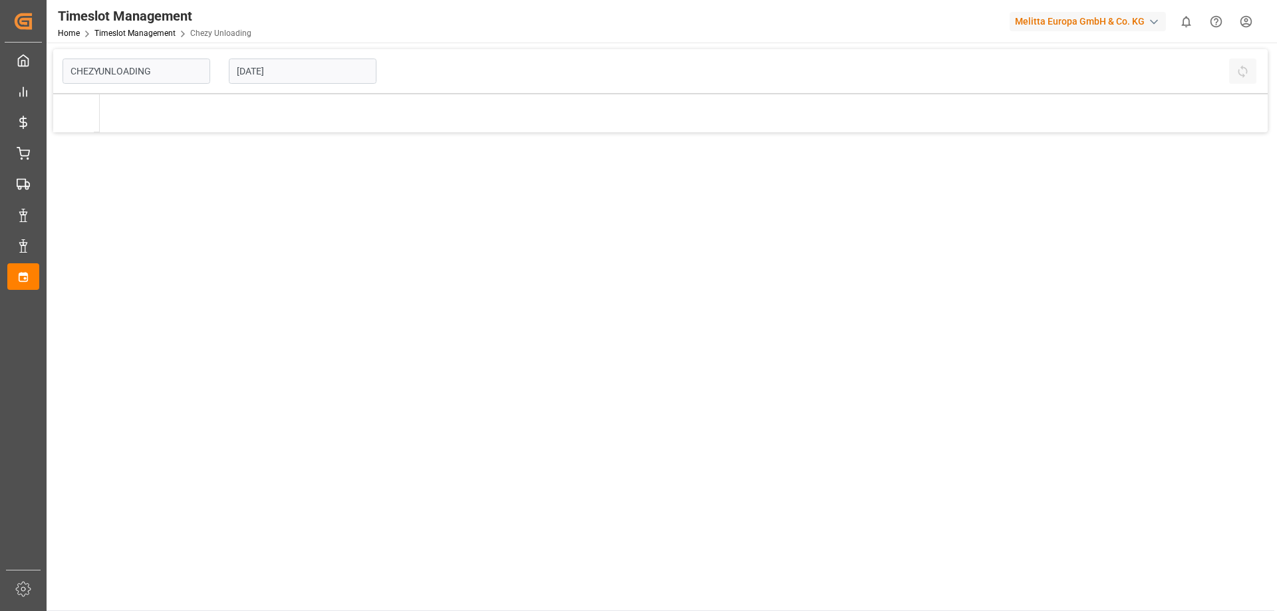
type input "Chezy Unloading"
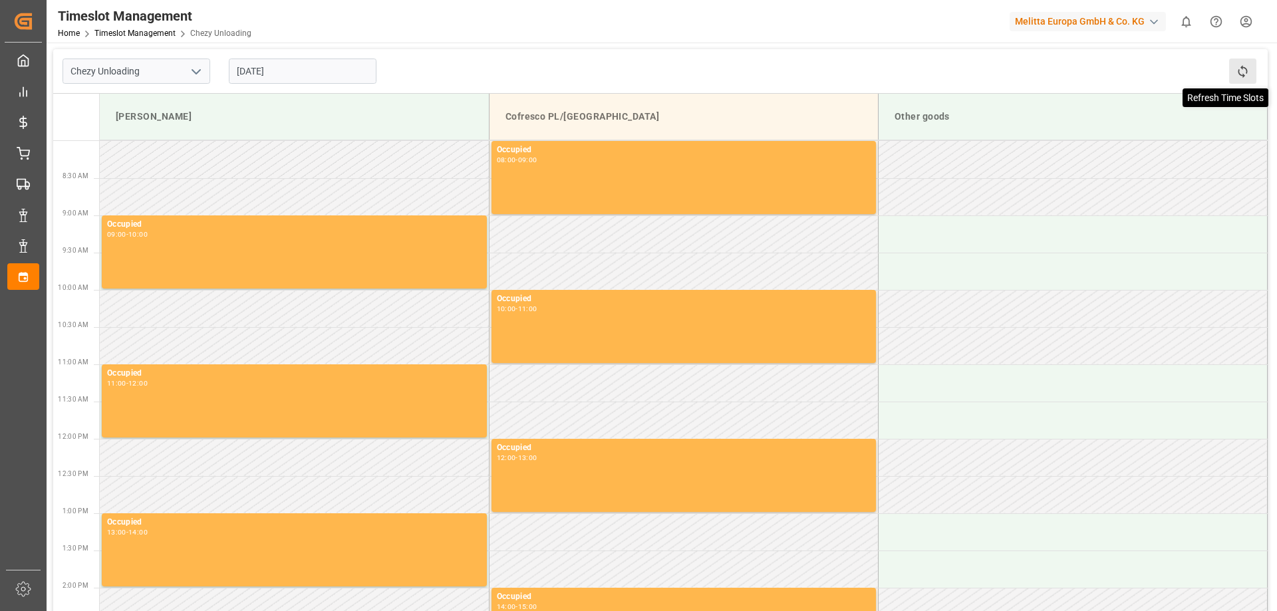
click at [1241, 75] on icon at bounding box center [1241, 71] width 9 height 13
click at [1041, 236] on td at bounding box center [1072, 233] width 389 height 37
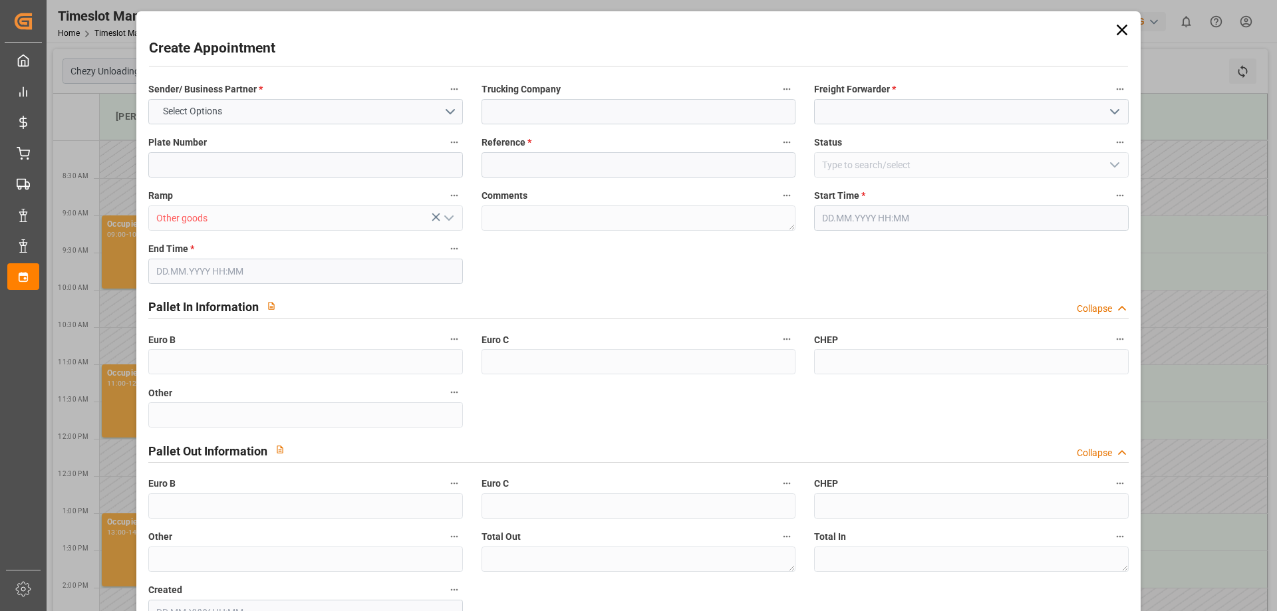
type input "0"
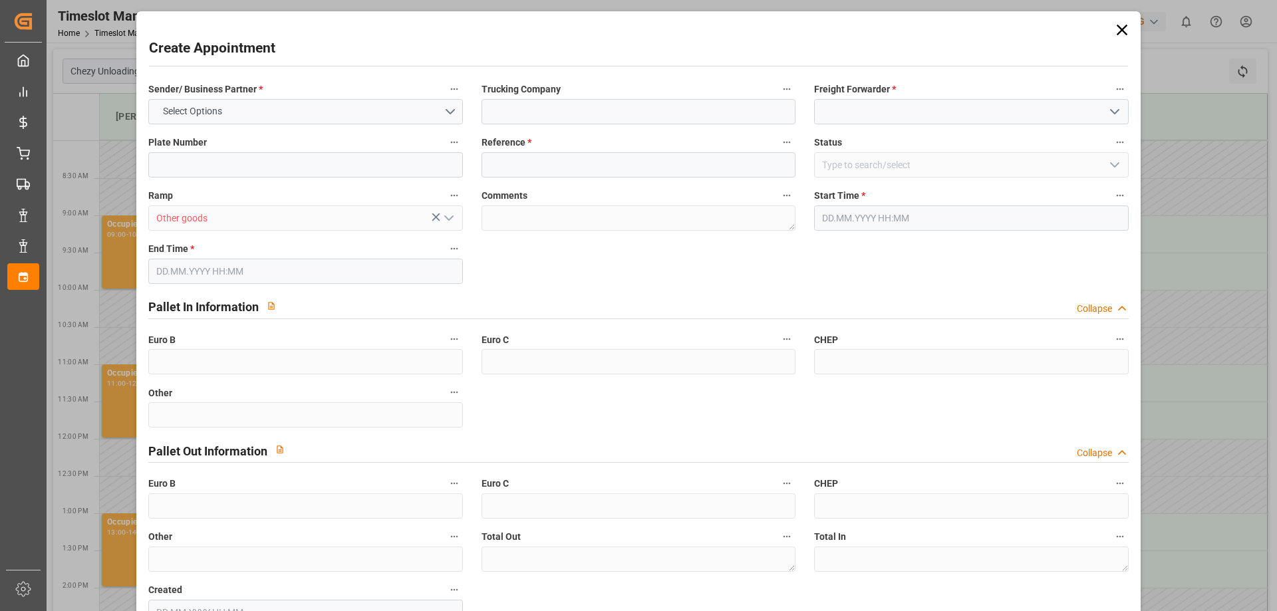
type input "0"
type input "[DATE] 09:00"
type input "[DATE] 10:00"
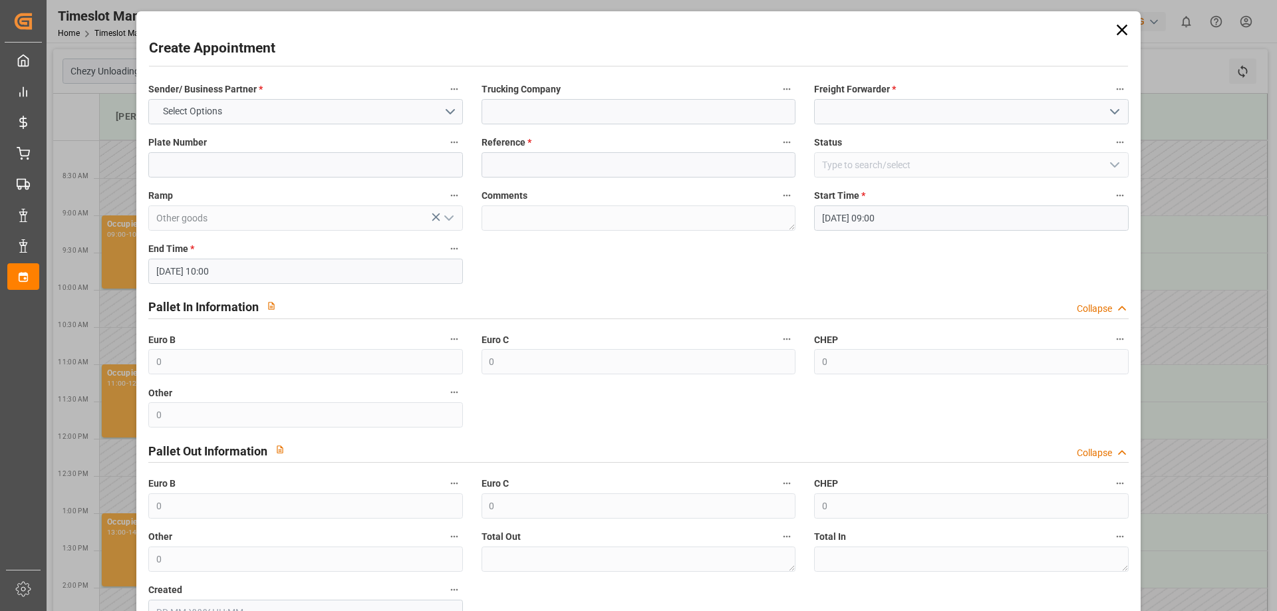
click at [1119, 23] on icon at bounding box center [1121, 30] width 19 height 19
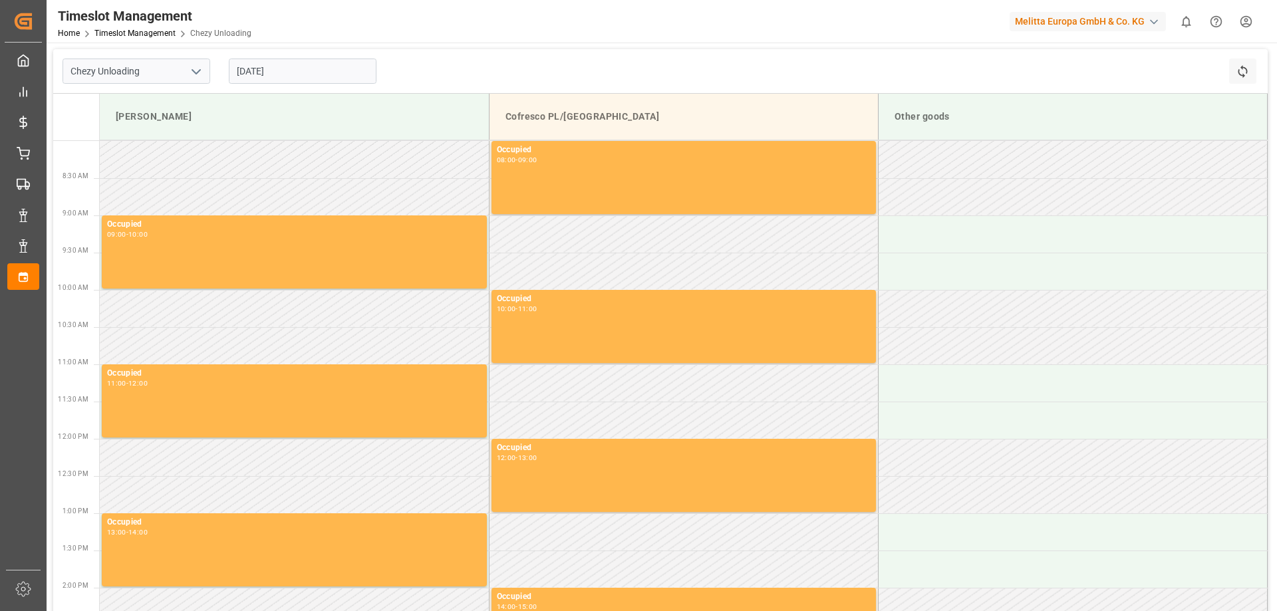
click at [300, 74] on input "[DATE]" at bounding box center [303, 71] width 148 height 25
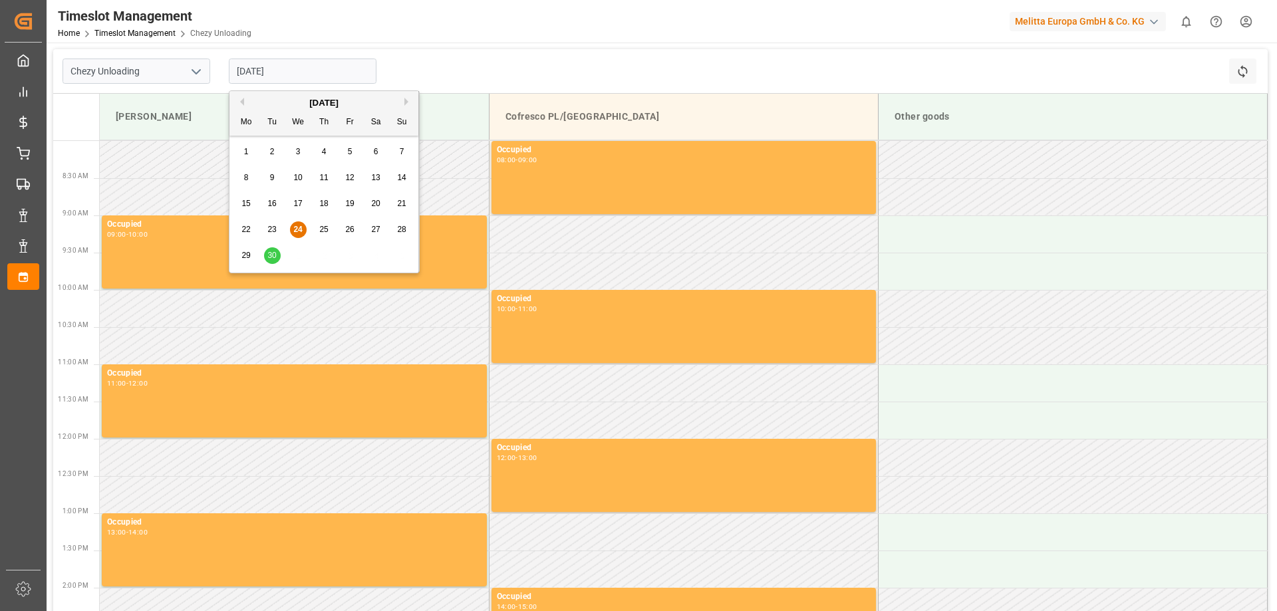
click at [269, 253] on span "30" at bounding box center [271, 255] width 9 height 9
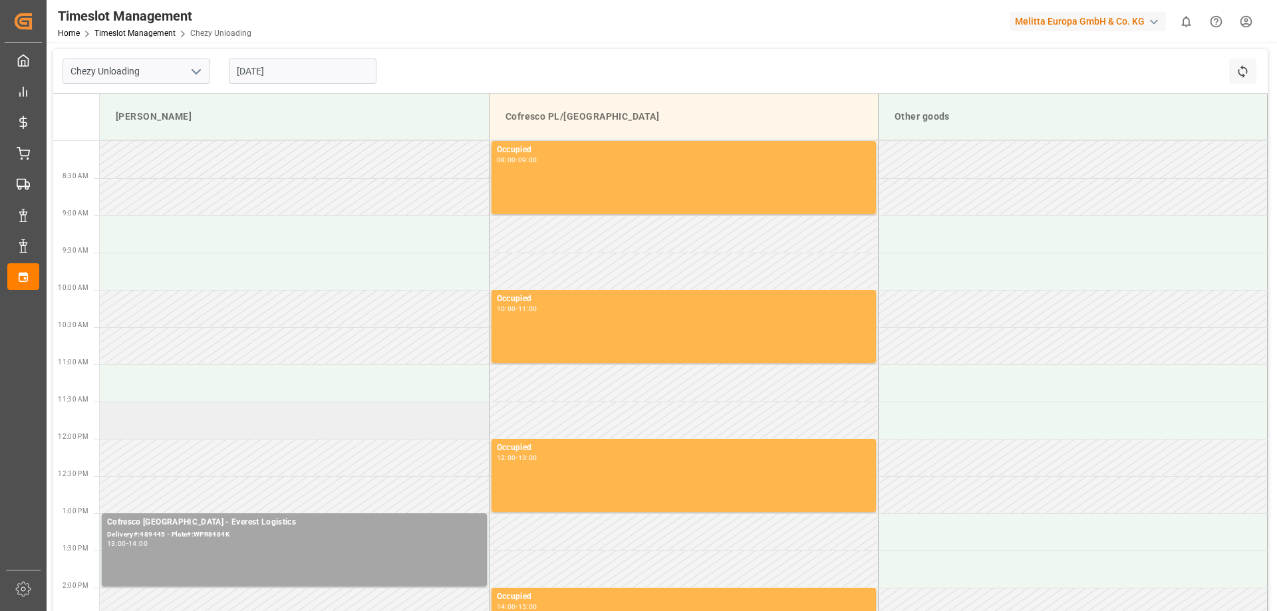
click at [230, 421] on td at bounding box center [294, 420] width 389 height 37
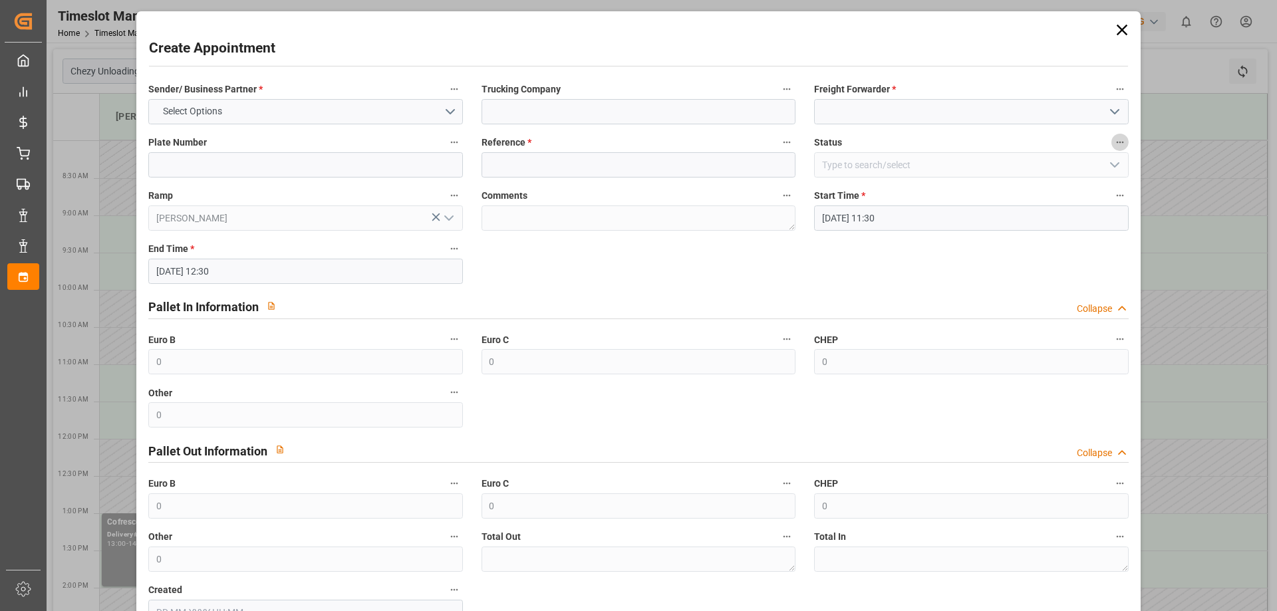
click at [1115, 145] on icon "button" at bounding box center [1119, 142] width 11 height 11
click at [1059, 163] on div at bounding box center [638, 305] width 1277 height 611
click at [1115, 24] on icon at bounding box center [1121, 30] width 19 height 19
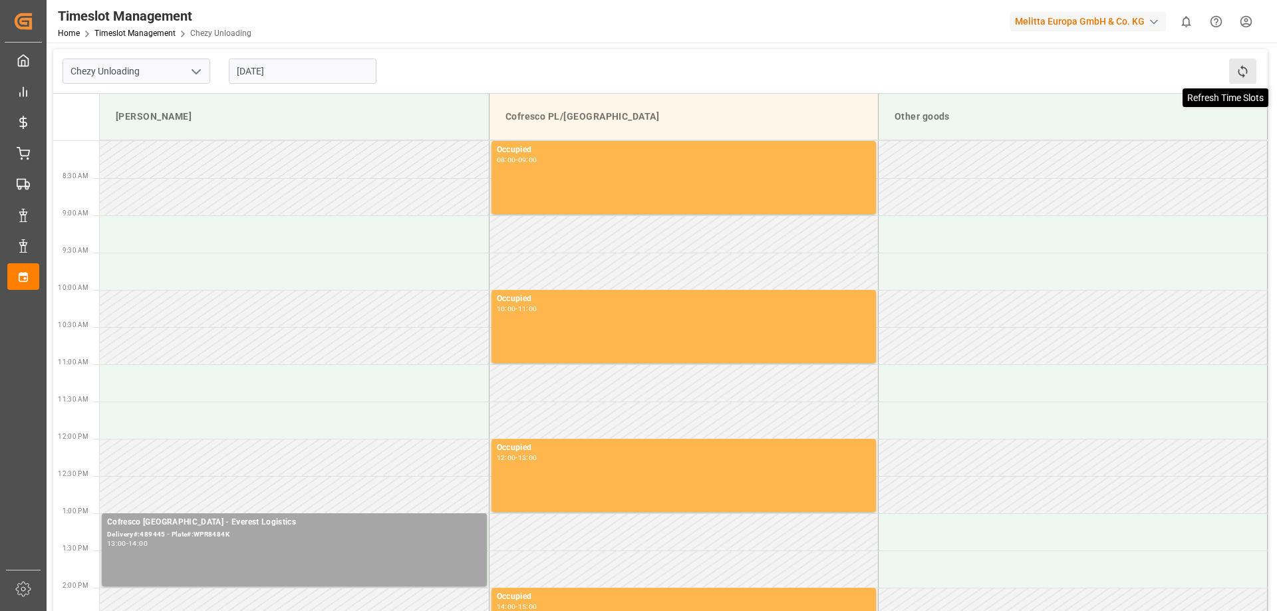
click at [1235, 67] on icon at bounding box center [1242, 71] width 14 height 14
click at [299, 71] on input "[DATE]" at bounding box center [303, 71] width 148 height 25
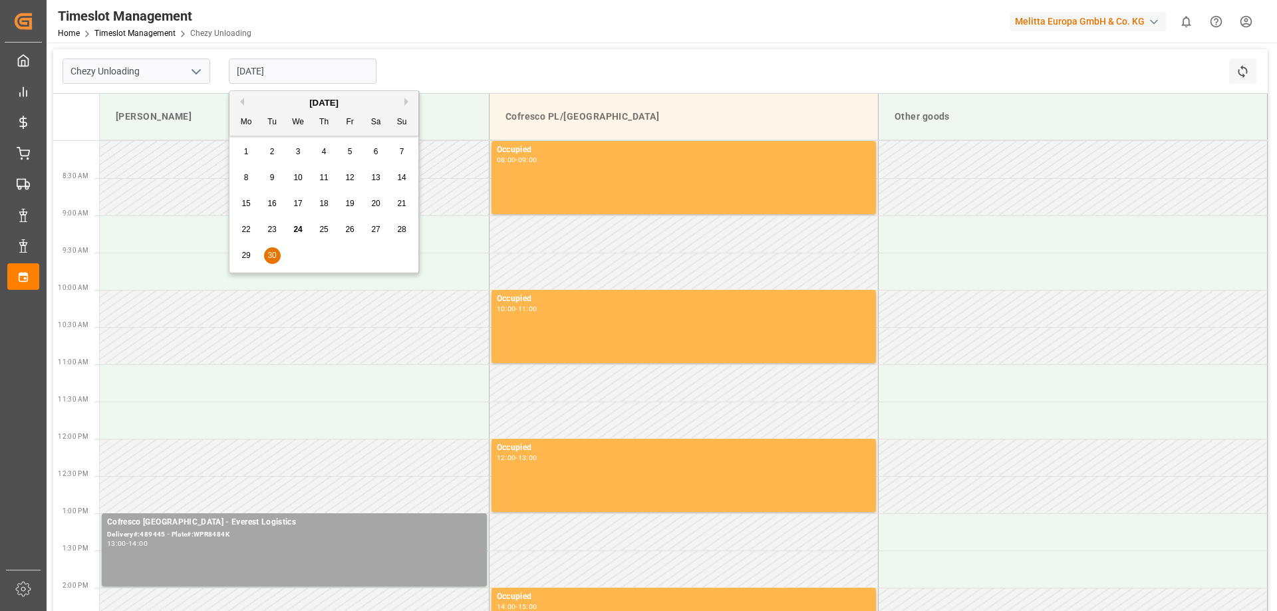
click at [406, 105] on button "Next Month" at bounding box center [408, 102] width 8 height 8
click at [298, 152] on span "1" at bounding box center [298, 151] width 5 height 9
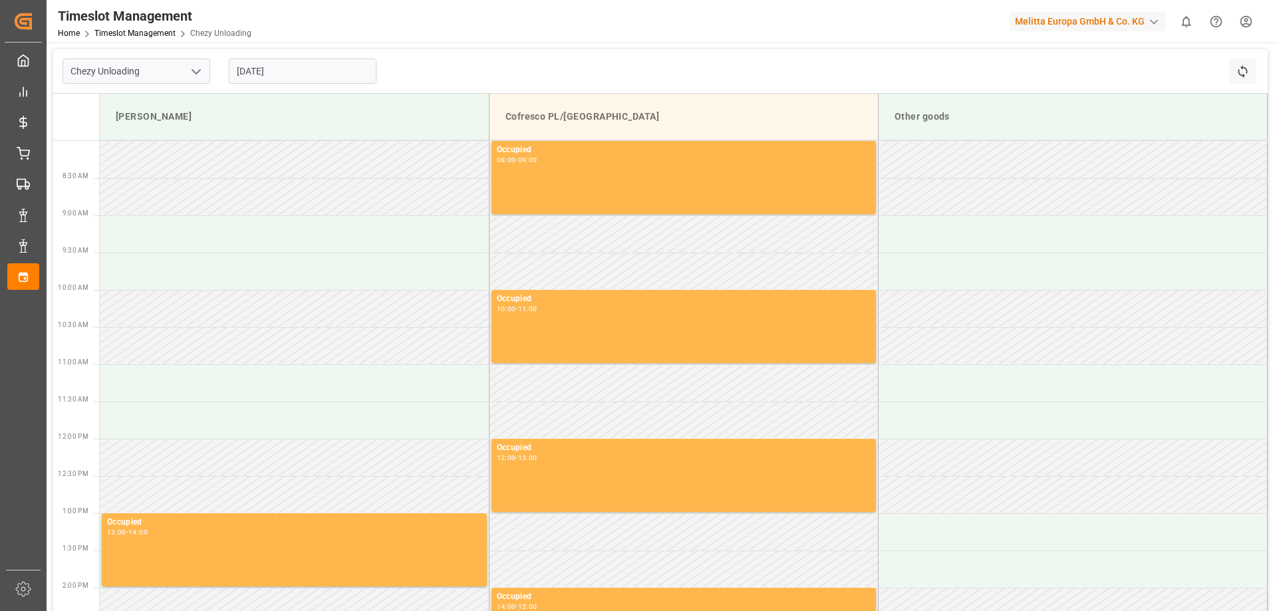
click at [315, 72] on input "[DATE]" at bounding box center [303, 71] width 148 height 25
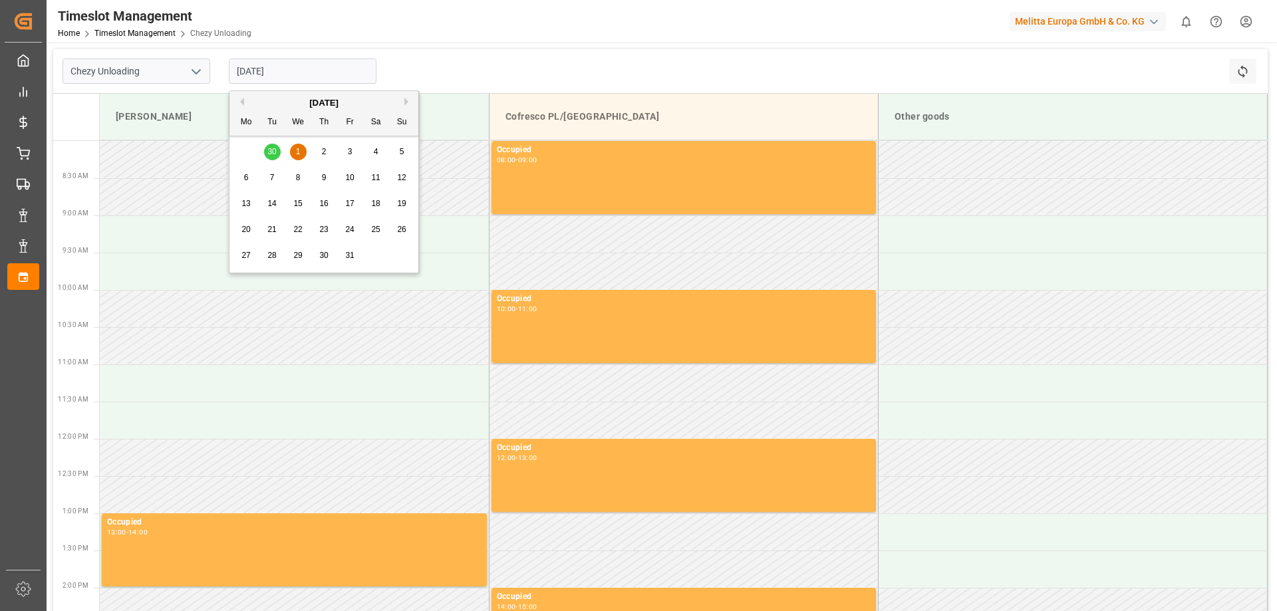
click at [322, 154] on span "2" at bounding box center [324, 151] width 5 height 9
type input "[DATE]"
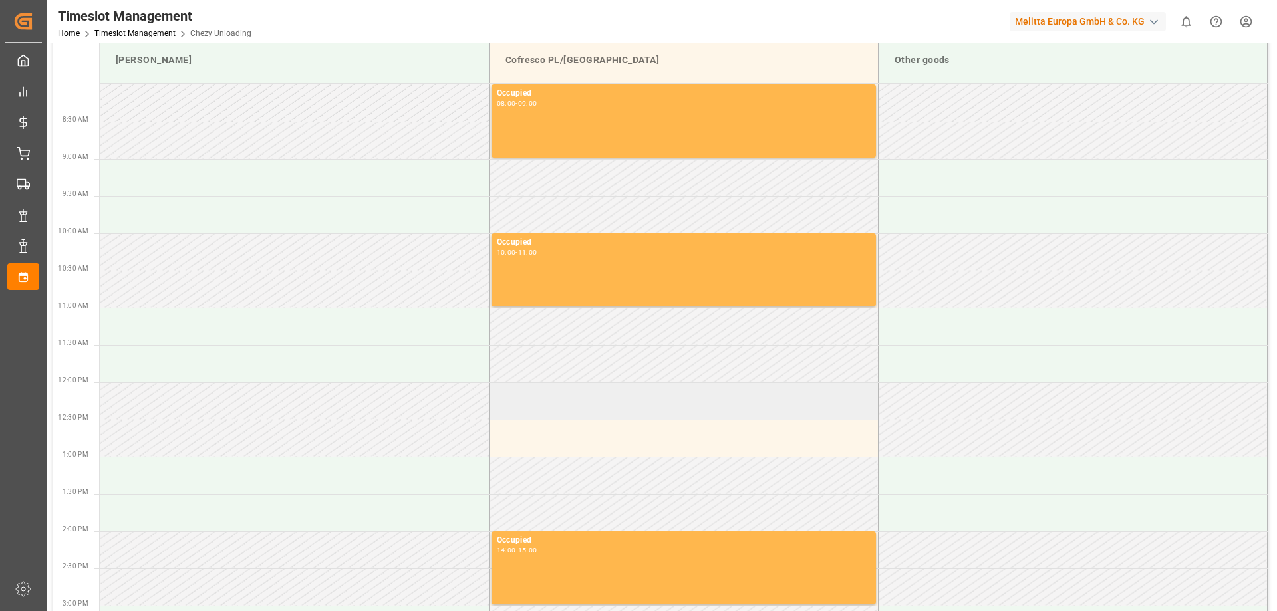
scroll to position [133, 0]
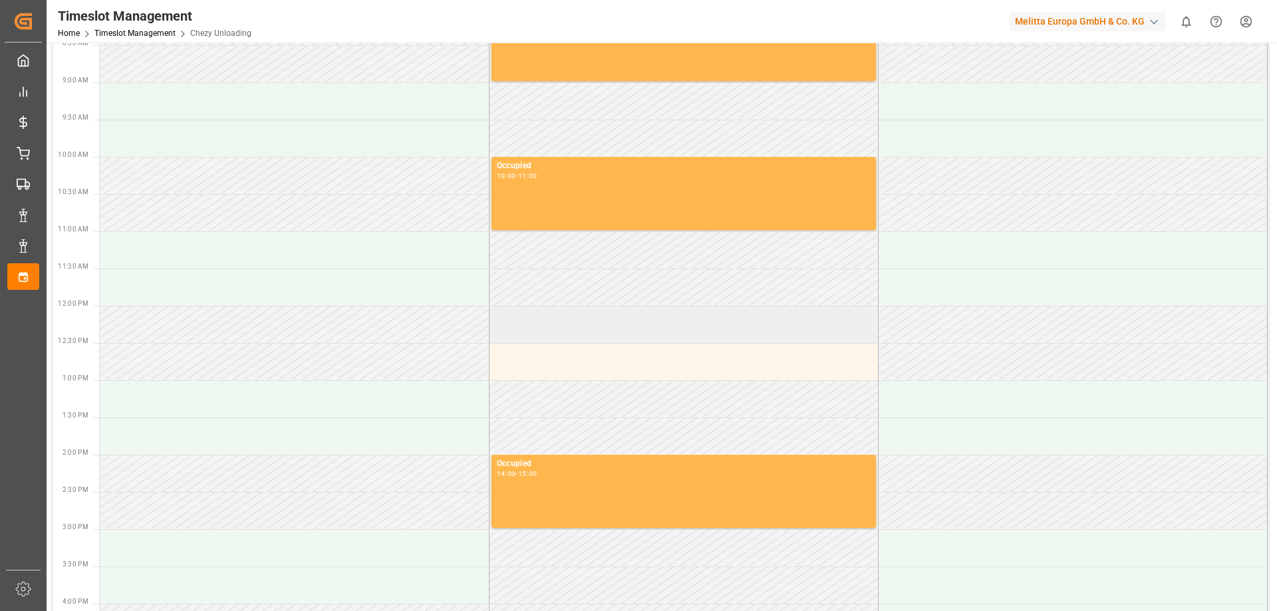
click at [580, 335] on td at bounding box center [683, 324] width 389 height 37
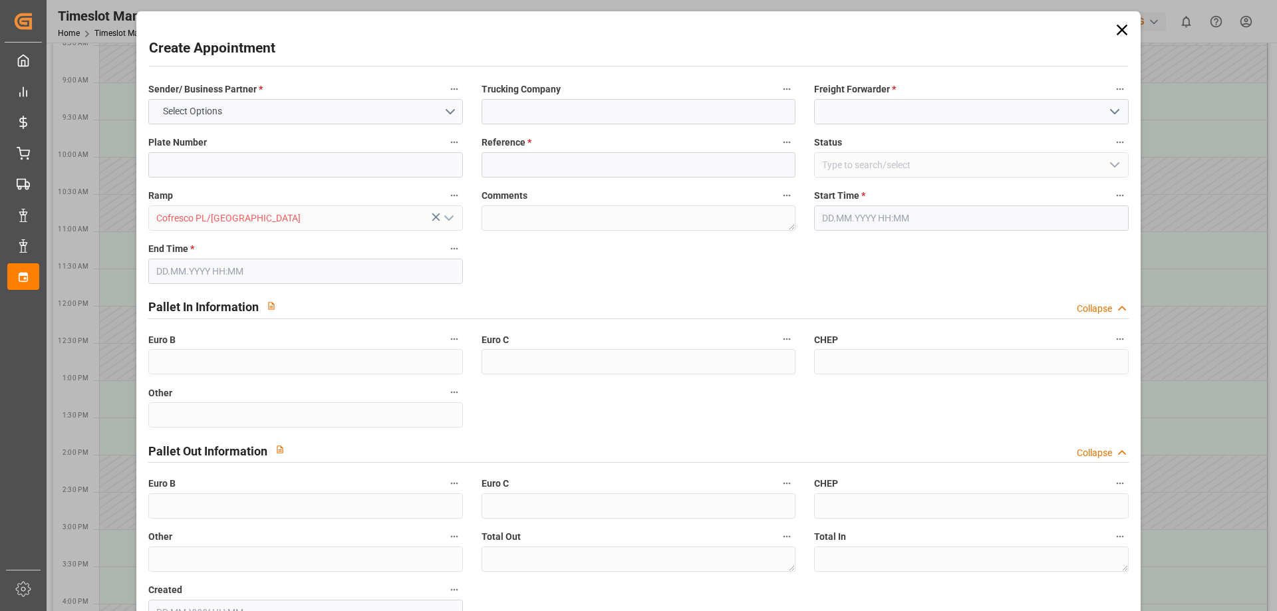
type input "0"
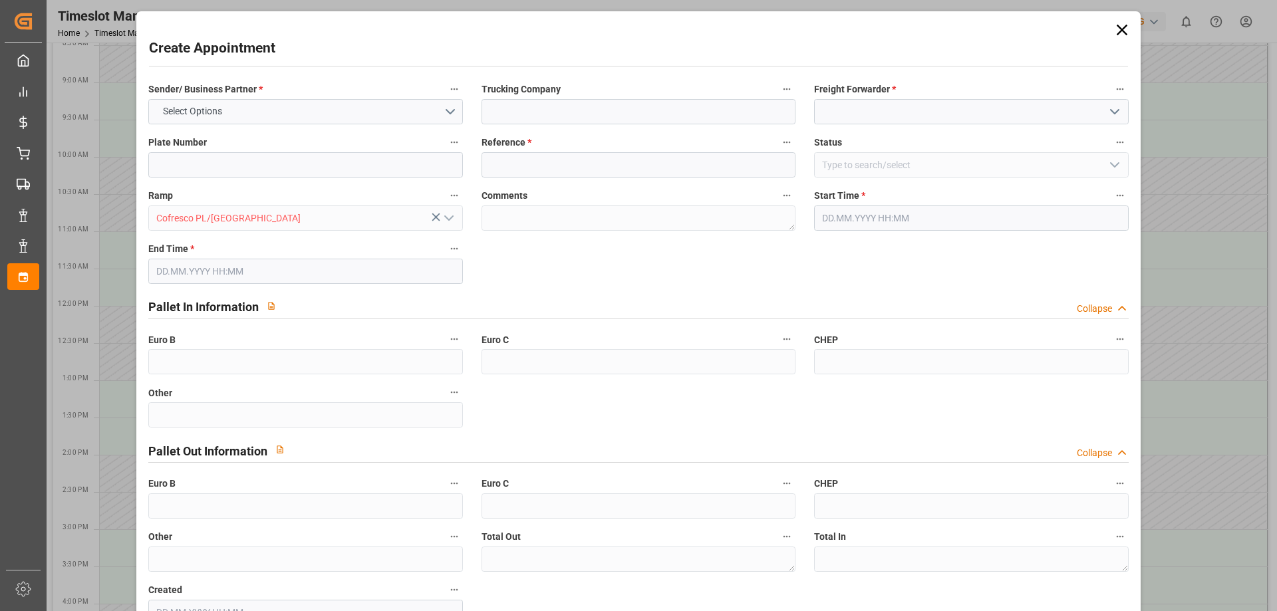
type input "0"
type input "[DATE] 12:00"
type input "[DATE] 13:00"
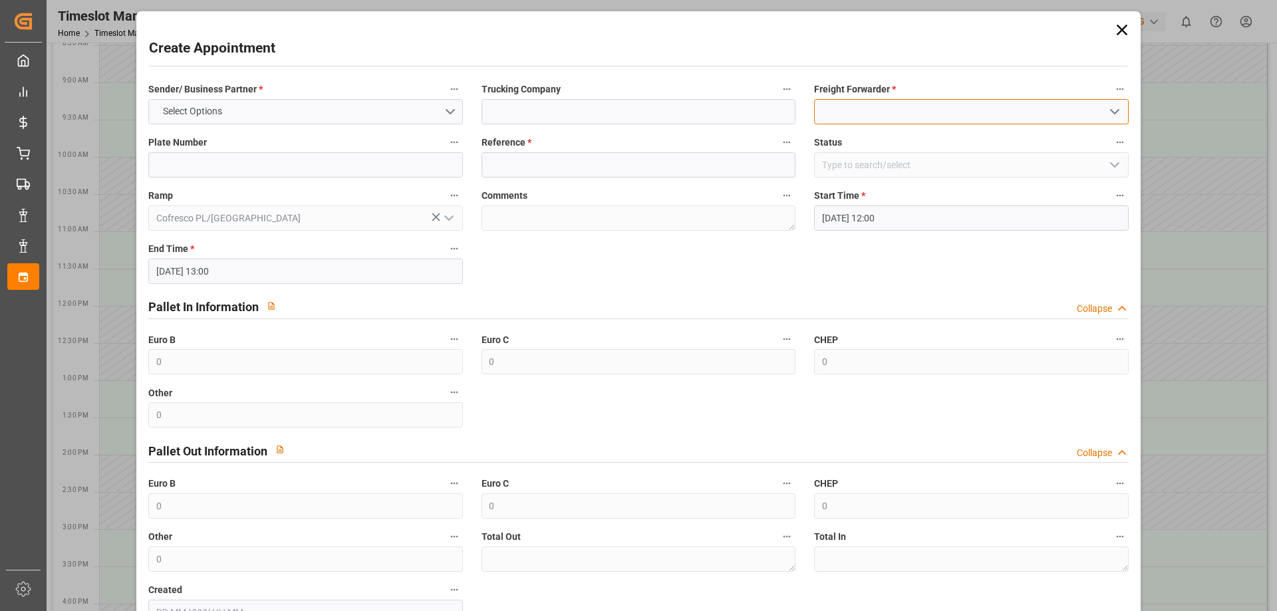
click at [922, 108] on input at bounding box center [971, 111] width 314 height 25
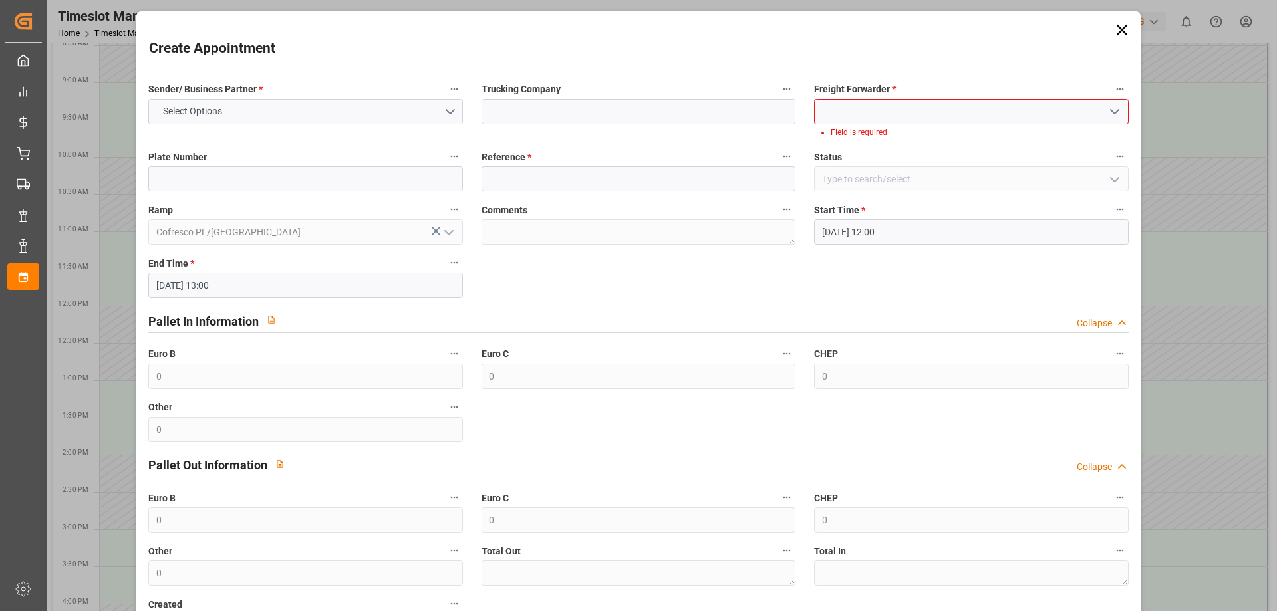
click at [1116, 24] on icon at bounding box center [1121, 30] width 19 height 19
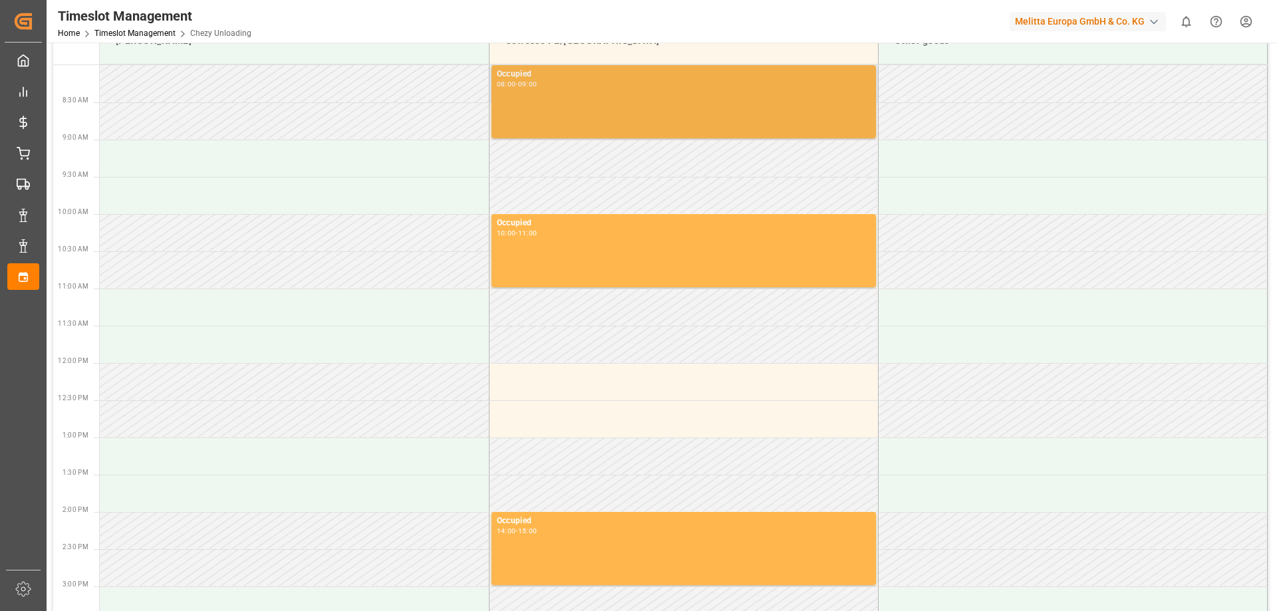
scroll to position [0, 0]
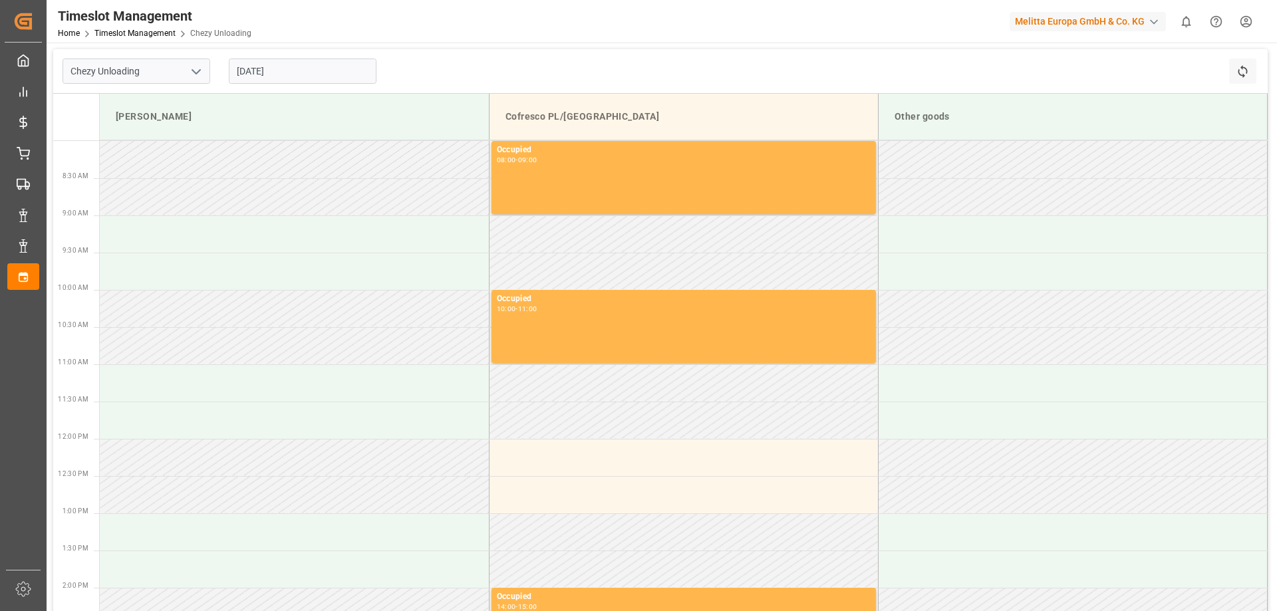
click at [190, 74] on icon "open menu" at bounding box center [196, 72] width 16 height 16
click at [249, 70] on input "[DATE]" at bounding box center [303, 71] width 148 height 25
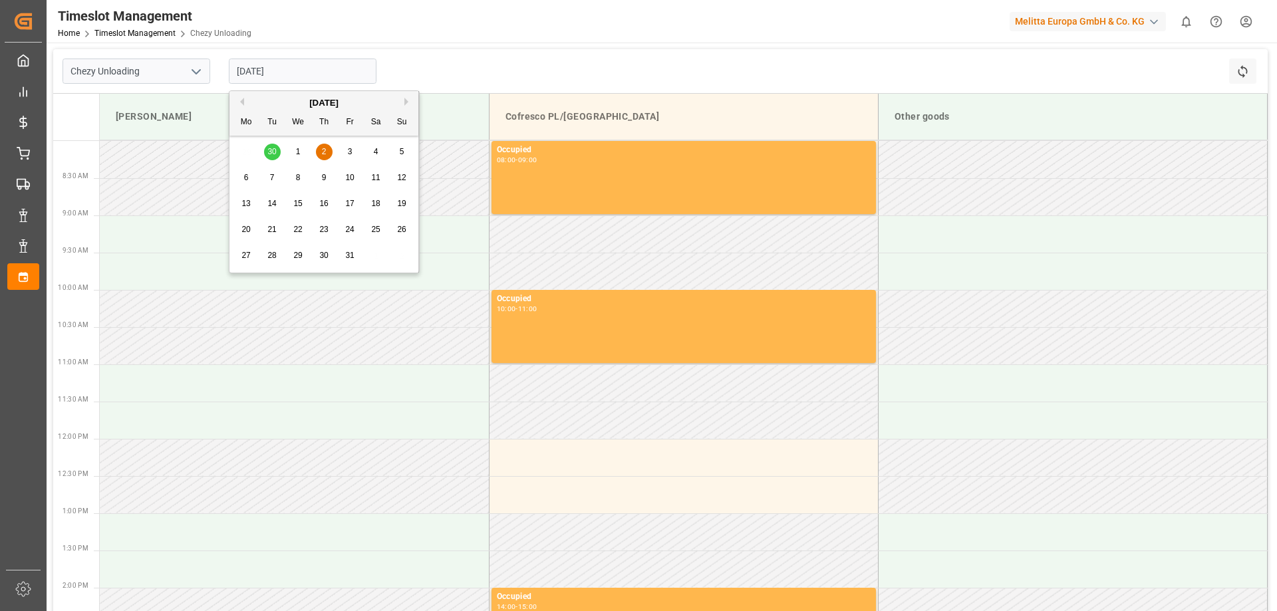
click at [297, 180] on span "8" at bounding box center [298, 177] width 5 height 9
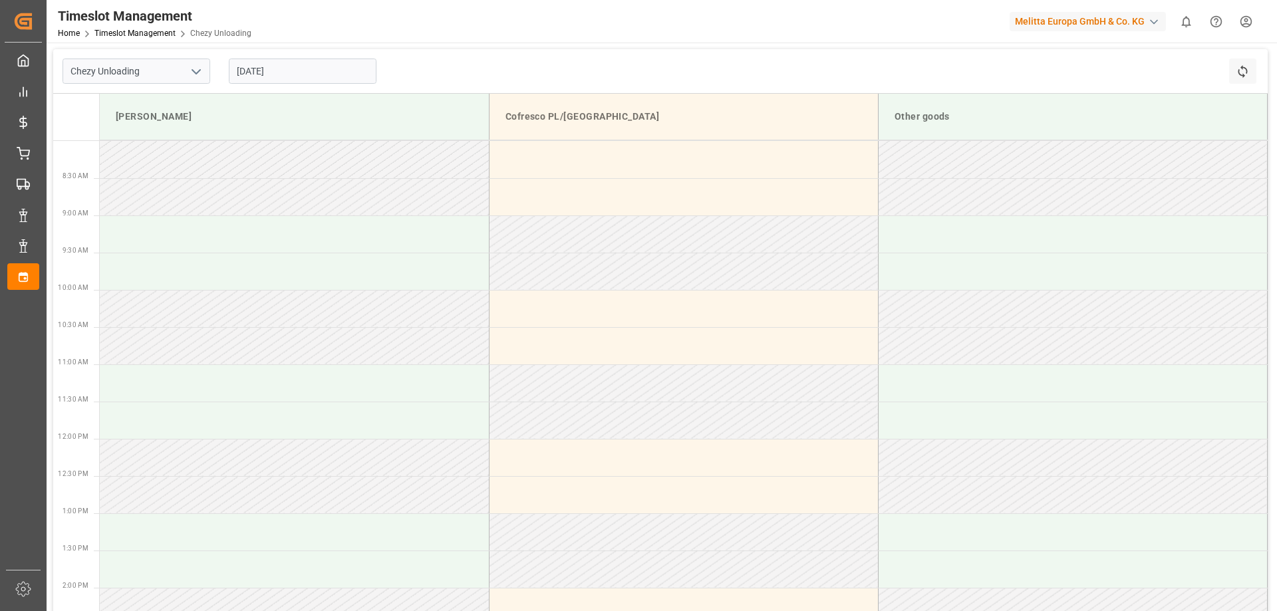
click at [281, 72] on input "[DATE]" at bounding box center [303, 71] width 148 height 25
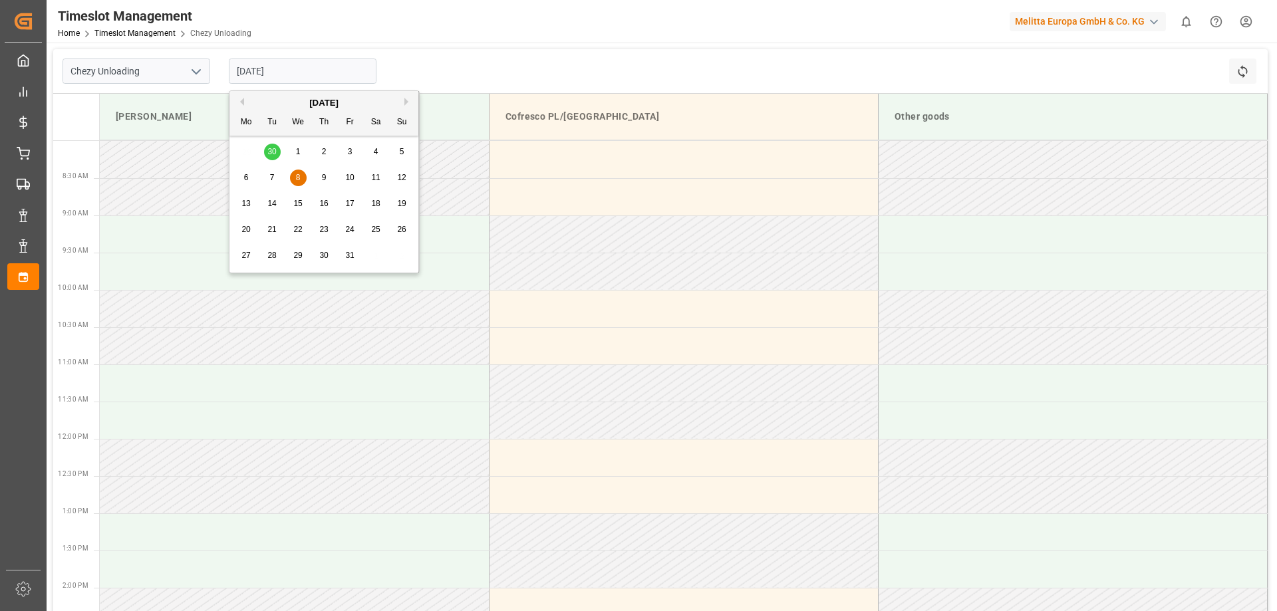
click at [326, 178] on span "9" at bounding box center [324, 177] width 5 height 9
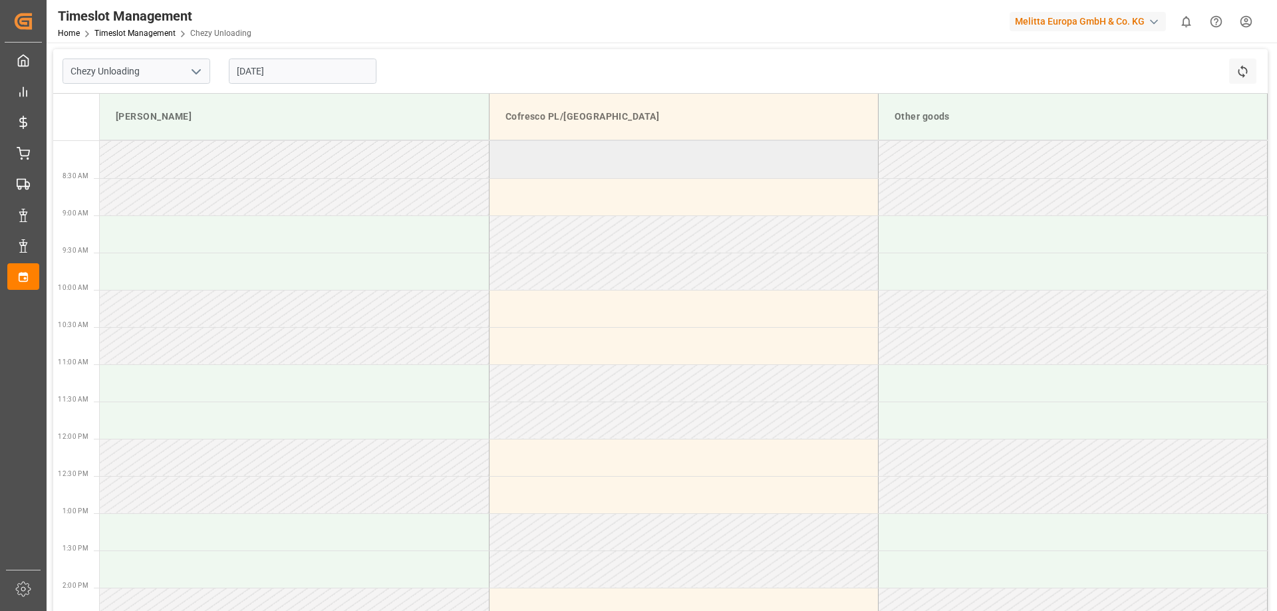
click at [573, 170] on td at bounding box center [683, 159] width 389 height 37
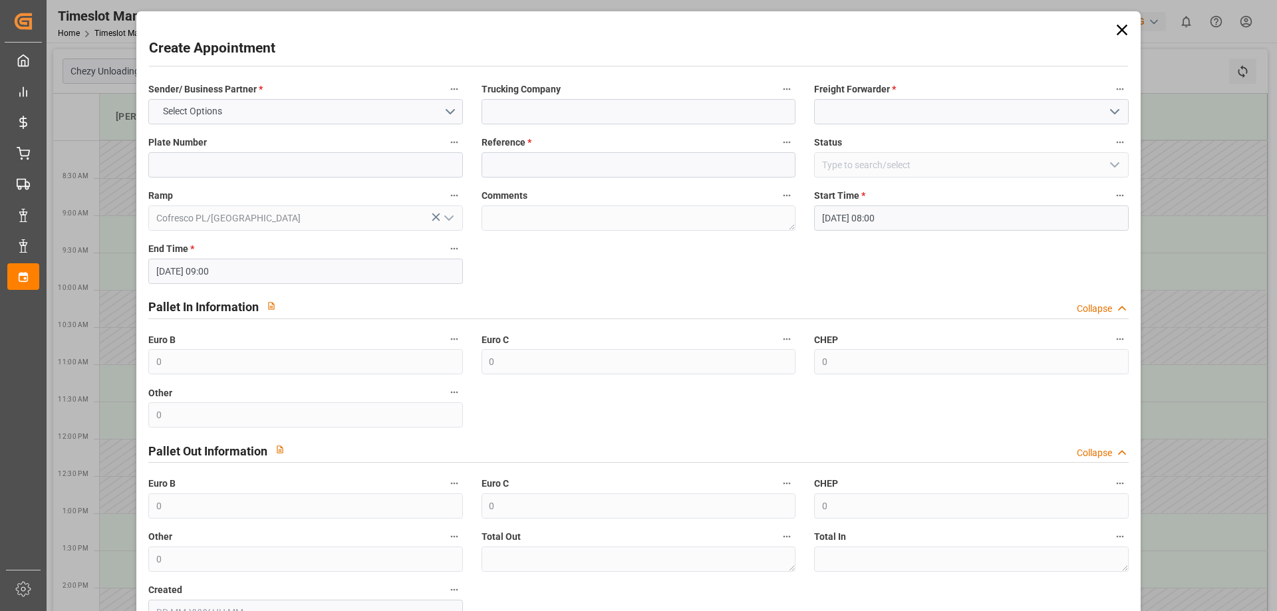
click at [1088, 308] on div "Collapse" at bounding box center [1093, 309] width 35 height 14
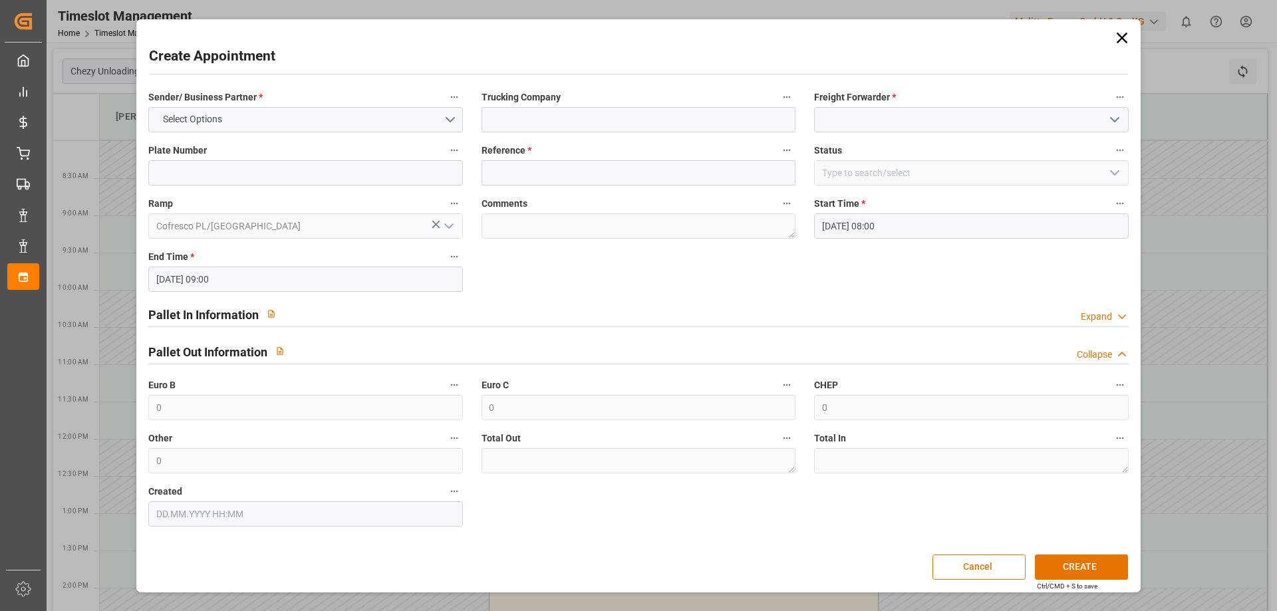
click at [1094, 311] on div "Expand" at bounding box center [1095, 317] width 31 height 14
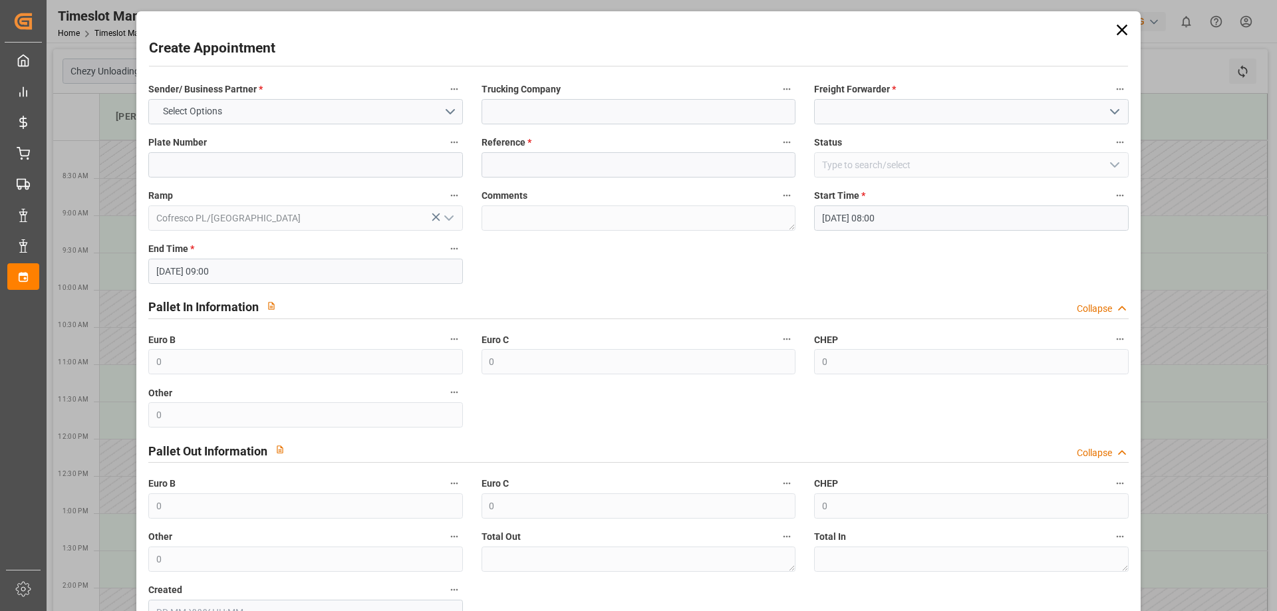
click at [1112, 25] on icon at bounding box center [1121, 30] width 19 height 19
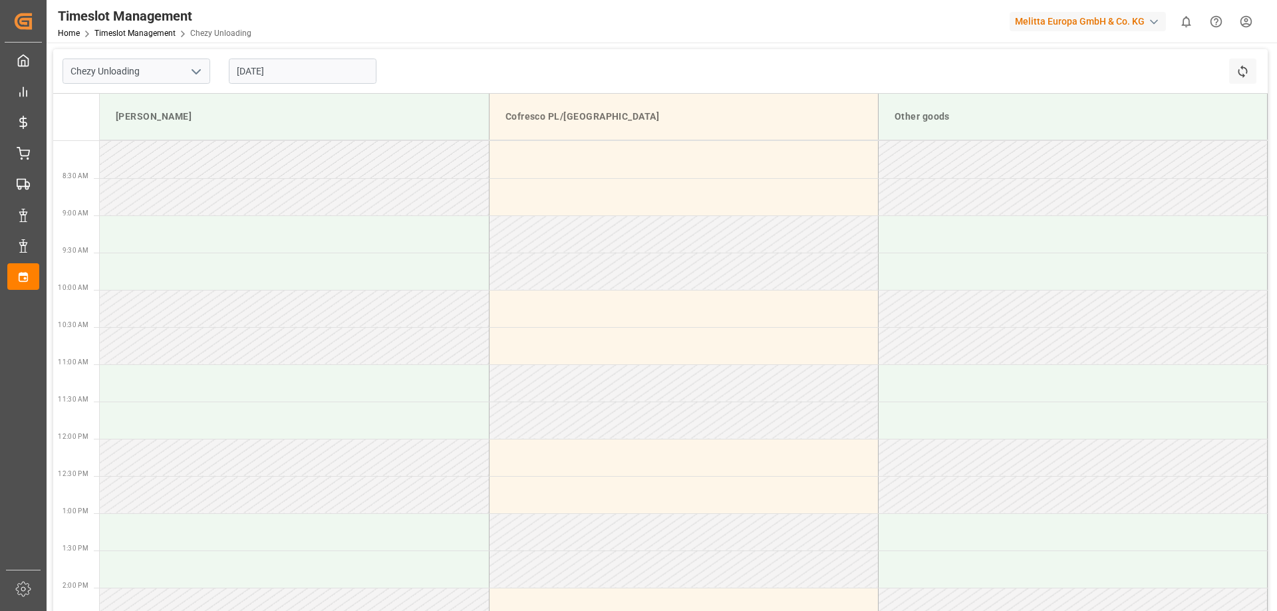
click at [259, 68] on input "[DATE]" at bounding box center [303, 71] width 148 height 25
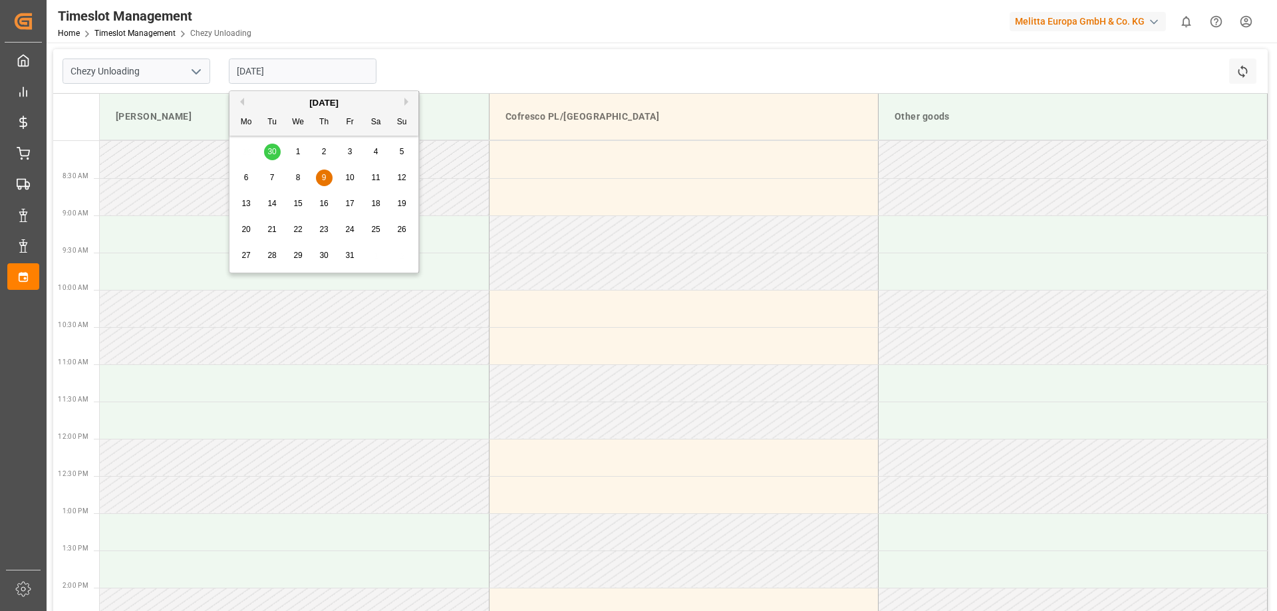
click at [326, 207] on span "16" at bounding box center [323, 203] width 9 height 9
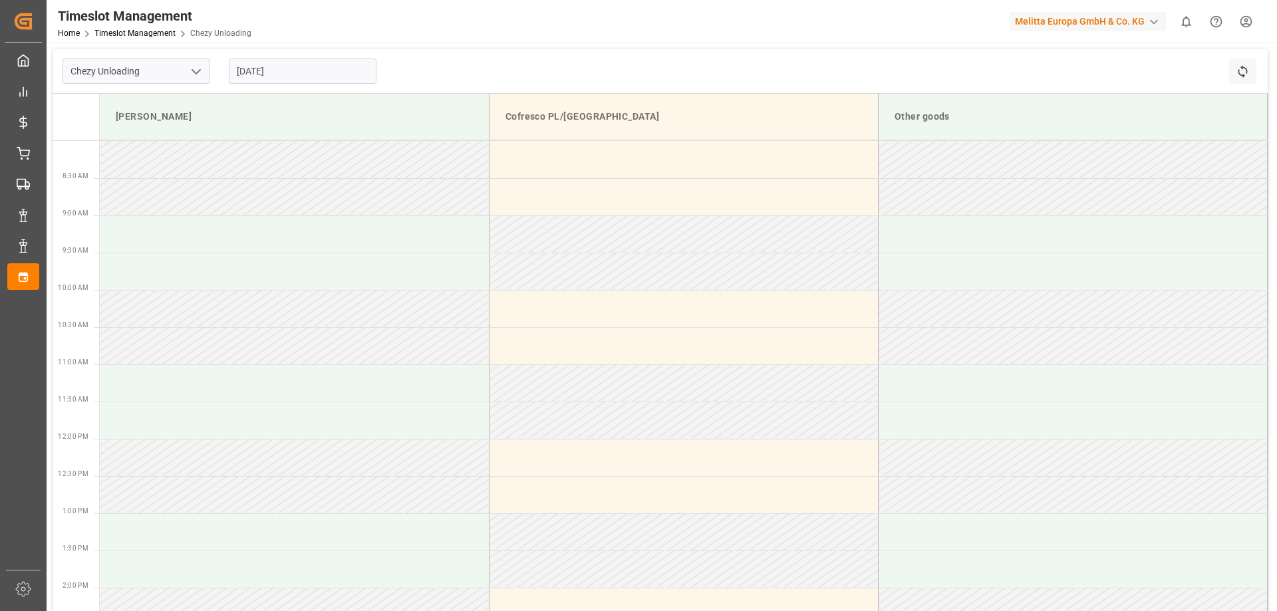
click at [344, 72] on input "[DATE]" at bounding box center [303, 71] width 148 height 25
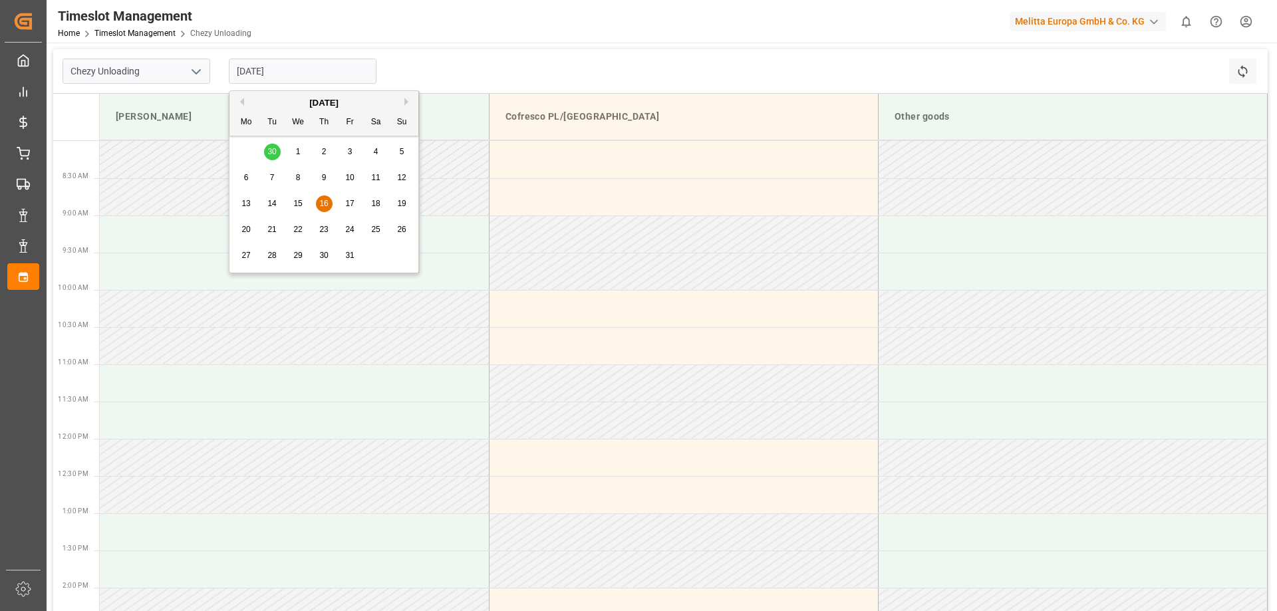
click at [247, 229] on span "20" at bounding box center [245, 229] width 9 height 9
type input "[DATE]"
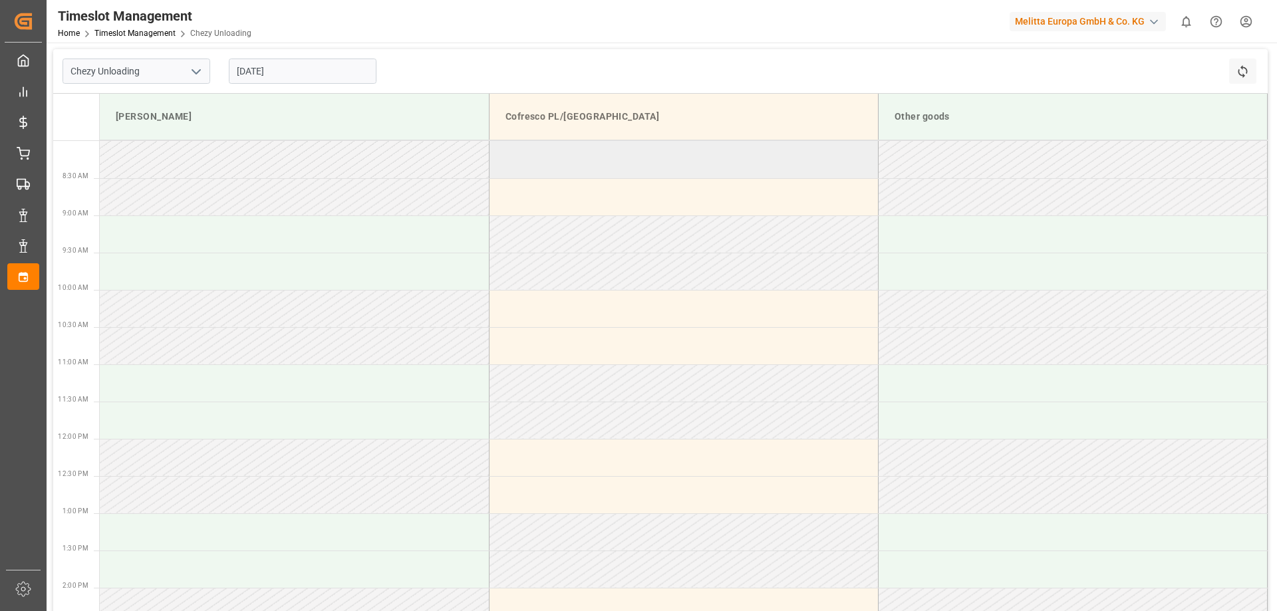
click at [590, 162] on td at bounding box center [683, 159] width 389 height 37
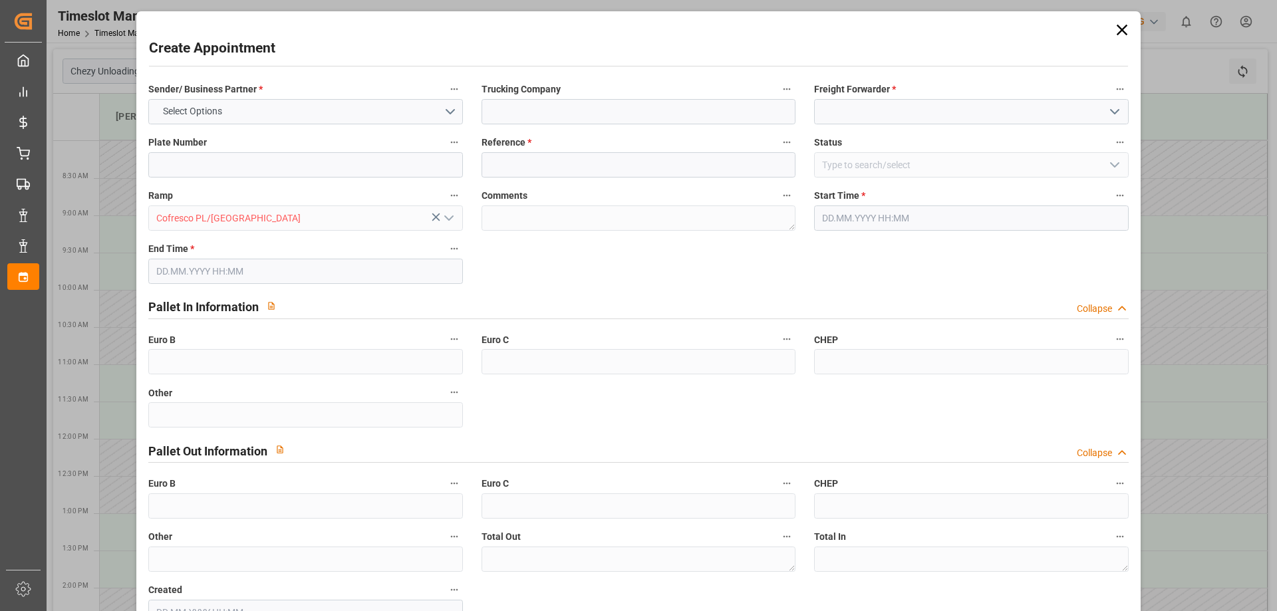
type input "0"
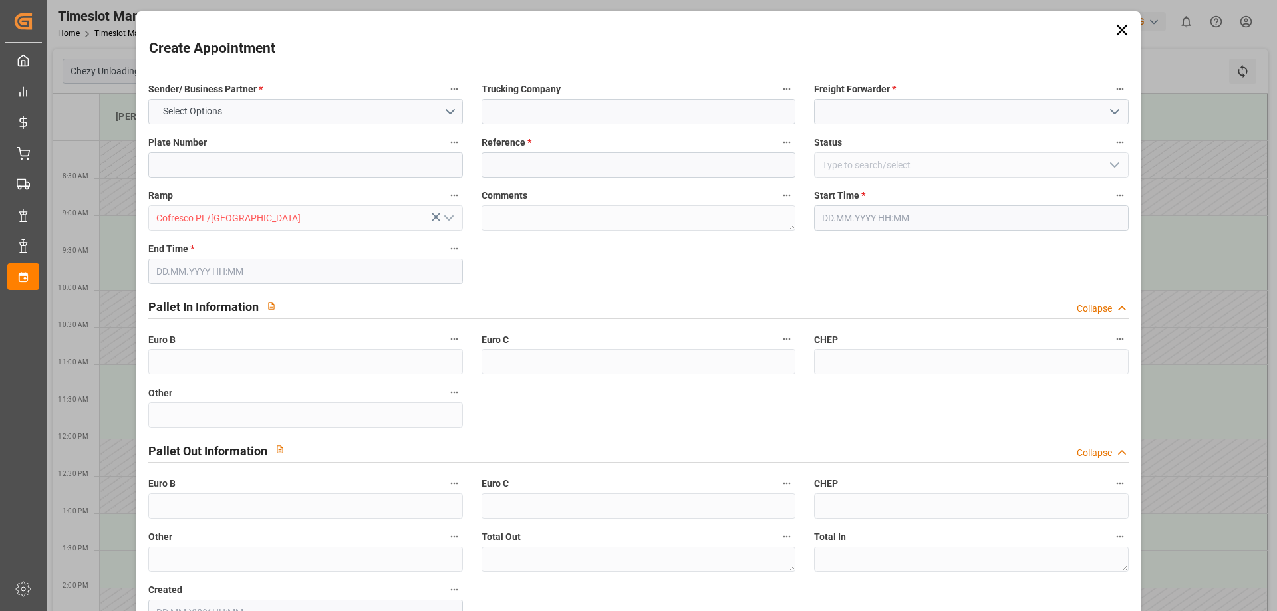
type input "0"
type input "[DATE] 08:00"
type input "[DATE] 09:00"
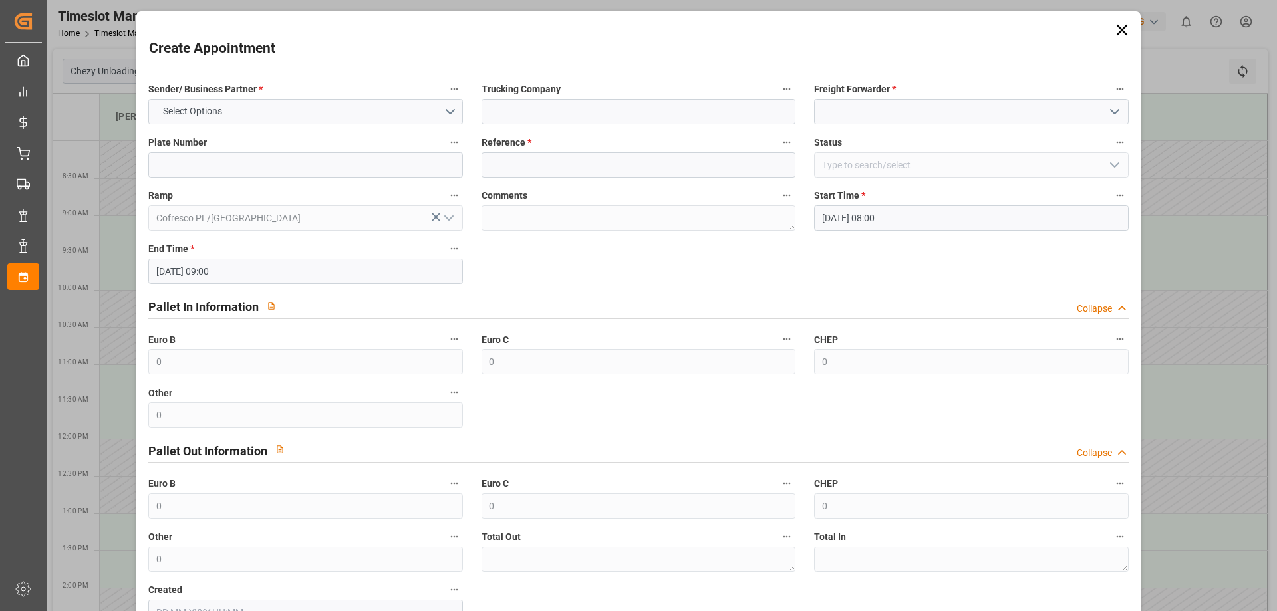
click at [1118, 32] on icon at bounding box center [1121, 30] width 11 height 11
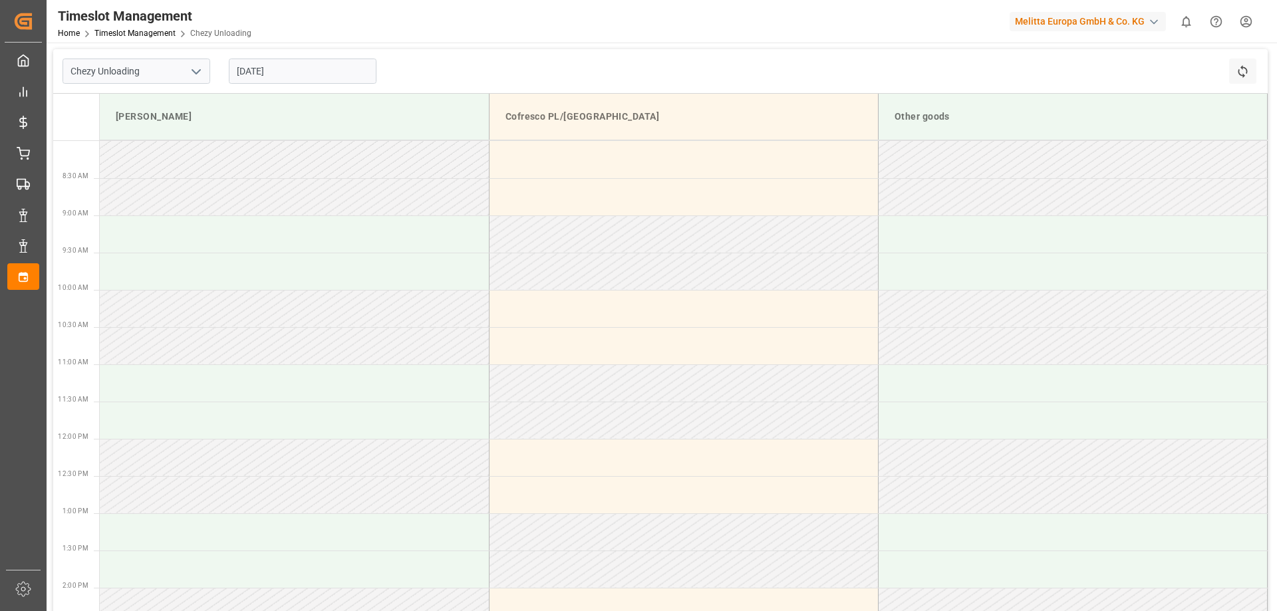
drag, startPoint x: 326, startPoint y: 72, endPoint x: 318, endPoint y: 86, distance: 15.5
click at [321, 79] on input "[DATE]" at bounding box center [303, 71] width 148 height 25
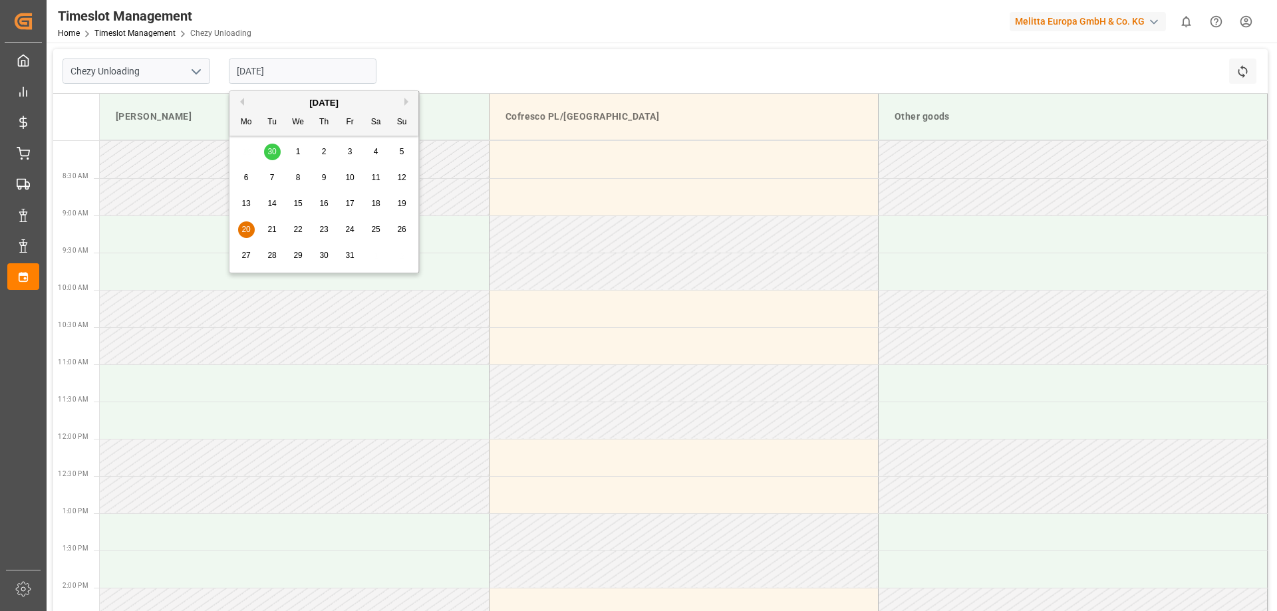
click at [273, 157] on div "29 30 1 2 3 4 5" at bounding box center [324, 152] width 182 height 26
click at [271, 151] on div "29 30 1 2 3 4 5" at bounding box center [324, 152] width 182 height 26
click at [293, 150] on div "1" at bounding box center [298, 152] width 17 height 16
type input "[DATE]"
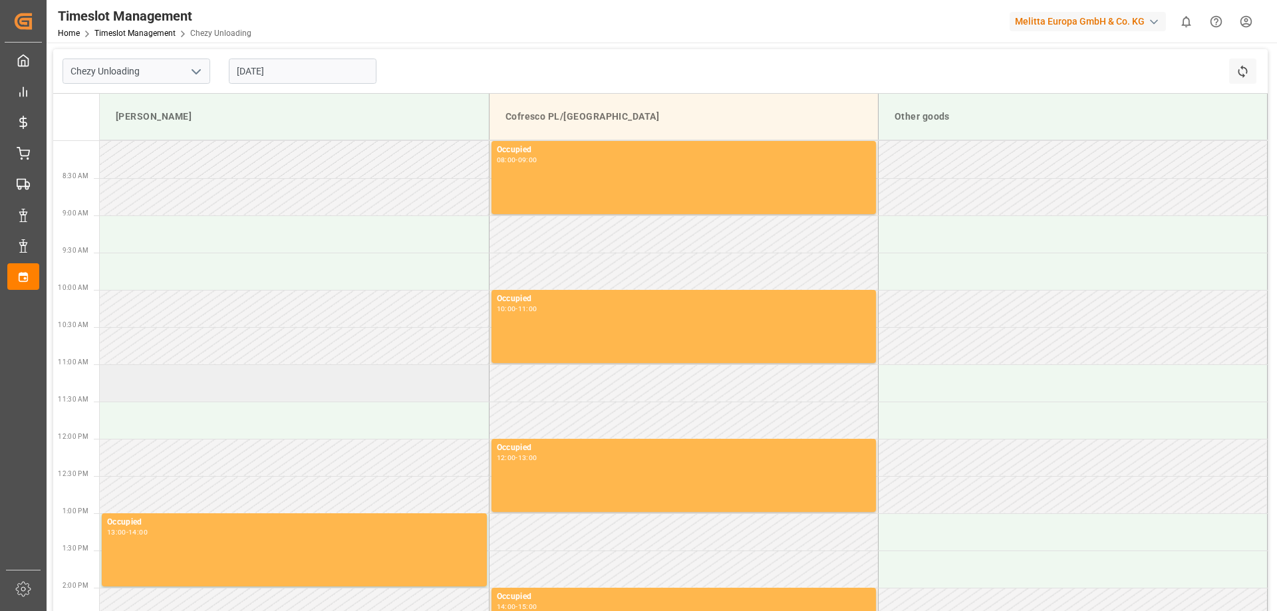
click at [341, 384] on td at bounding box center [294, 382] width 389 height 37
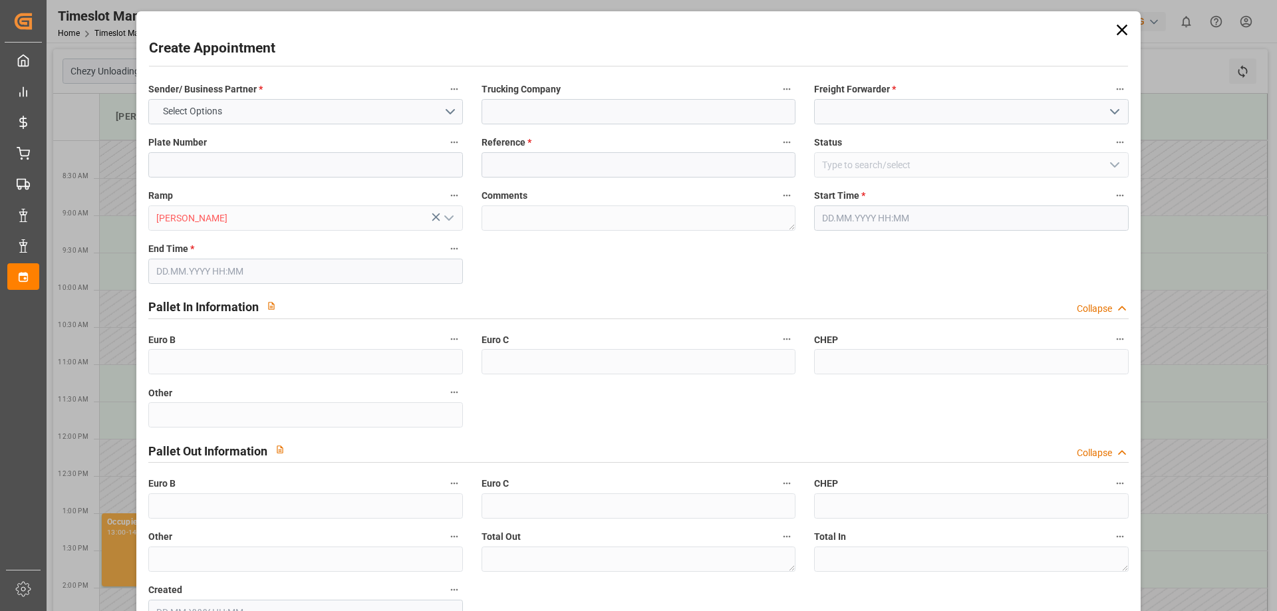
type input "0"
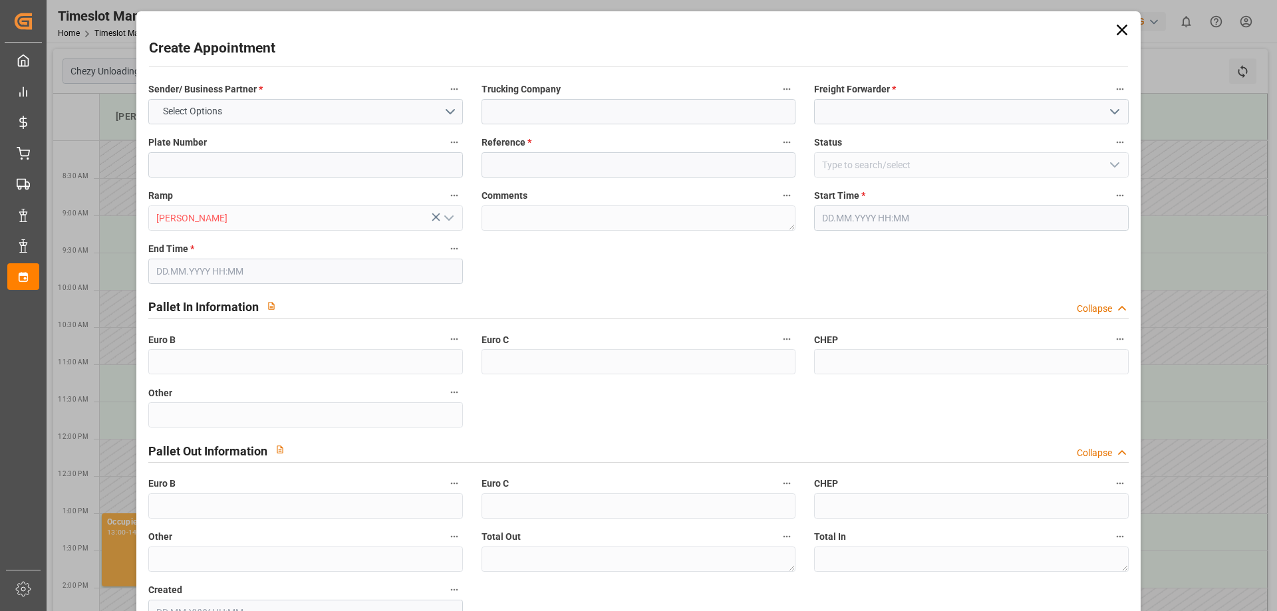
type input "0"
type input "[DATE] 11:00"
type input "[DATE] 12:00"
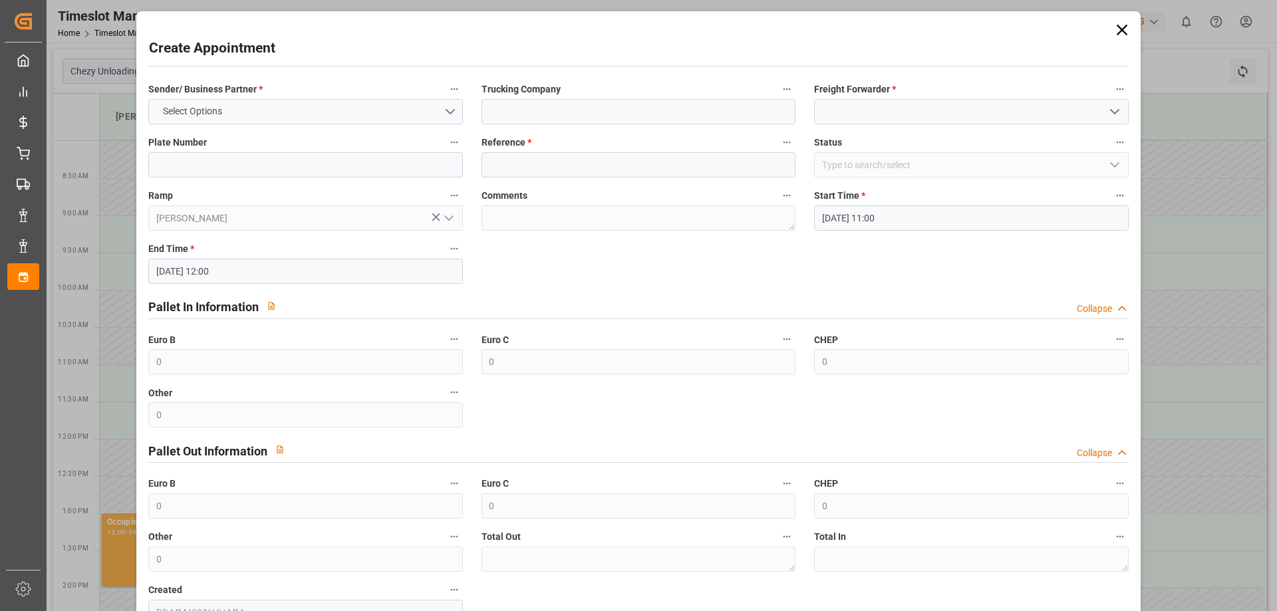
click at [1118, 24] on icon at bounding box center [1121, 30] width 19 height 19
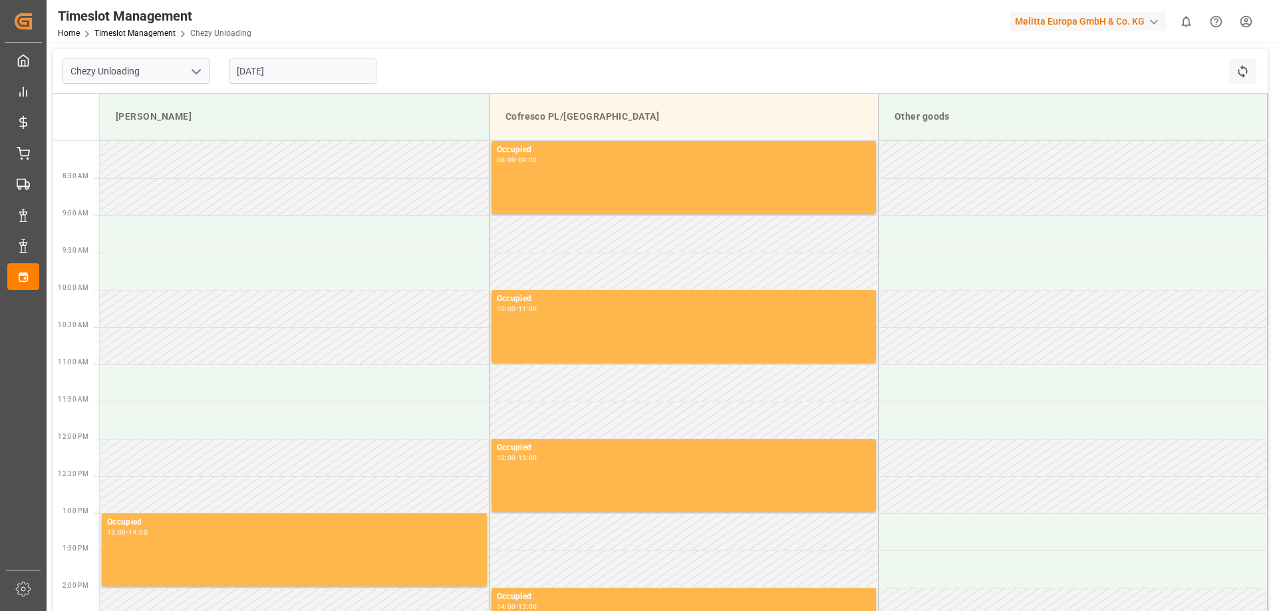
click at [1148, 27] on div "button" at bounding box center [1153, 21] width 13 height 13
click at [1148, 27] on html "Created by potrace 1.15, written by [PERSON_NAME] [DATE]-[DATE] Created by potr…" at bounding box center [638, 305] width 1277 height 611
click at [1240, 23] on html "Created by potrace 1.15, written by [PERSON_NAME] [DATE]-[DATE] Created by potr…" at bounding box center [638, 305] width 1277 height 611
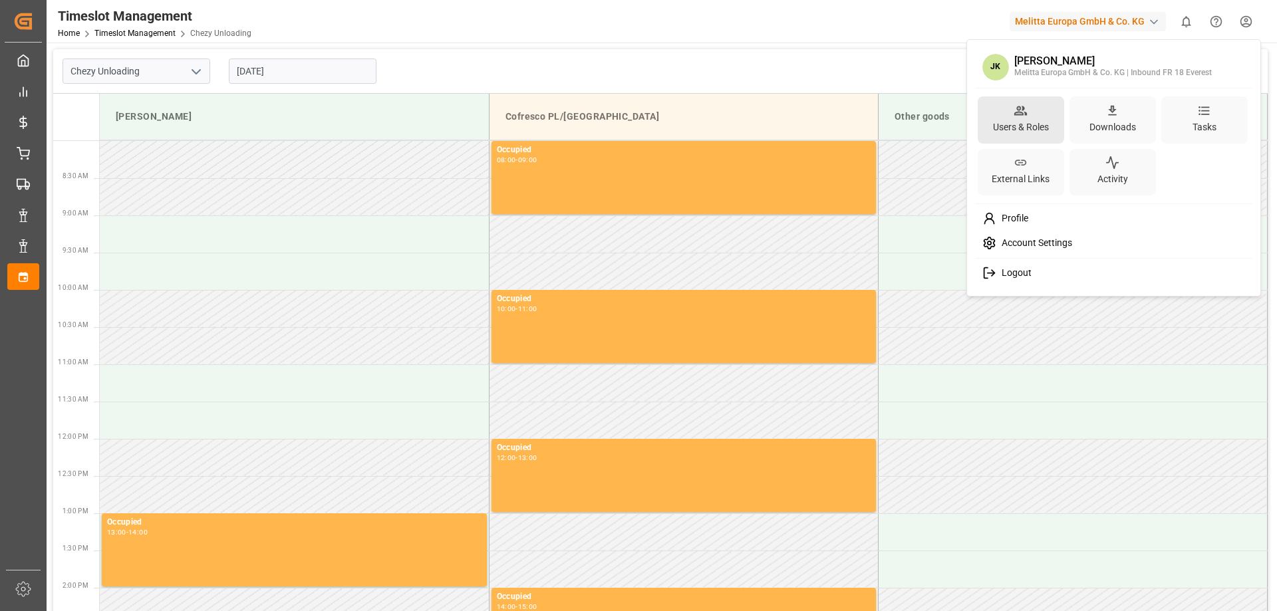
click at [1015, 116] on icon at bounding box center [1020, 111] width 14 height 14
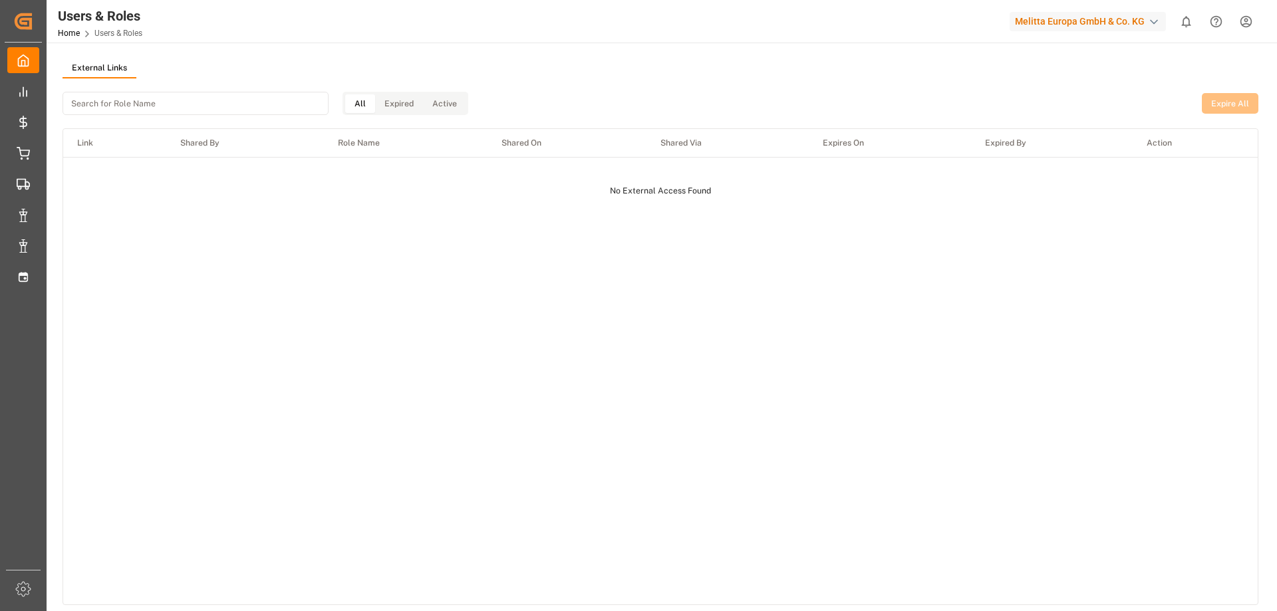
click at [795, 197] on td "No External Access Found" at bounding box center [660, 183] width 1194 height 53
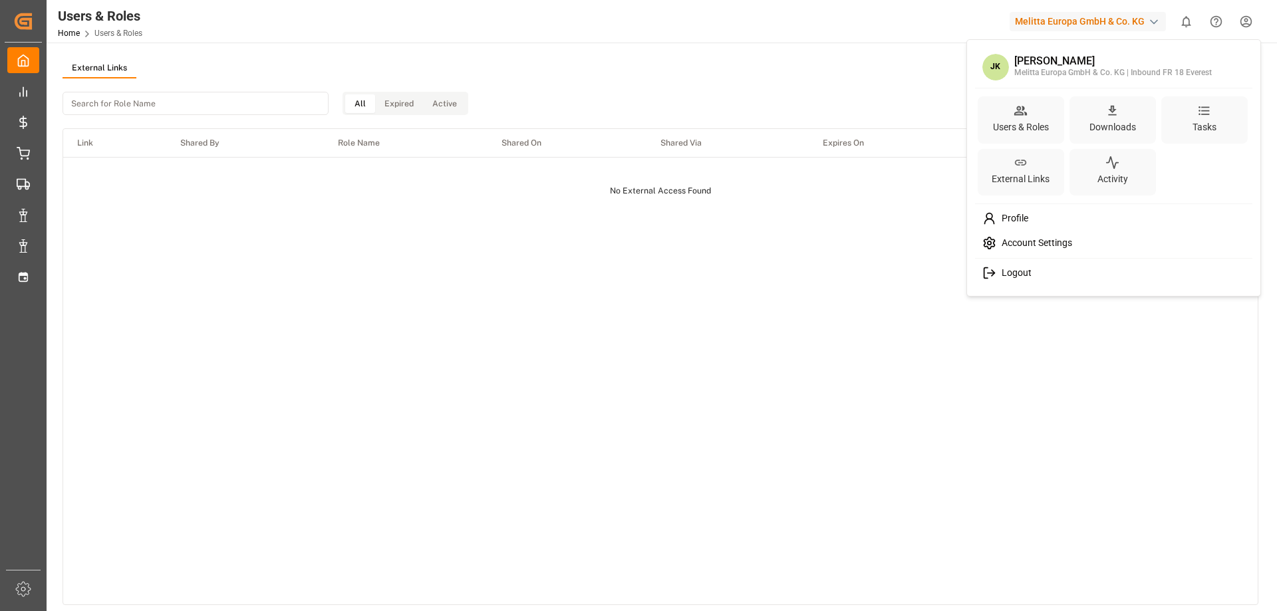
click at [1245, 17] on html "Created by potrace 1.15, written by [PERSON_NAME] [DATE]-[DATE] Created by potr…" at bounding box center [638, 305] width 1277 height 611
click at [1055, 225] on div "Profile" at bounding box center [1113, 218] width 273 height 25
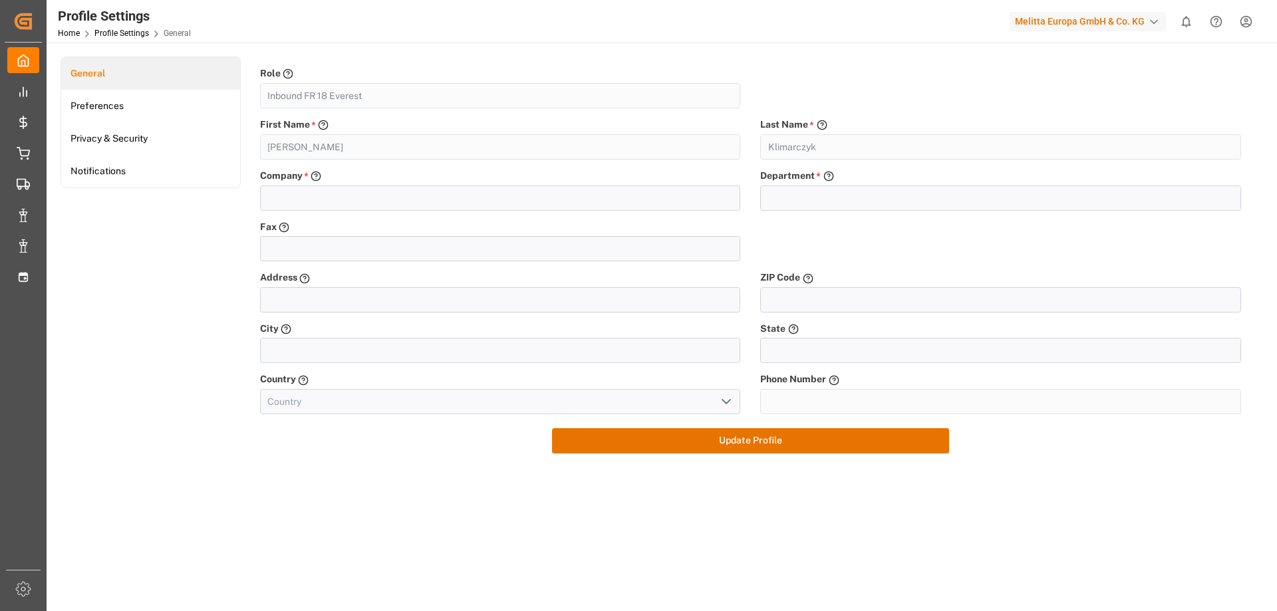
click at [630, 211] on div "Company * Please provide your company - please avoid abbrevations Field is requ…" at bounding box center [750, 194] width 1001 height 51
click at [630, 203] on input "text" at bounding box center [500, 197] width 481 height 25
click at [146, 110] on link "Preferences" at bounding box center [150, 106] width 179 height 33
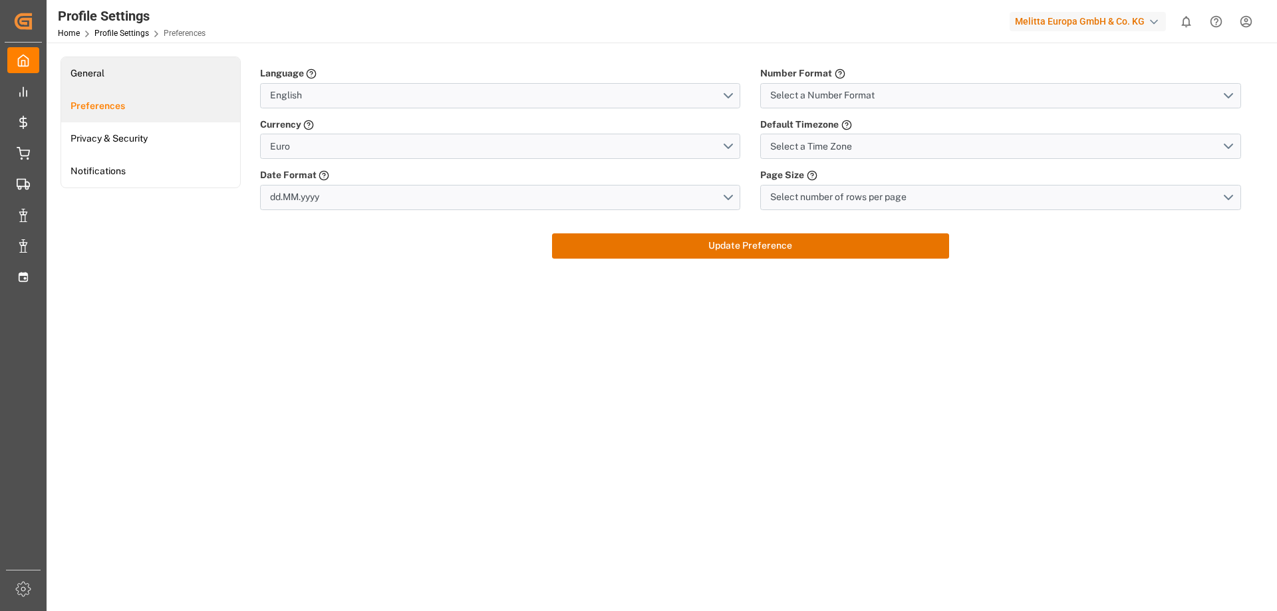
click at [139, 77] on link "General" at bounding box center [150, 73] width 179 height 33
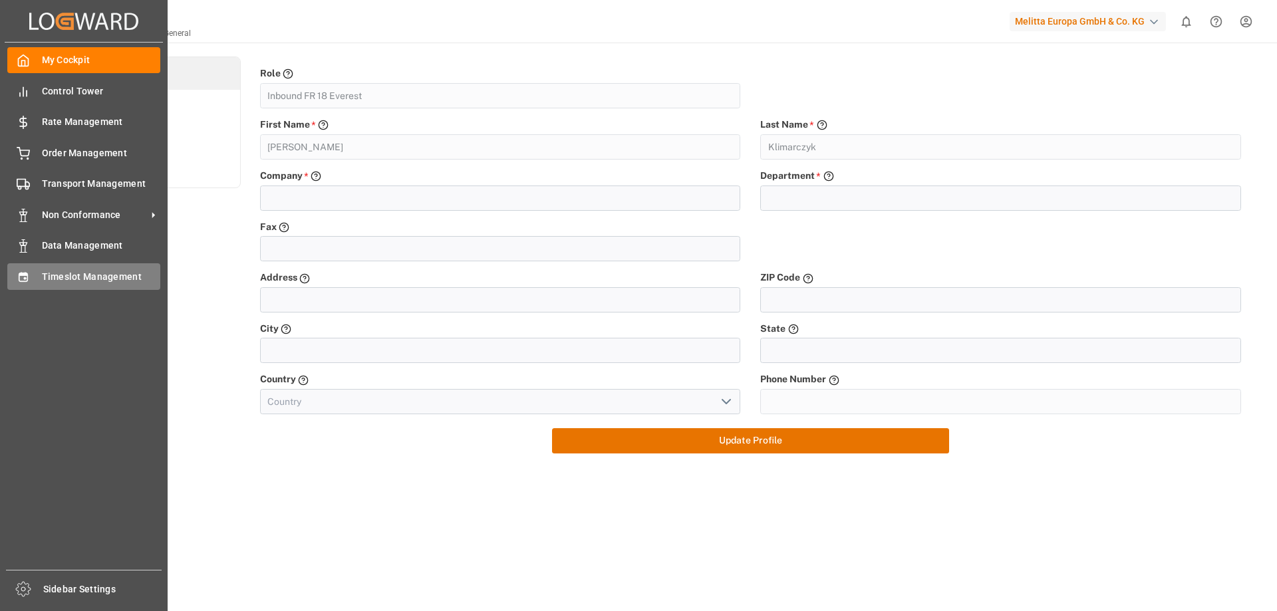
click at [80, 279] on span "Timeslot Management" at bounding box center [101, 277] width 119 height 14
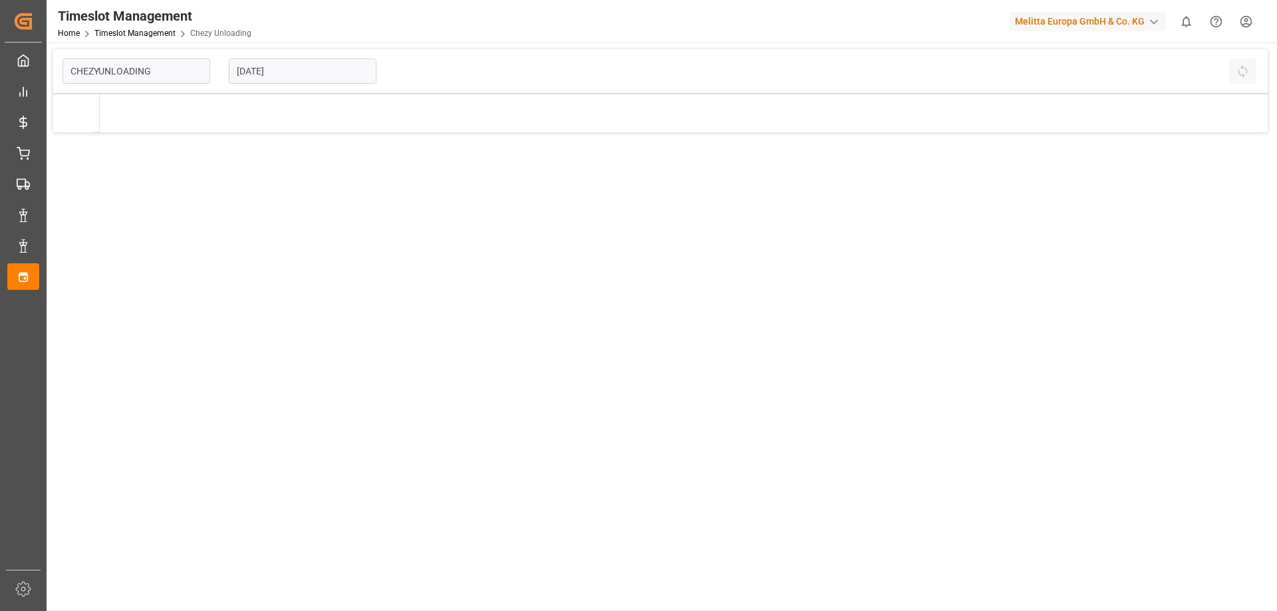
type input "Chezy Unloading"
